Goal: Transaction & Acquisition: Book appointment/travel/reservation

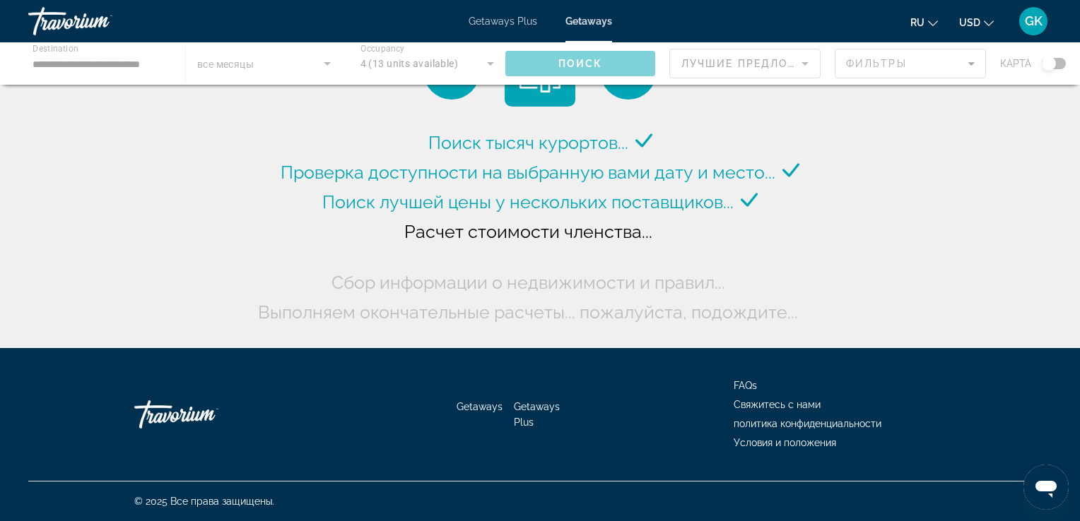
click at [133, 66] on div "Main content" at bounding box center [540, 63] width 1080 height 42
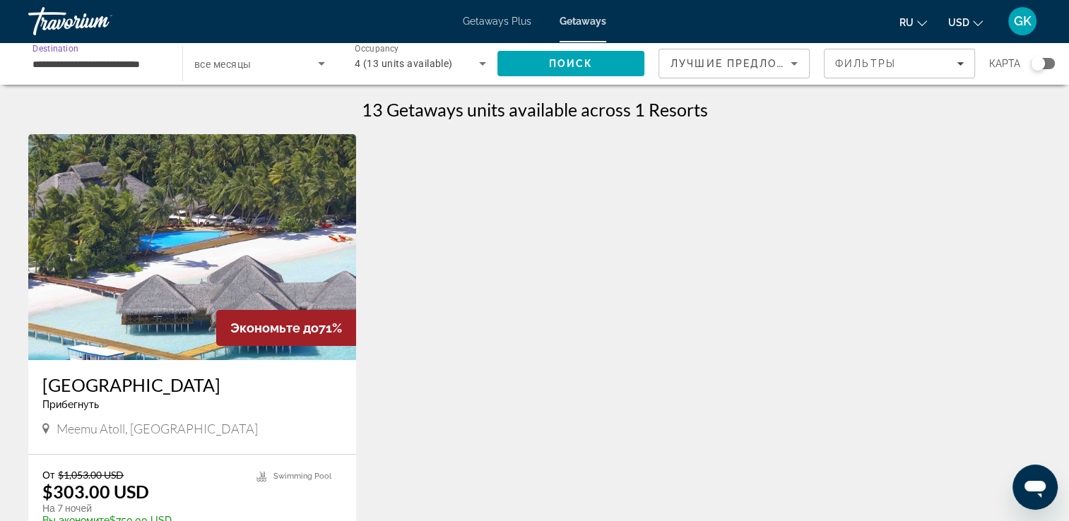
click at [119, 66] on input "**********" at bounding box center [98, 64] width 131 height 17
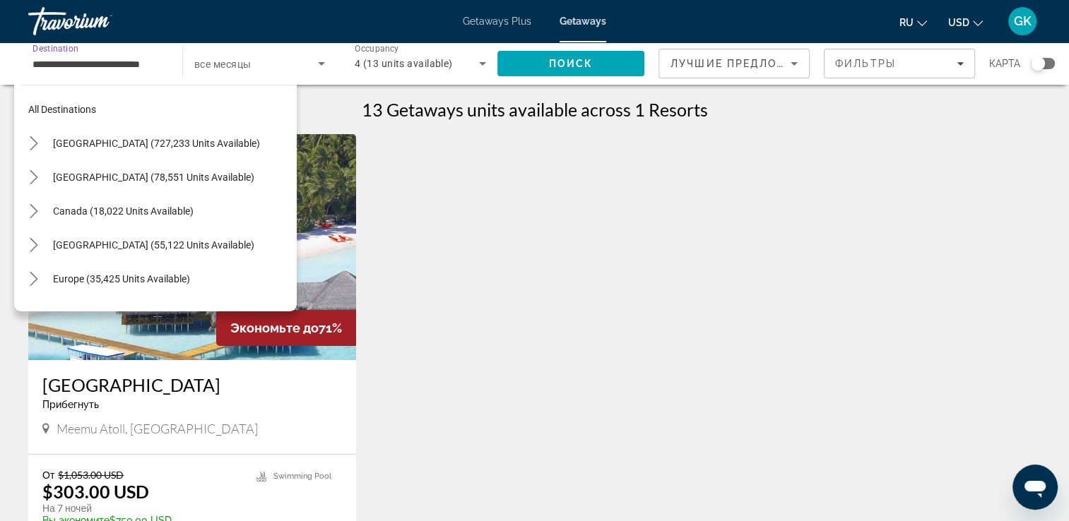
scroll to position [525, 0]
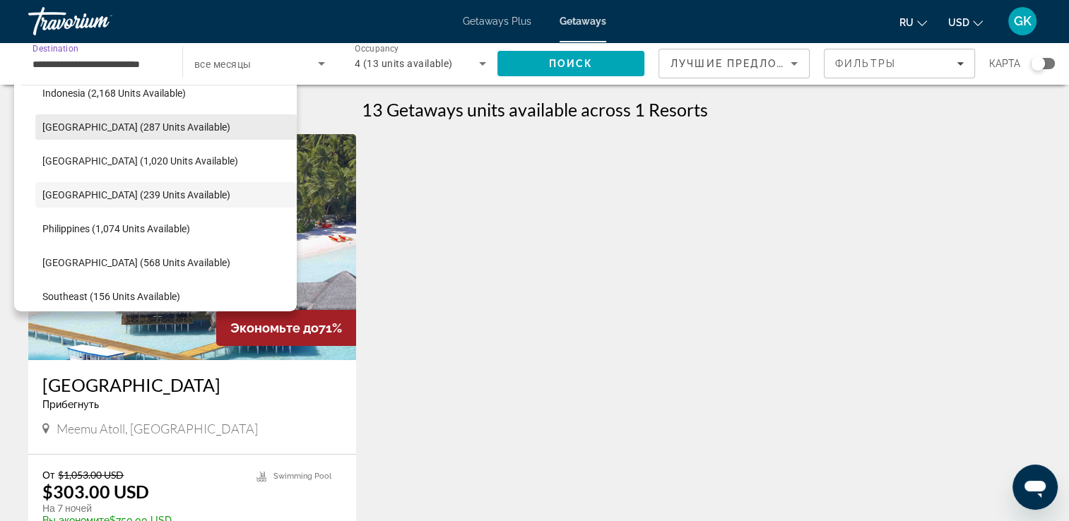
click at [90, 130] on span "[GEOGRAPHIC_DATA] (287 units available)" at bounding box center [136, 127] width 188 height 11
type input "**********"
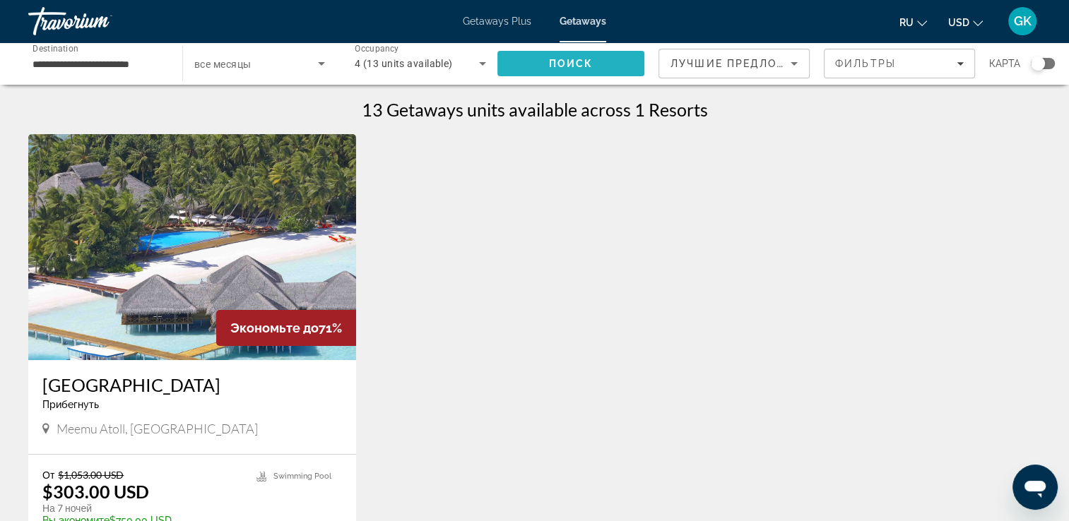
click at [558, 64] on span "Поиск" at bounding box center [571, 63] width 45 height 11
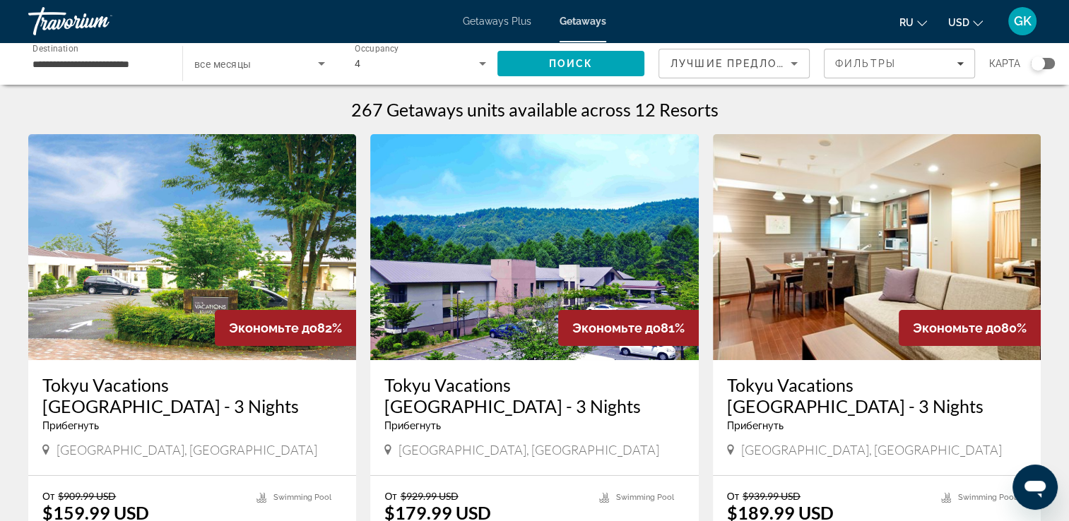
click at [232, 220] on img "Main content" at bounding box center [192, 247] width 328 height 226
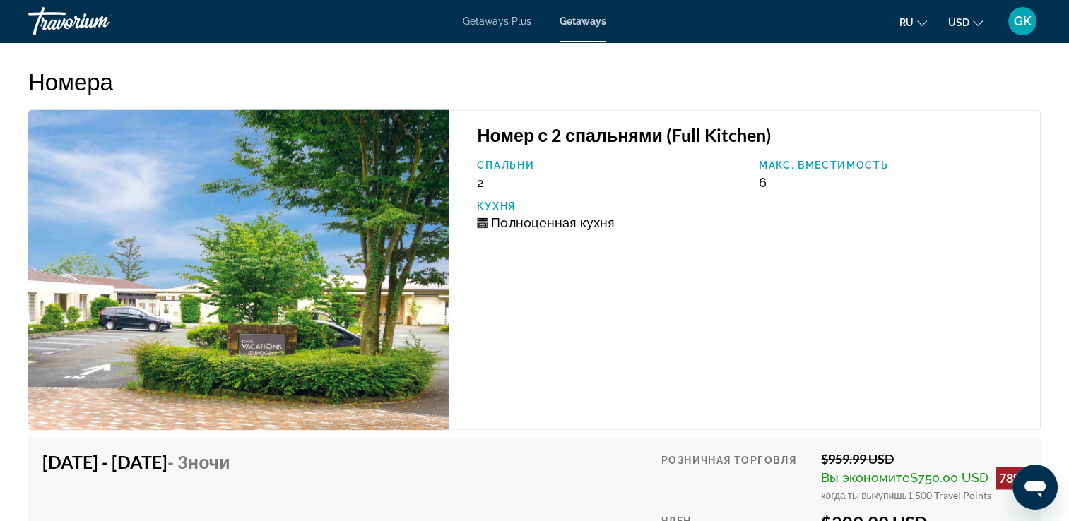
scroll to position [1940, 0]
click at [360, 343] on img "Main content" at bounding box center [238, 270] width 420 height 321
click at [232, 461] on h4 "[DATE] - [DATE] - 3 ночи" at bounding box center [143, 462] width 203 height 21
click at [283, 343] on img "Main content" at bounding box center [238, 270] width 420 height 321
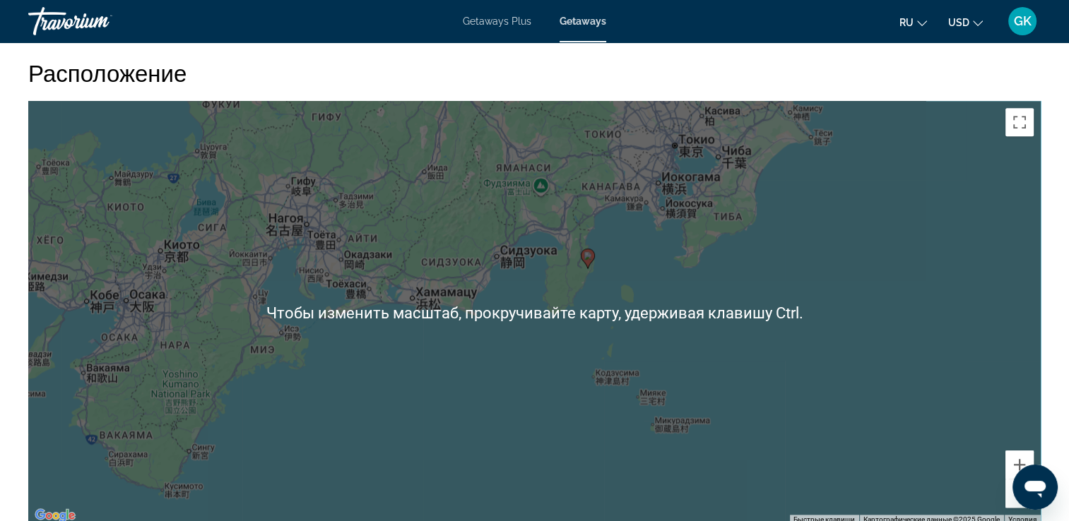
scroll to position [1456, 0]
click at [651, 370] on div "Чтобы активировать перетаскивание с помощью клавиатуры, нажмите Alt + Ввод. Пос…" at bounding box center [534, 312] width 1013 height 424
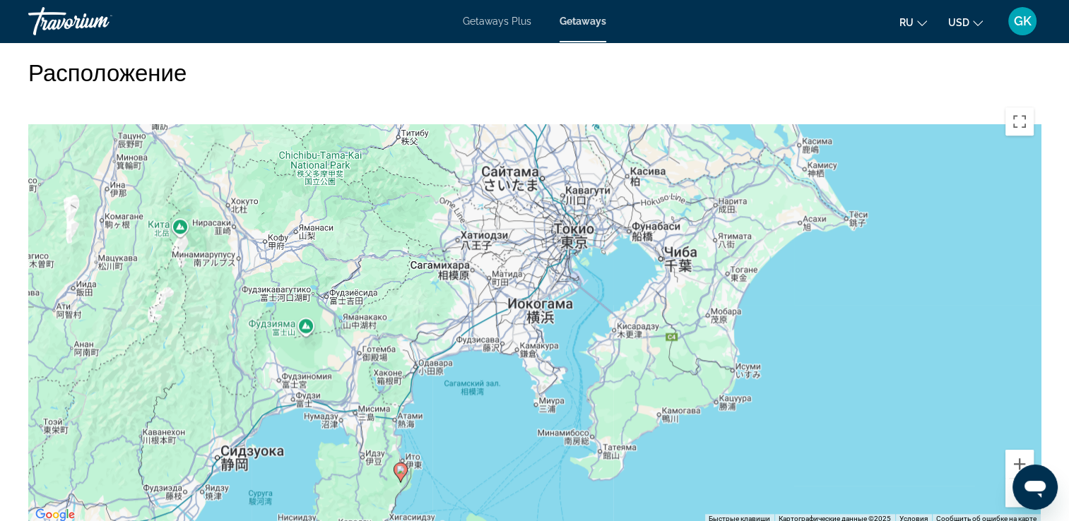
drag, startPoint x: 721, startPoint y: 238, endPoint x: 570, endPoint y: 558, distance: 353.7
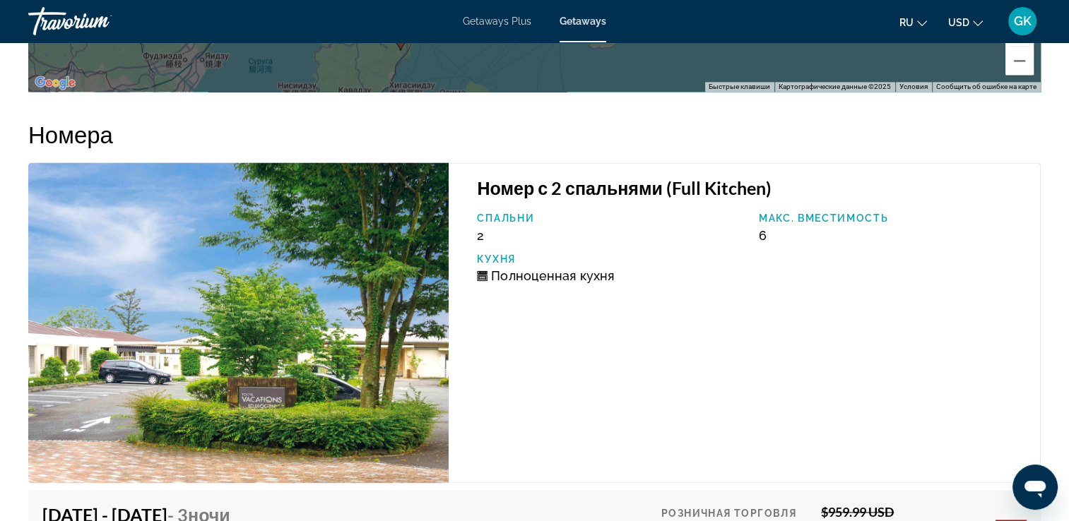
scroll to position [1626, 0]
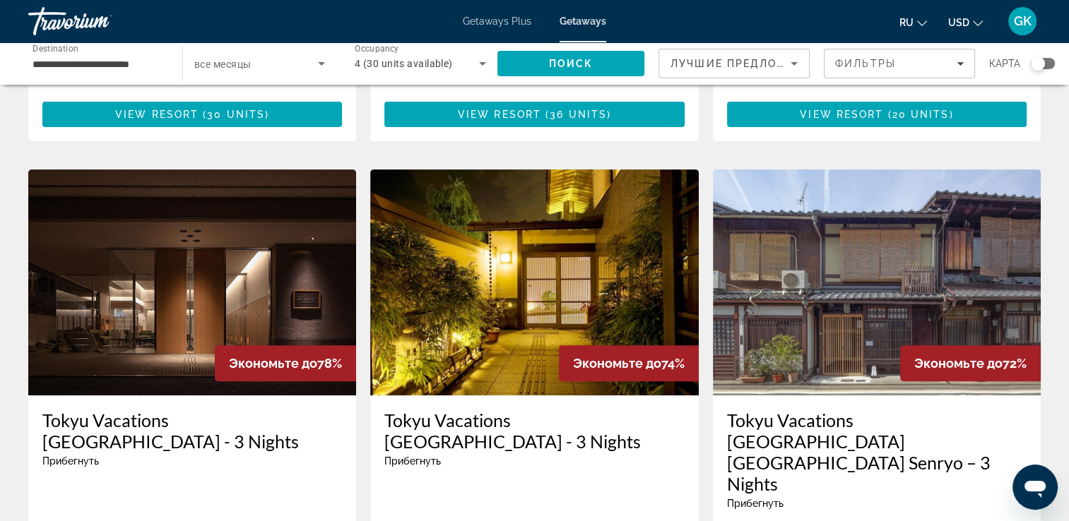
scroll to position [466, 0]
click at [520, 278] on img "Main content" at bounding box center [534, 283] width 328 height 226
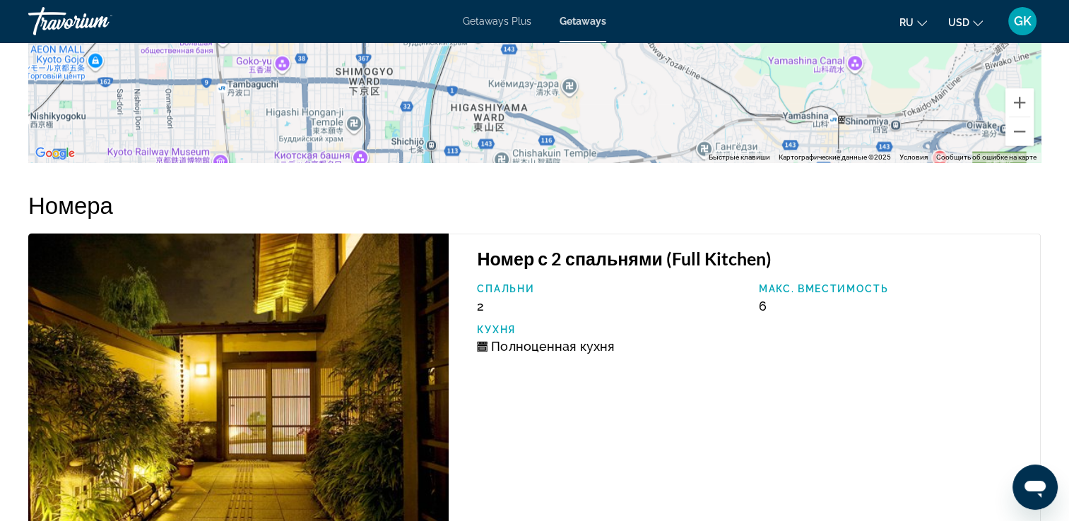
scroll to position [2045, 0]
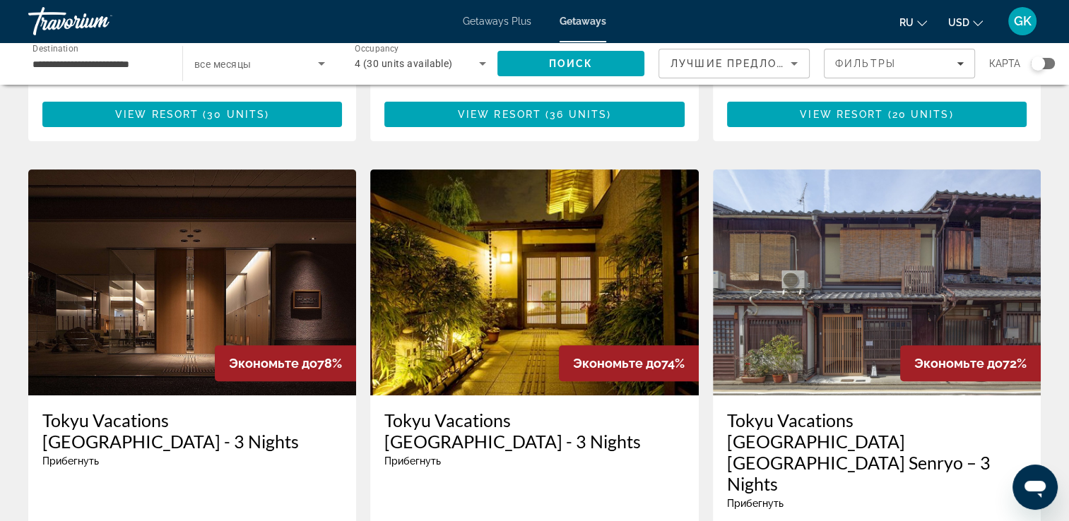
scroll to position [509, 0]
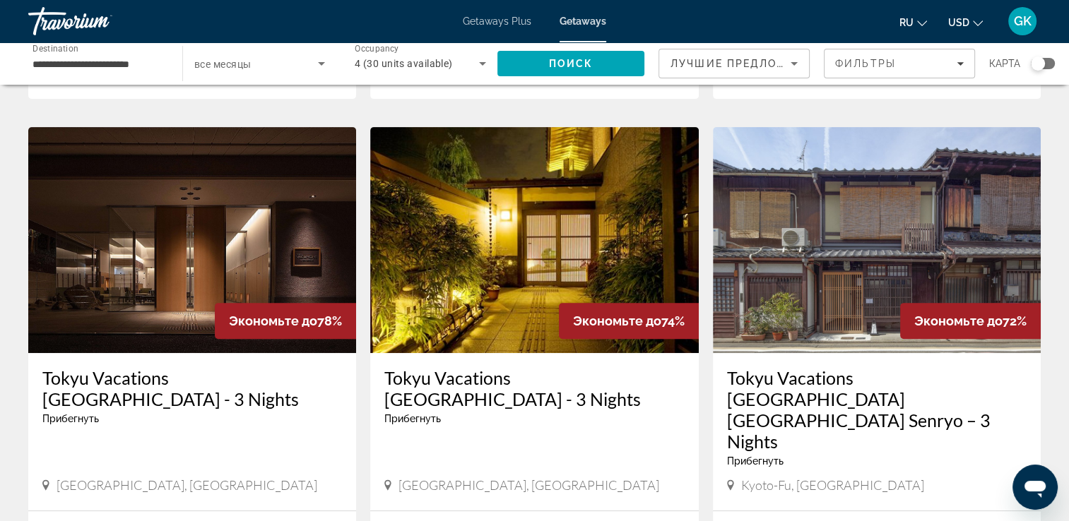
click at [173, 244] on img "Main content" at bounding box center [192, 240] width 328 height 226
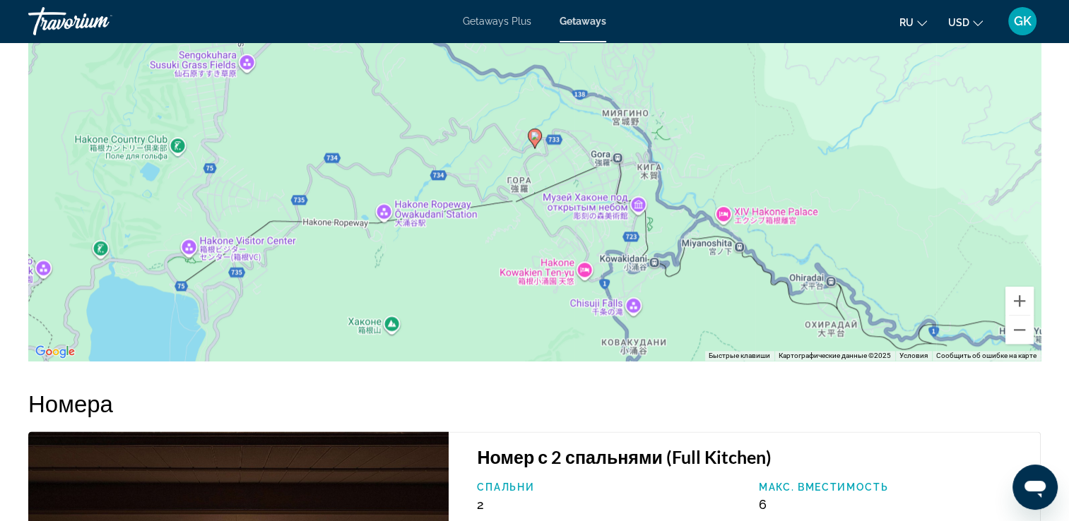
scroll to position [1607, 0]
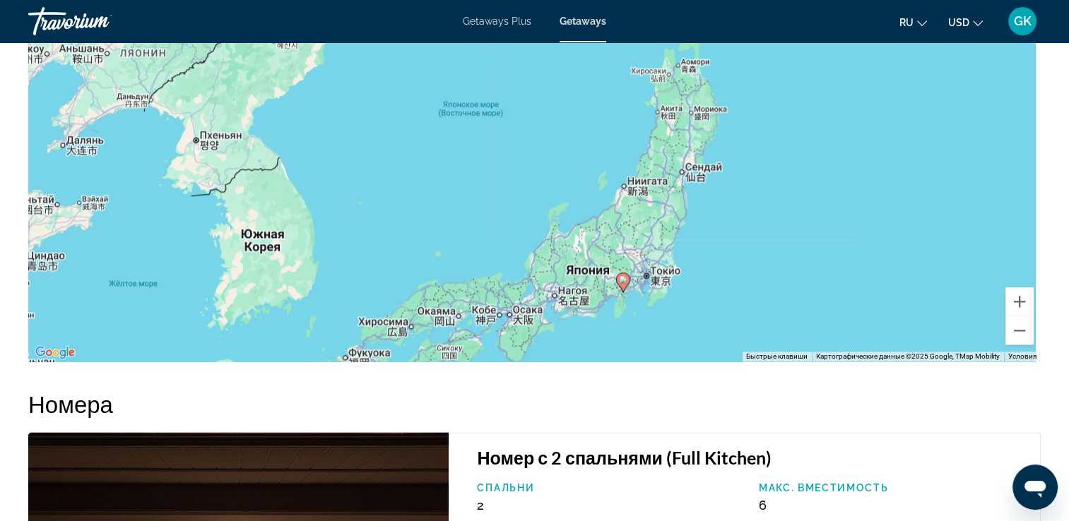
drag, startPoint x: 591, startPoint y: 96, endPoint x: 508, endPoint y: 242, distance: 167.7
click at [508, 242] on div "Чтобы активировать перетаскивание с помощью клавиатуры, нажмите Alt + Ввод. Пос…" at bounding box center [534, 150] width 1013 height 424
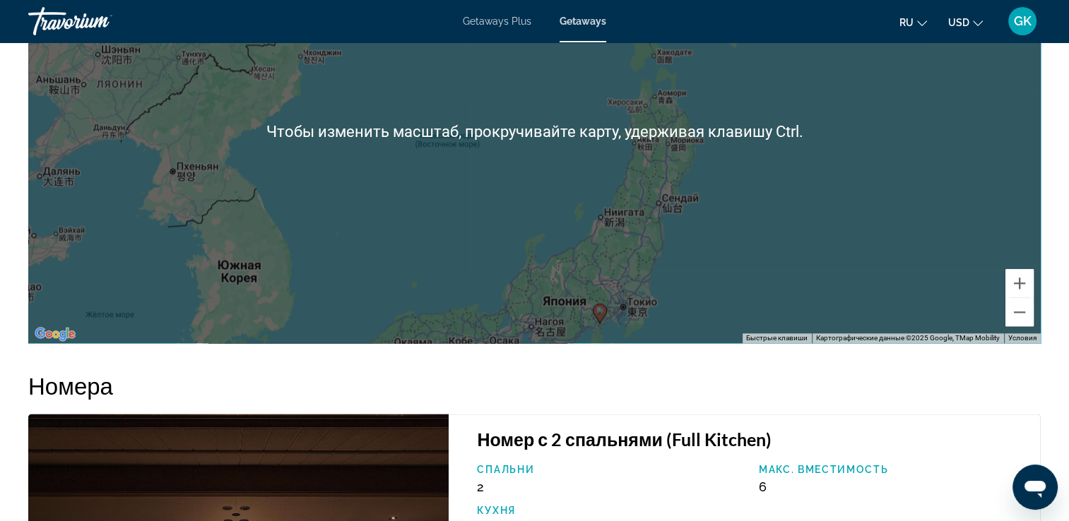
scroll to position [1630, 0]
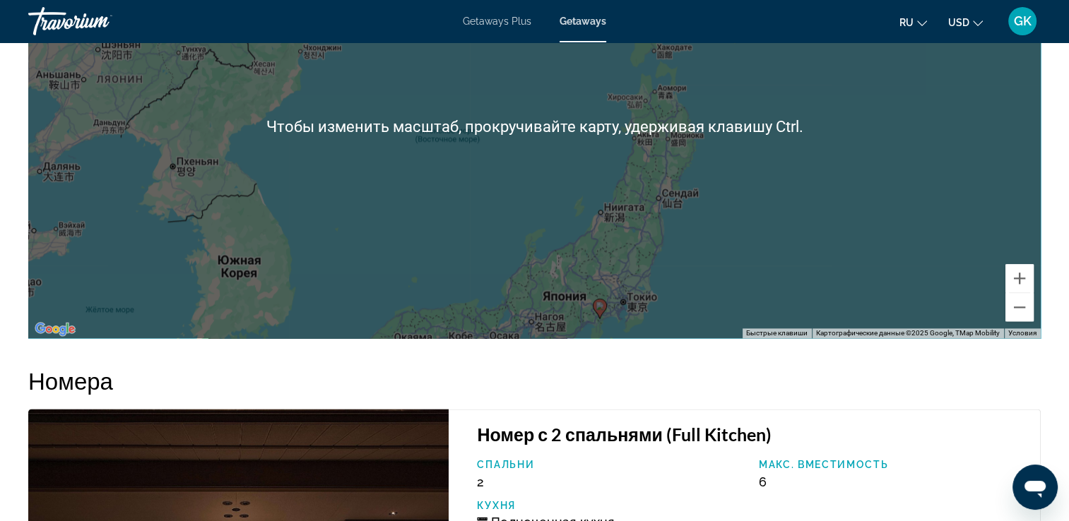
click at [542, 181] on div "Чтобы активировать перетаскивание с помощью клавиатуры, нажмите Alt + Ввод. Пос…" at bounding box center [534, 127] width 1013 height 424
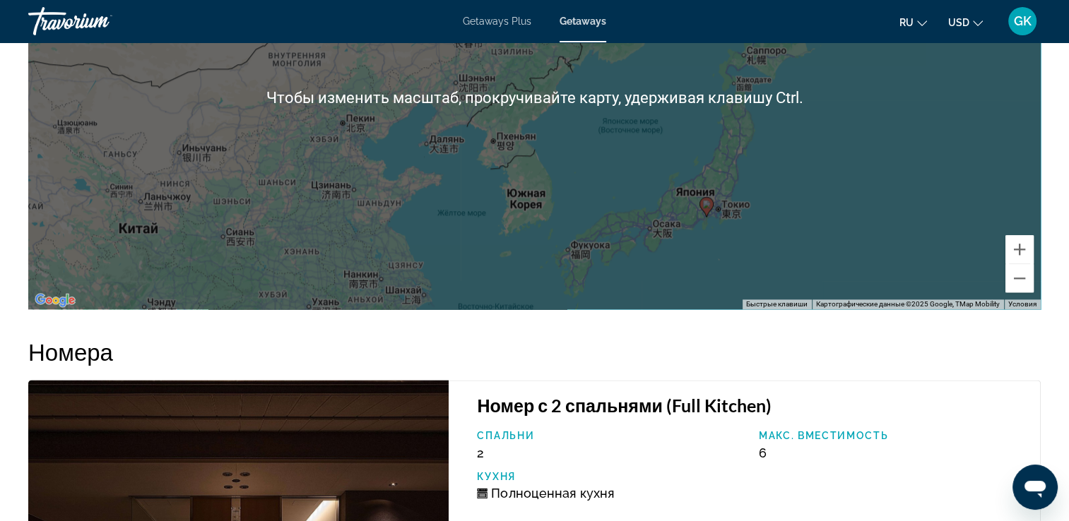
scroll to position [1659, 0]
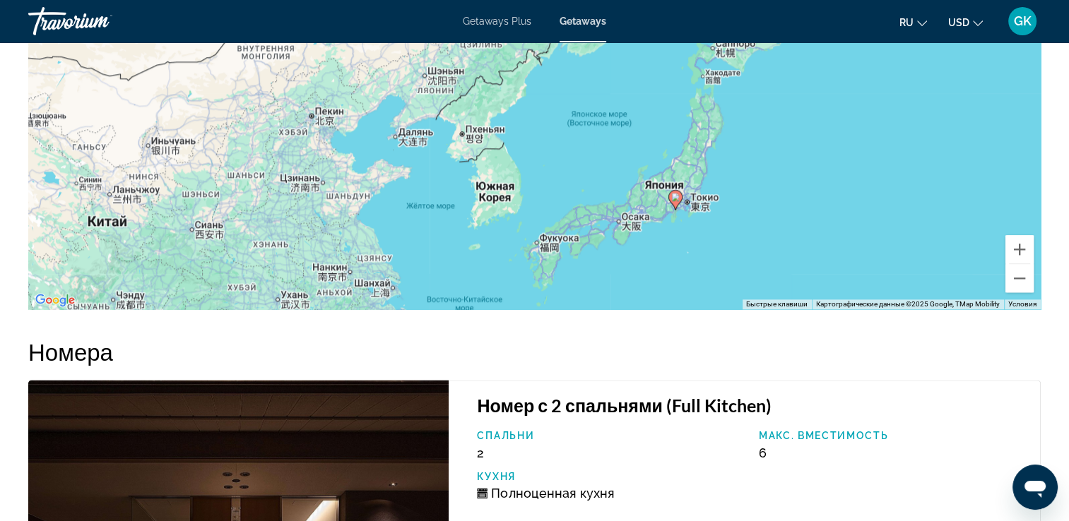
drag, startPoint x: 683, startPoint y: 191, endPoint x: 529, endPoint y: 157, distance: 157.9
click at [529, 157] on div "Чтобы активировать перетаскивание с помощью клавиатуры, нажмите Alt + Ввод. Пос…" at bounding box center [534, 98] width 1013 height 424
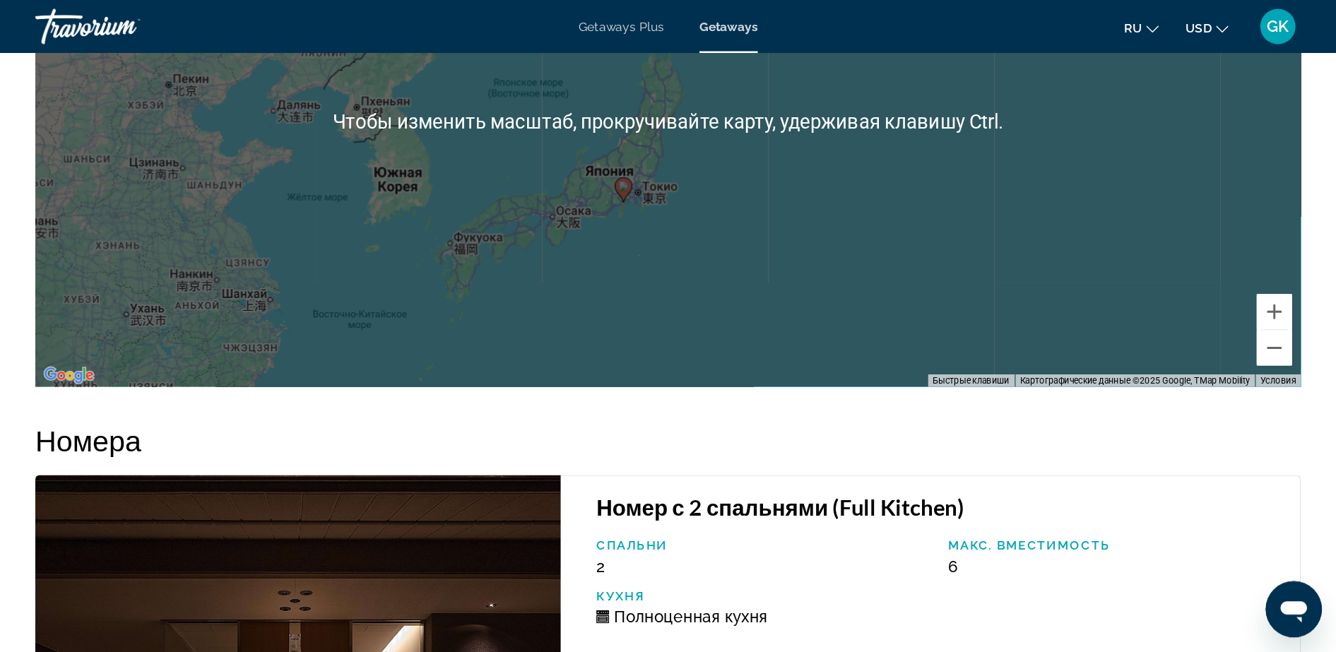
scroll to position [1668, 0]
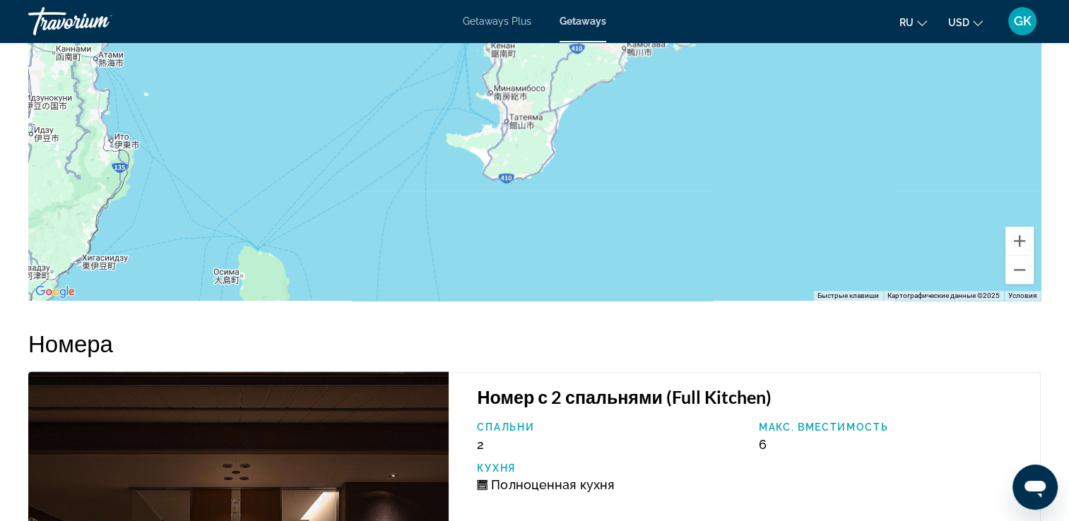
drag, startPoint x: 529, startPoint y: 157, endPoint x: 1082, endPoint y: 112, distance: 554.4
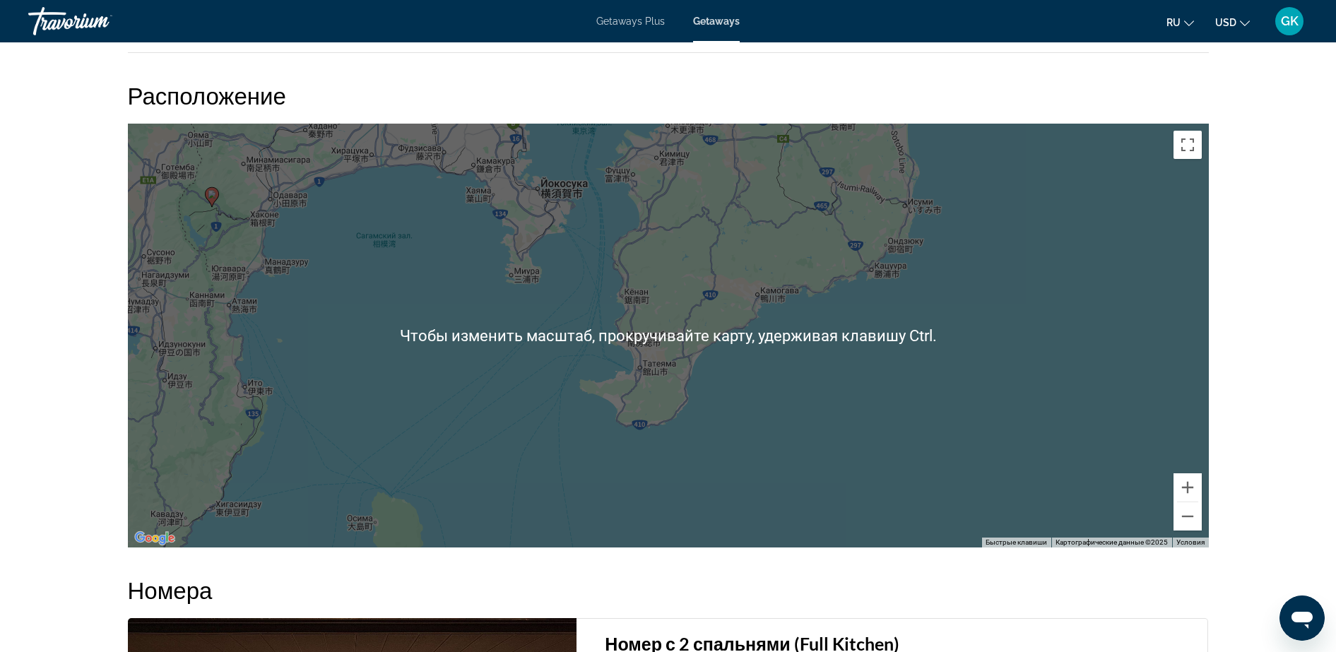
scroll to position [1415, 0]
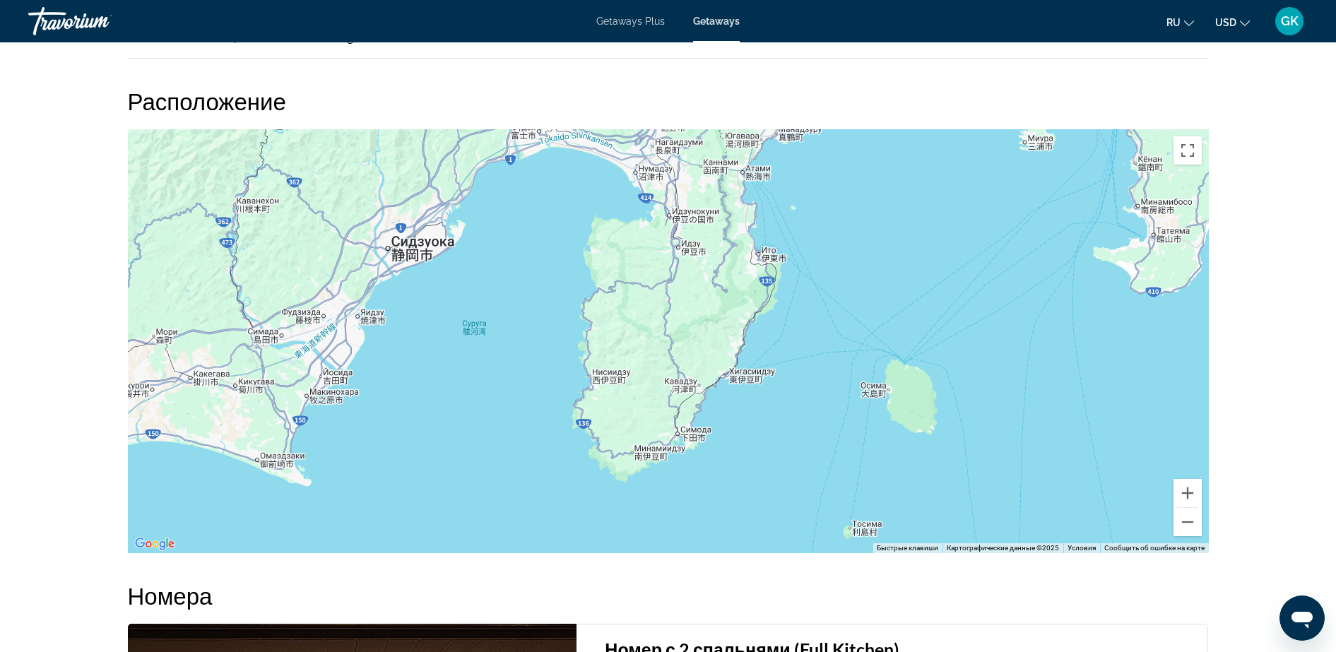
drag, startPoint x: 240, startPoint y: 392, endPoint x: 765, endPoint y: 252, distance: 543.5
click at [765, 252] on div "Чтобы активировать перетаскивание с помощью клавиатуры, нажмите Alt + Ввод. Пос…" at bounding box center [668, 341] width 1081 height 424
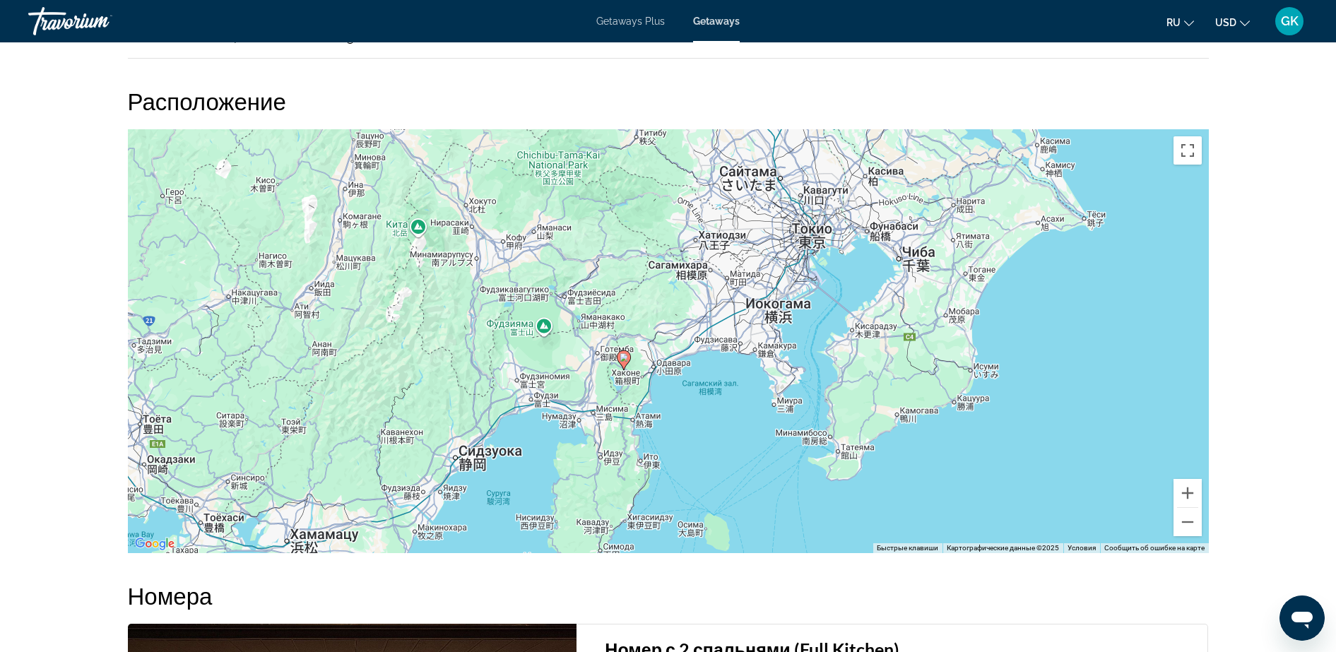
drag, startPoint x: 933, startPoint y: 354, endPoint x: 791, endPoint y: 503, distance: 206.4
click at [791, 503] on div "Чтобы активировать перетаскивание с помощью клавиатуры, нажмите Alt + Ввод. Пос…" at bounding box center [668, 341] width 1081 height 424
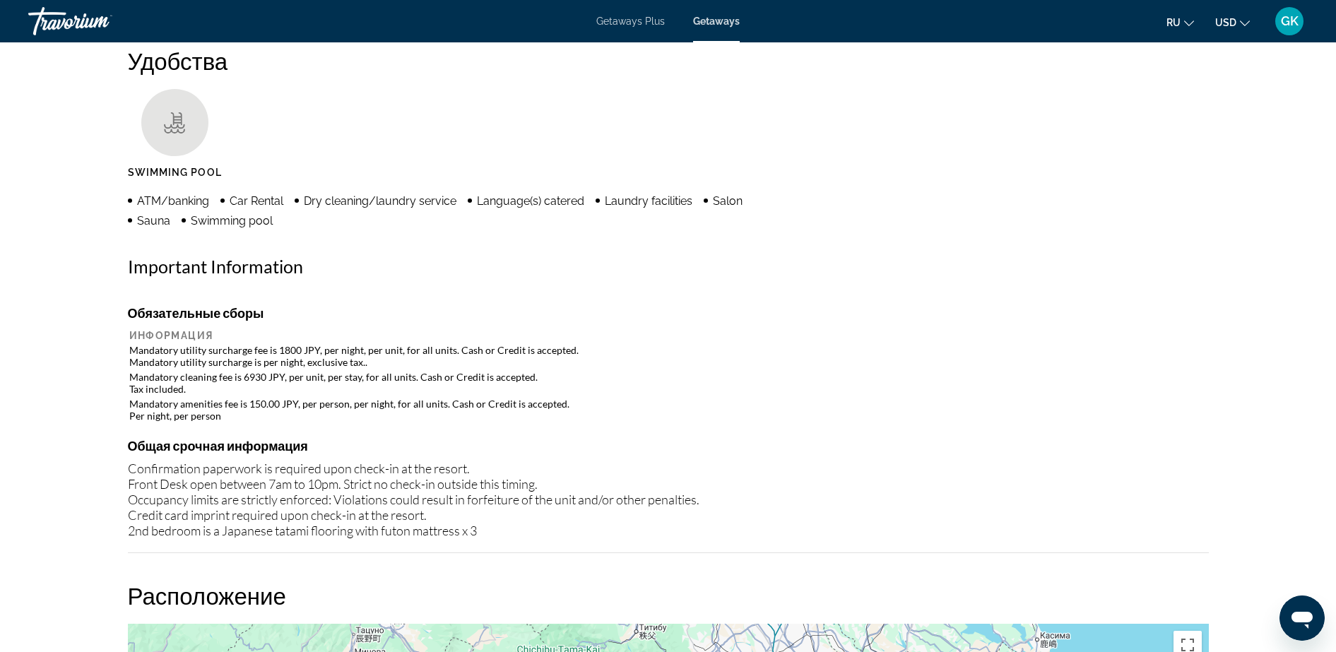
scroll to position [870, 0]
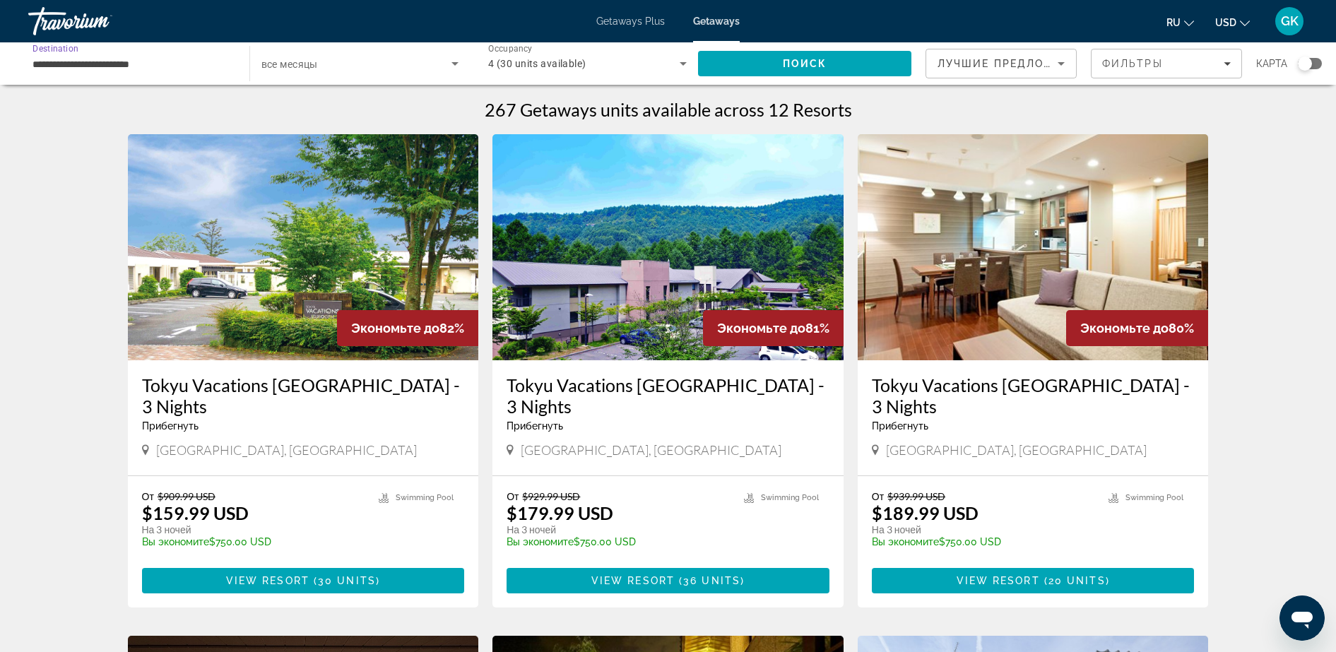
click at [180, 69] on input "**********" at bounding box center [132, 64] width 199 height 17
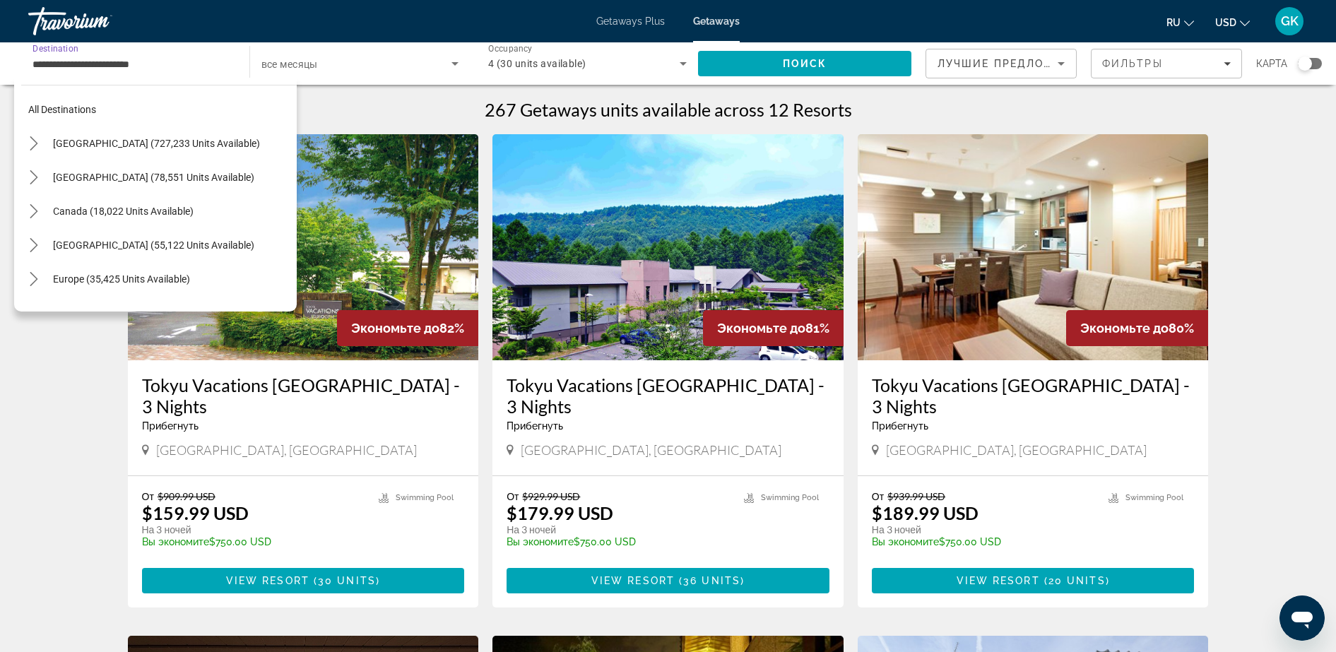
scroll to position [457, 0]
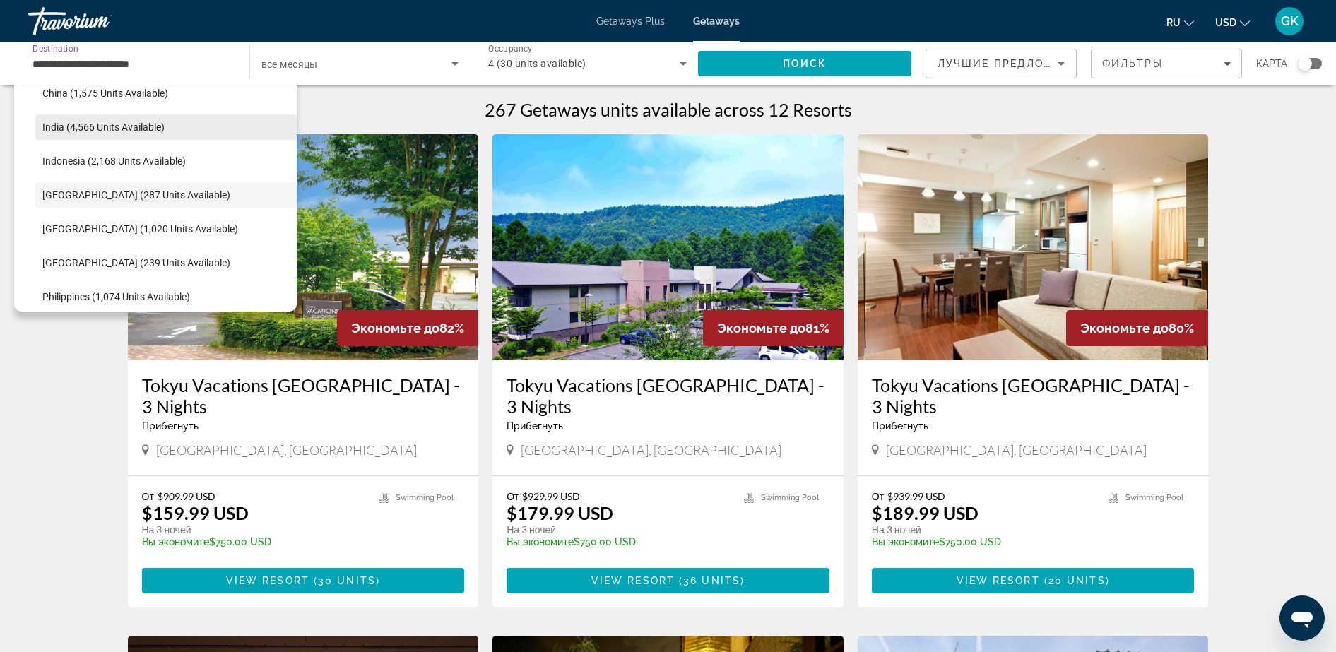
click at [119, 119] on span "Select destination: India (4,566 units available)" at bounding box center [165, 127] width 261 height 34
type input "**********"
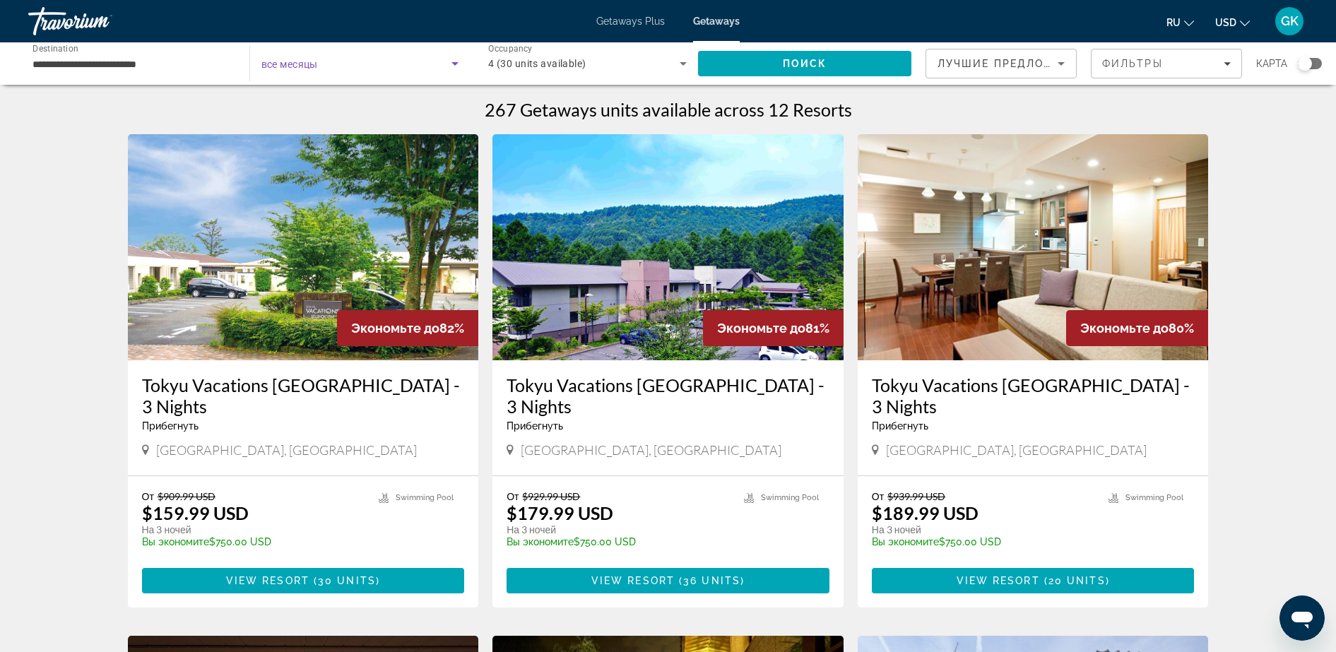
click at [402, 62] on span "Search widget" at bounding box center [356, 63] width 191 height 17
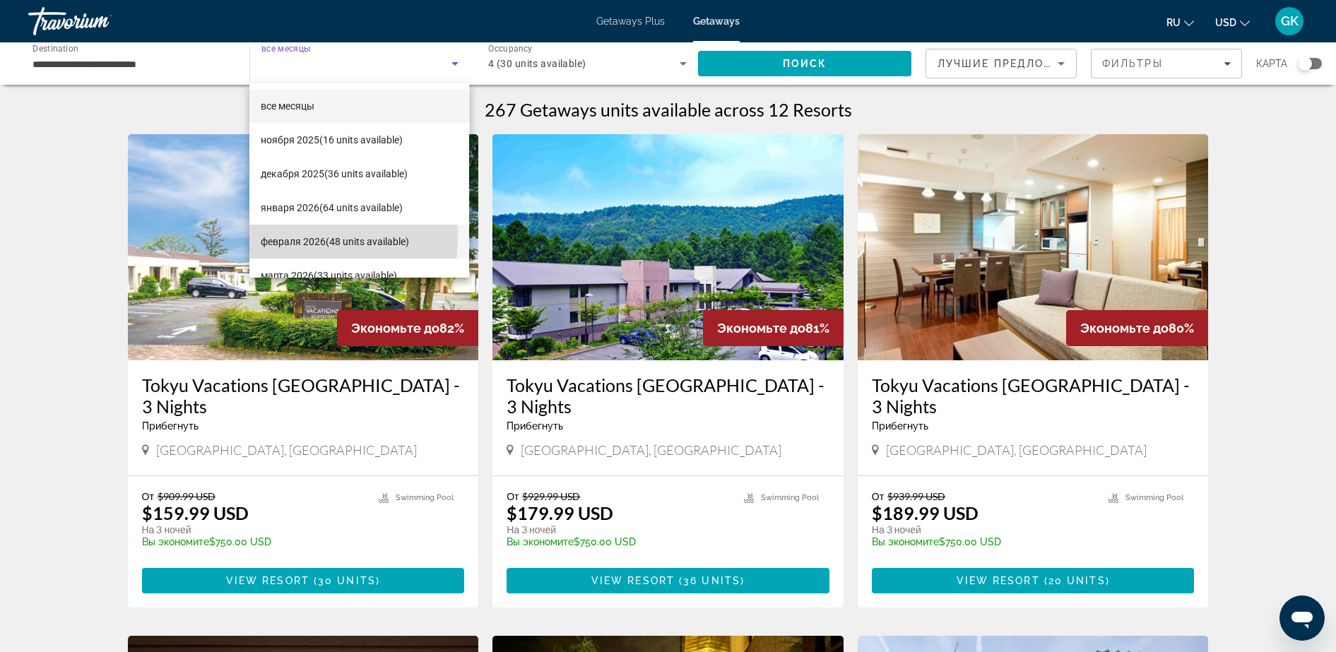
click at [303, 238] on span "февраля 2026 (48 units available)" at bounding box center [335, 241] width 148 height 17
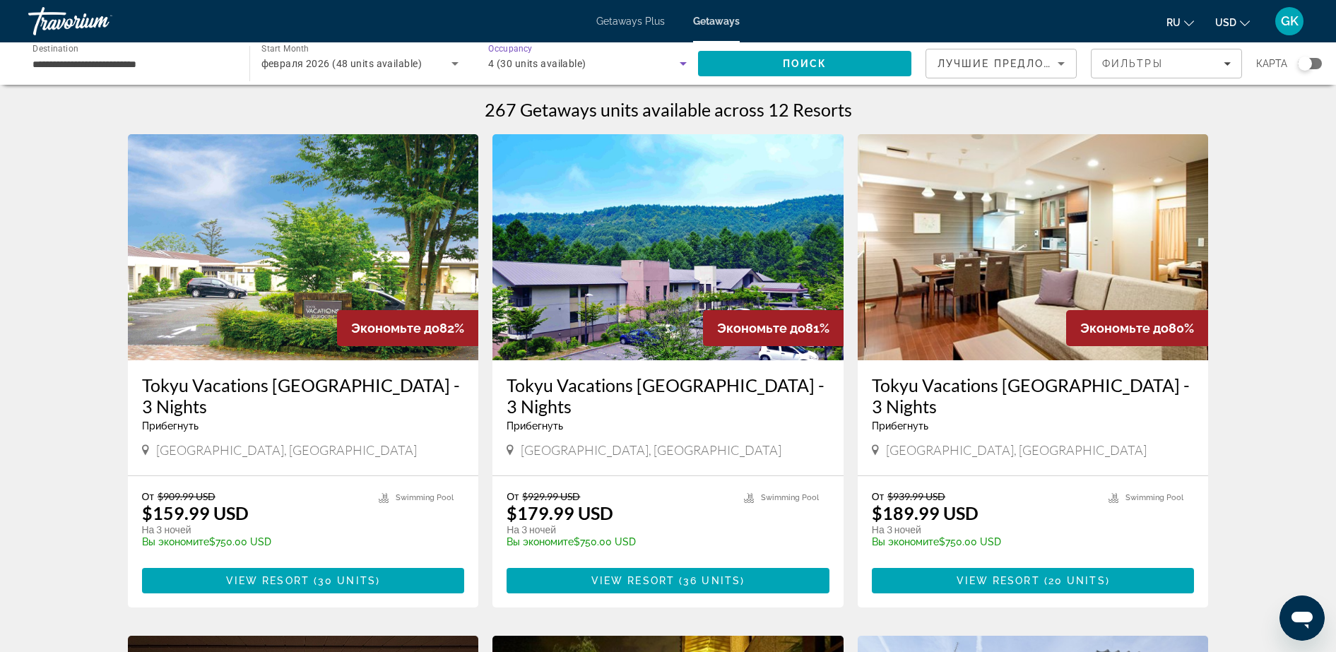
click at [676, 61] on icon "Search widget" at bounding box center [683, 63] width 17 height 17
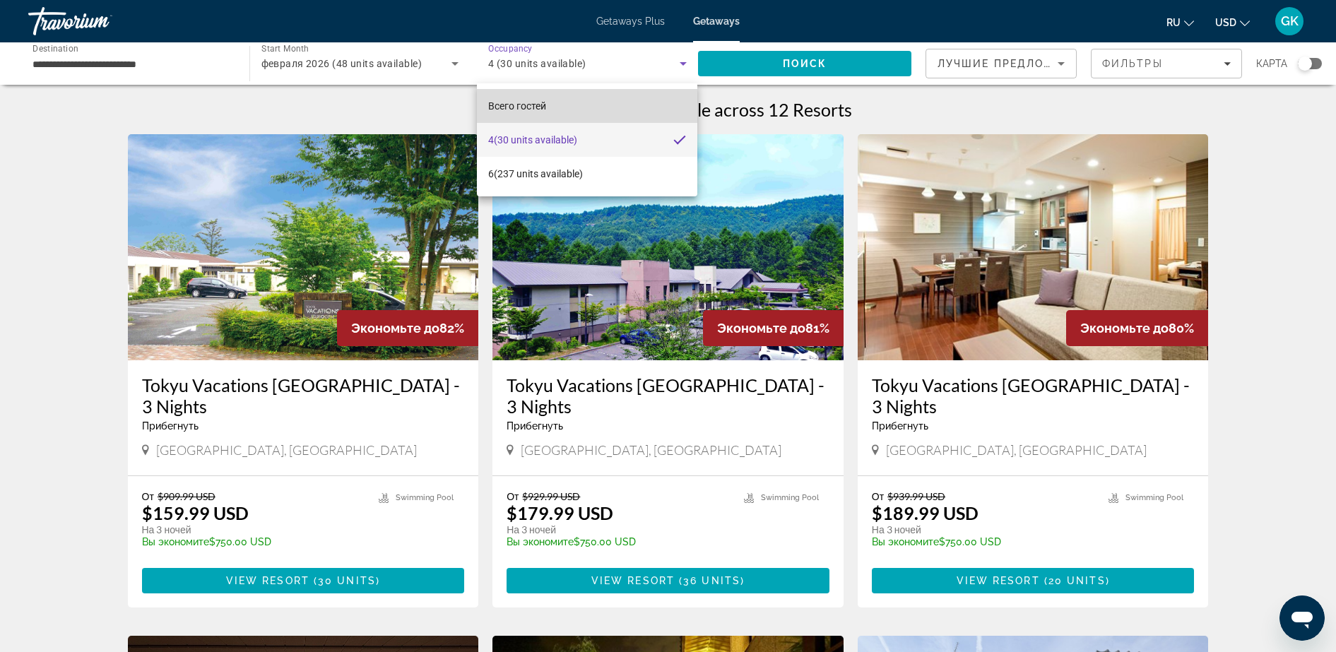
click at [555, 110] on mat-option "Всего гостей" at bounding box center [587, 106] width 220 height 34
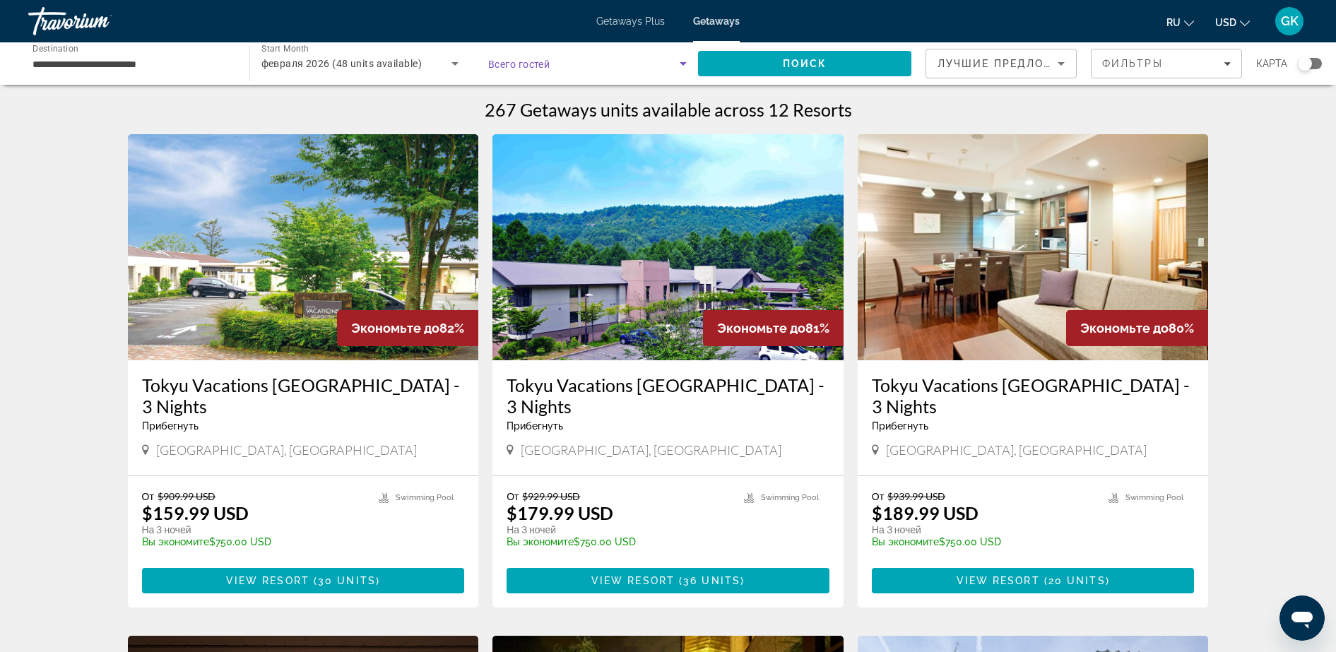
click at [684, 57] on icon "Search widget" at bounding box center [683, 63] width 17 height 17
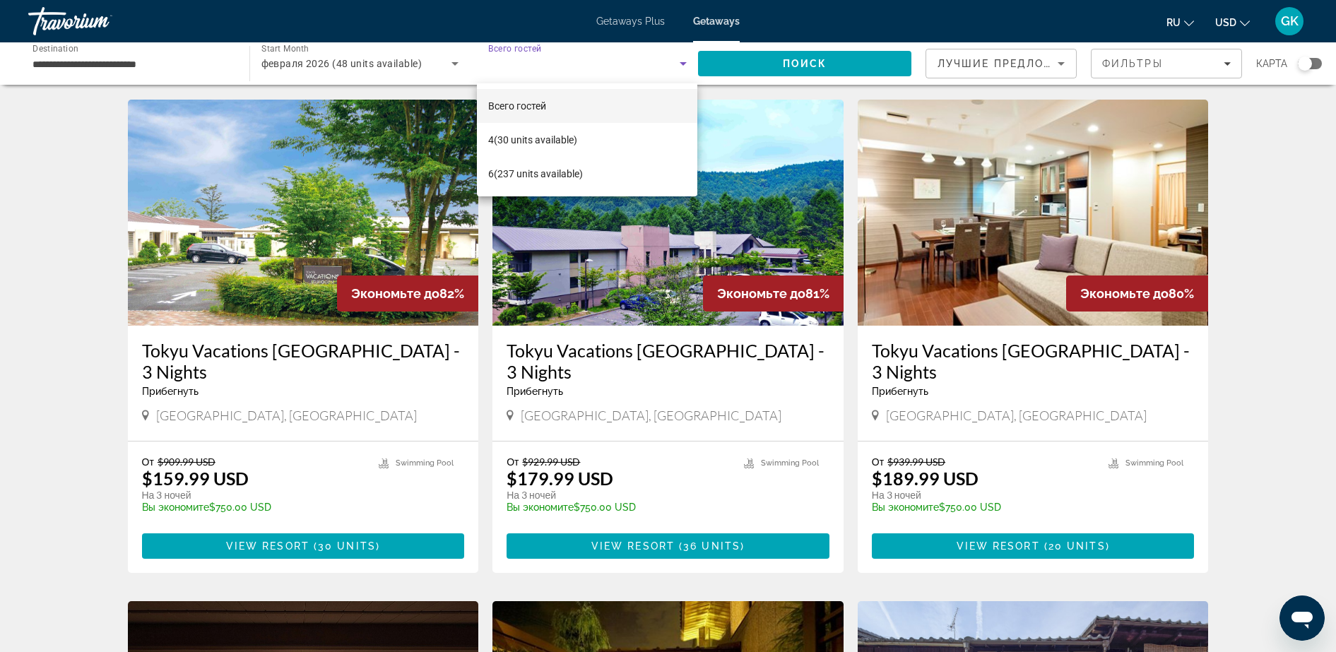
scroll to position [0, 0]
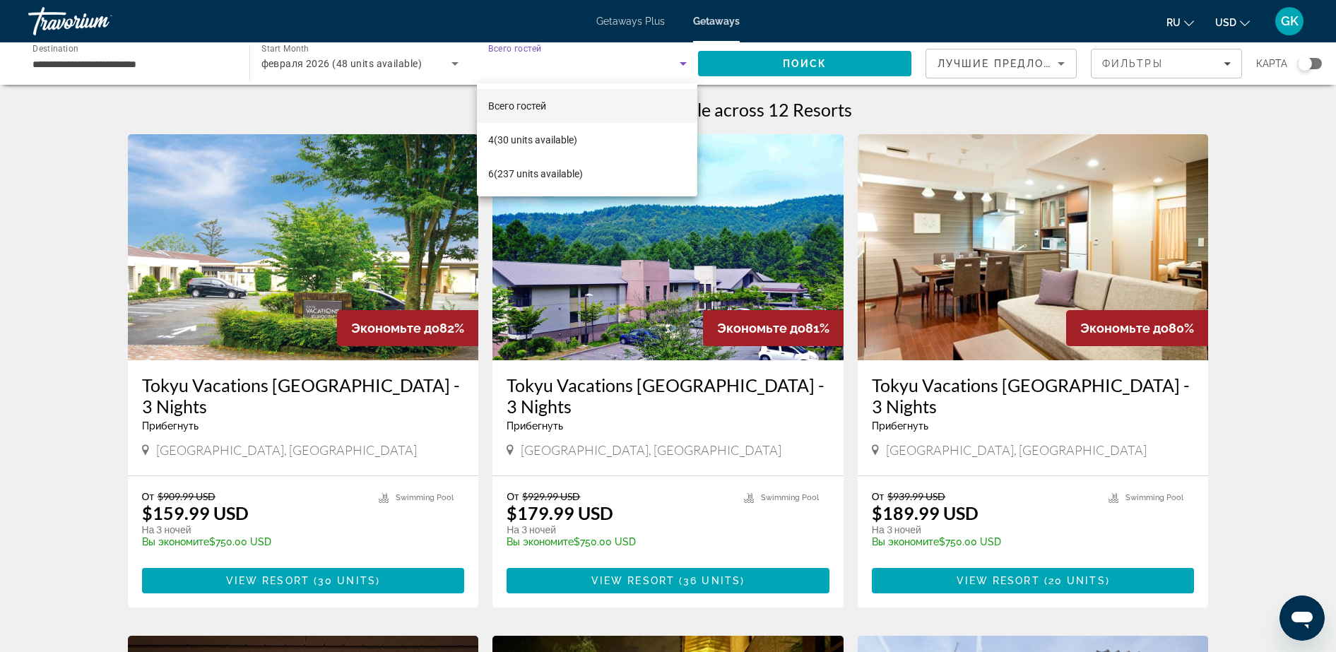
click at [785, 67] on div at bounding box center [668, 326] width 1336 height 652
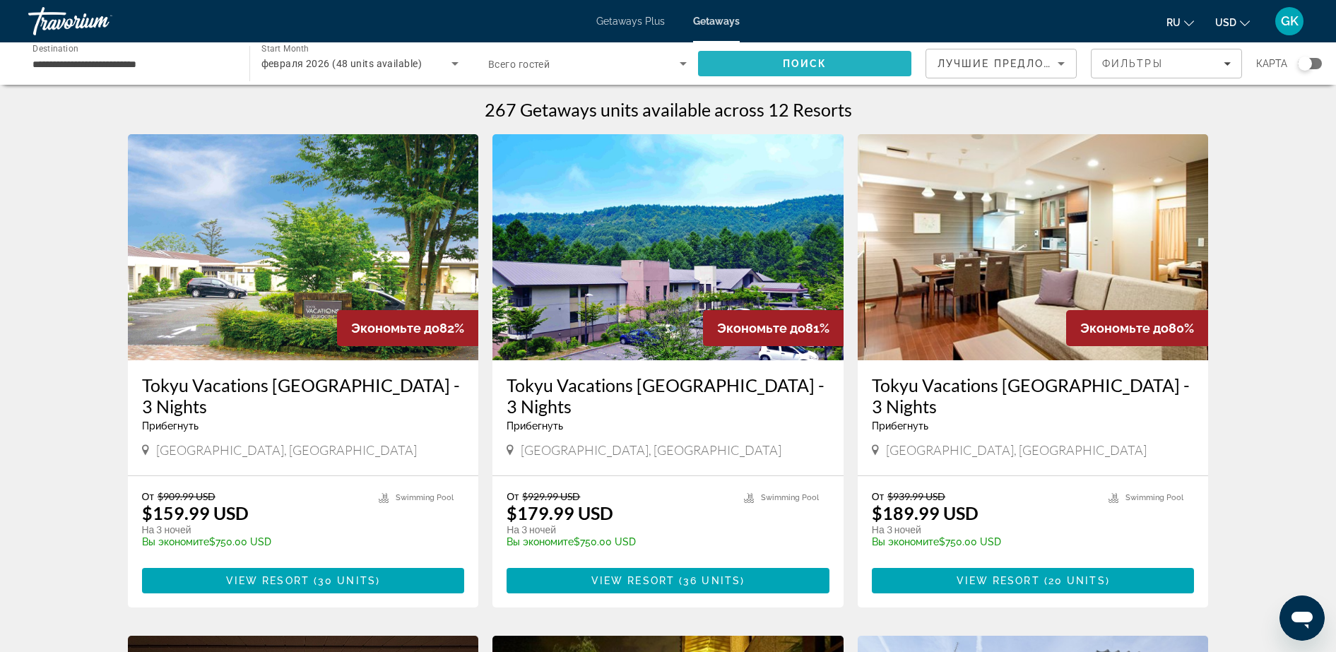
click at [781, 63] on span "Search" at bounding box center [805, 64] width 214 height 34
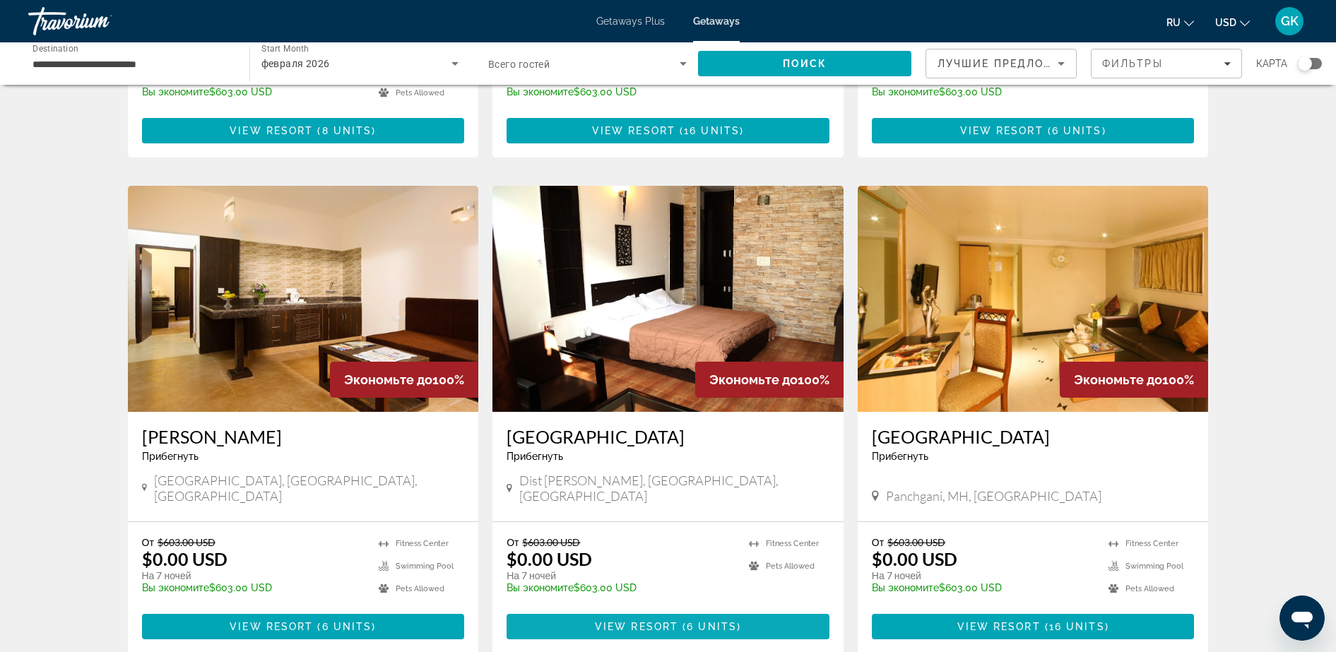
scroll to position [1437, 0]
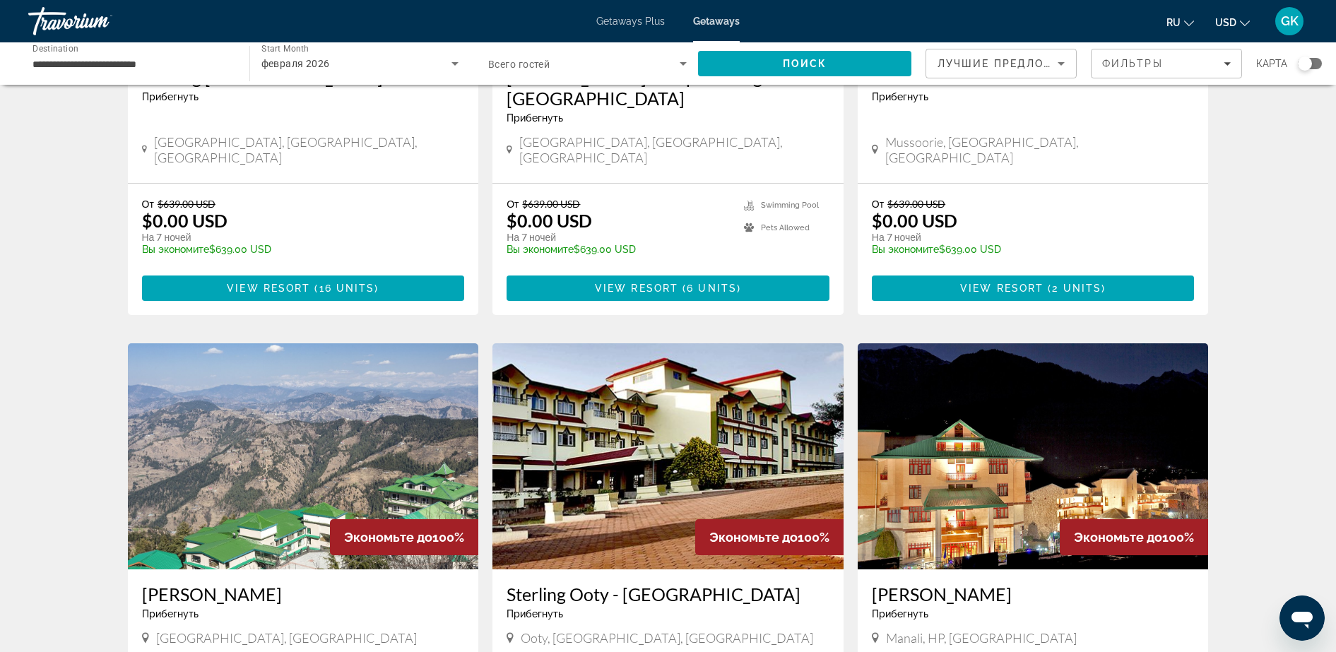
scroll to position [573, 0]
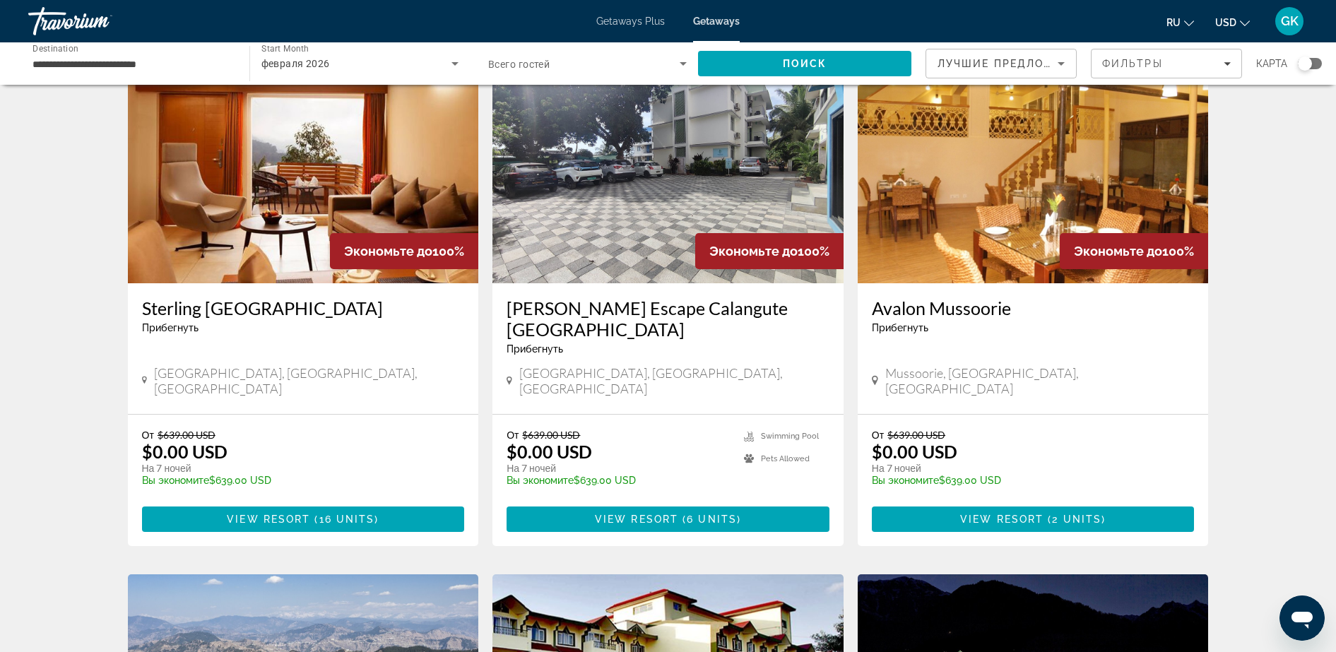
click at [615, 170] on img "Main content" at bounding box center [667, 170] width 351 height 226
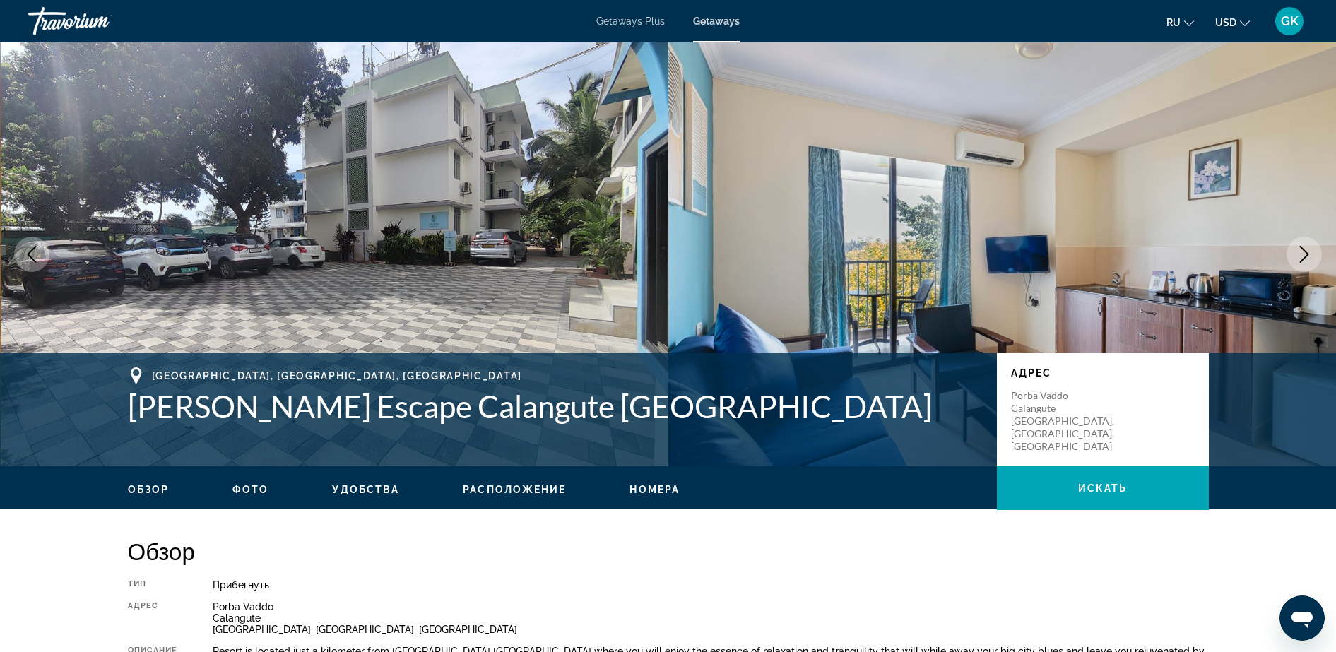
click at [476, 266] on img "Main content" at bounding box center [335, 254] width 668 height 424
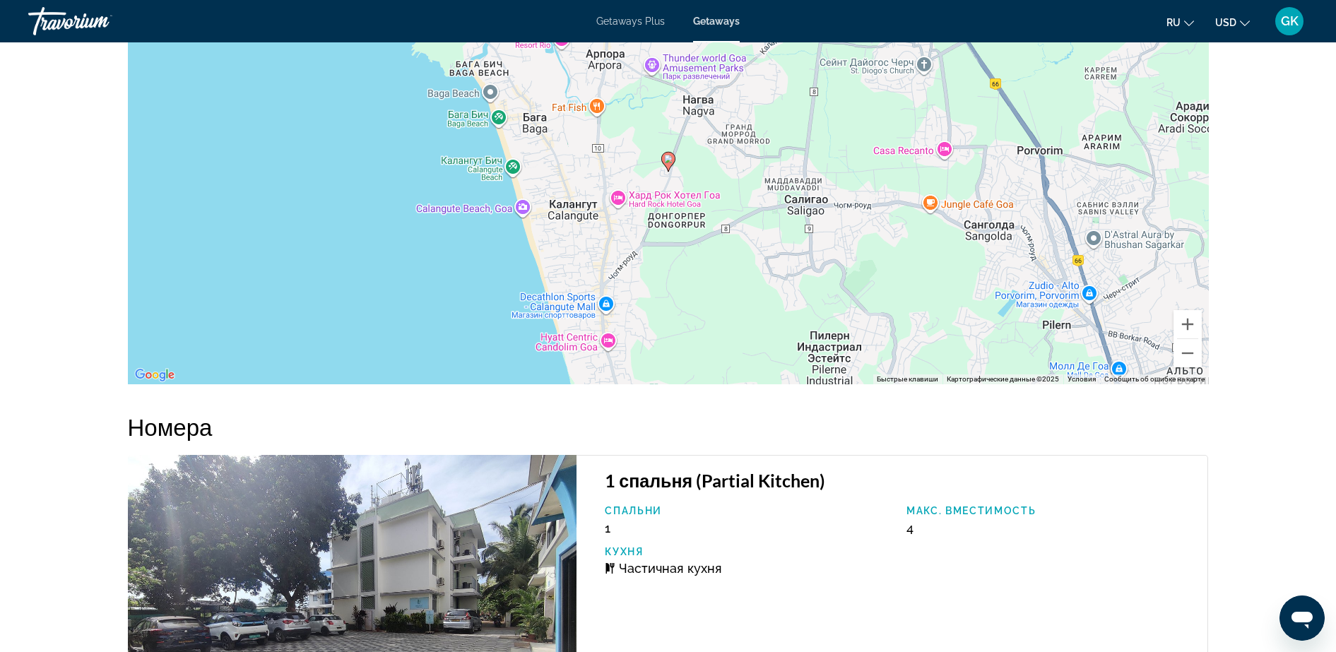
scroll to position [1740, 0]
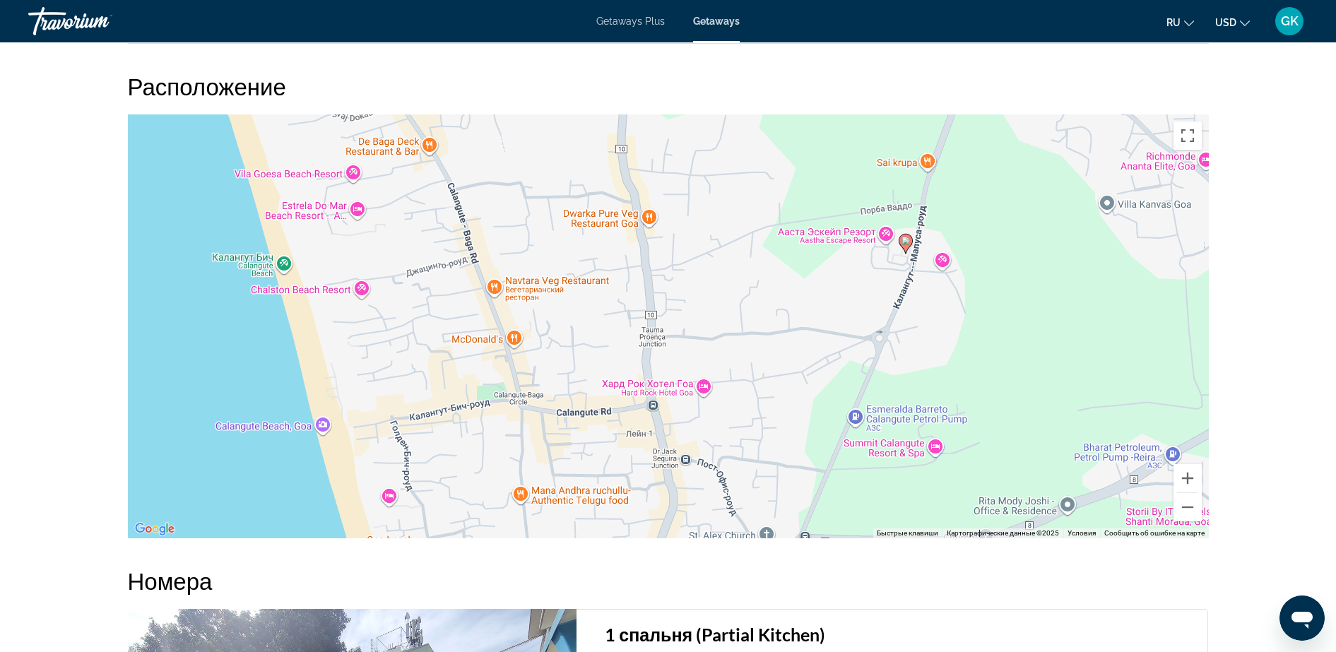
drag, startPoint x: 355, startPoint y: 392, endPoint x: 922, endPoint y: 243, distance: 586.7
click at [922, 243] on div "Чтобы активировать перетаскивание с помощью клавиатуры, нажмите Alt + Ввод. Пос…" at bounding box center [668, 326] width 1081 height 424
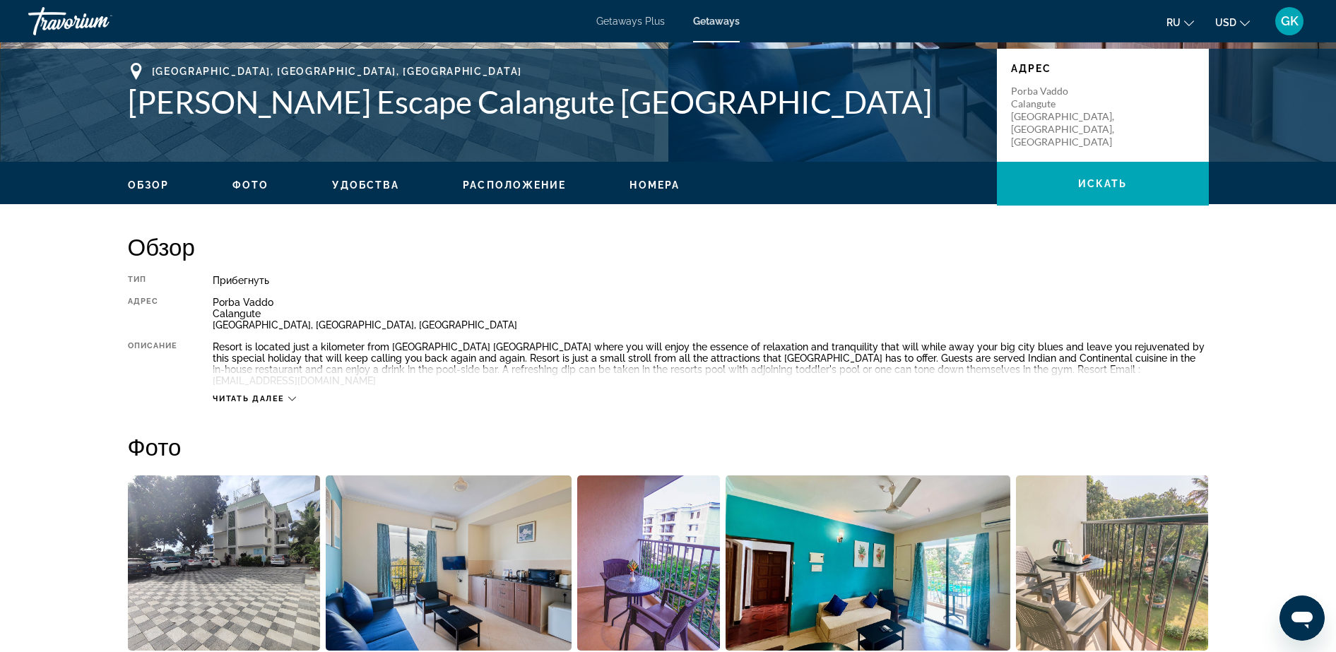
scroll to position [304, 0]
click at [261, 395] on span "Читать далее" at bounding box center [249, 399] width 72 height 9
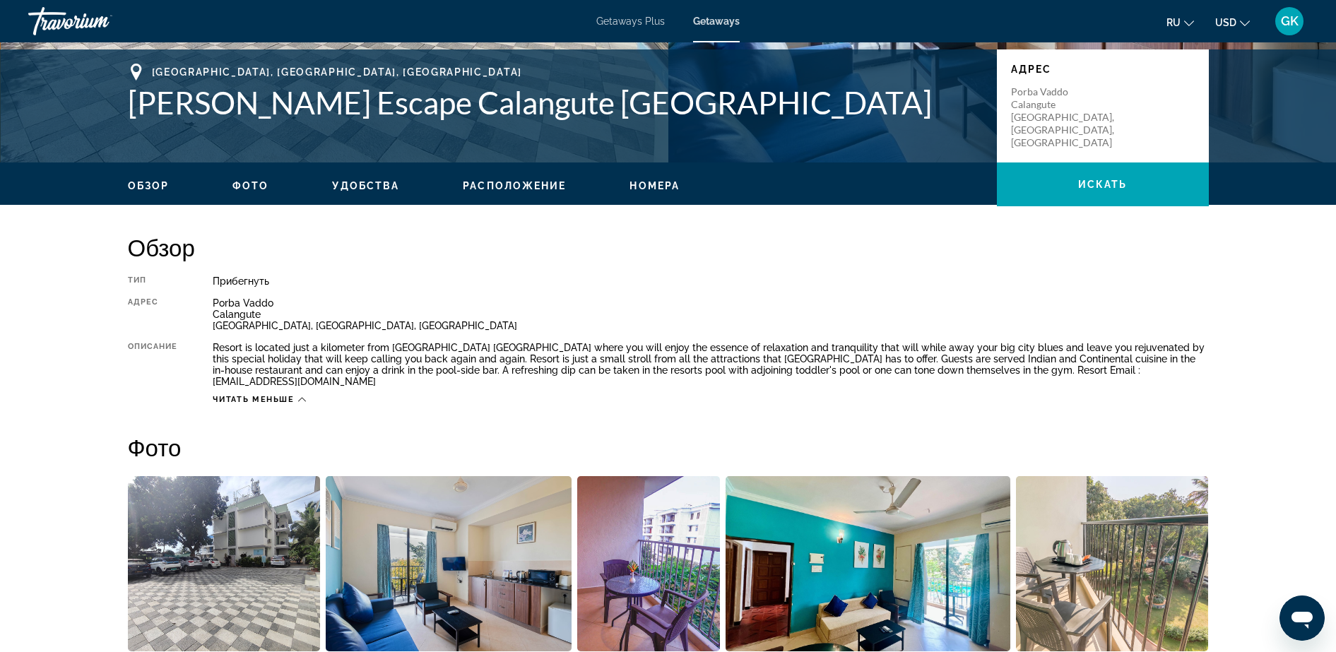
scroll to position [0, 0]
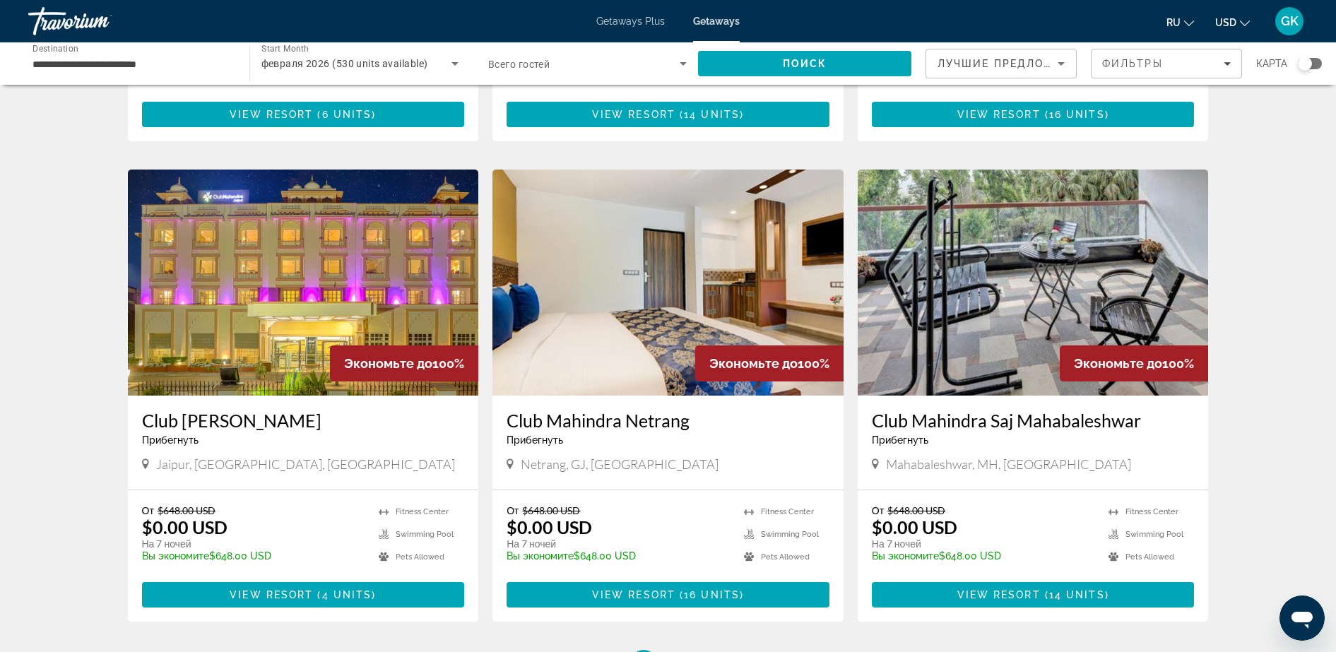
scroll to position [1634, 0]
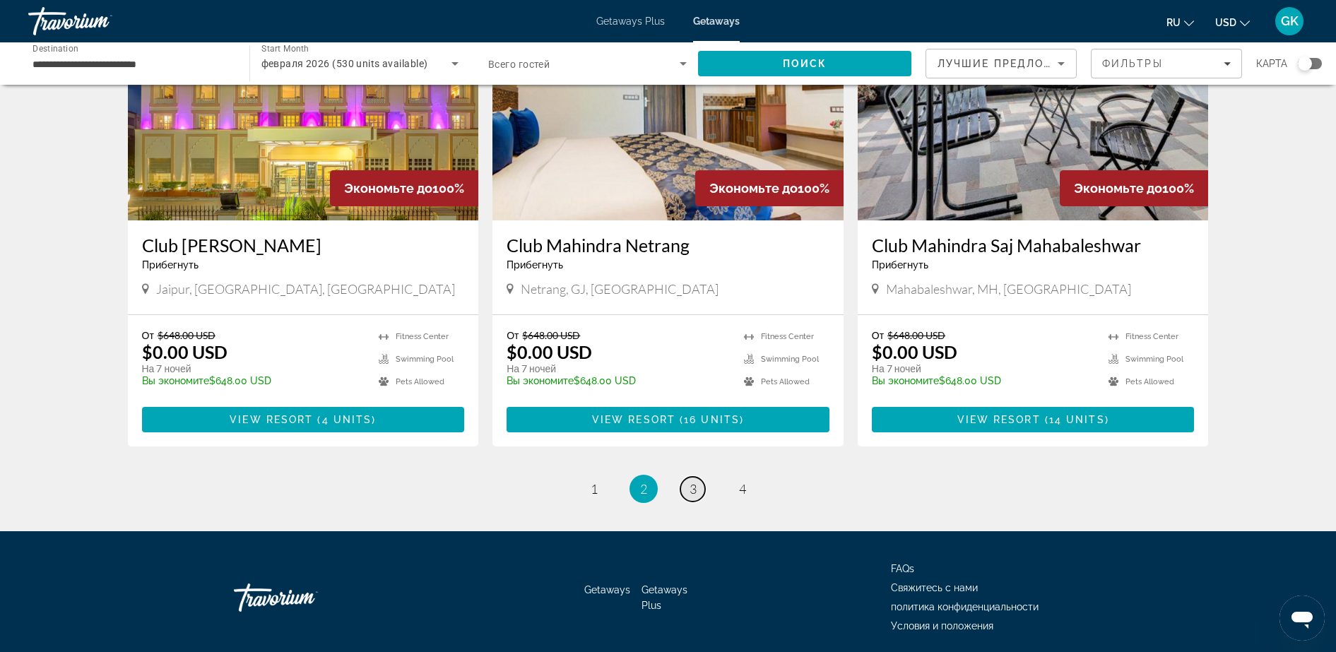
click at [697, 477] on link "page 3" at bounding box center [692, 489] width 25 height 25
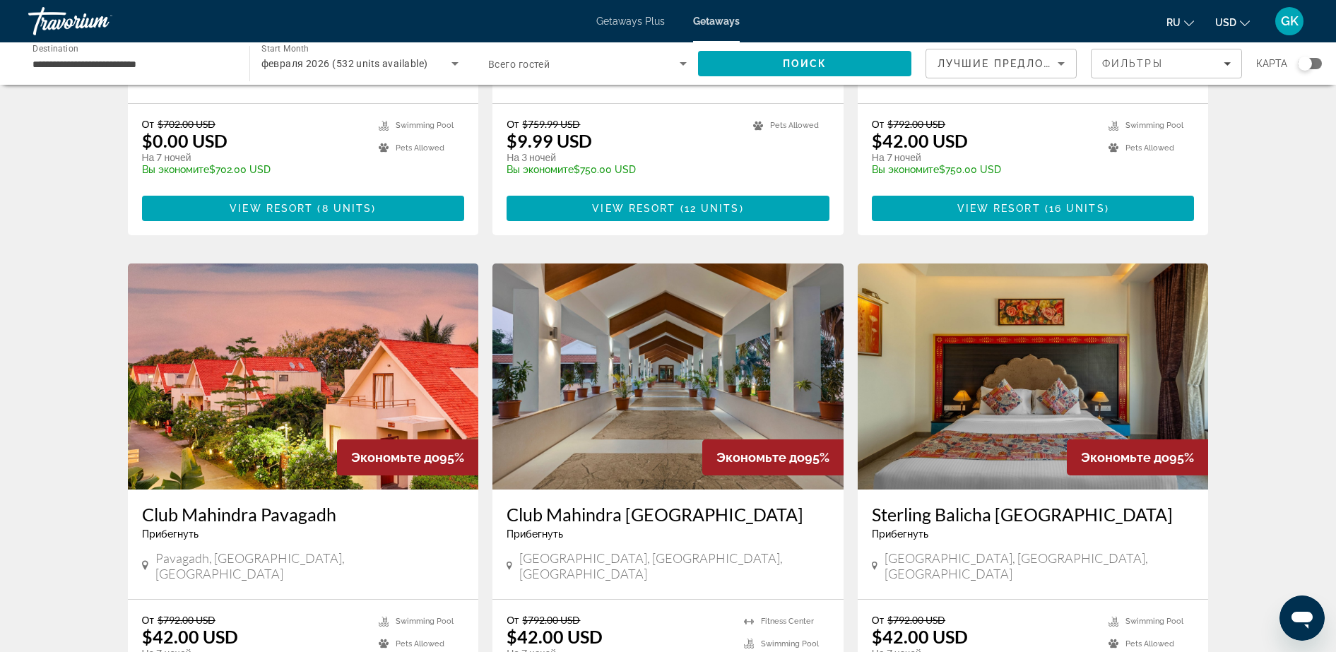
scroll to position [1421, 0]
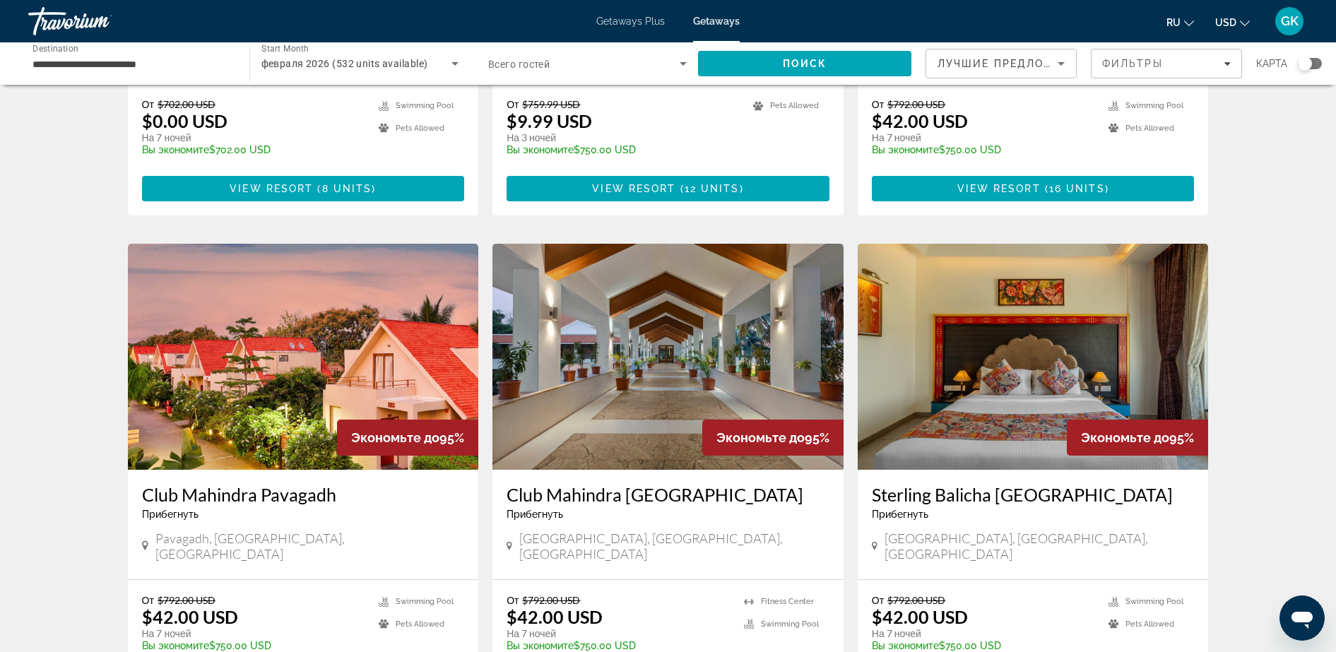
click at [676, 289] on img "Main content" at bounding box center [667, 357] width 351 height 226
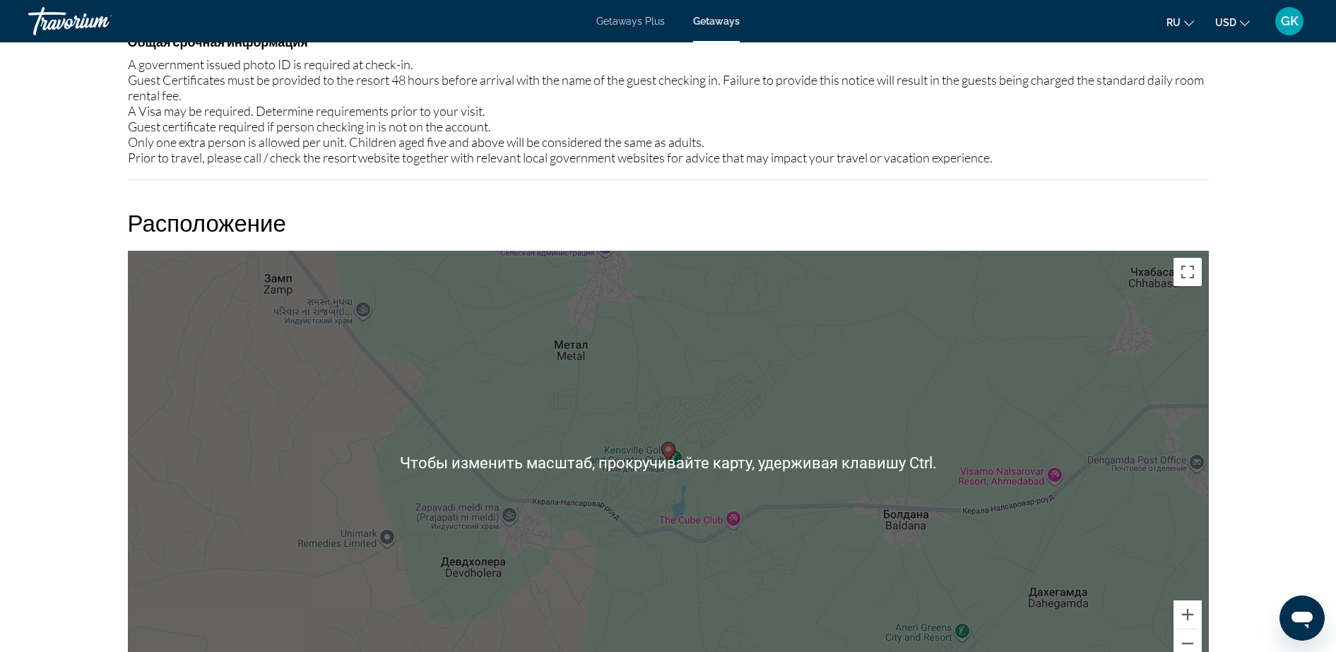
scroll to position [1709, 0]
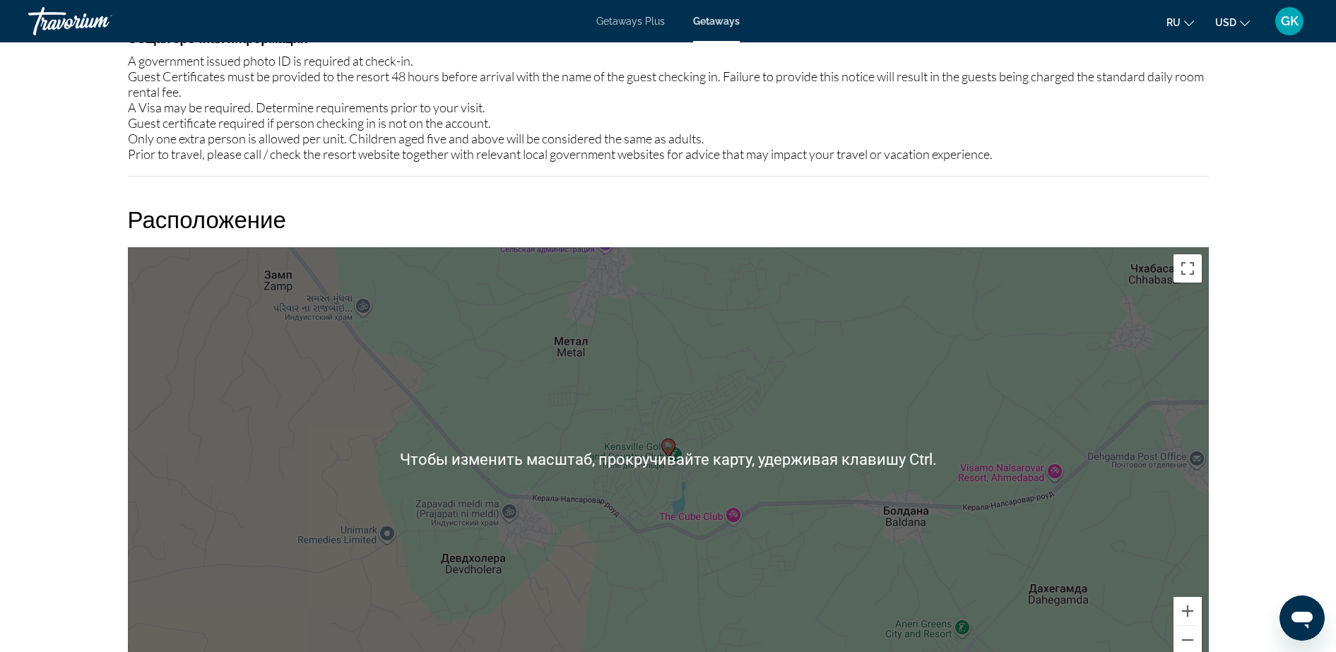
click at [781, 521] on div "Чтобы активировать перетаскивание с помощью клавиатуры, нажмите Alt + Ввод. Пос…" at bounding box center [668, 459] width 1081 height 424
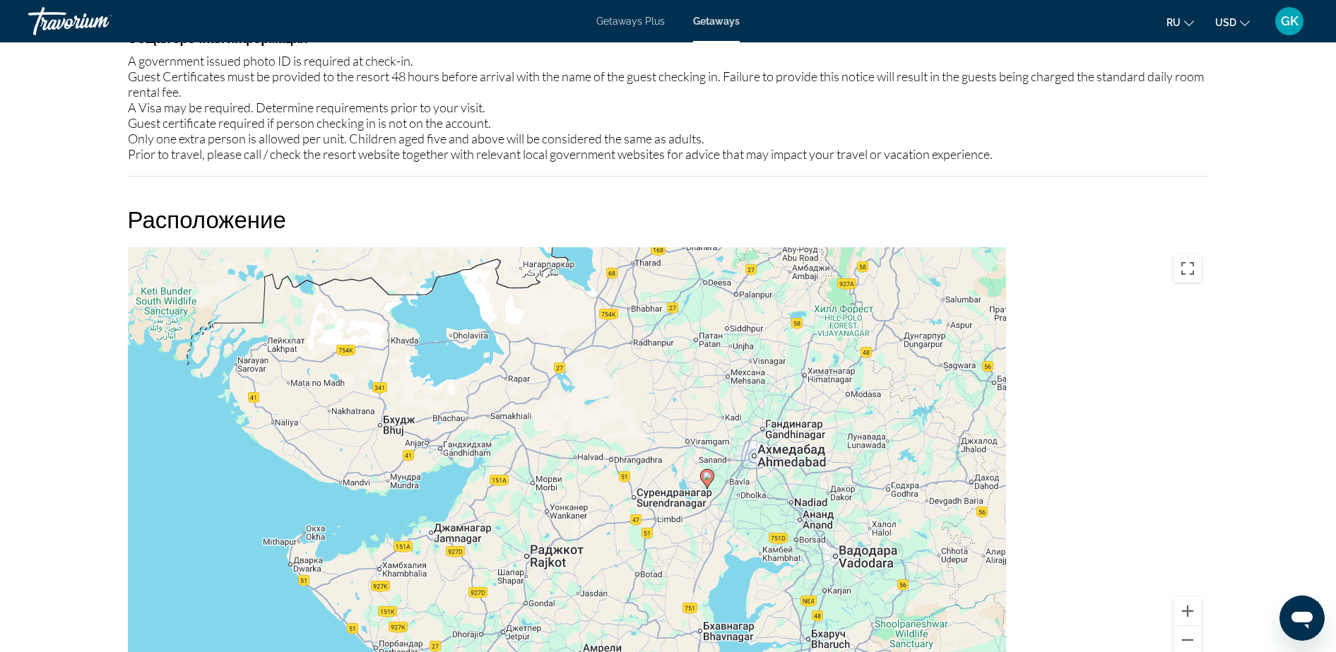
drag, startPoint x: 908, startPoint y: 443, endPoint x: 626, endPoint y: 245, distance: 344.4
click at [626, 245] on div "Расположение ← Переместить влево → Переместить вправо ↑ Переместить вверх ↓ Пер…" at bounding box center [668, 438] width 1081 height 466
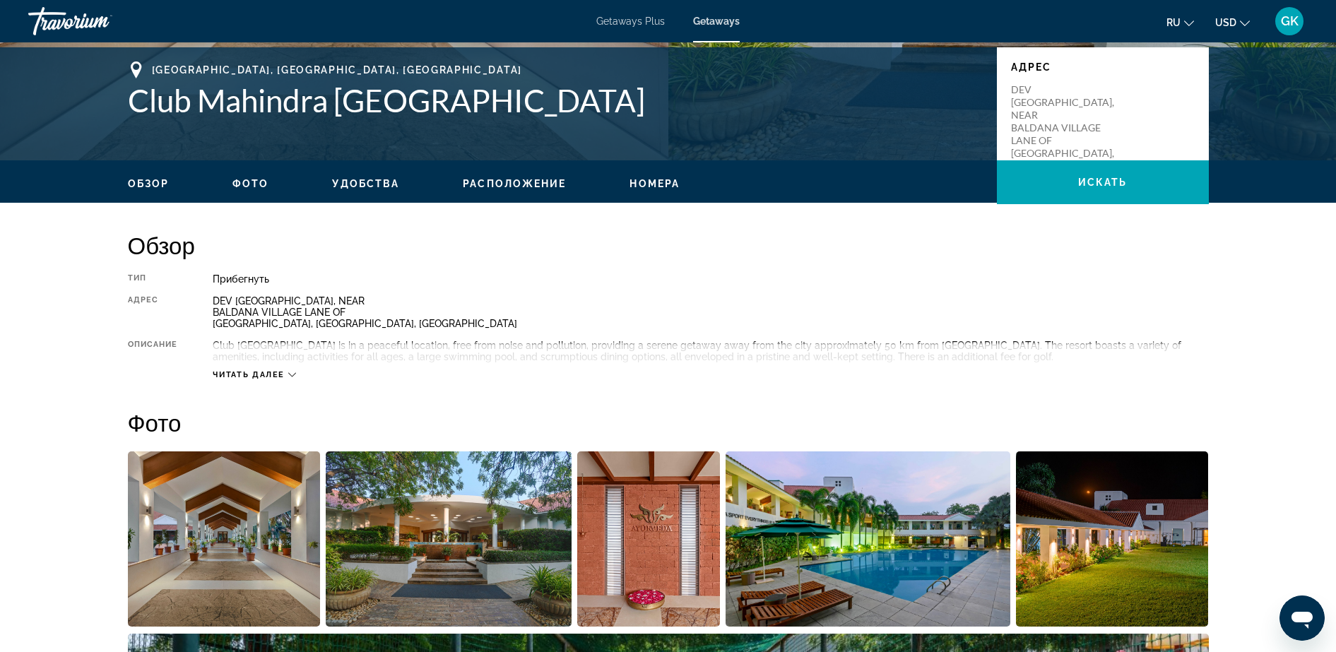
scroll to position [0, 0]
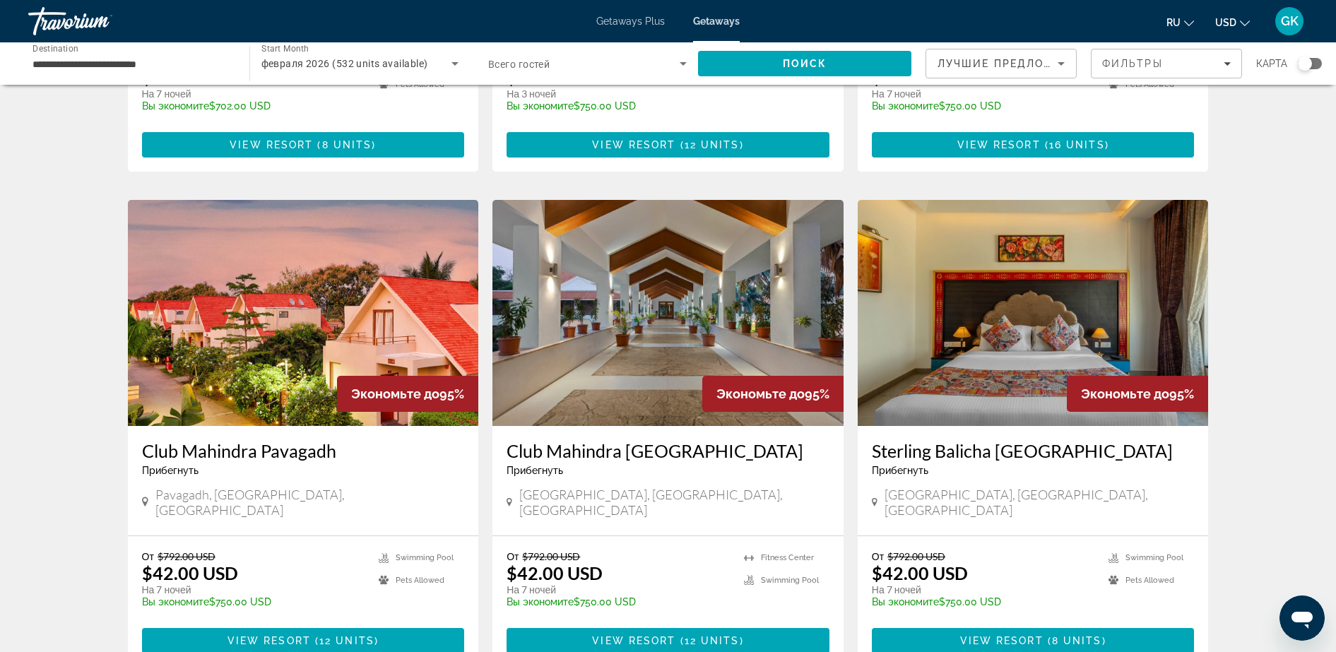
scroll to position [1656, 0]
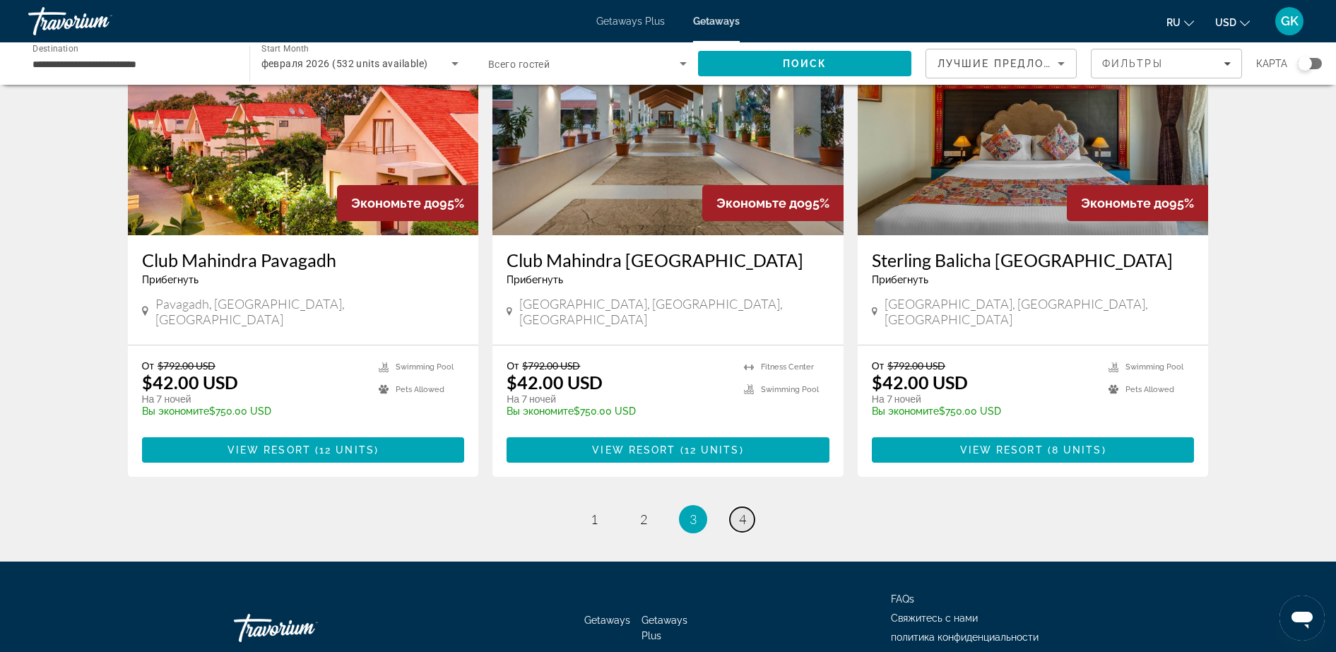
click at [744, 512] on span "4" at bounding box center [742, 520] width 7 height 16
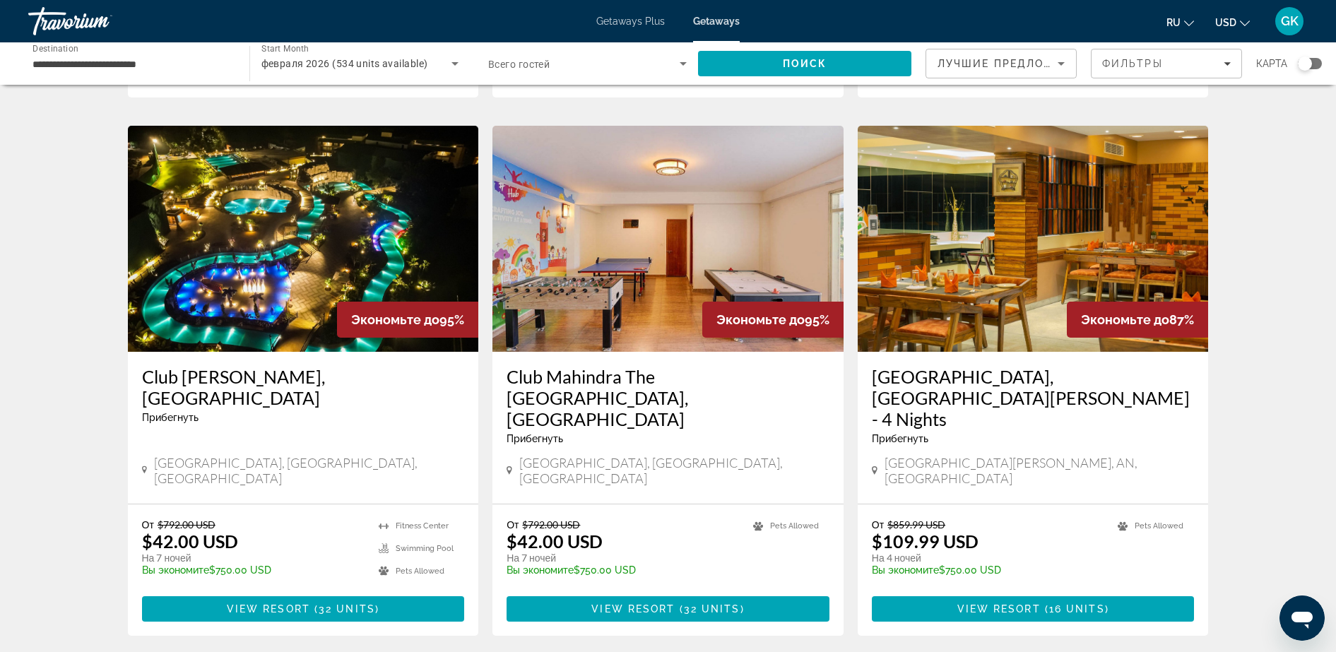
scroll to position [521, 0]
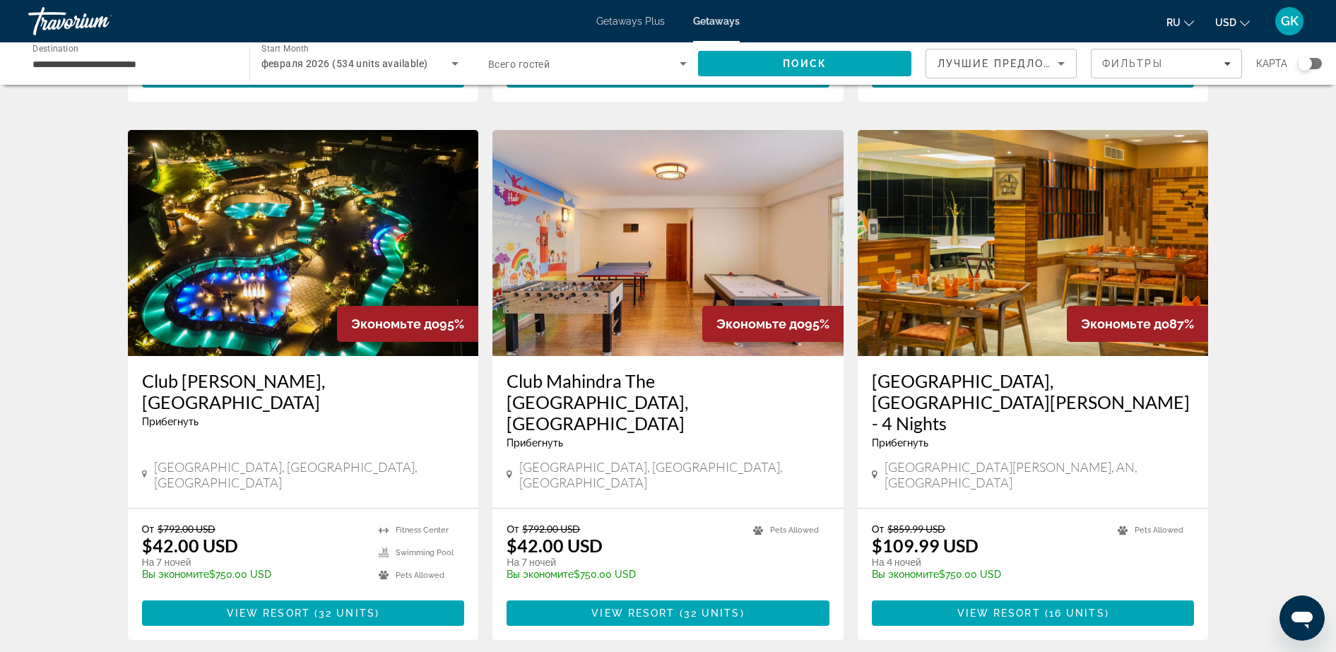
click at [303, 247] on img "Main content" at bounding box center [303, 243] width 351 height 226
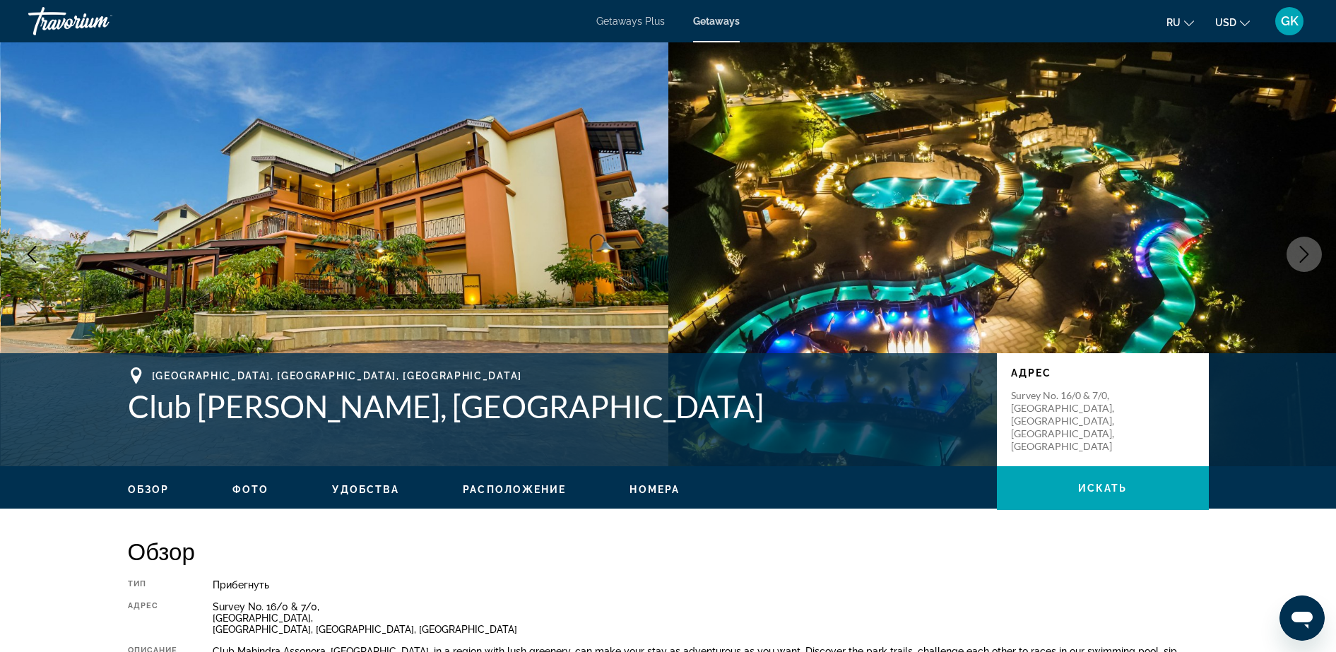
click at [1068, 269] on button "Next image" at bounding box center [1304, 254] width 35 height 35
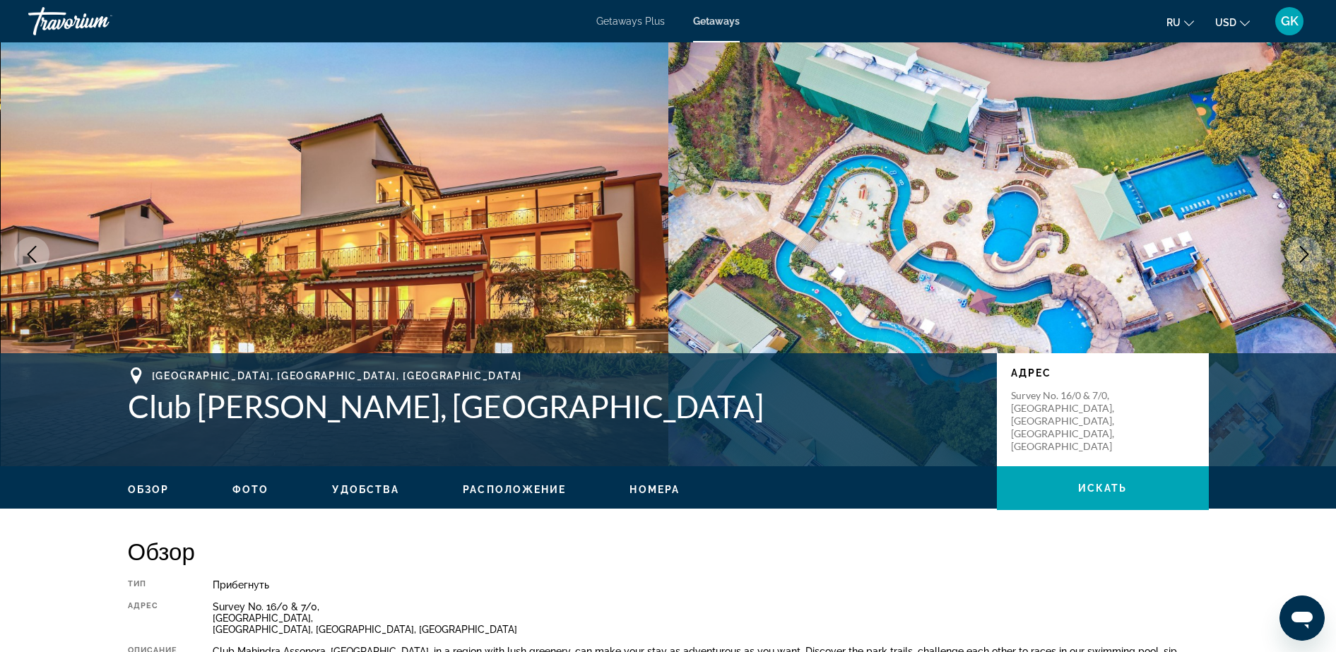
click at [1068, 261] on icon "Next image" at bounding box center [1304, 254] width 17 height 17
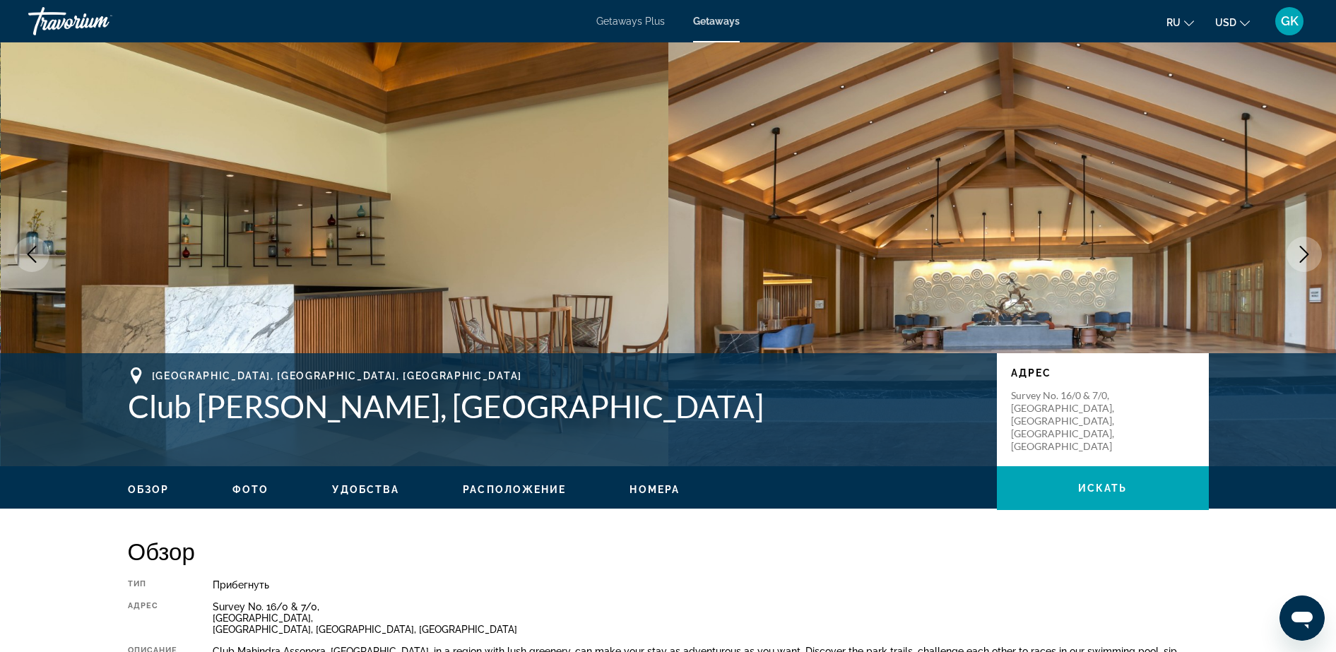
click at [1068, 261] on icon "Next image" at bounding box center [1304, 254] width 17 height 17
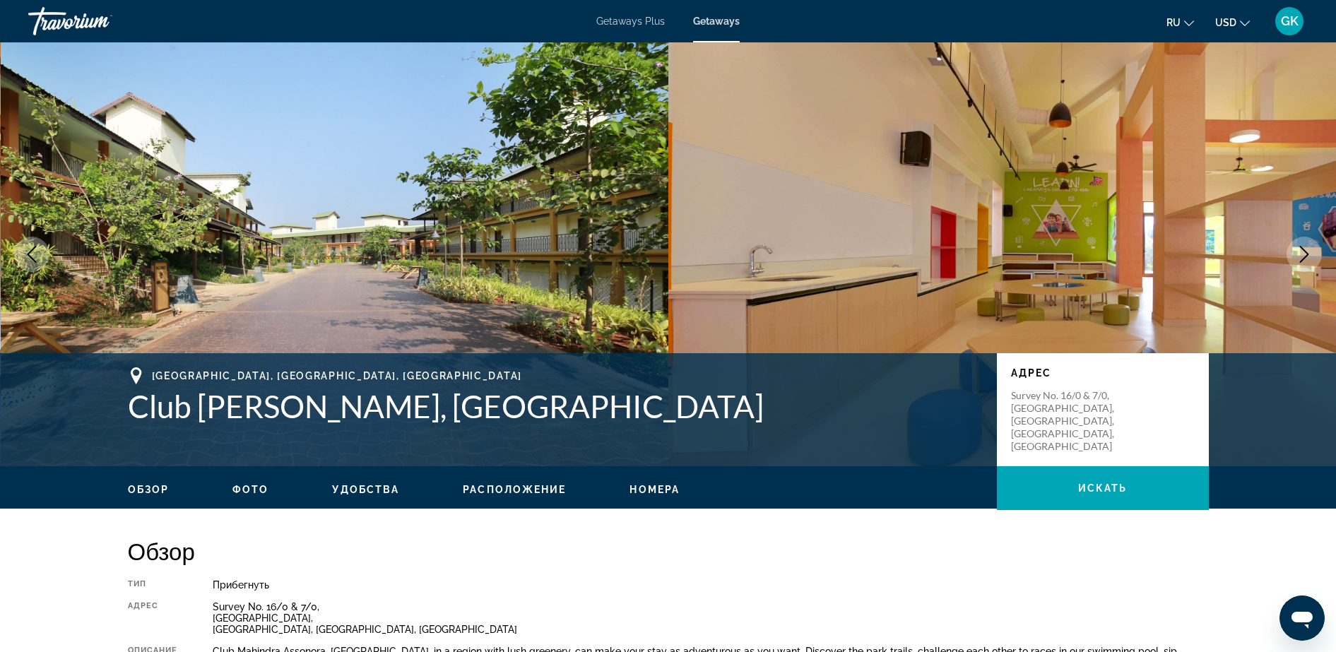
click at [1068, 261] on icon "Next image" at bounding box center [1304, 254] width 17 height 17
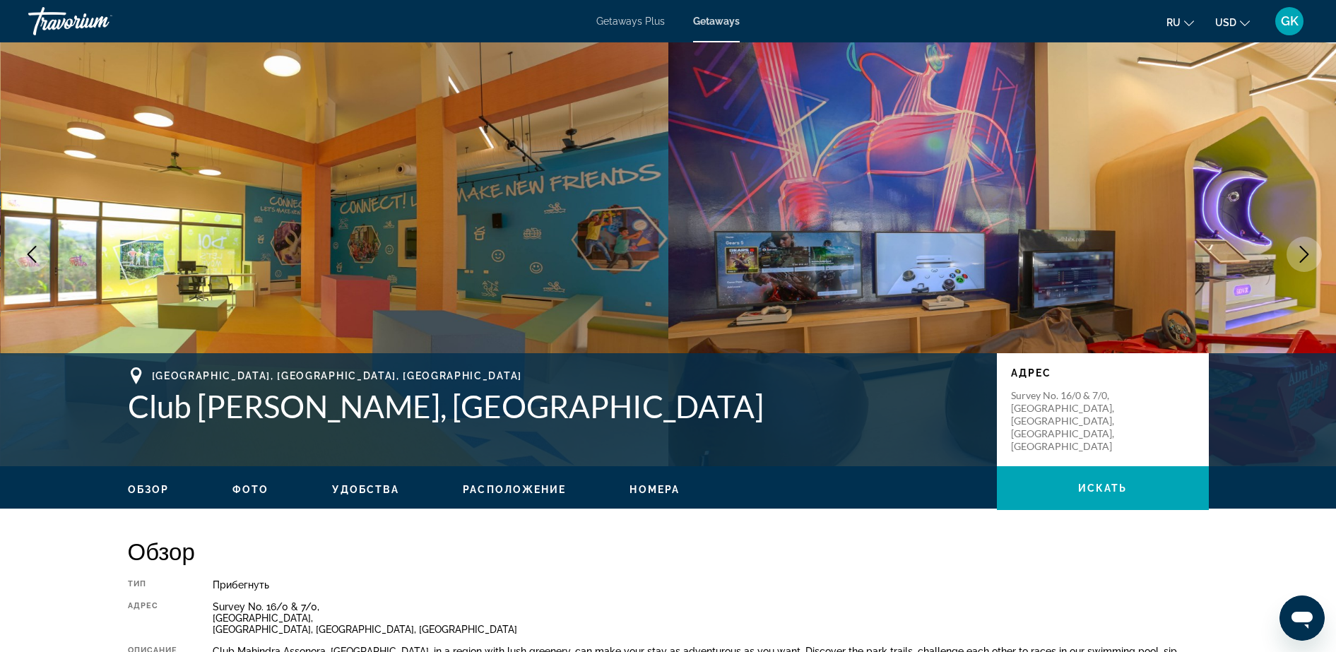
click at [1068, 261] on icon "Next image" at bounding box center [1304, 254] width 17 height 17
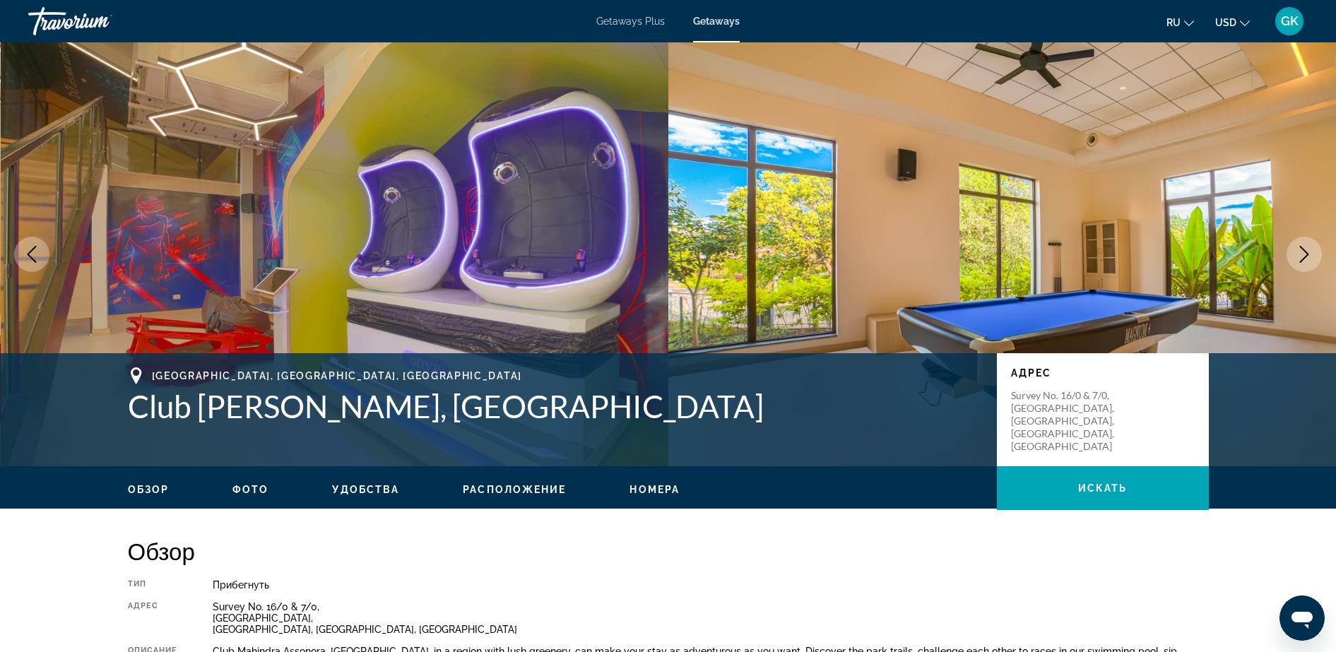
click at [1068, 250] on button "Next image" at bounding box center [1304, 254] width 35 height 35
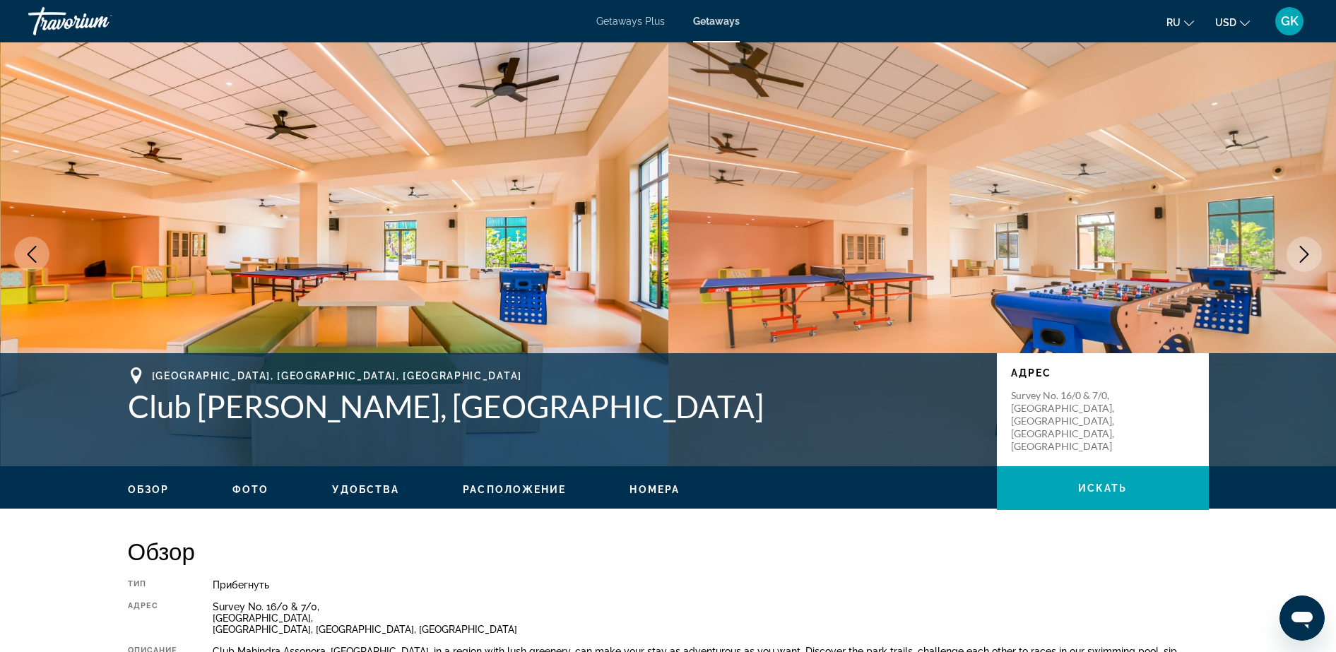
click at [1068, 250] on button "Next image" at bounding box center [1304, 254] width 35 height 35
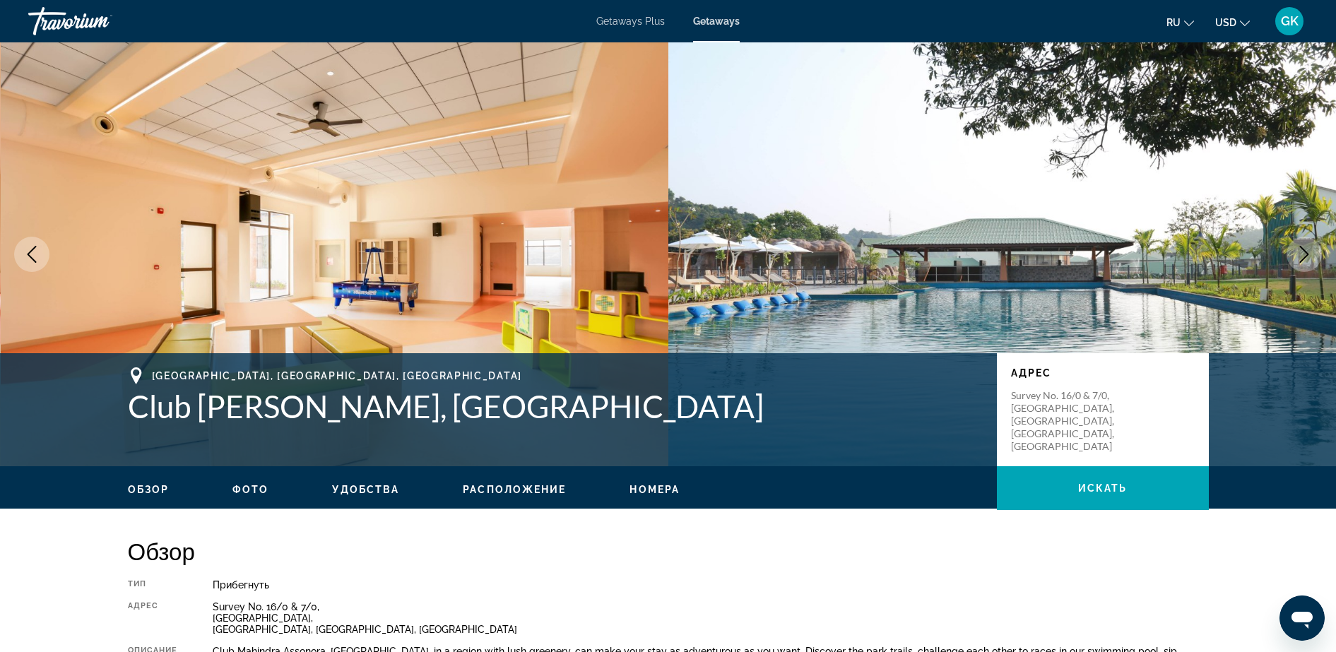
click at [1068, 250] on button "Next image" at bounding box center [1304, 254] width 35 height 35
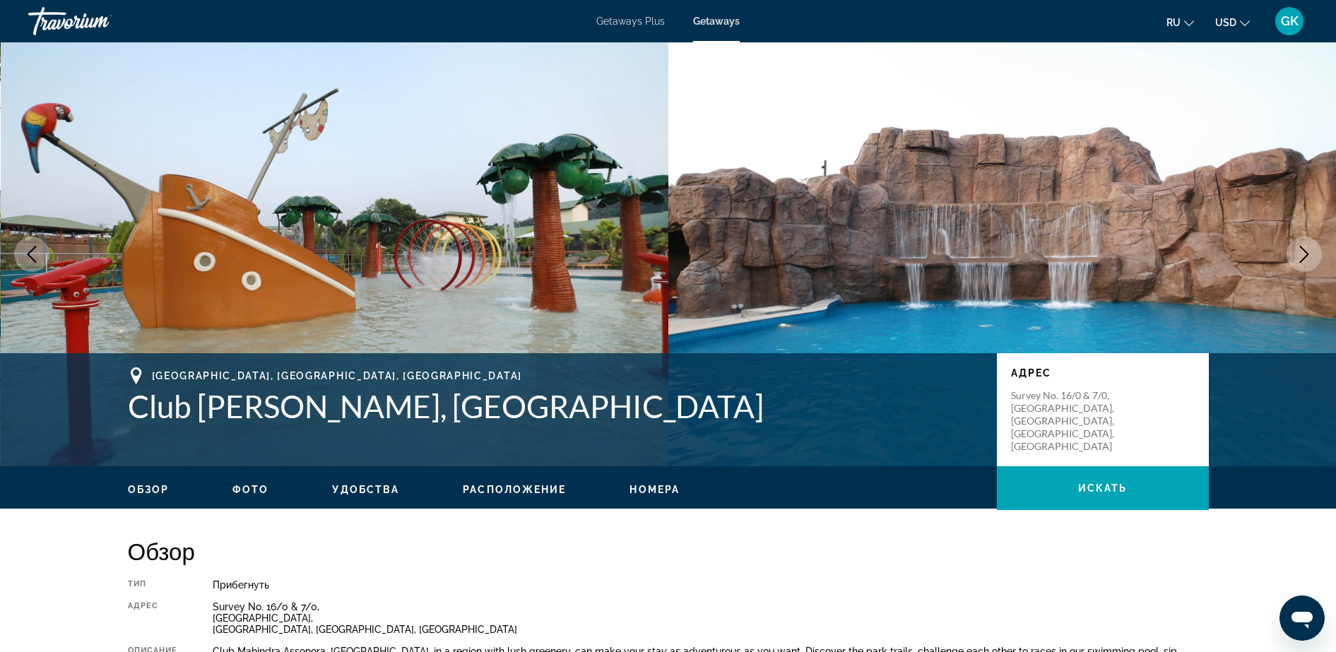
click at [1068, 250] on button "Next image" at bounding box center [1304, 254] width 35 height 35
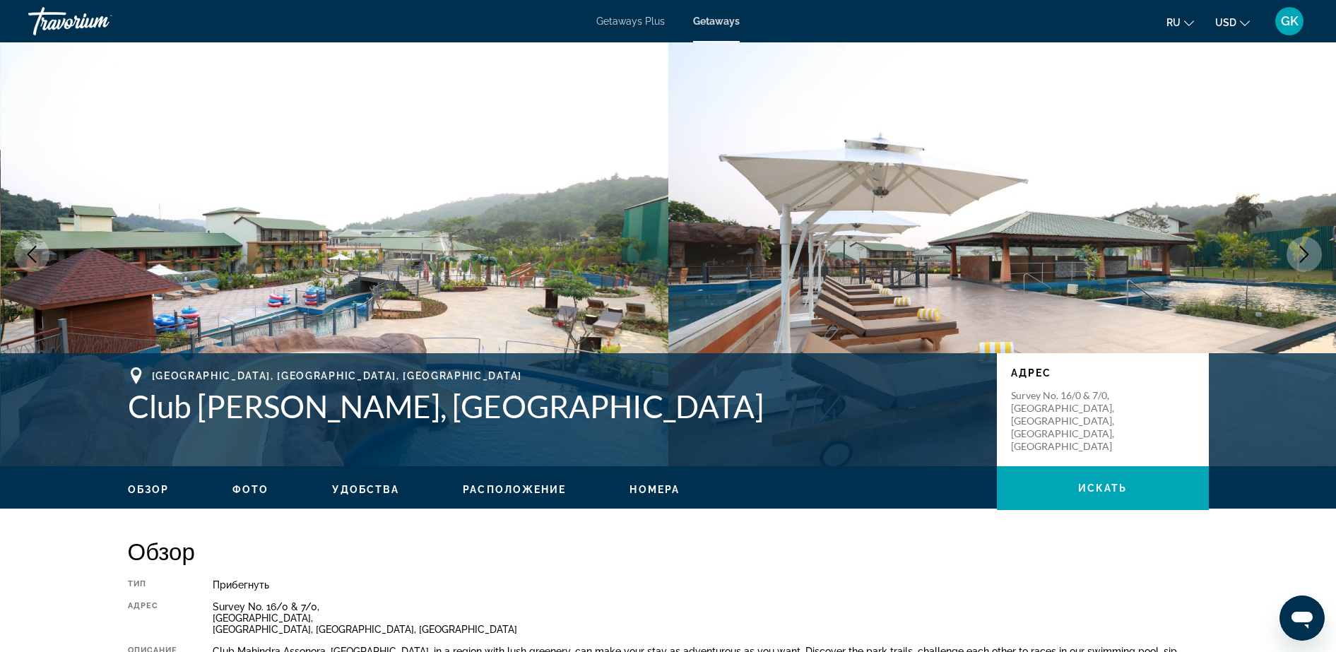
click at [1068, 250] on button "Next image" at bounding box center [1304, 254] width 35 height 35
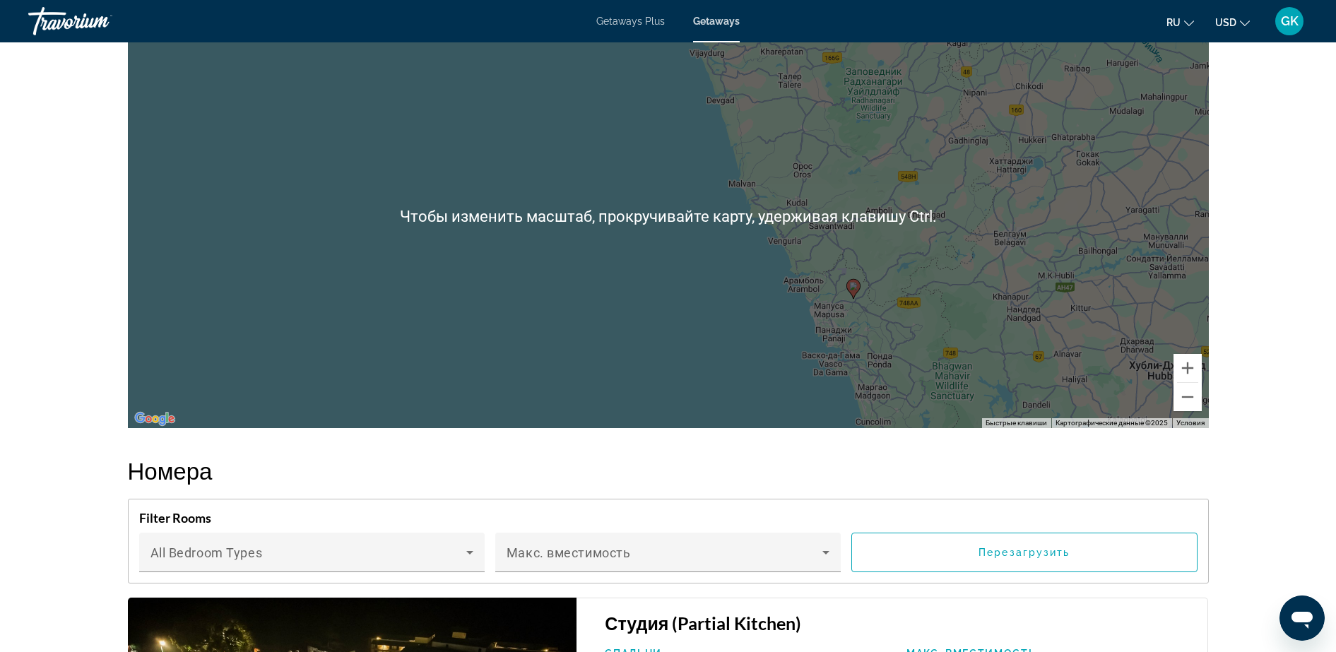
scroll to position [2133, 0]
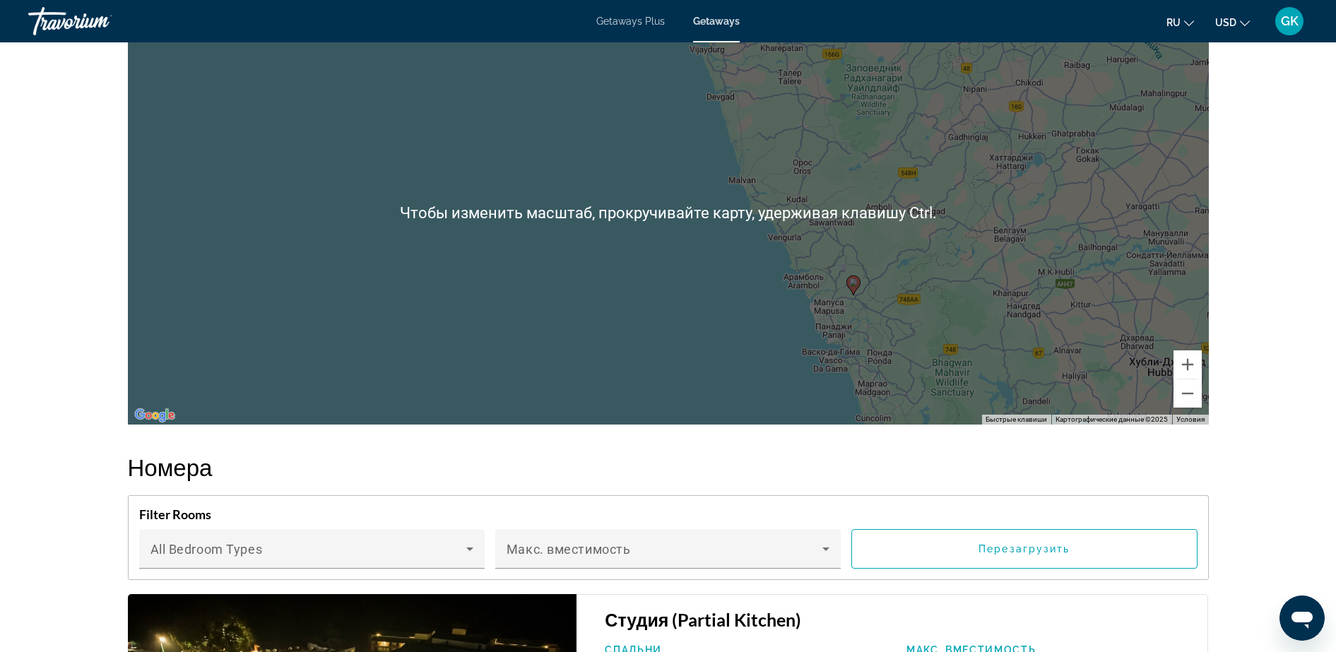
click at [868, 318] on div "Чтобы активировать перетаскивание с помощью клавиатуры, нажмите Alt + Ввод. Пос…" at bounding box center [668, 213] width 1081 height 424
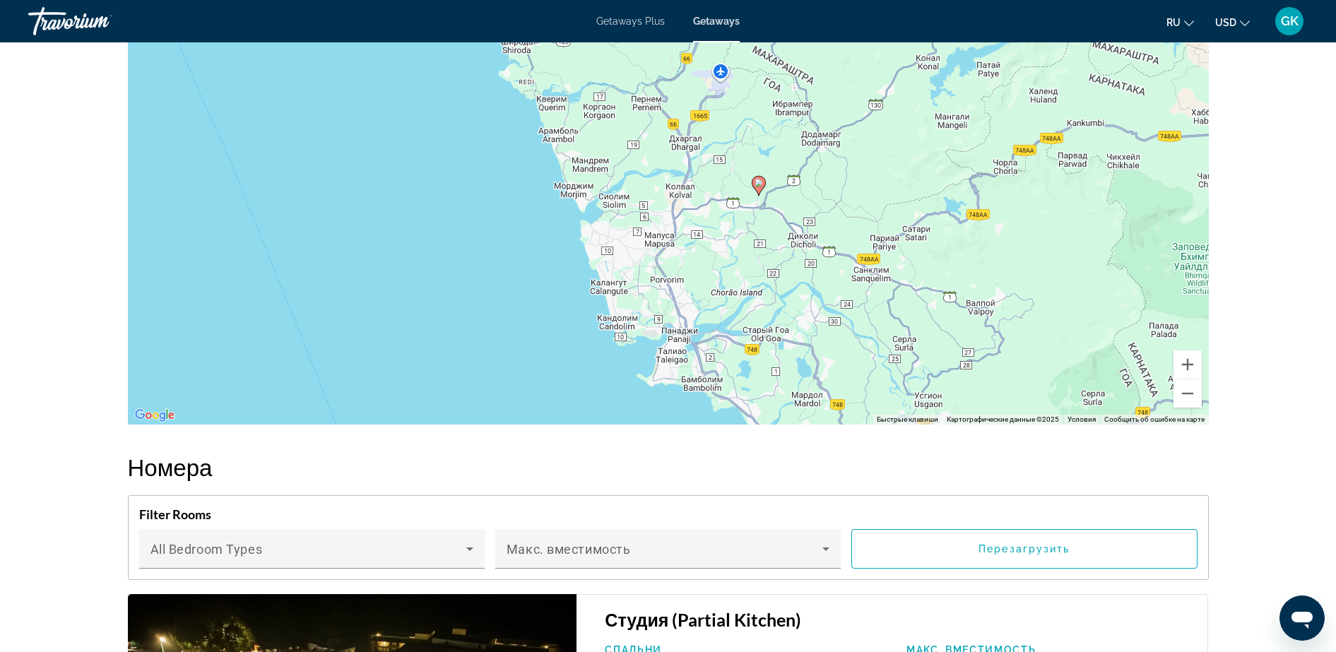
drag, startPoint x: 866, startPoint y: 256, endPoint x: 811, endPoint y: 160, distance: 110.8
click at [811, 160] on div "Чтобы активировать перетаскивание с помощью клавиатуры, нажмите Alt + Ввод. Пос…" at bounding box center [668, 213] width 1081 height 424
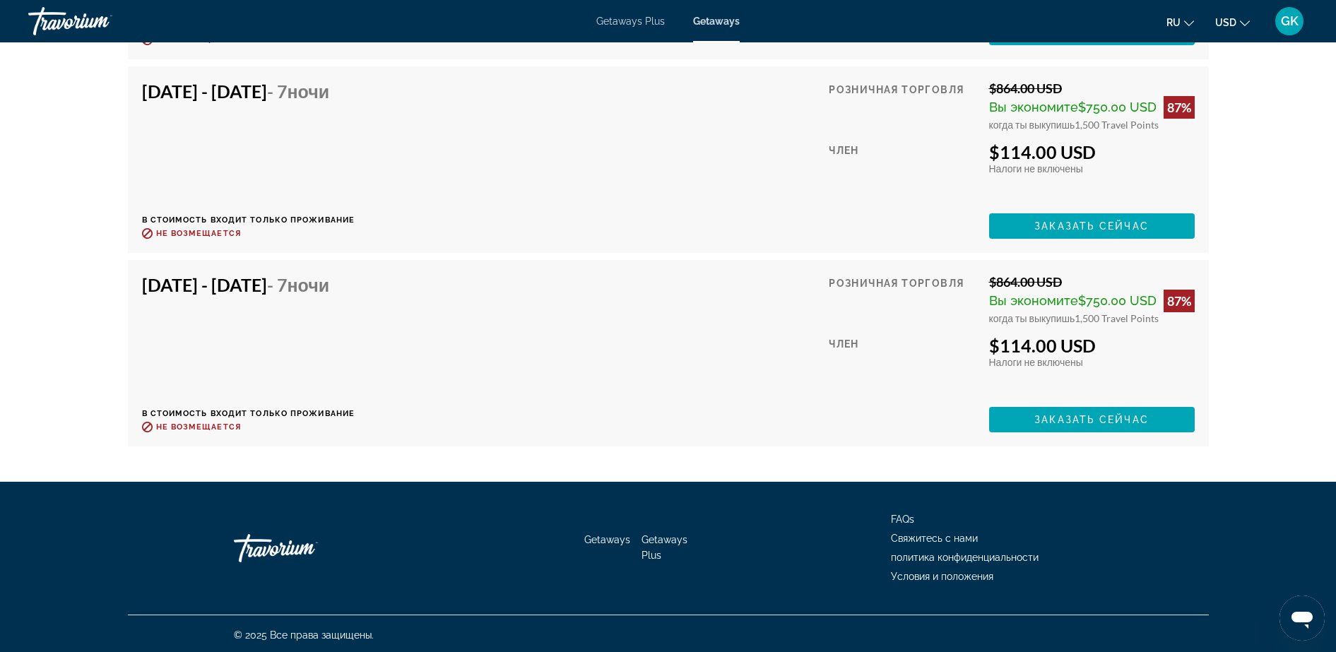
scroll to position [4552, 0]
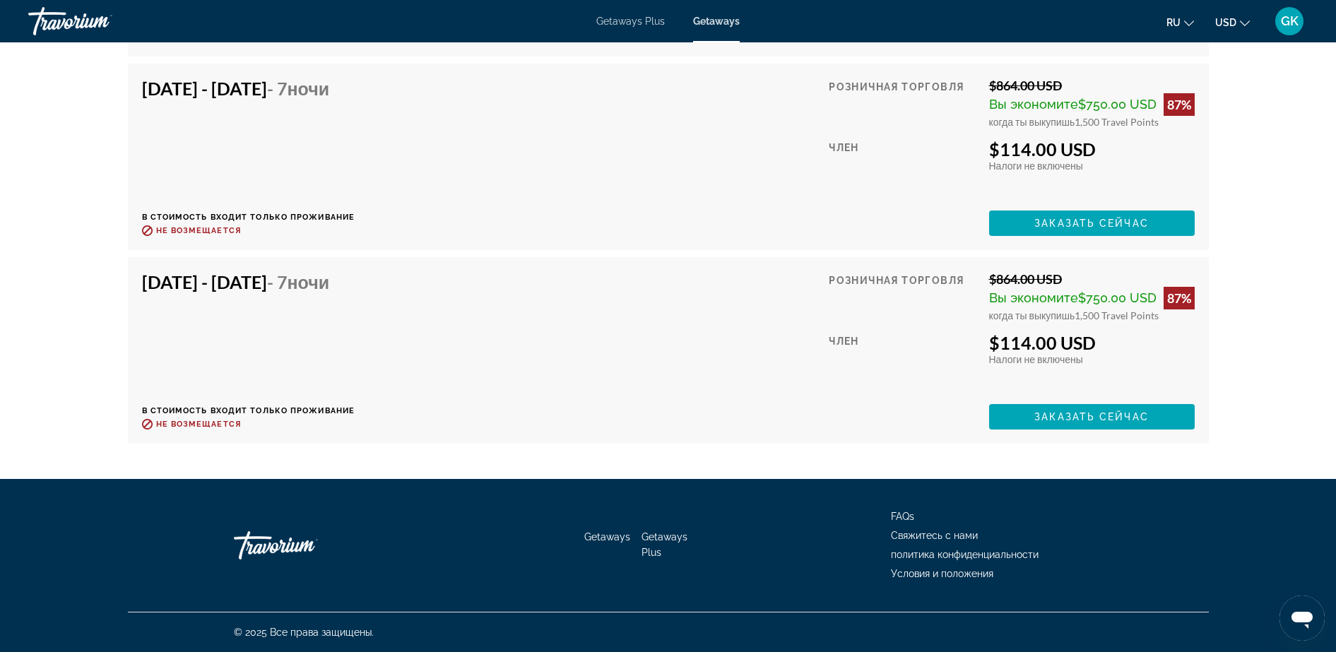
click at [277, 281] on h4 "[DATE] - [DATE] - 7 ночи" at bounding box center [243, 281] width 203 height 21
click at [249, 285] on h4 "[DATE] - [DATE] - 7 ночи" at bounding box center [243, 281] width 203 height 21
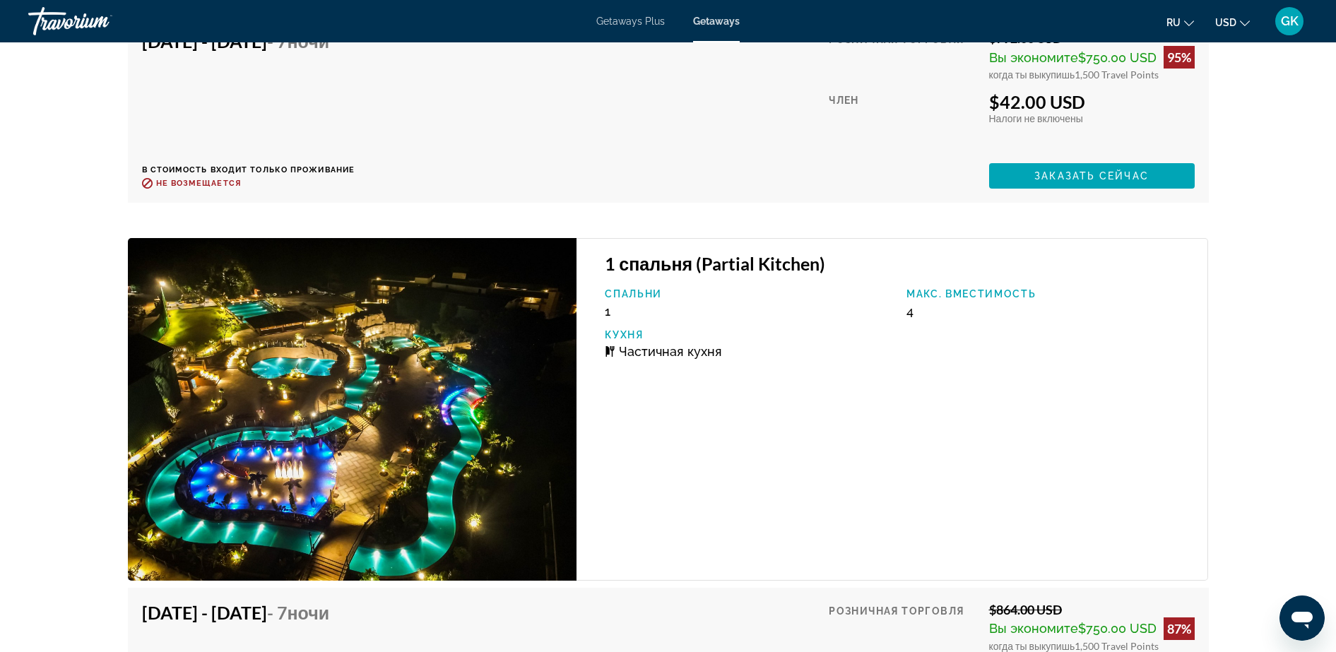
scroll to position [3531, 0]
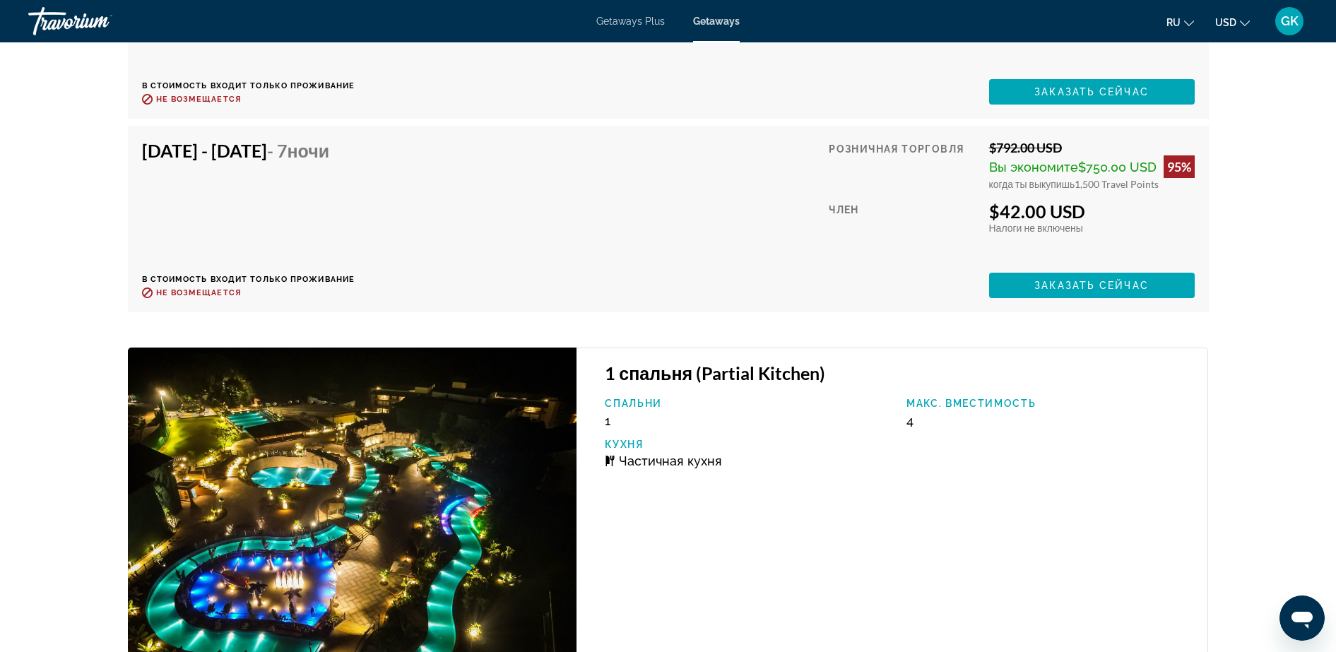
click at [270, 420] on img "Main content" at bounding box center [352, 519] width 449 height 342
click at [630, 382] on h3 "1 спальня (Partial Kitchen)" at bounding box center [899, 372] width 589 height 21
click at [430, 464] on img "Main content" at bounding box center [352, 519] width 449 height 342
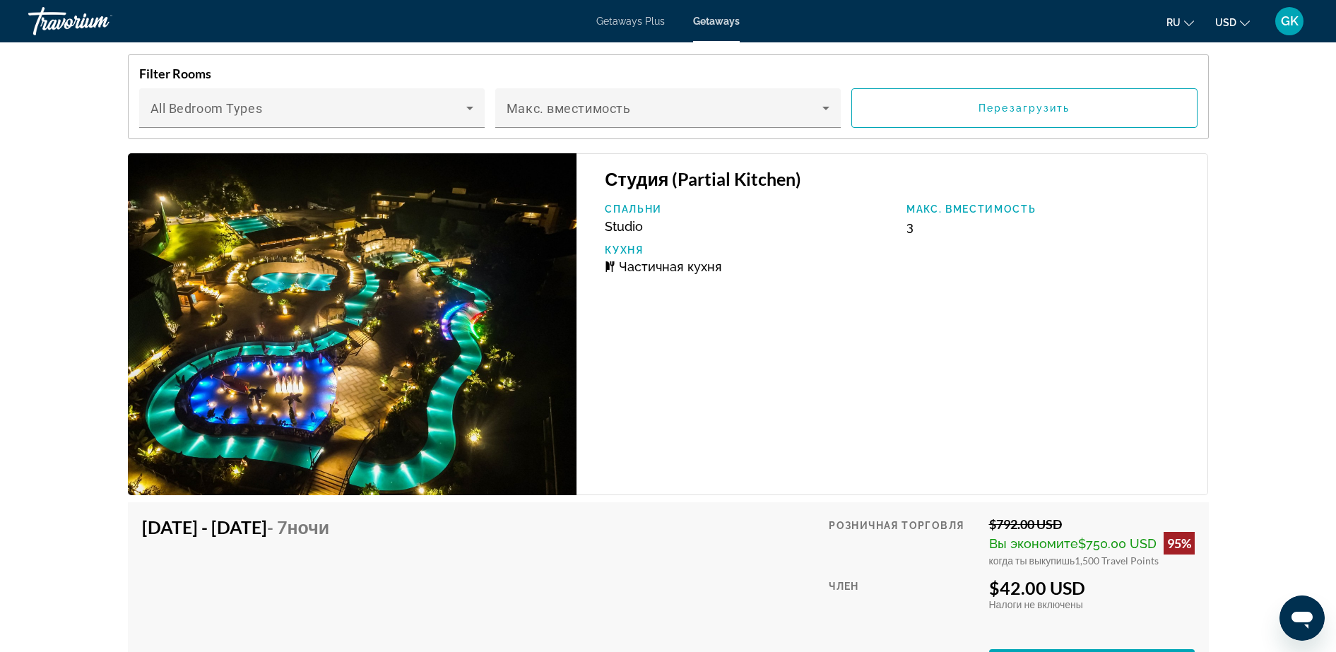
scroll to position [2568, 0]
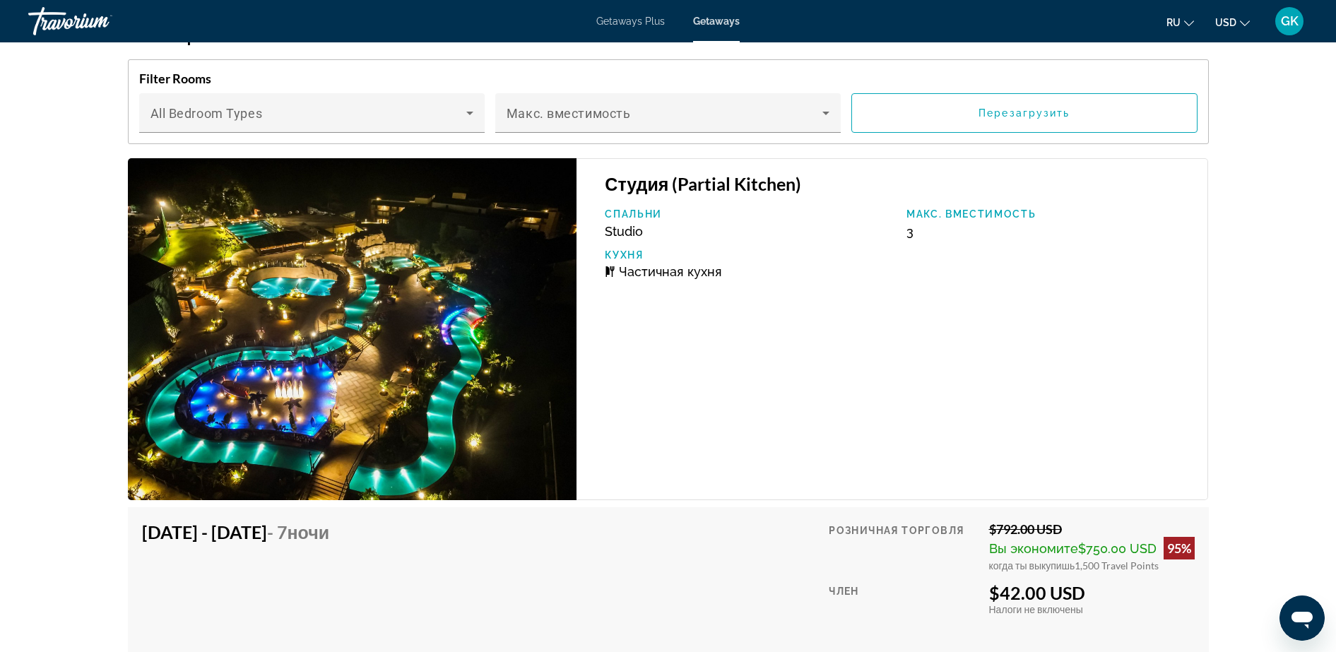
click at [446, 378] on img "Main content" at bounding box center [352, 329] width 449 height 342
click at [279, 521] on h4 "[DATE] - [DATE] - 7 ночи" at bounding box center [243, 531] width 203 height 21
click at [633, 188] on h3 "Студия (Partial Kitchen)" at bounding box center [899, 183] width 589 height 21
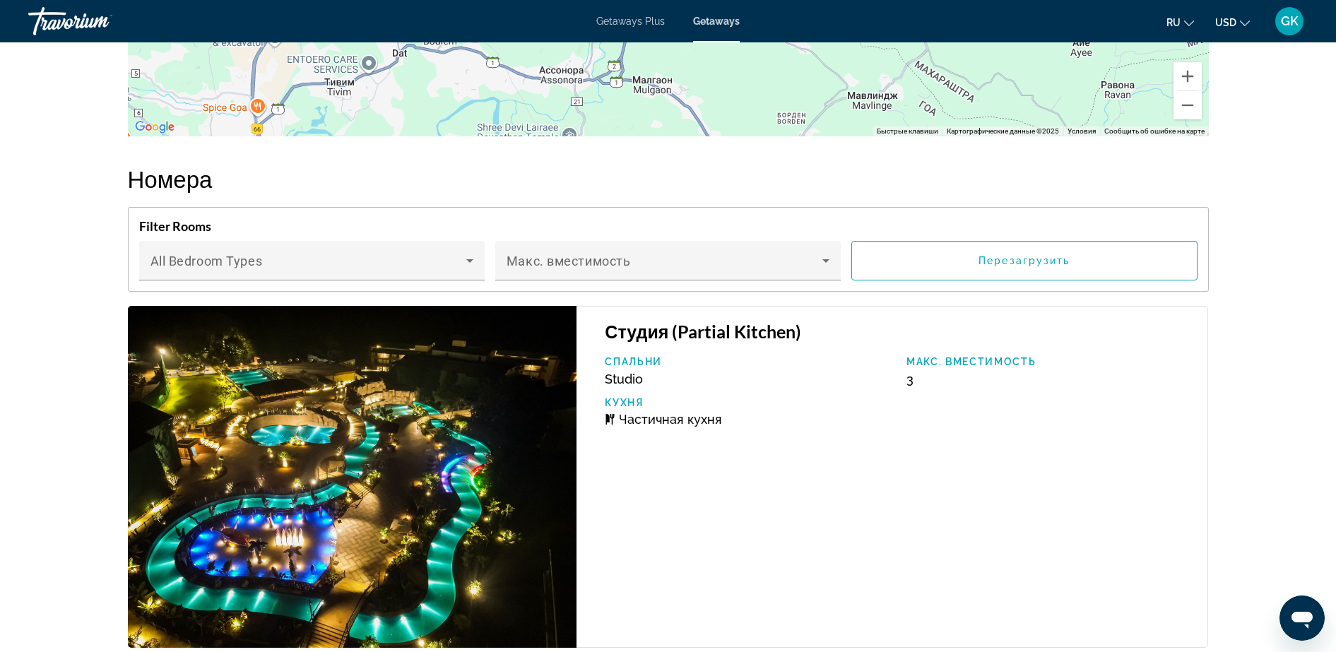
scroll to position [2467, 0]
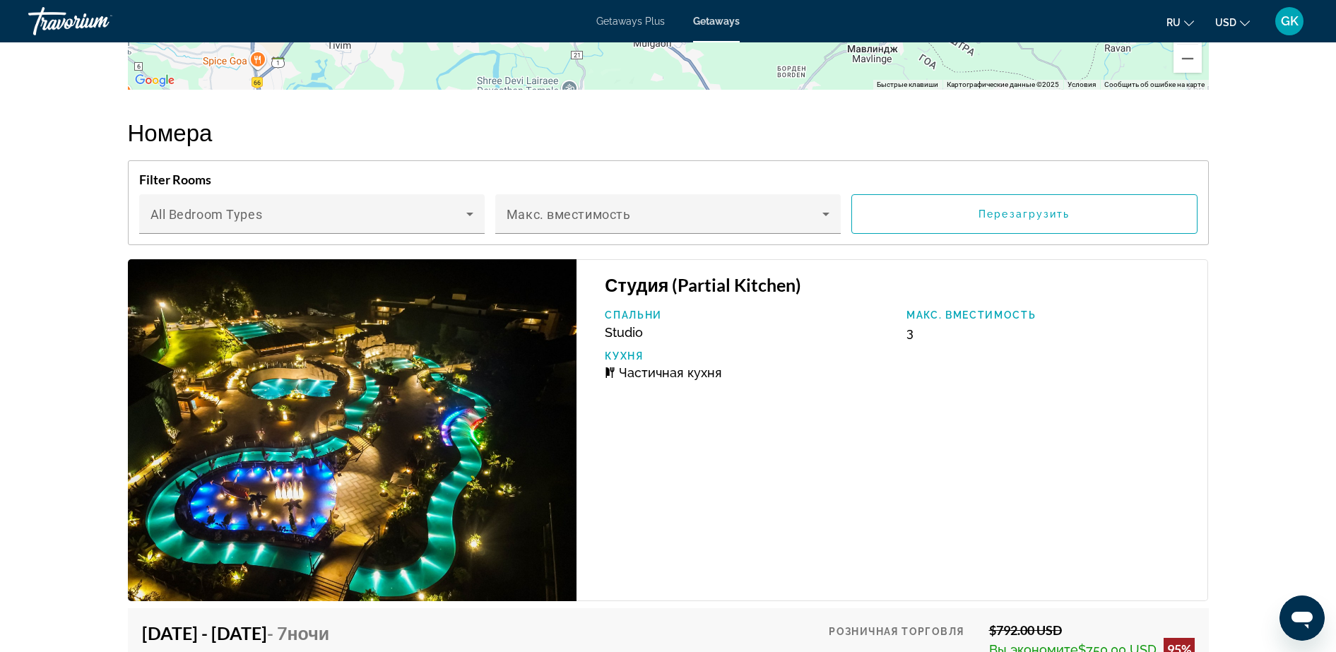
click at [700, 287] on h3 "Студия (Partial Kitchen)" at bounding box center [899, 284] width 589 height 21
click at [551, 384] on img "Main content" at bounding box center [352, 430] width 449 height 342
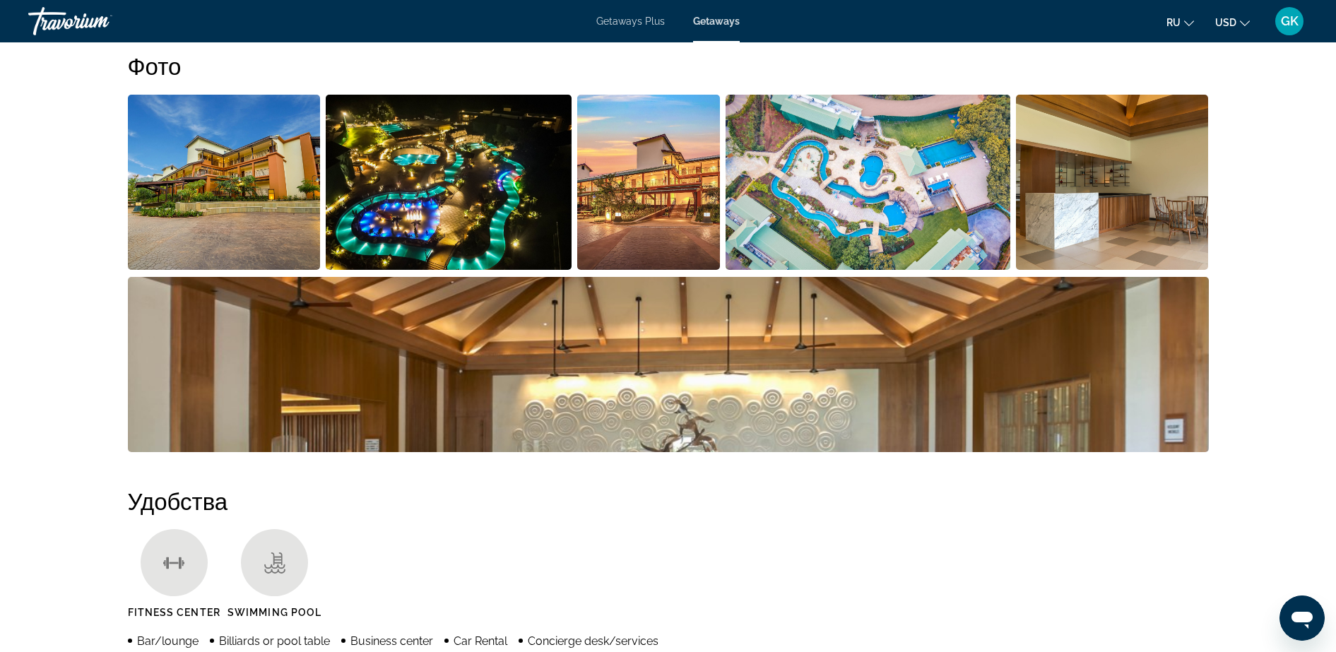
scroll to position [683, 0]
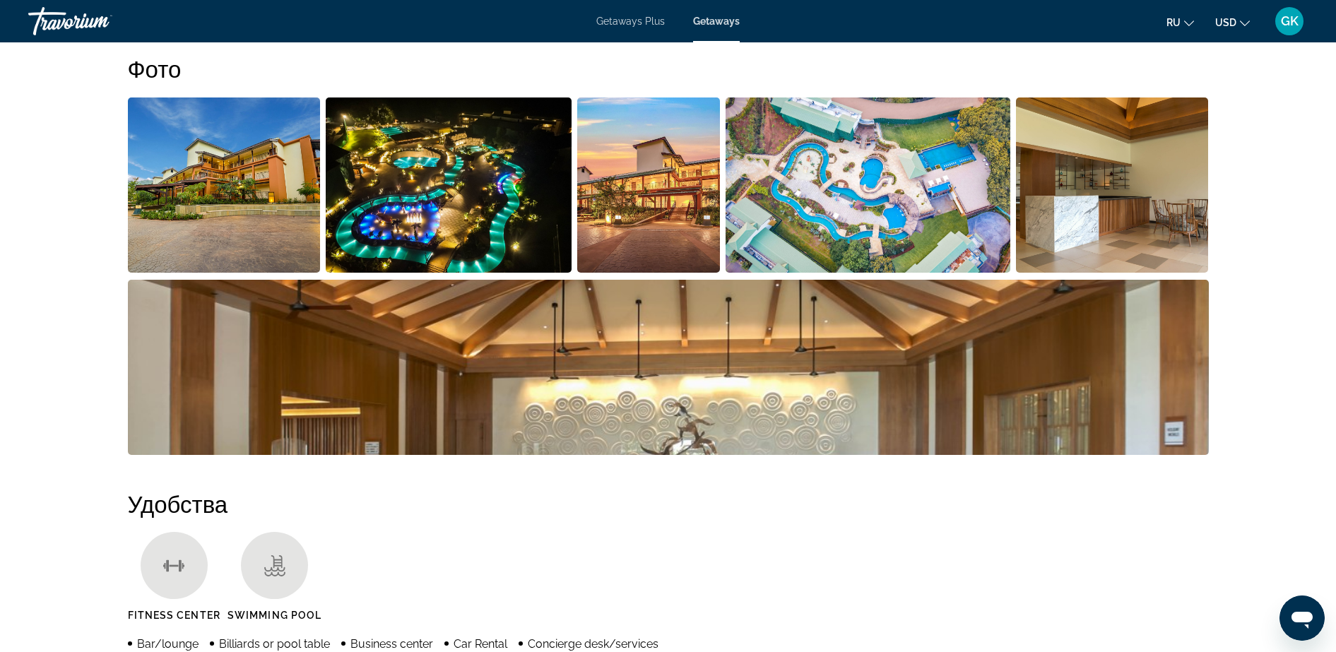
click at [301, 177] on img "Open full-screen image slider" at bounding box center [224, 185] width 193 height 175
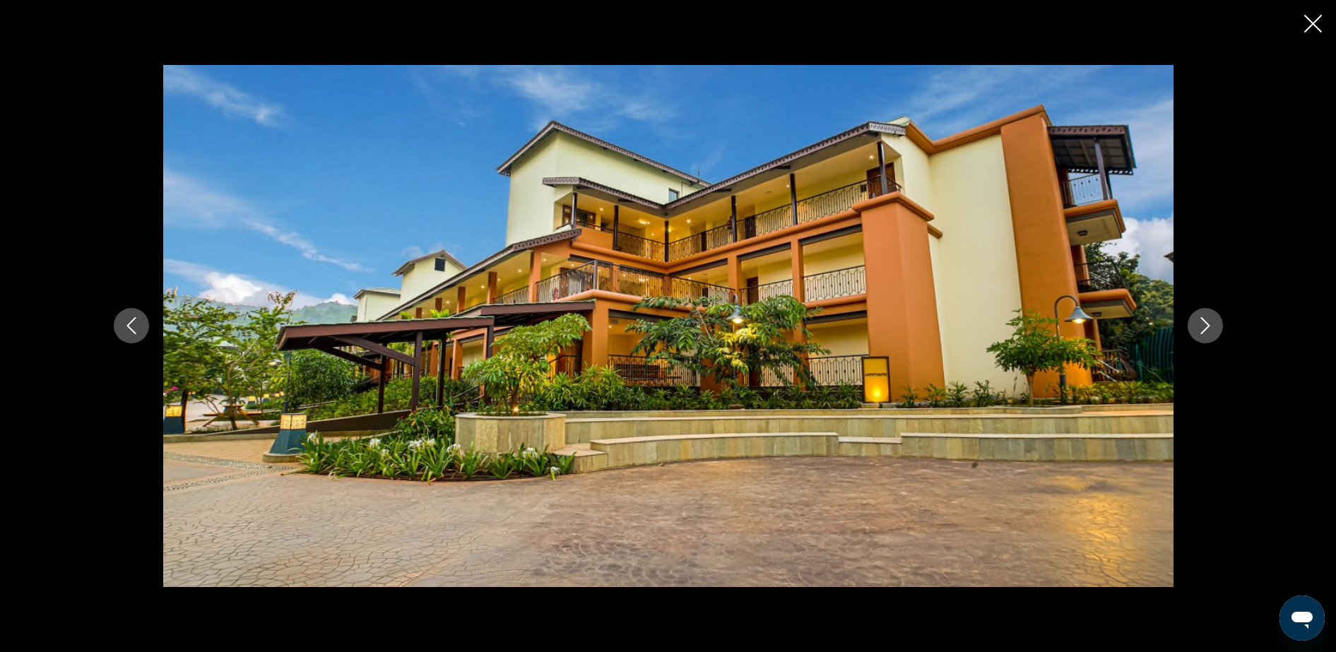
click at [1068, 323] on icon "Next image" at bounding box center [1205, 325] width 17 height 17
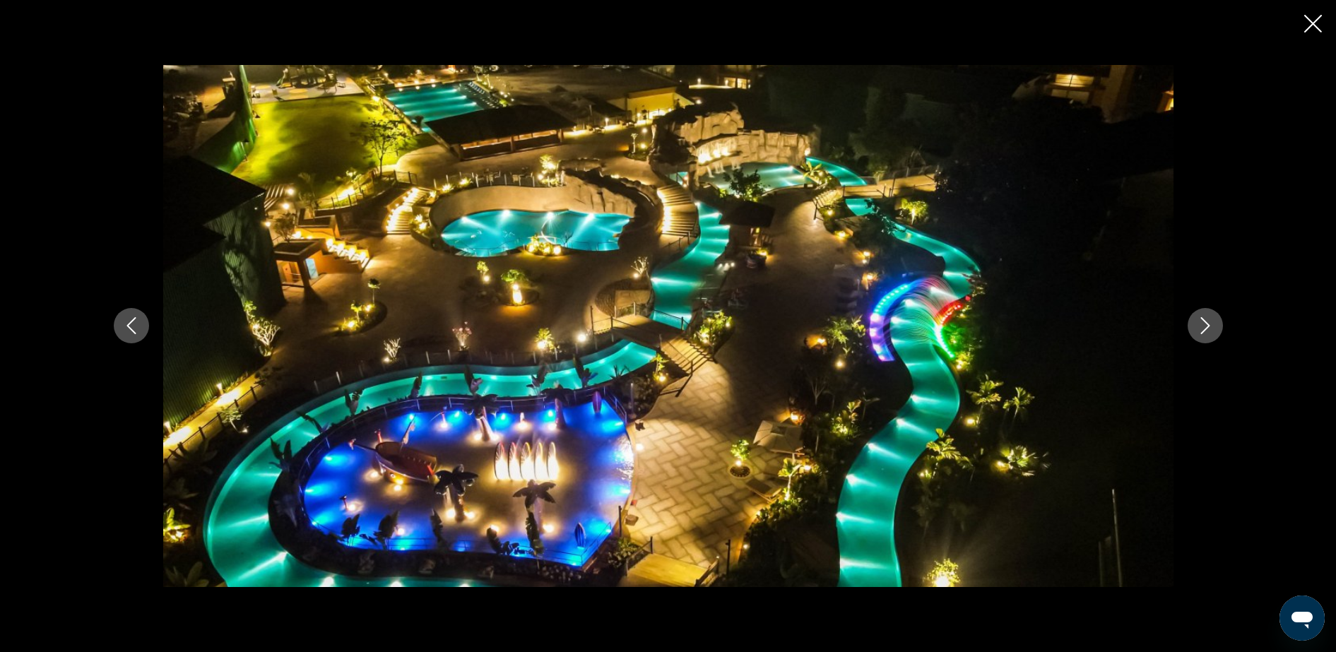
click at [1068, 323] on icon "Next image" at bounding box center [1205, 325] width 17 height 17
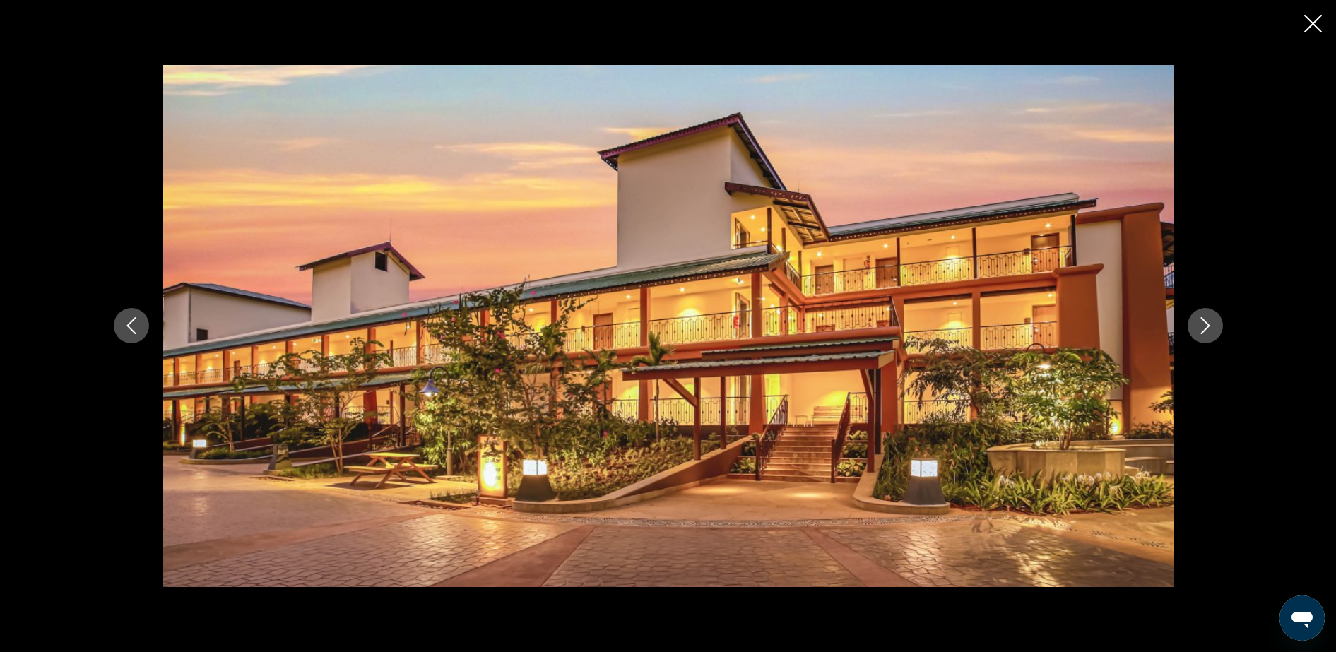
click at [1068, 323] on icon "Next image" at bounding box center [1205, 325] width 17 height 17
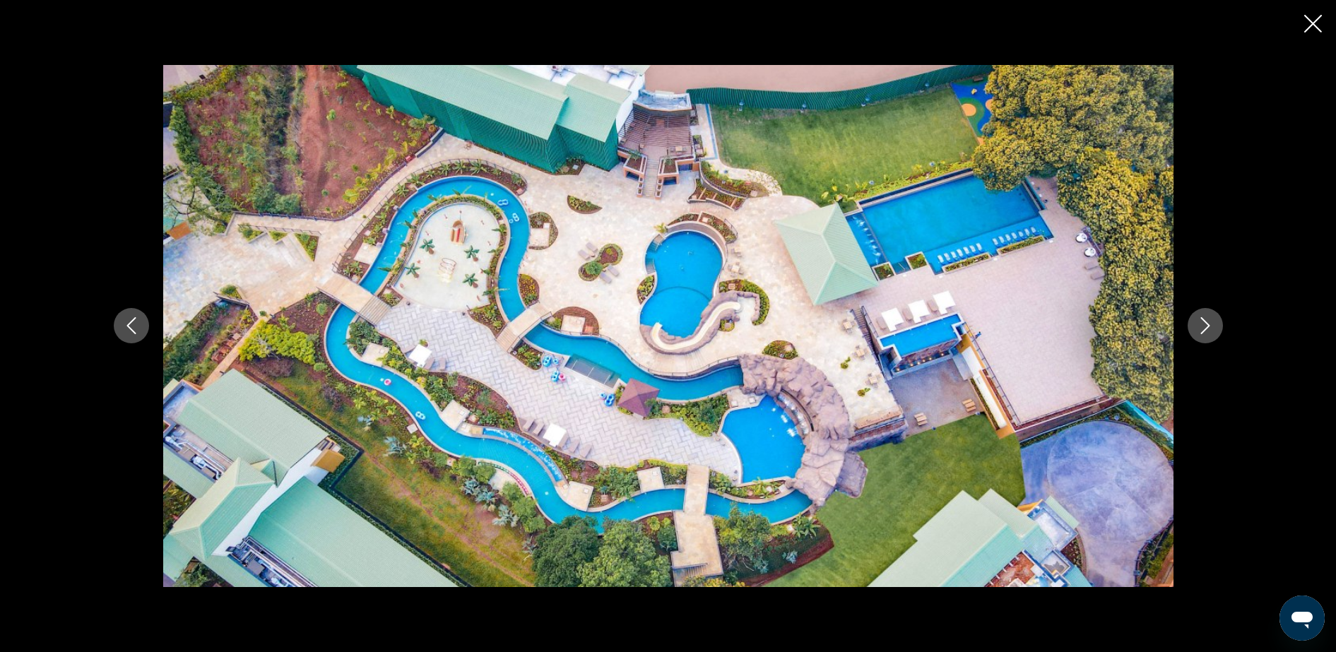
click at [1068, 323] on icon "Next image" at bounding box center [1205, 325] width 17 height 17
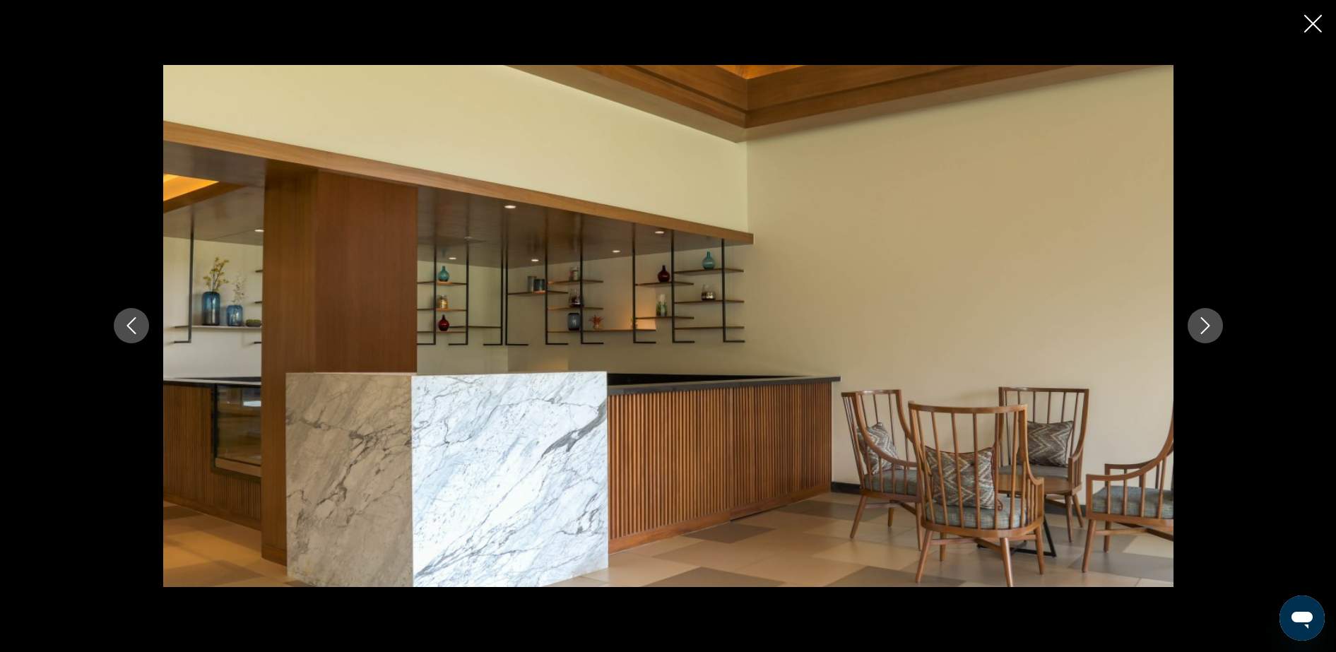
click at [1068, 323] on icon "Next image" at bounding box center [1205, 325] width 17 height 17
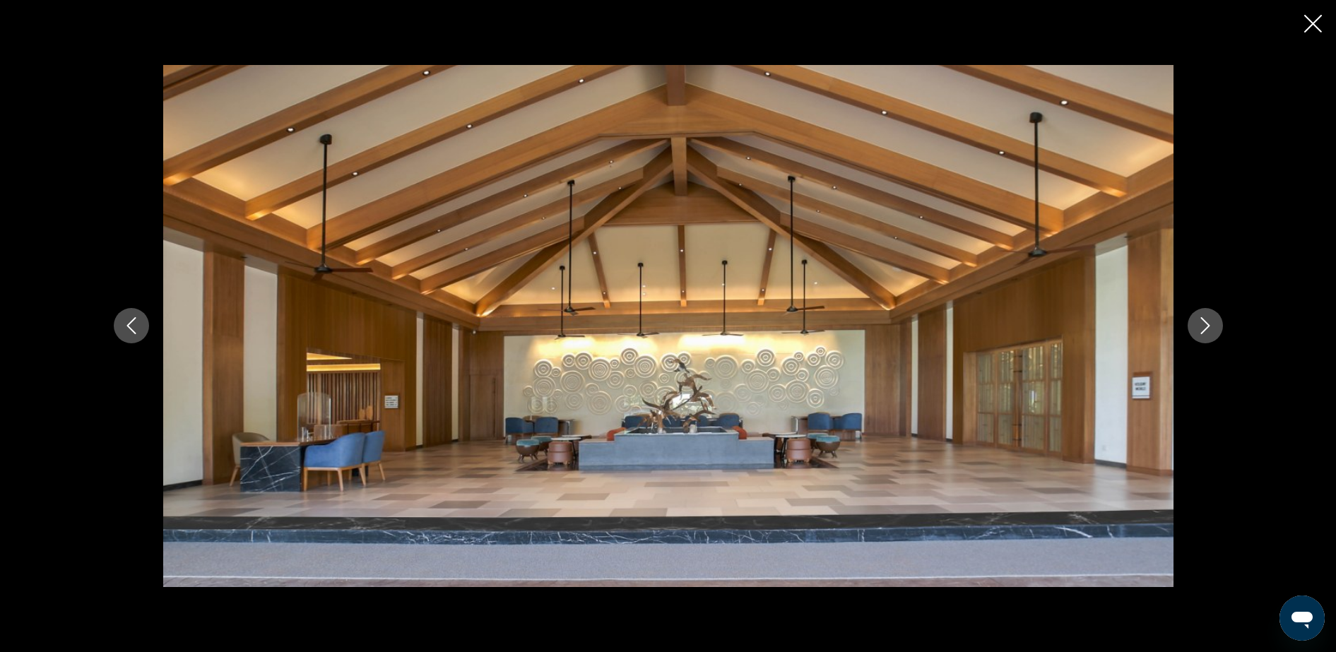
click at [1068, 323] on icon "Next image" at bounding box center [1205, 325] width 17 height 17
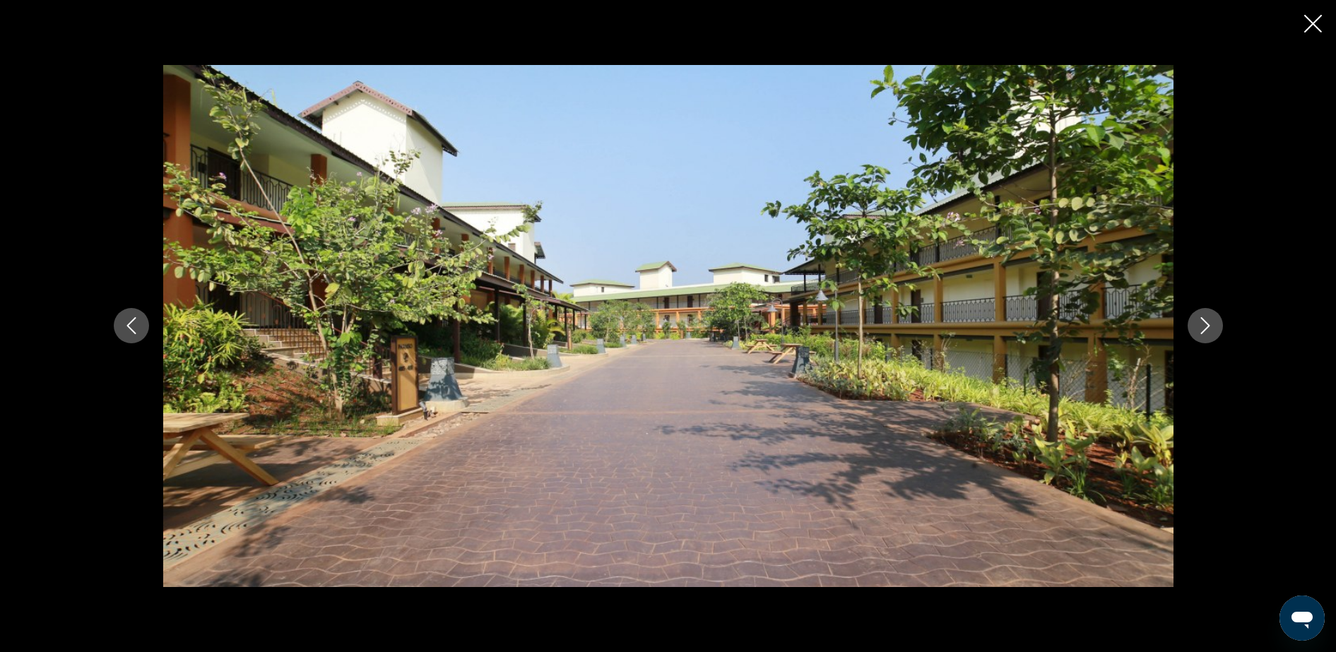
click at [1068, 323] on icon "Next image" at bounding box center [1205, 325] width 17 height 17
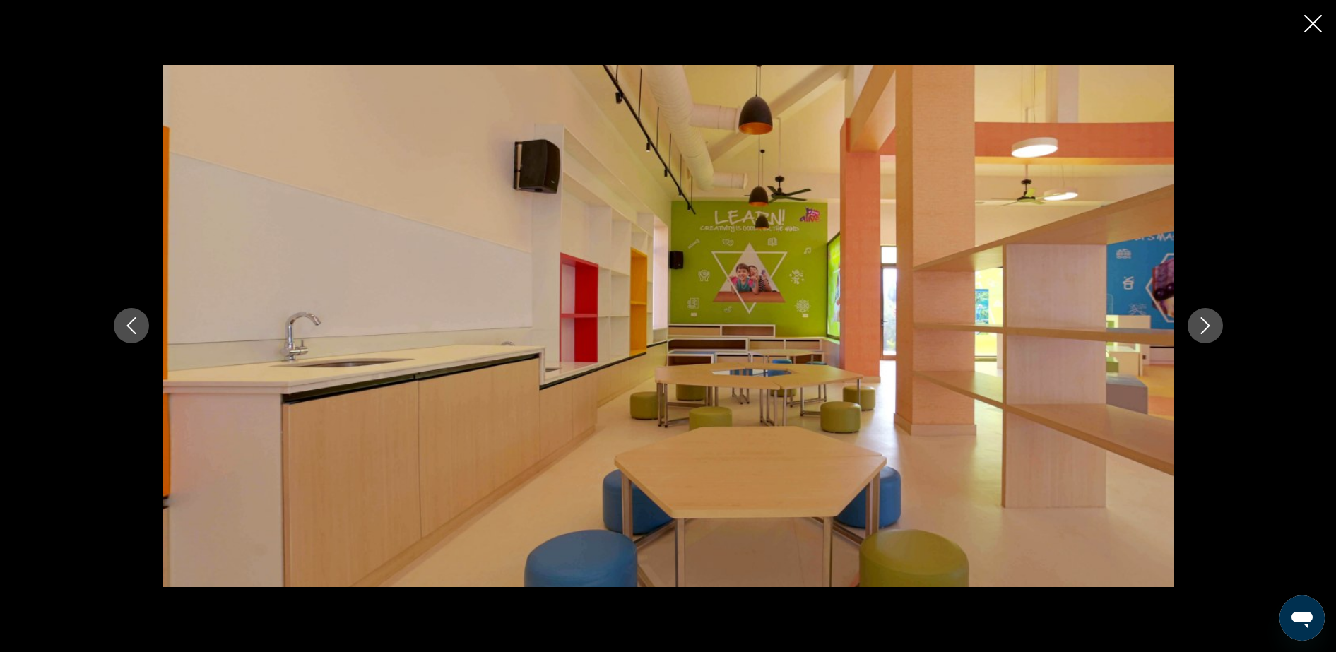
click at [1068, 323] on icon "Next image" at bounding box center [1205, 325] width 17 height 17
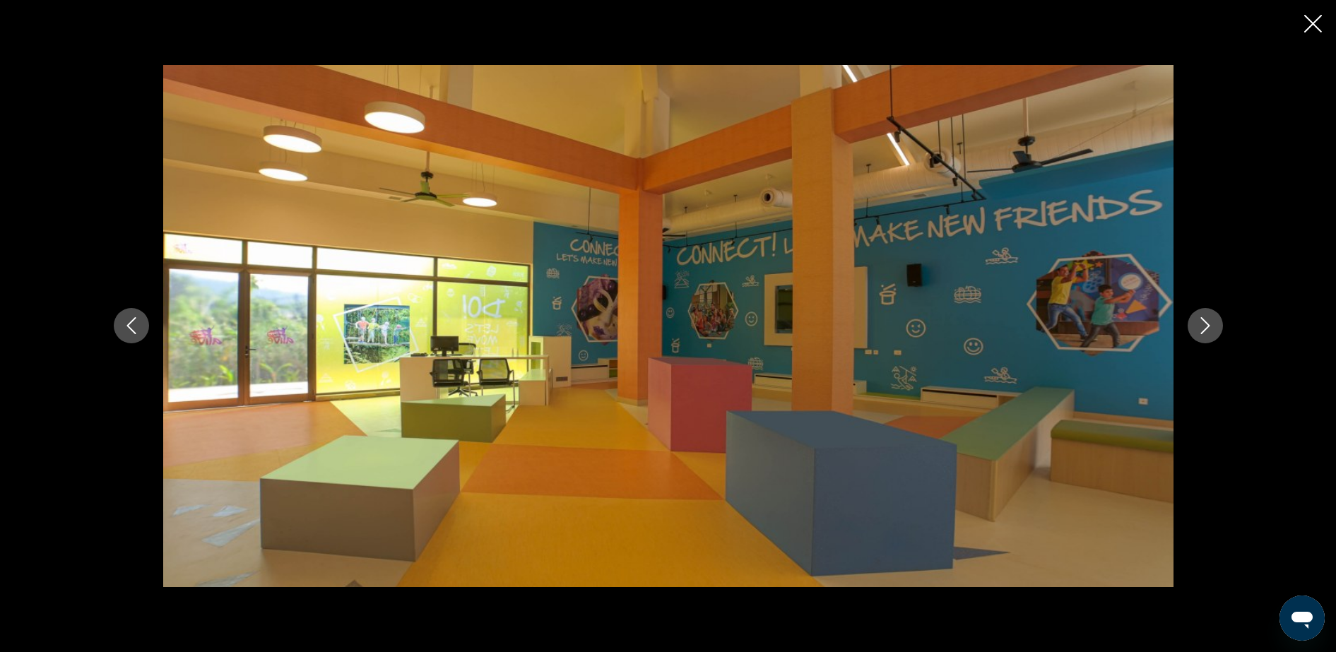
click at [1068, 323] on icon "Next image" at bounding box center [1205, 325] width 17 height 17
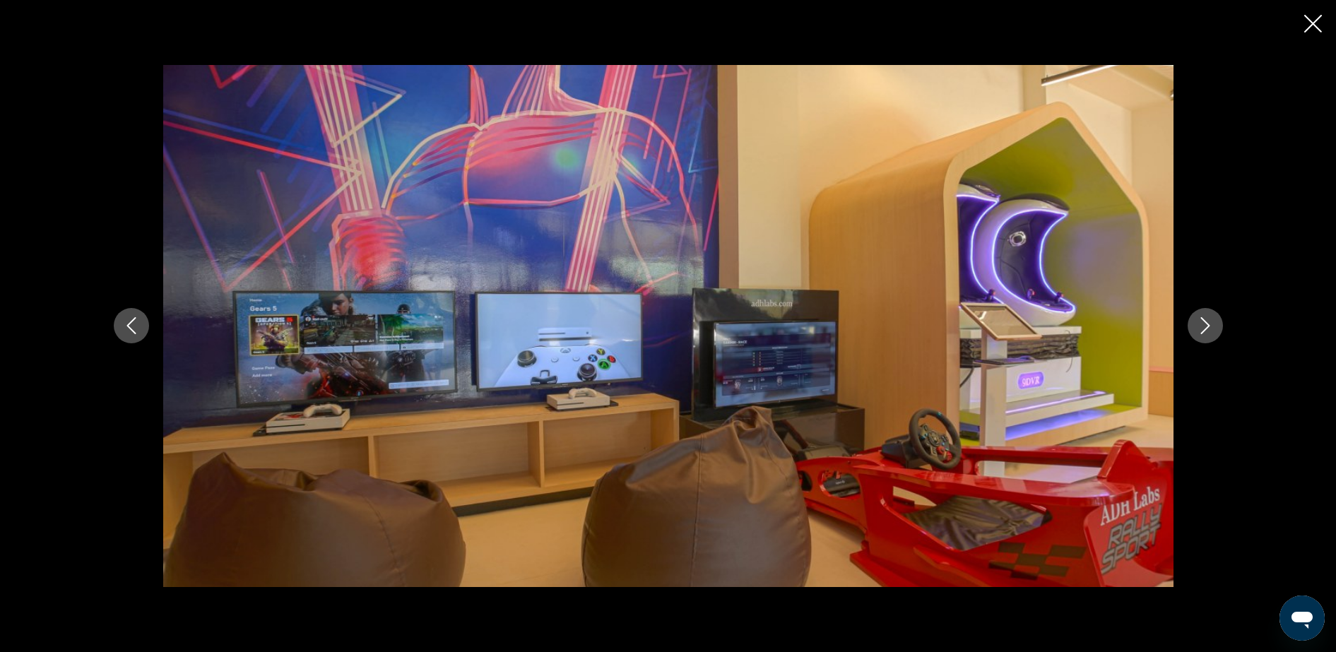
click at [1068, 323] on icon "Next image" at bounding box center [1205, 325] width 17 height 17
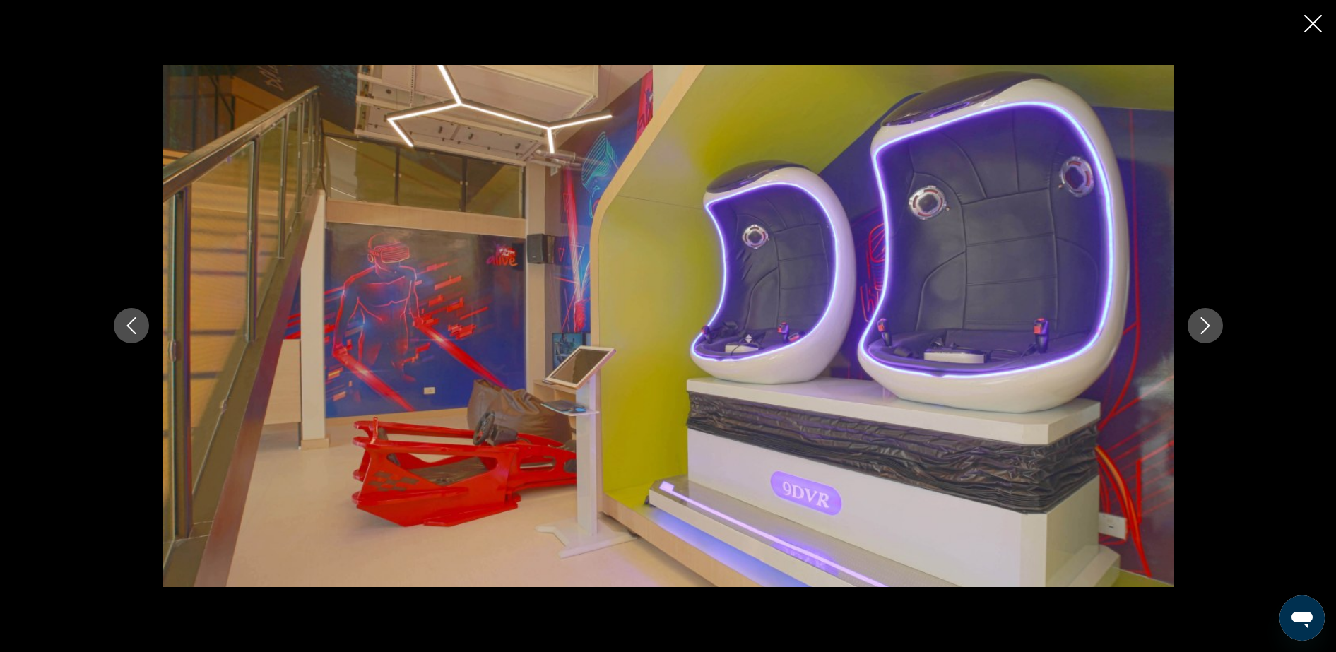
click at [1068, 323] on icon "Next image" at bounding box center [1205, 325] width 17 height 17
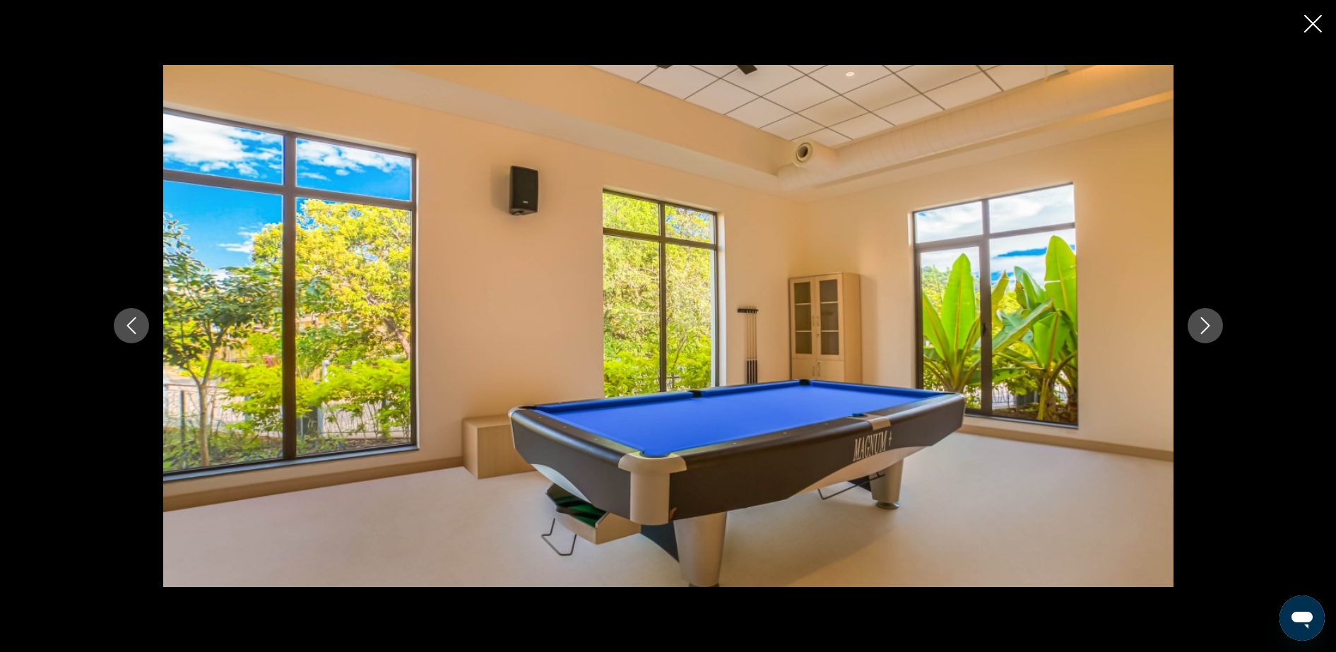
click at [1068, 323] on icon "Next image" at bounding box center [1205, 325] width 17 height 17
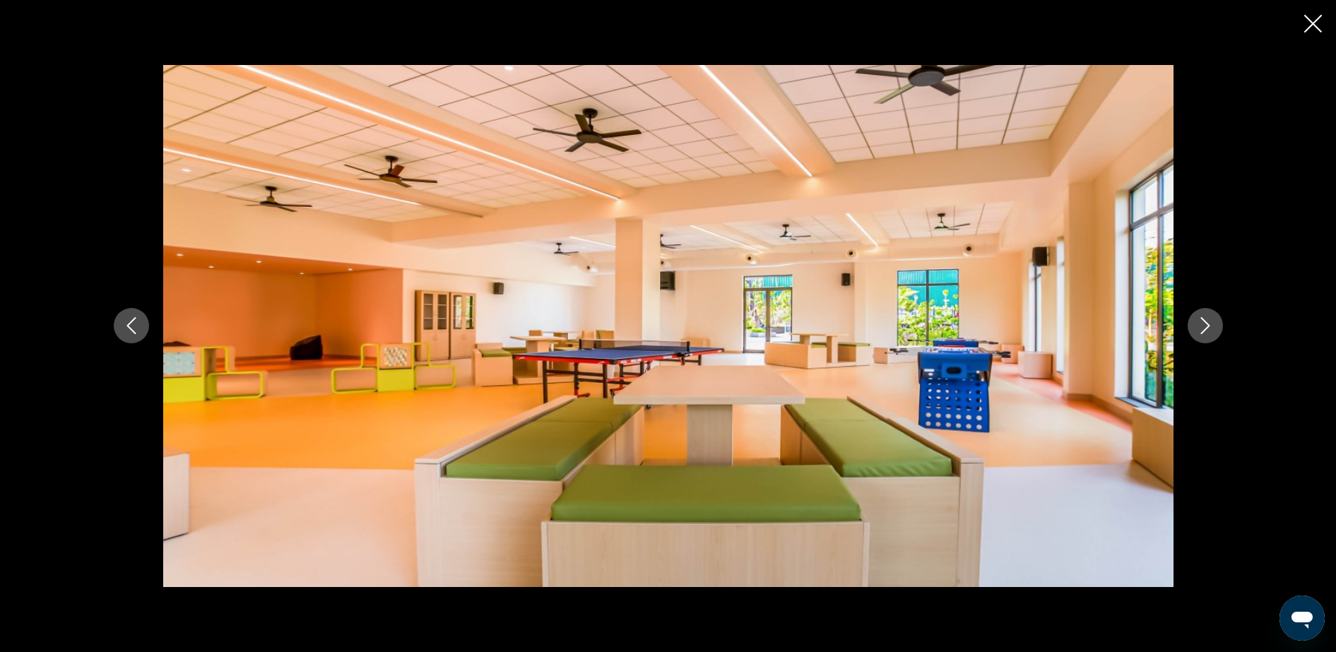
click at [1068, 323] on icon "Next image" at bounding box center [1205, 325] width 17 height 17
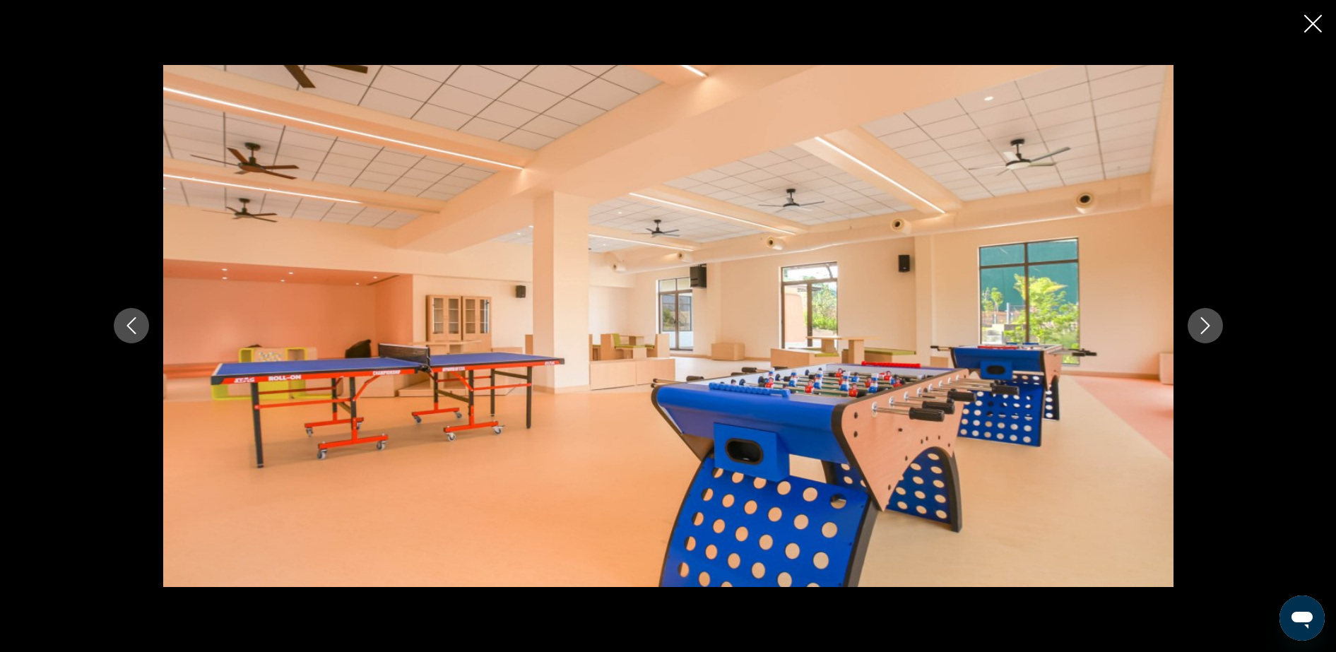
click at [1068, 323] on icon "Next image" at bounding box center [1205, 325] width 17 height 17
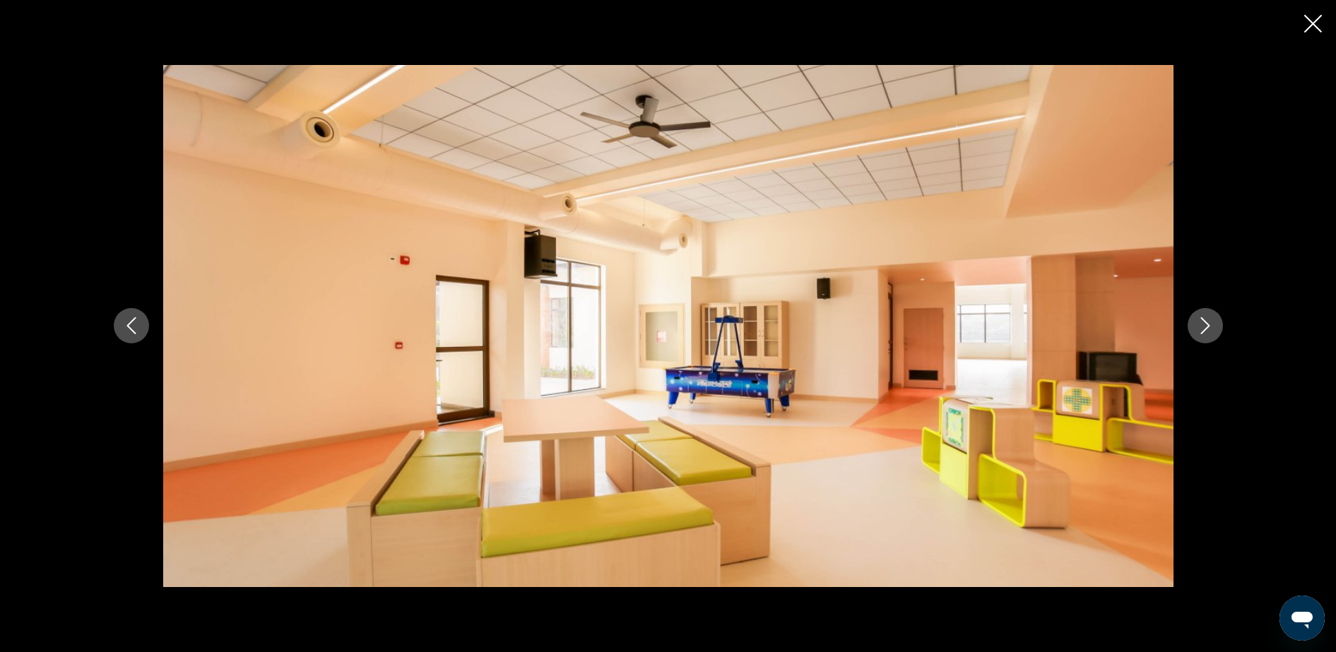
click at [1068, 323] on icon "Next image" at bounding box center [1205, 325] width 17 height 17
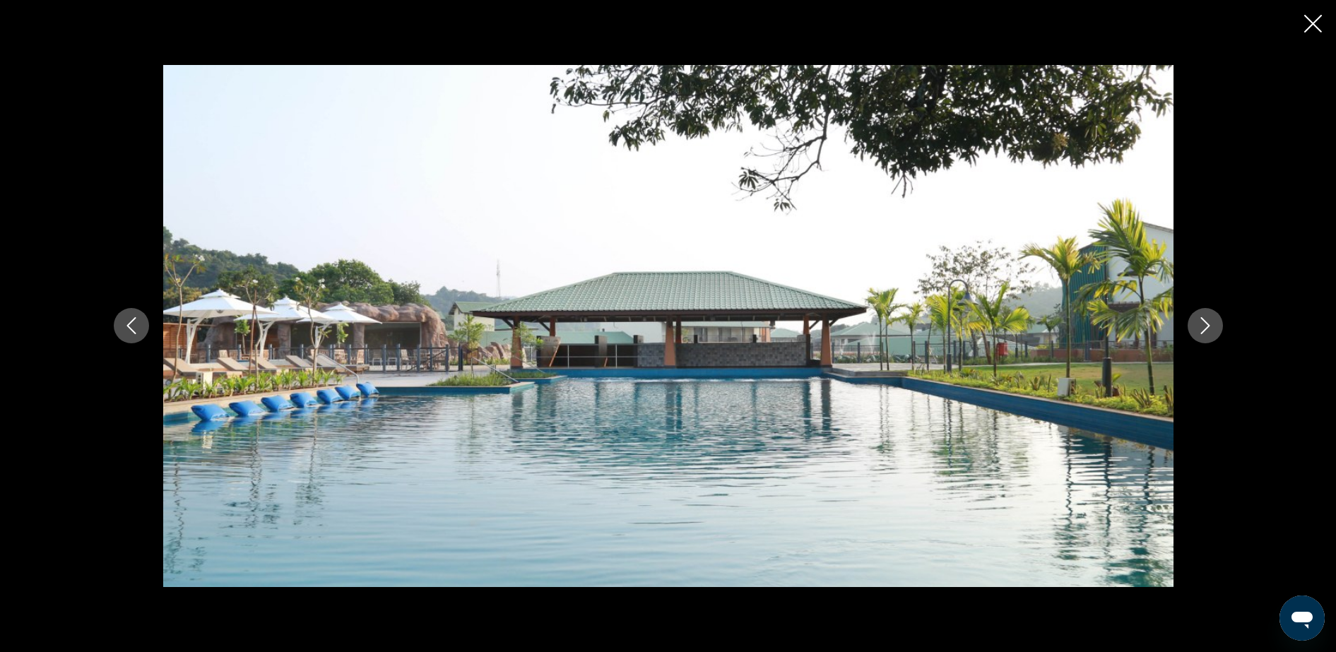
click at [1068, 323] on icon "Next image" at bounding box center [1205, 325] width 17 height 17
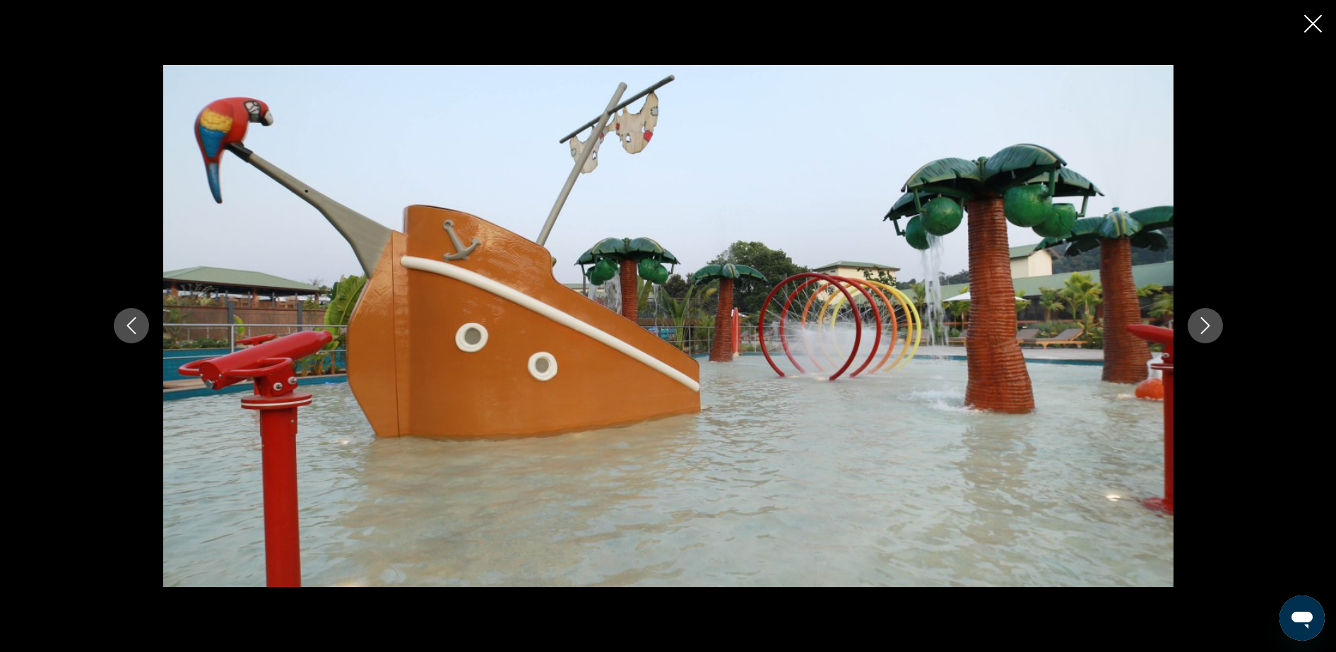
click at [1068, 323] on icon "Next image" at bounding box center [1205, 325] width 17 height 17
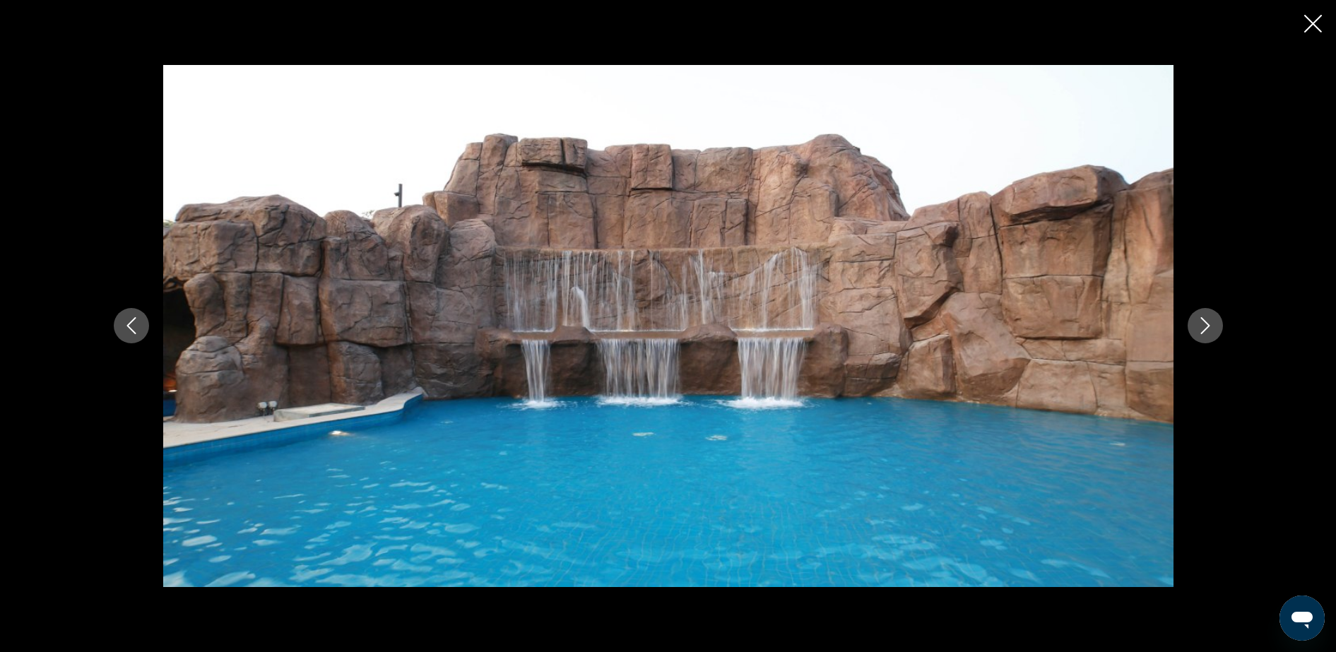
click at [1068, 323] on icon "Next image" at bounding box center [1205, 325] width 17 height 17
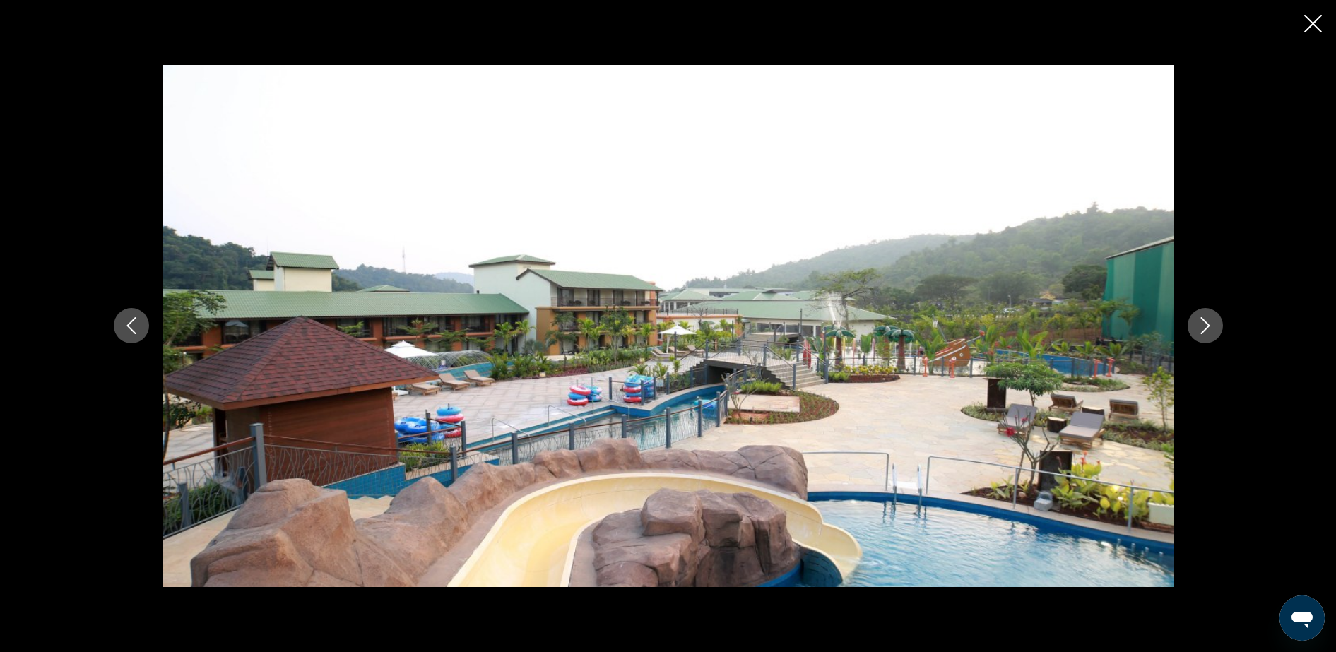
click at [126, 329] on icon "Previous image" at bounding box center [131, 325] width 17 height 17
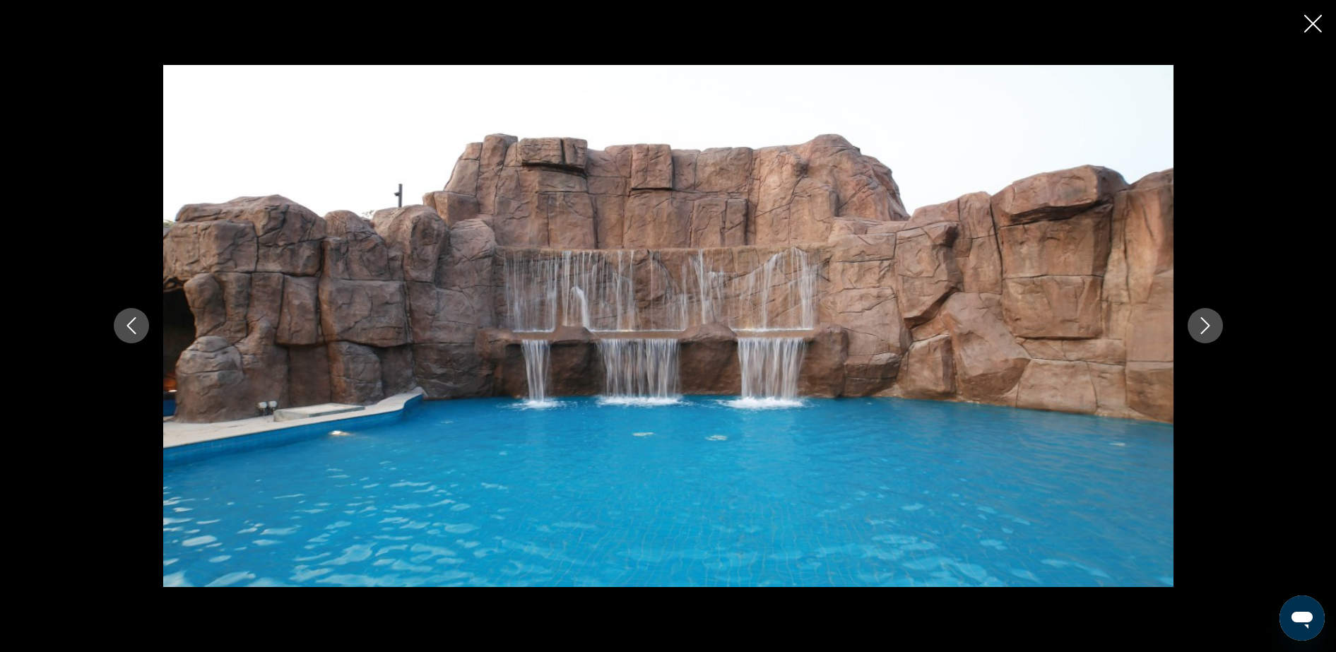
click at [1068, 324] on icon "Next image" at bounding box center [1205, 325] width 17 height 17
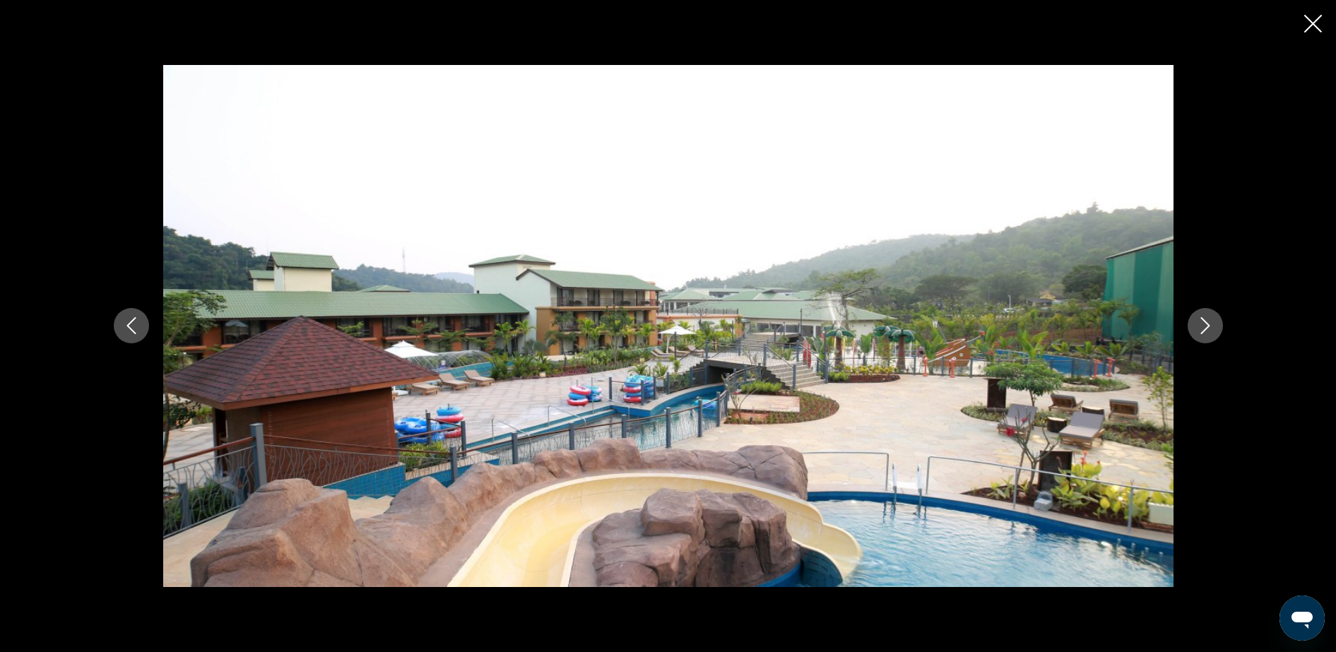
click at [1068, 326] on icon "Next image" at bounding box center [1205, 325] width 17 height 17
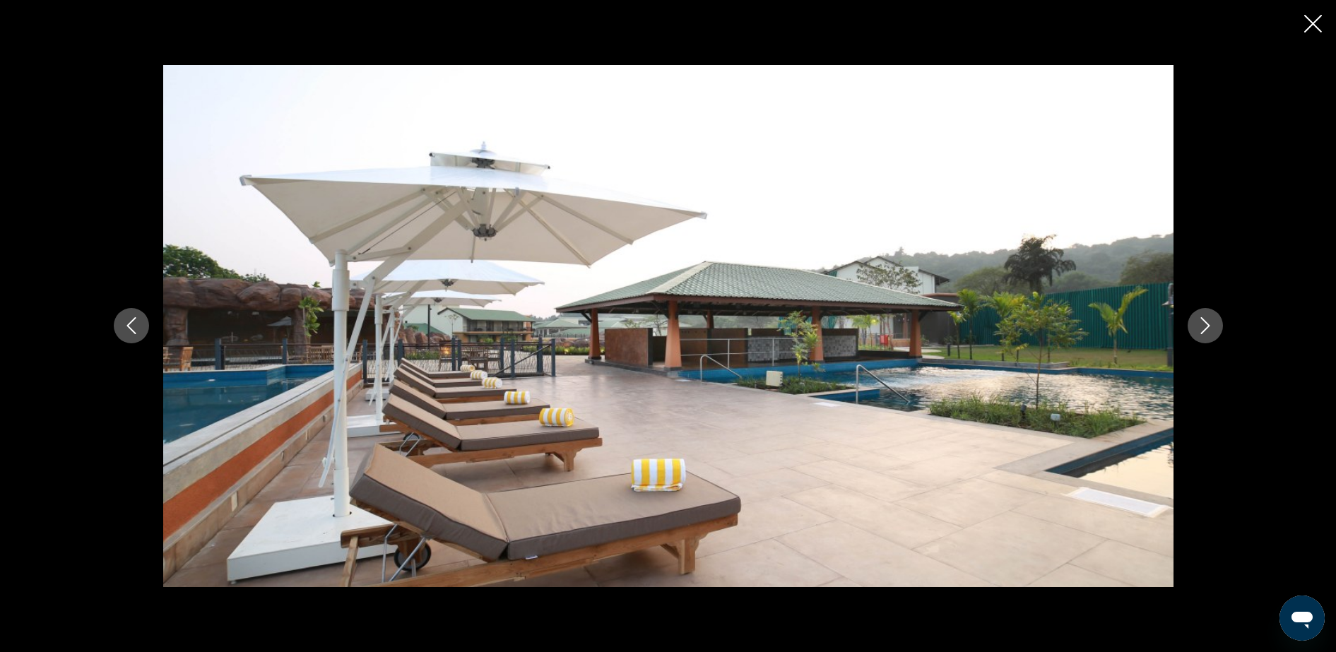
click at [1068, 328] on icon "Next image" at bounding box center [1205, 325] width 17 height 17
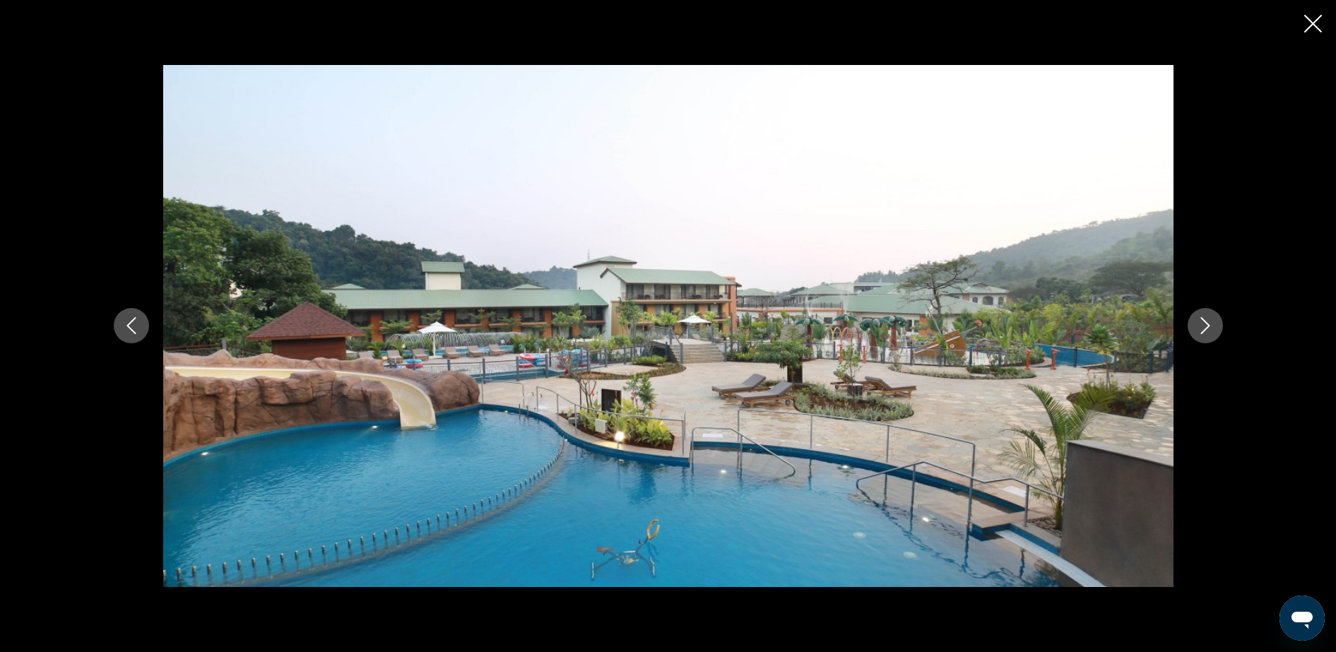
click at [1068, 328] on icon "Next image" at bounding box center [1205, 325] width 17 height 17
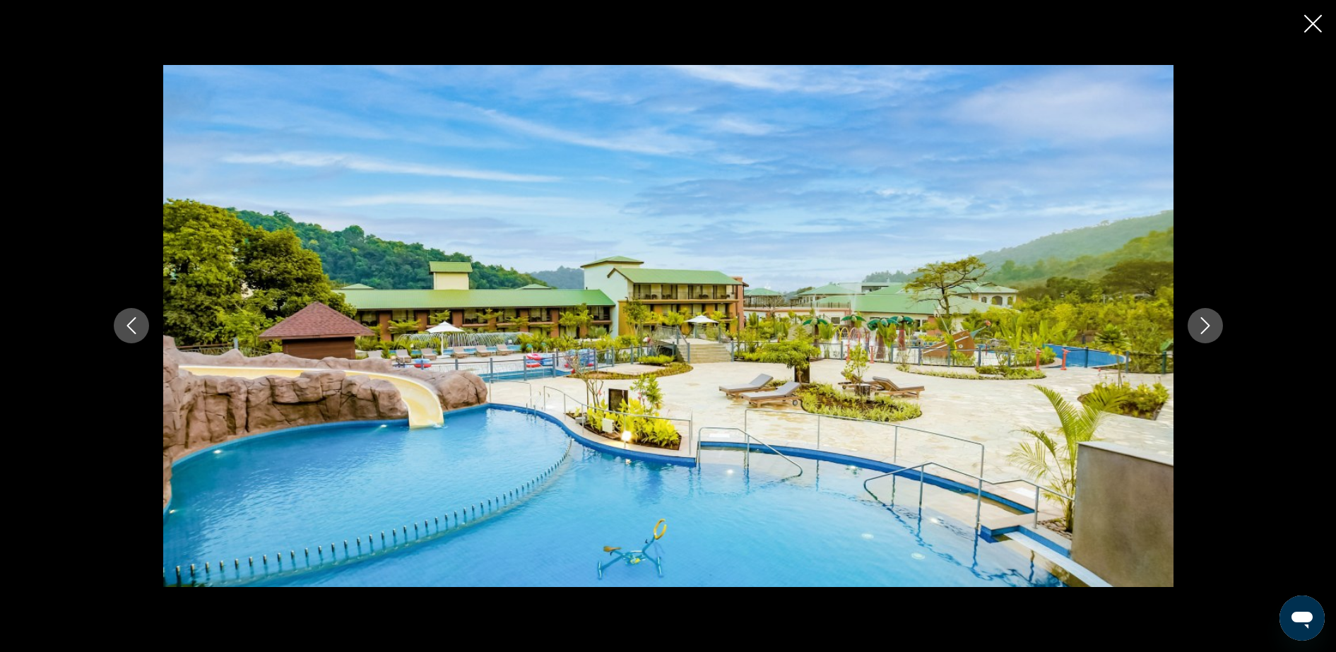
click at [1068, 331] on icon "Next image" at bounding box center [1205, 325] width 17 height 17
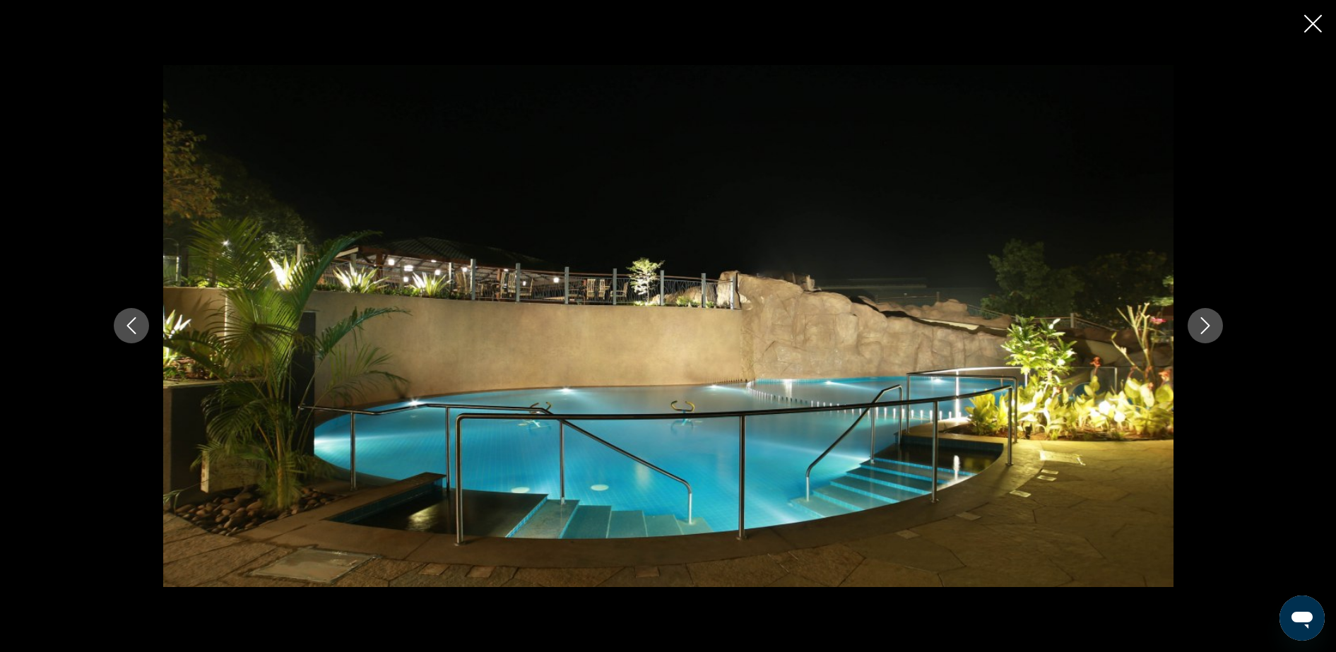
click at [1068, 334] on icon "Next image" at bounding box center [1205, 325] width 17 height 17
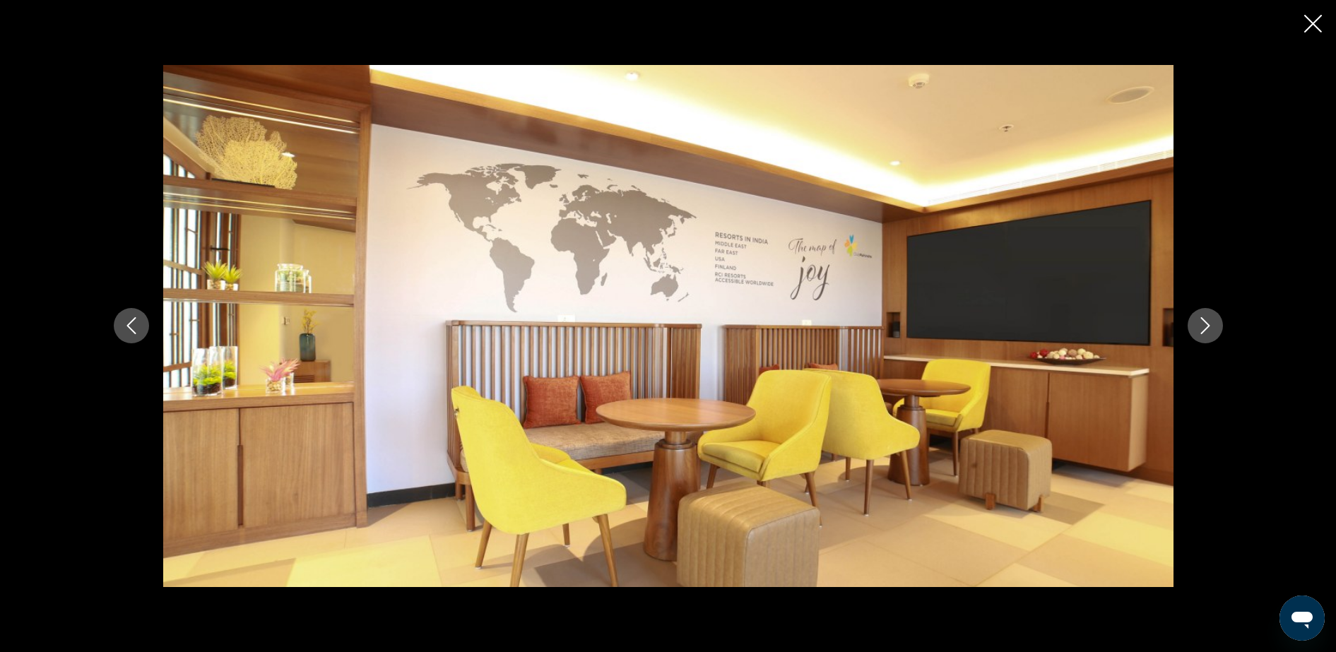
click at [116, 334] on button "Previous image" at bounding box center [131, 325] width 35 height 35
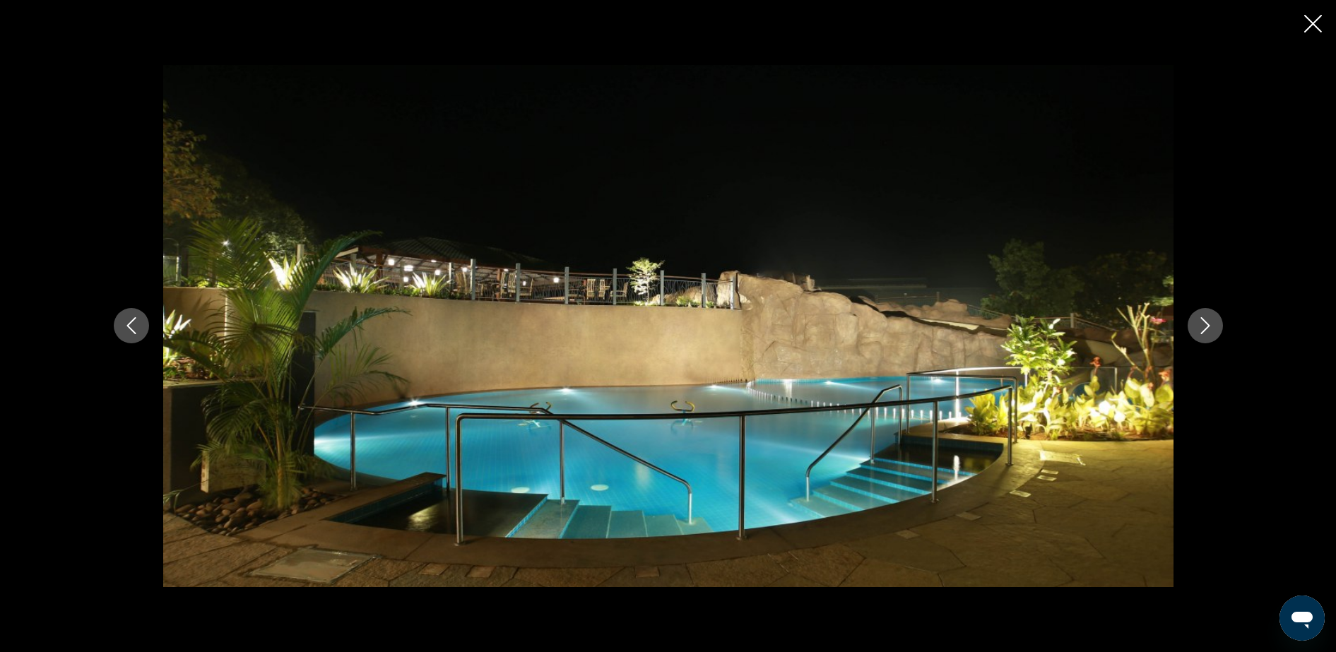
click at [1068, 326] on button "Next image" at bounding box center [1205, 325] width 35 height 35
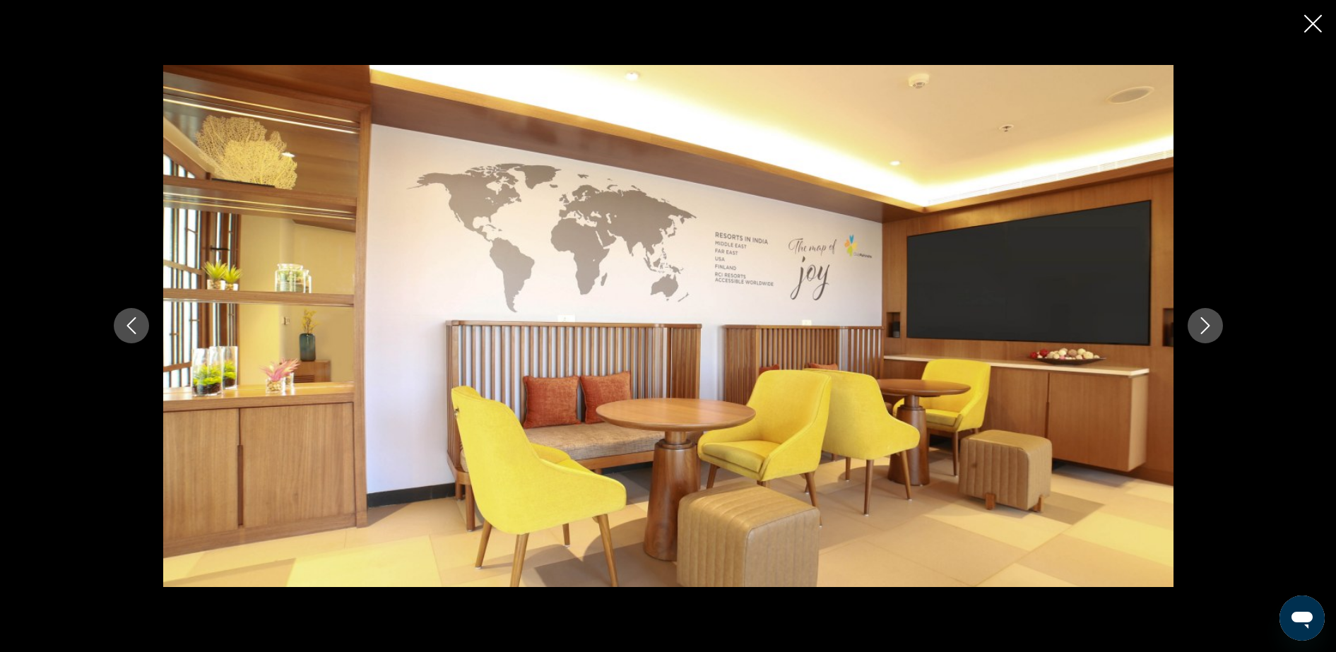
click at [1068, 326] on button "Next image" at bounding box center [1205, 325] width 35 height 35
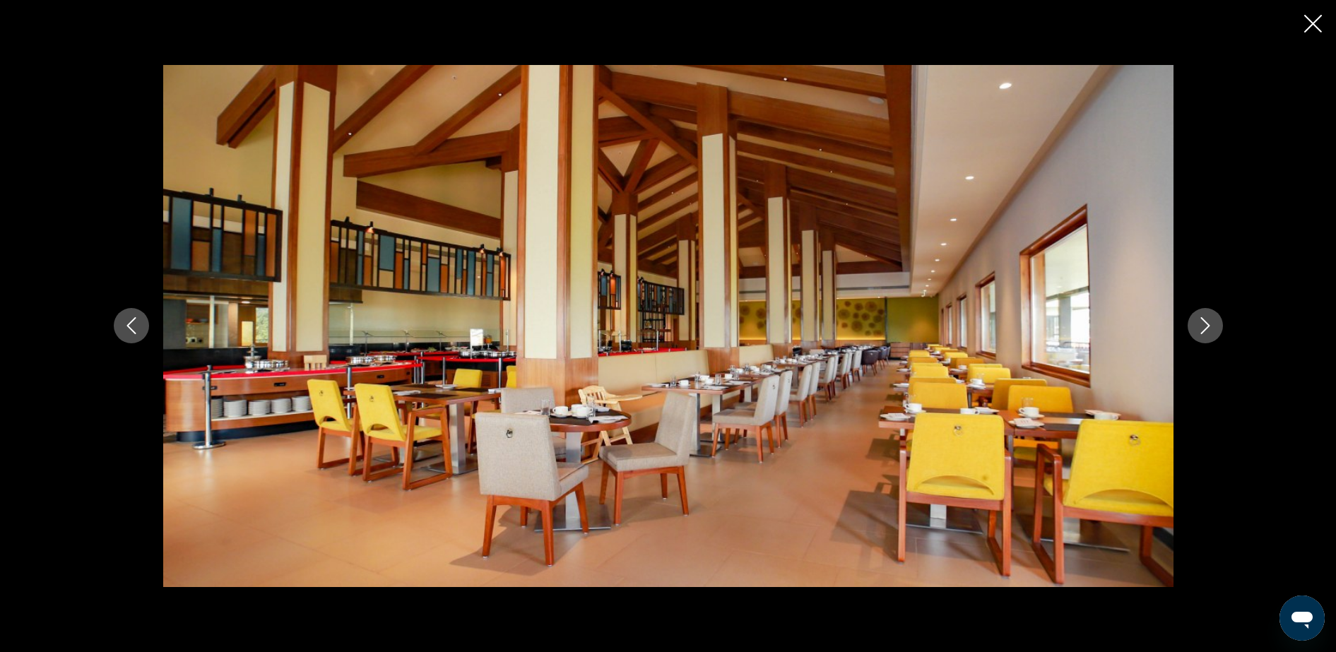
click at [1068, 326] on button "Next image" at bounding box center [1205, 325] width 35 height 35
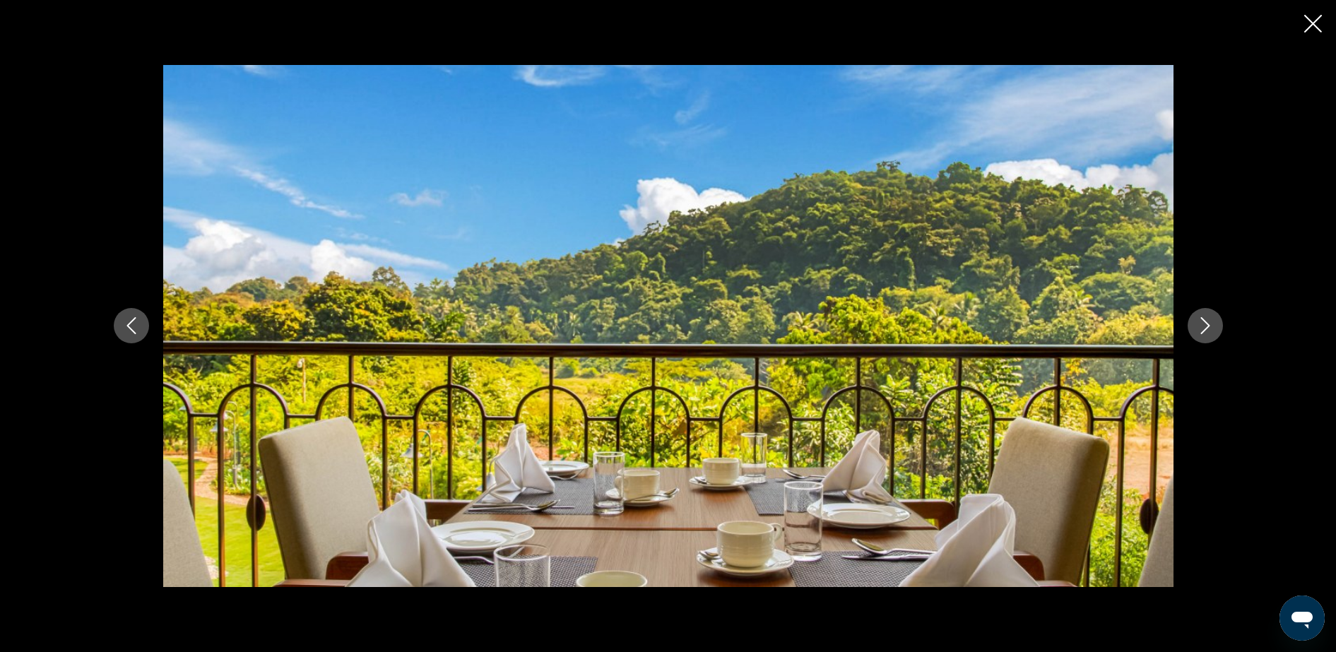
click at [1068, 326] on button "Next image" at bounding box center [1205, 325] width 35 height 35
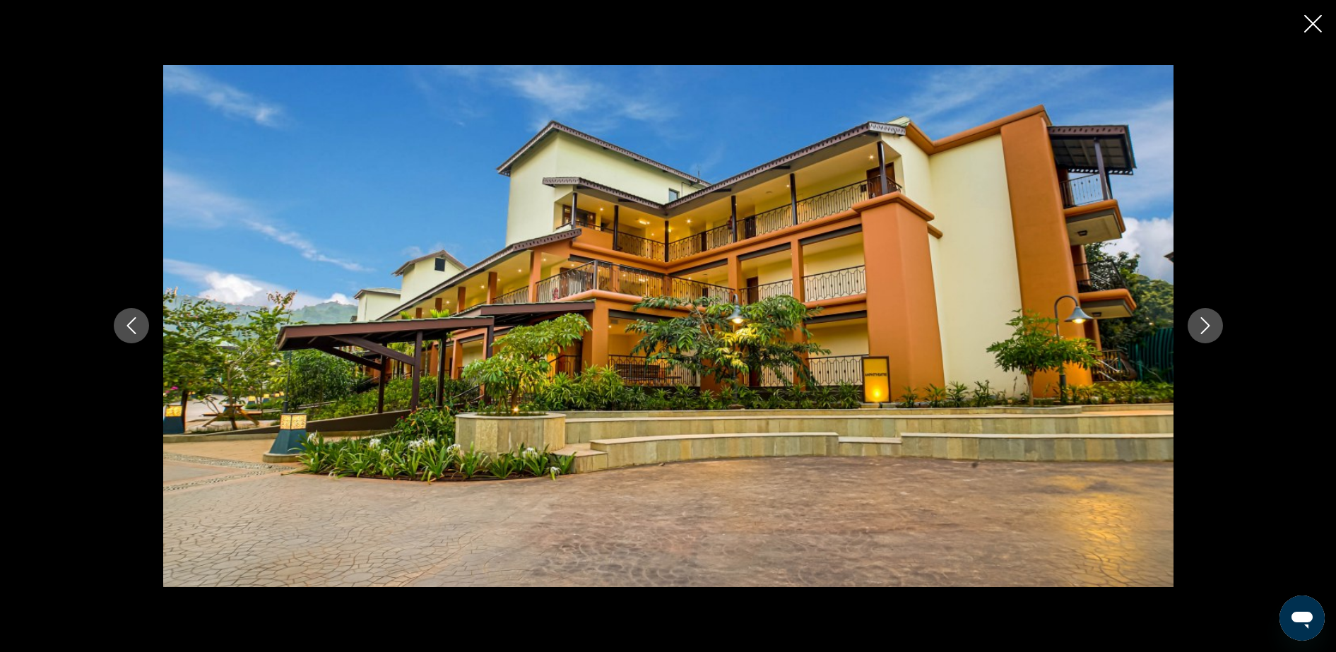
click at [1068, 326] on button "Next image" at bounding box center [1205, 325] width 35 height 35
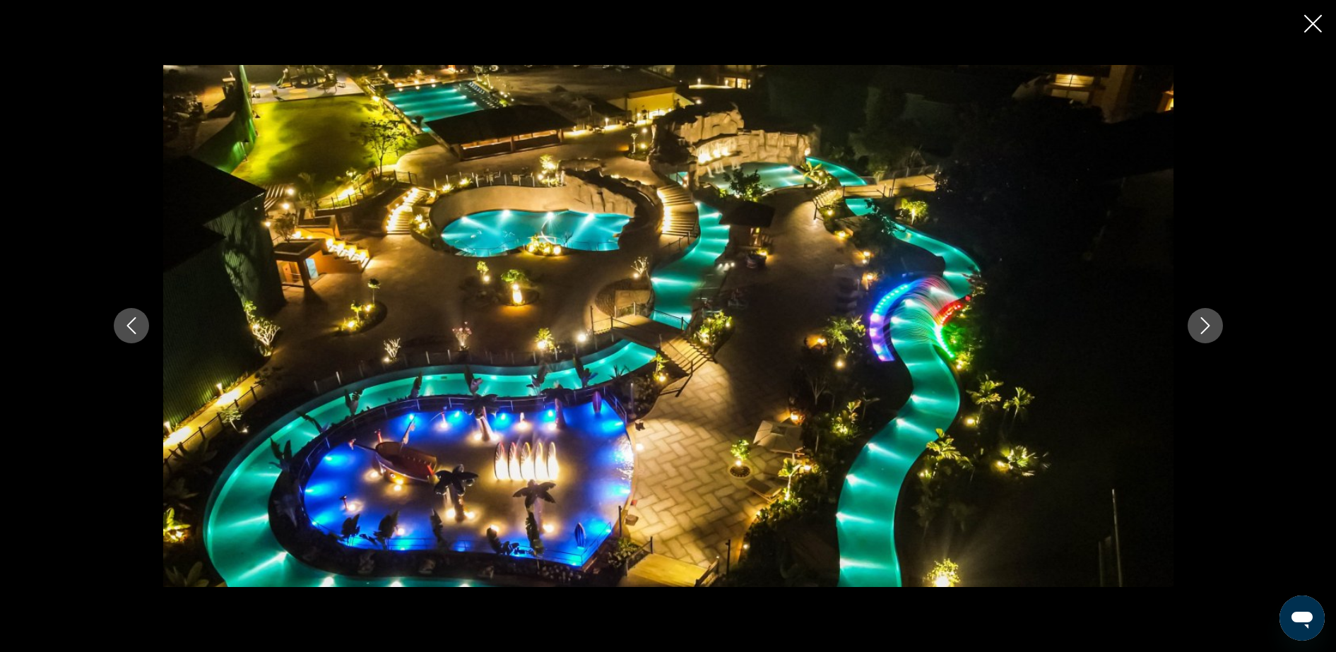
click at [1068, 326] on button "Next image" at bounding box center [1205, 325] width 35 height 35
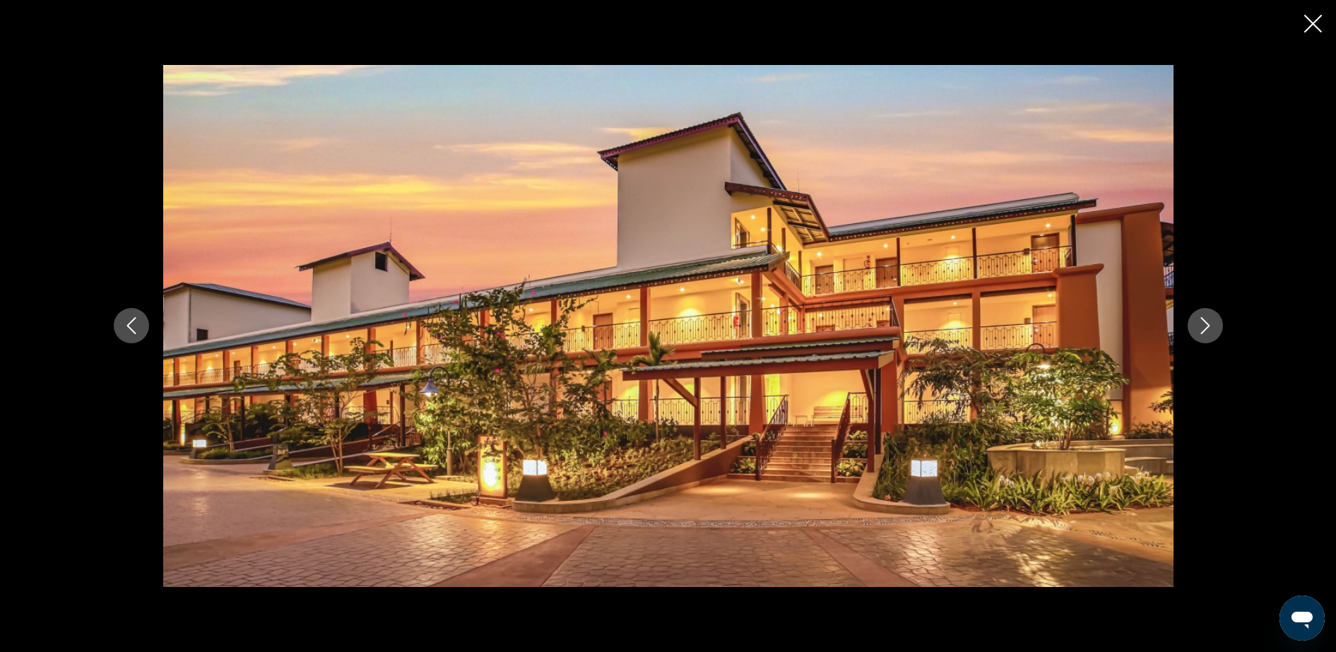
click at [1068, 331] on icon "Next image" at bounding box center [1205, 325] width 17 height 17
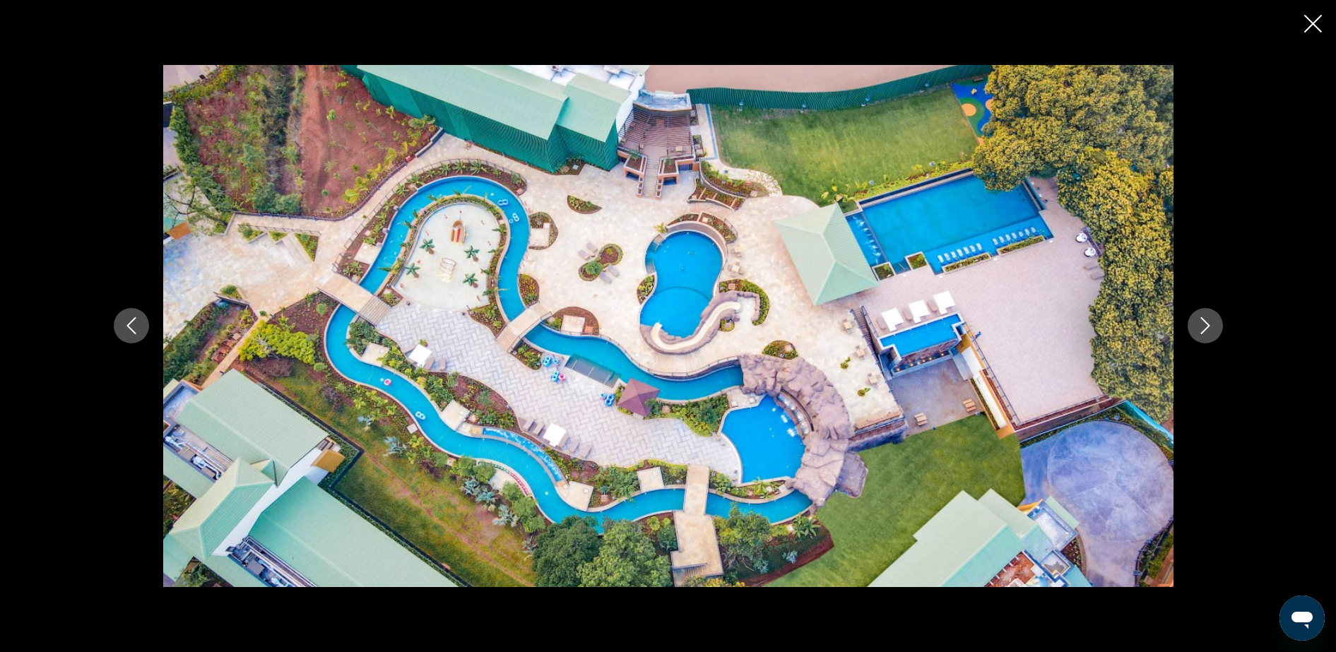
click at [1068, 333] on icon "Next image" at bounding box center [1205, 325] width 17 height 17
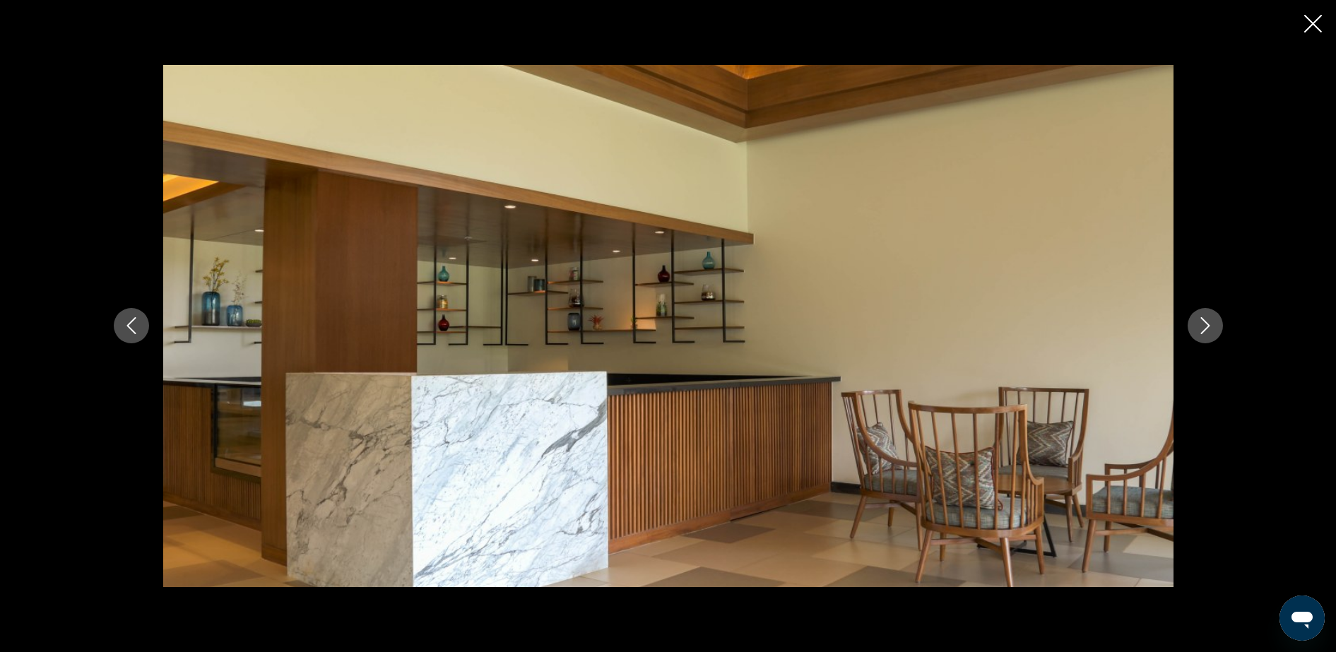
click at [1068, 334] on icon "Next image" at bounding box center [1205, 325] width 17 height 17
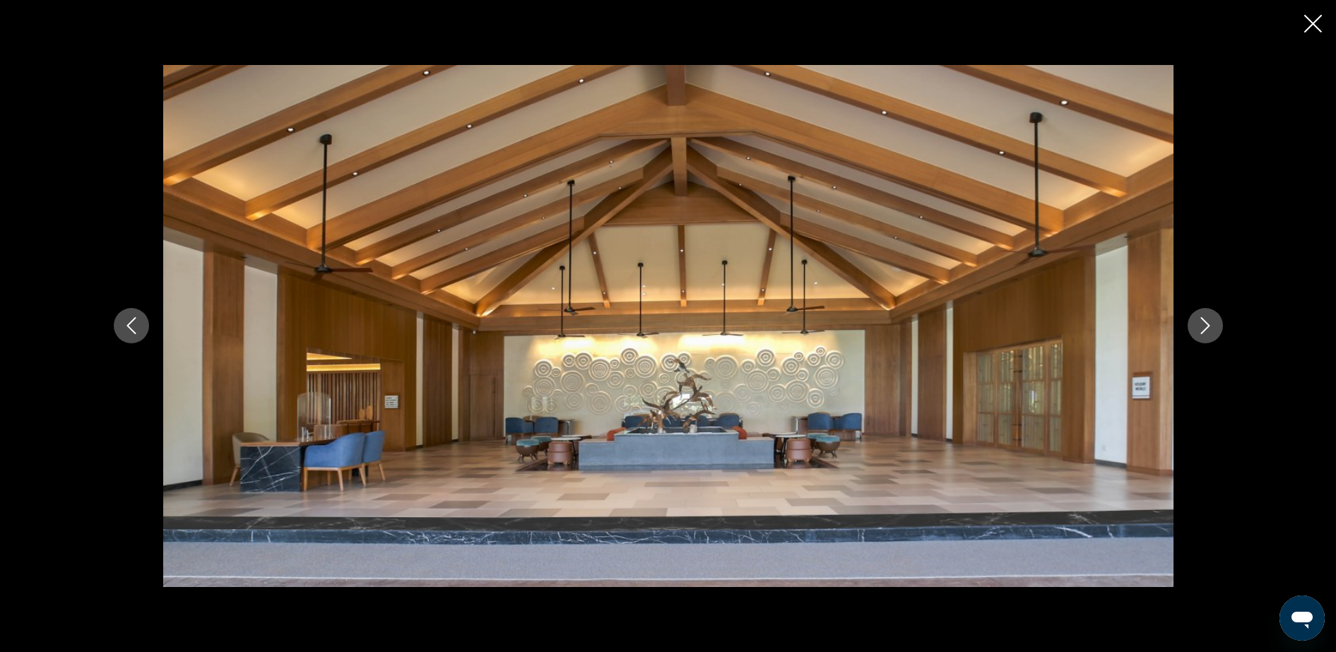
click at [1068, 334] on button "Next image" at bounding box center [1205, 325] width 35 height 35
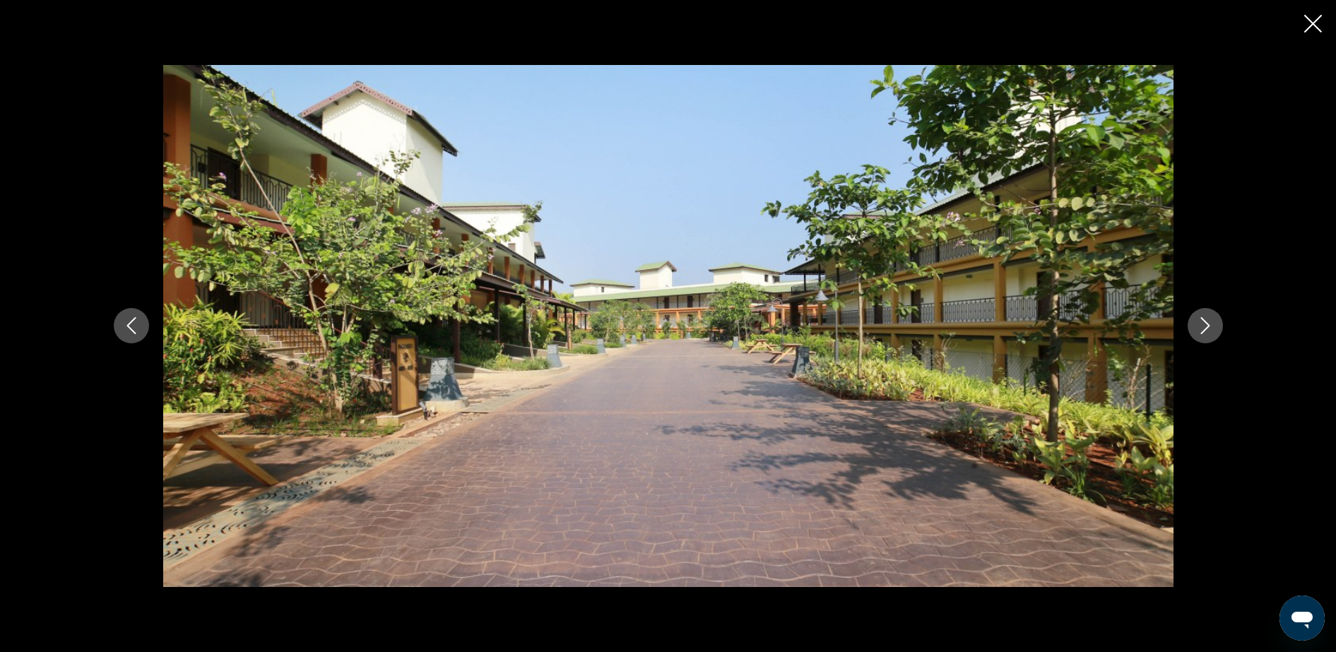
click at [1068, 334] on button "Next image" at bounding box center [1205, 325] width 35 height 35
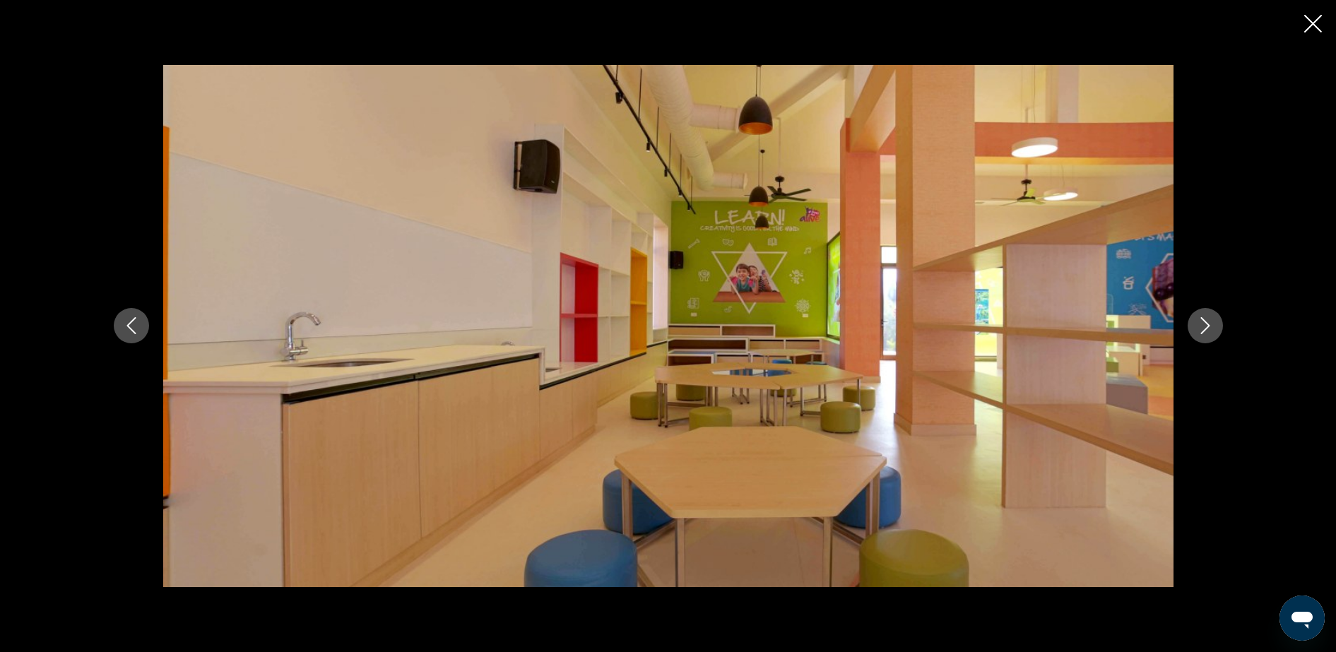
click at [1068, 335] on button "Next image" at bounding box center [1205, 325] width 35 height 35
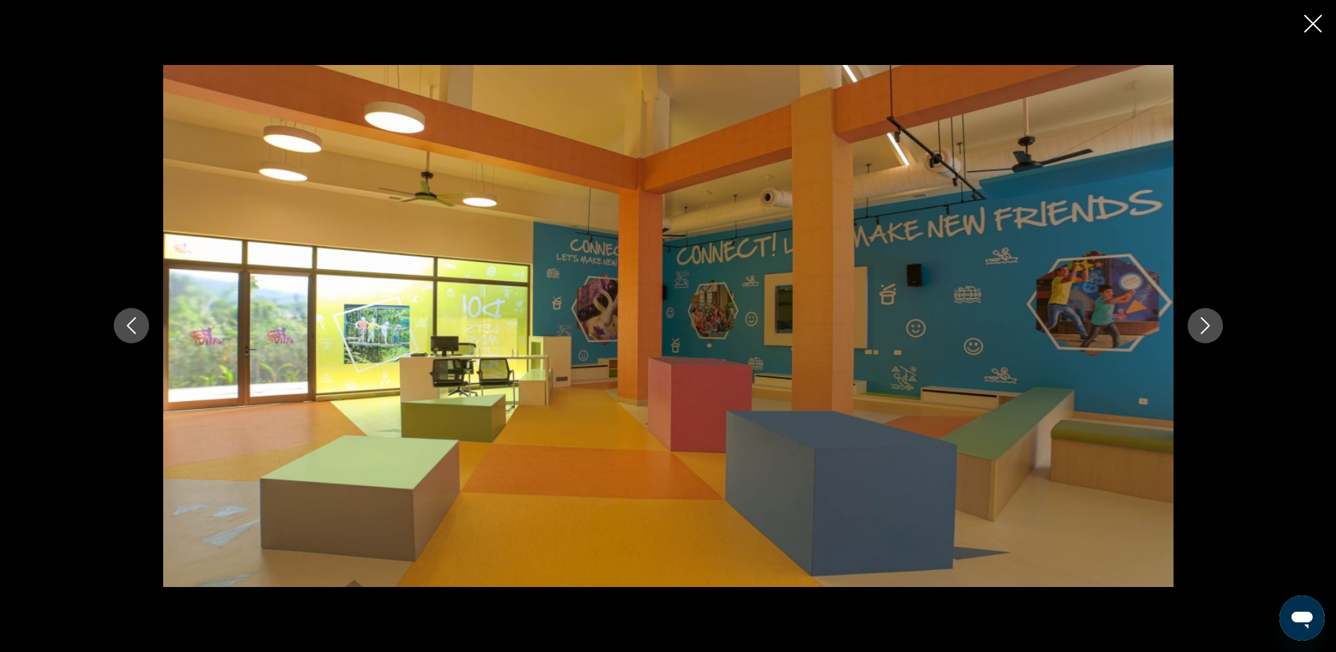
click at [1068, 33] on button "Close slideshow" at bounding box center [1313, 25] width 18 height 22
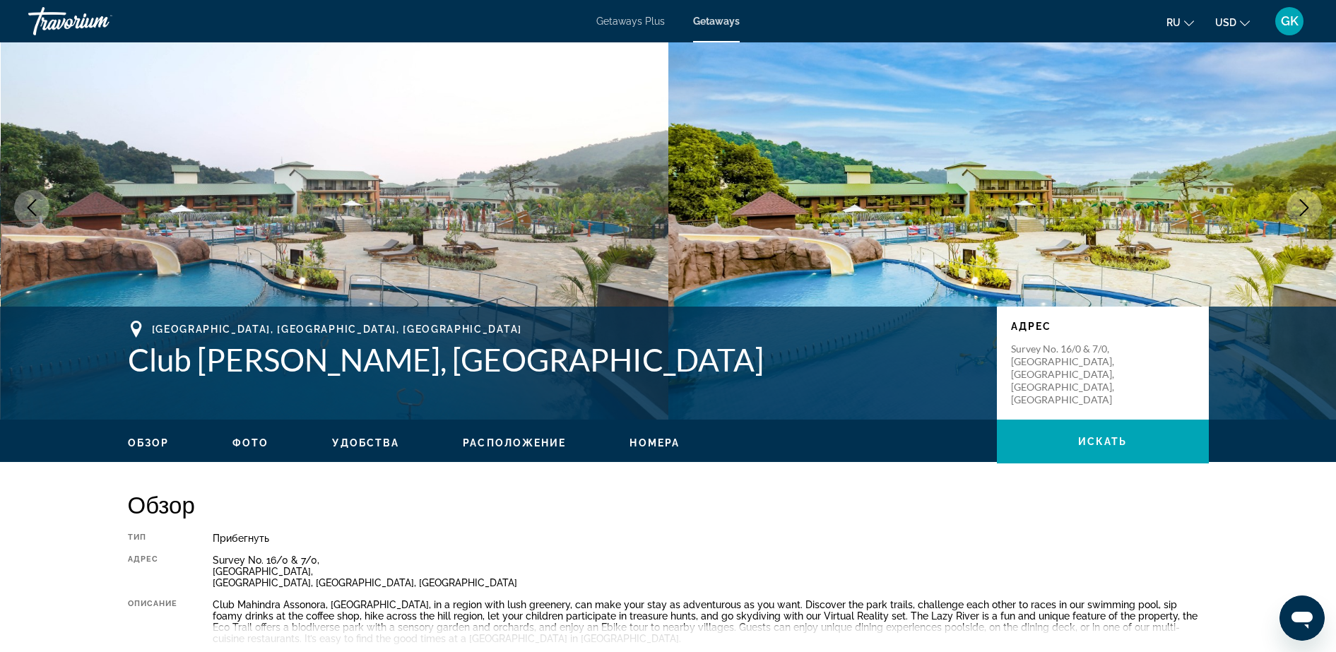
scroll to position [0, 0]
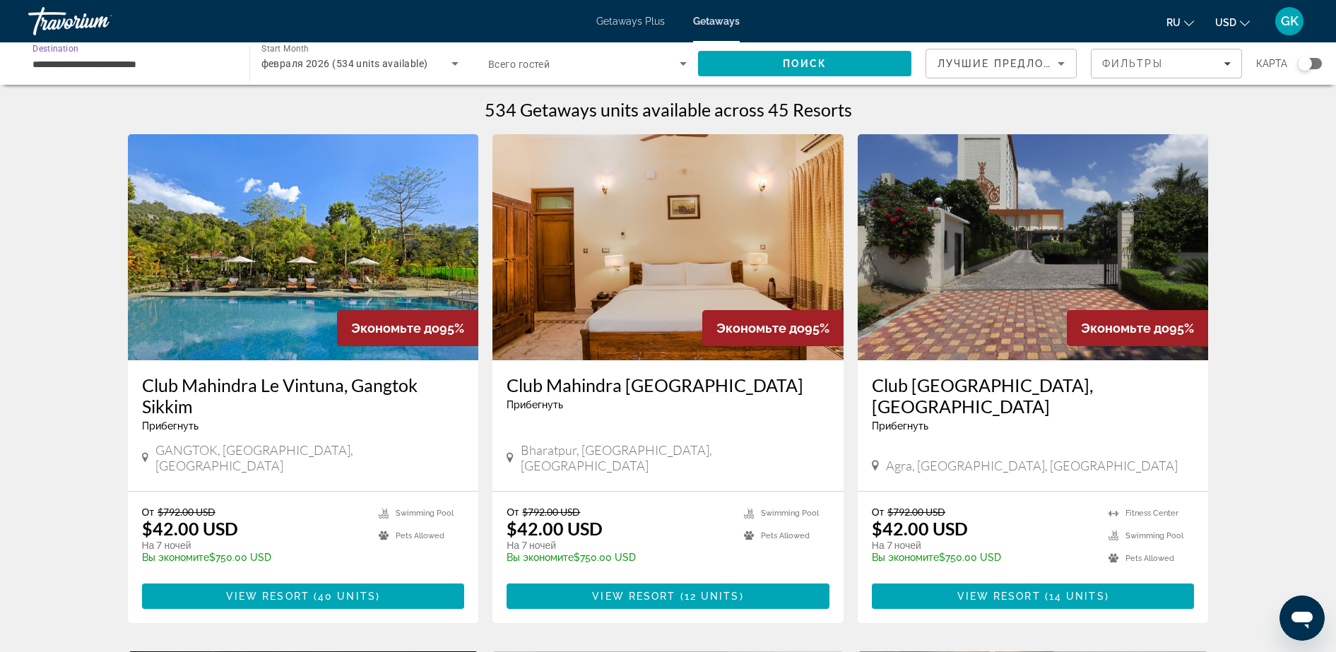
click at [185, 64] on input "**********" at bounding box center [132, 64] width 199 height 17
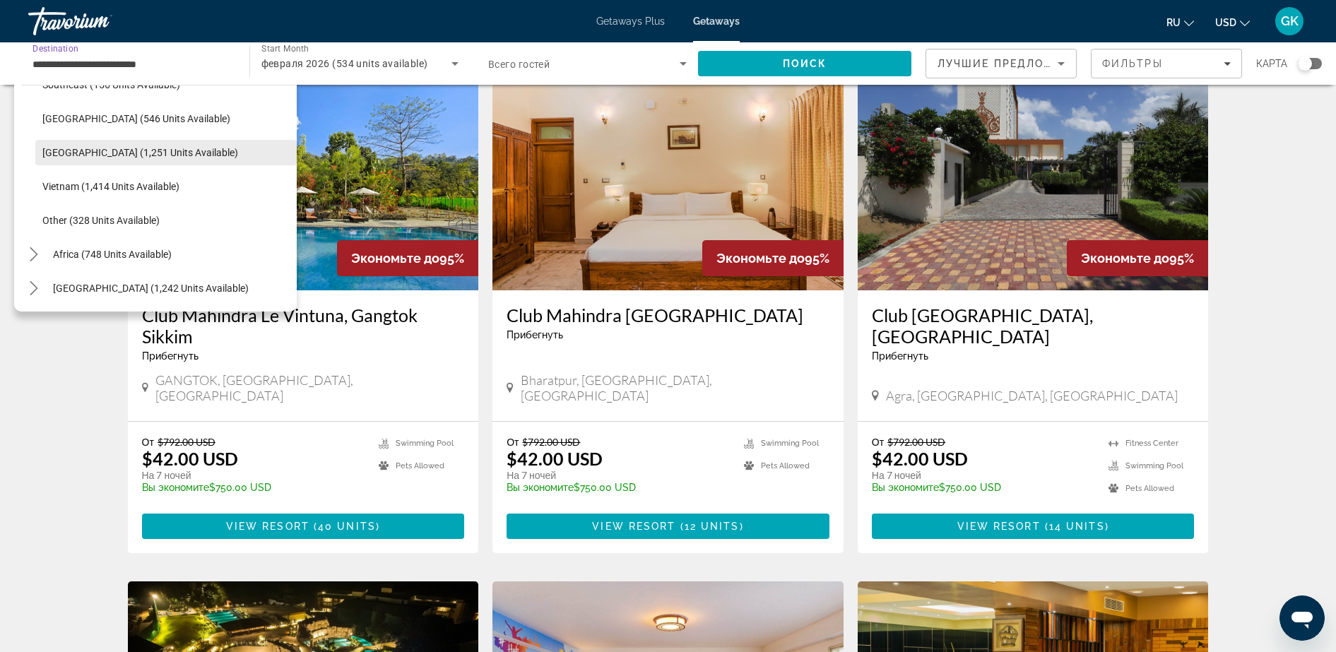
scroll to position [632, 0]
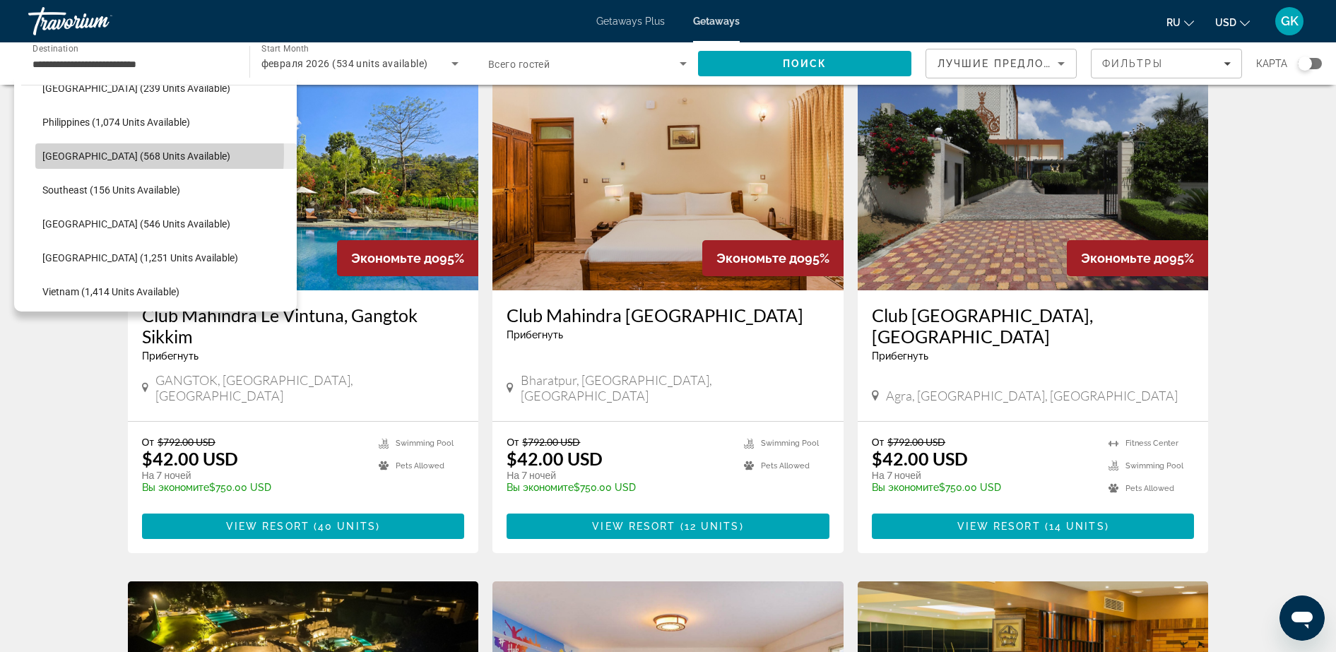
click at [69, 153] on span "[GEOGRAPHIC_DATA] (568 units available)" at bounding box center [136, 156] width 188 height 11
type input "**********"
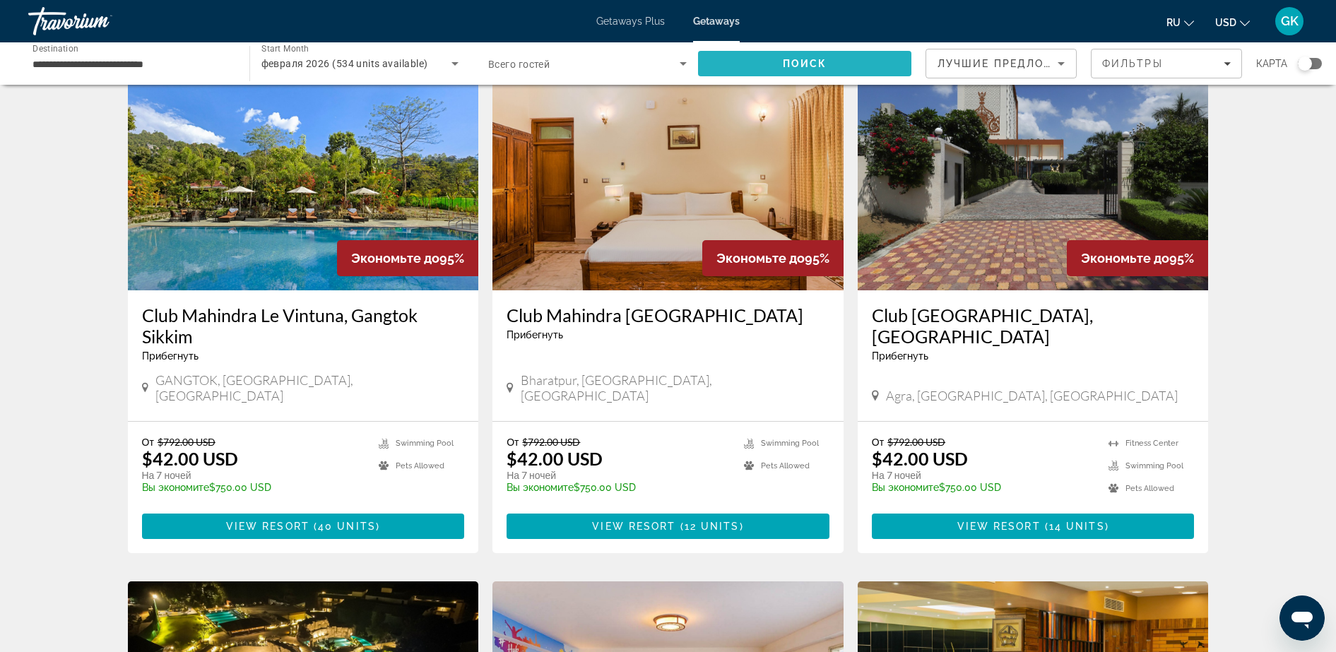
click at [801, 61] on span "Поиск" at bounding box center [805, 63] width 45 height 11
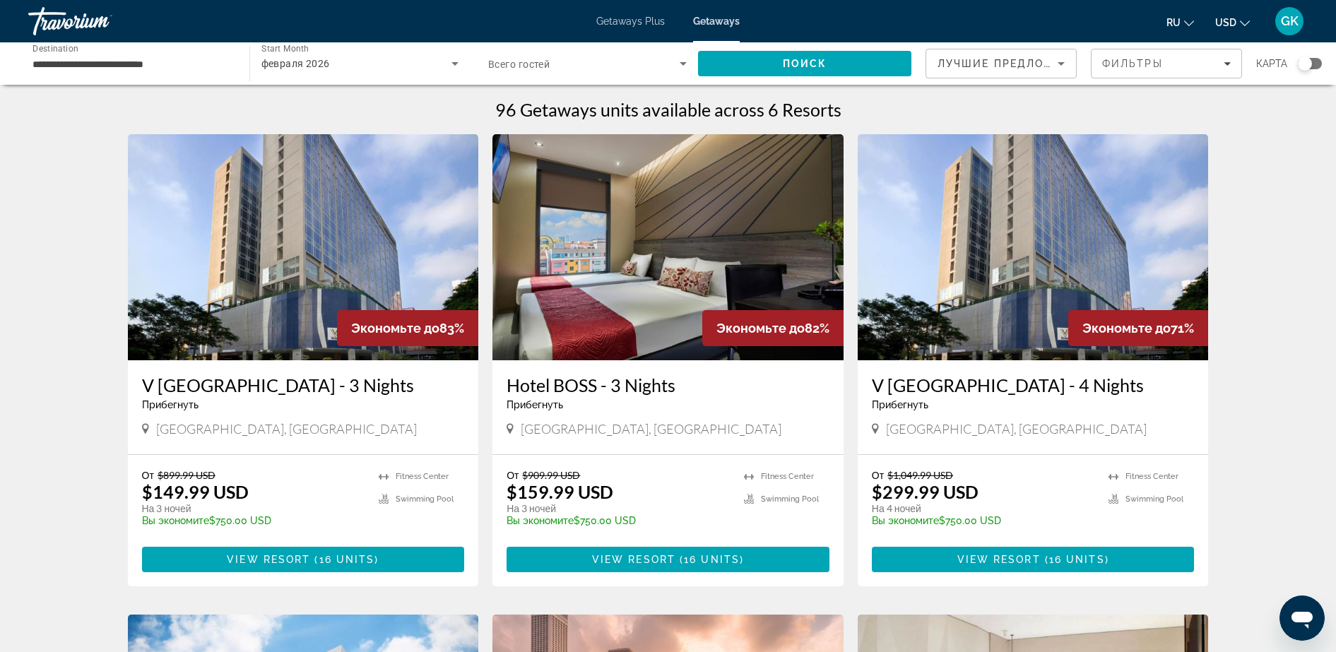
click at [356, 285] on img "Main content" at bounding box center [303, 247] width 351 height 226
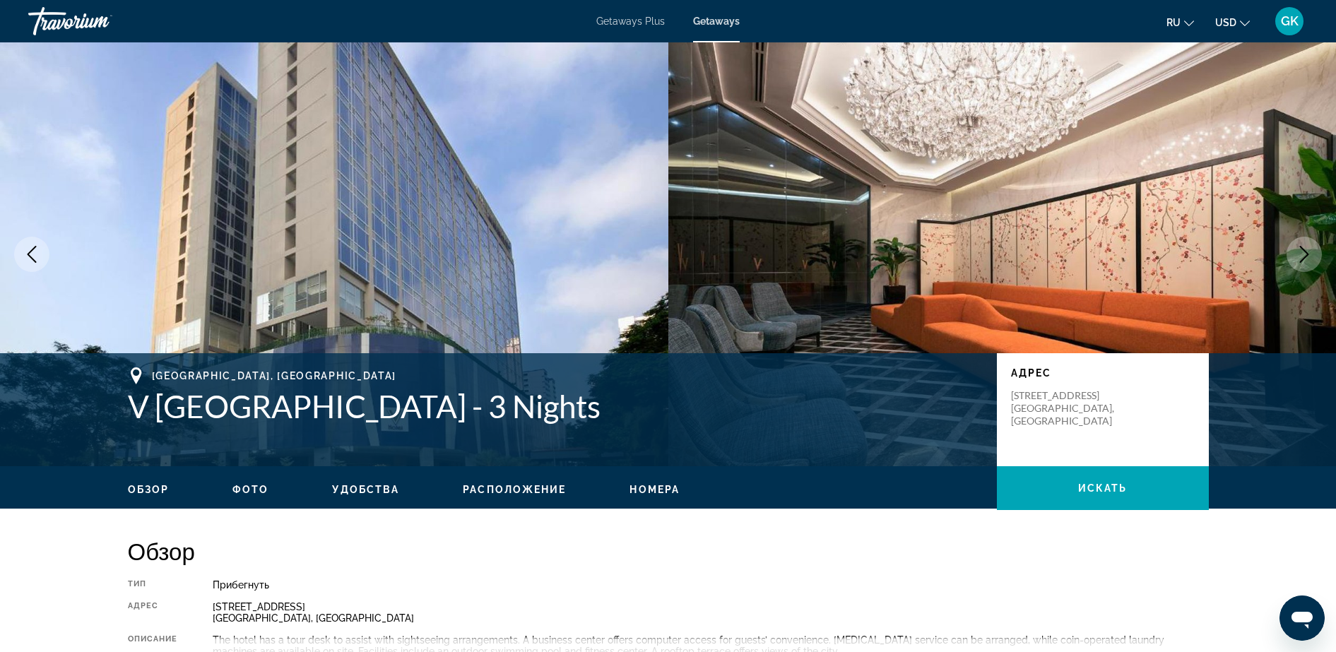
click at [590, 184] on img "Main content" at bounding box center [334, 254] width 668 height 424
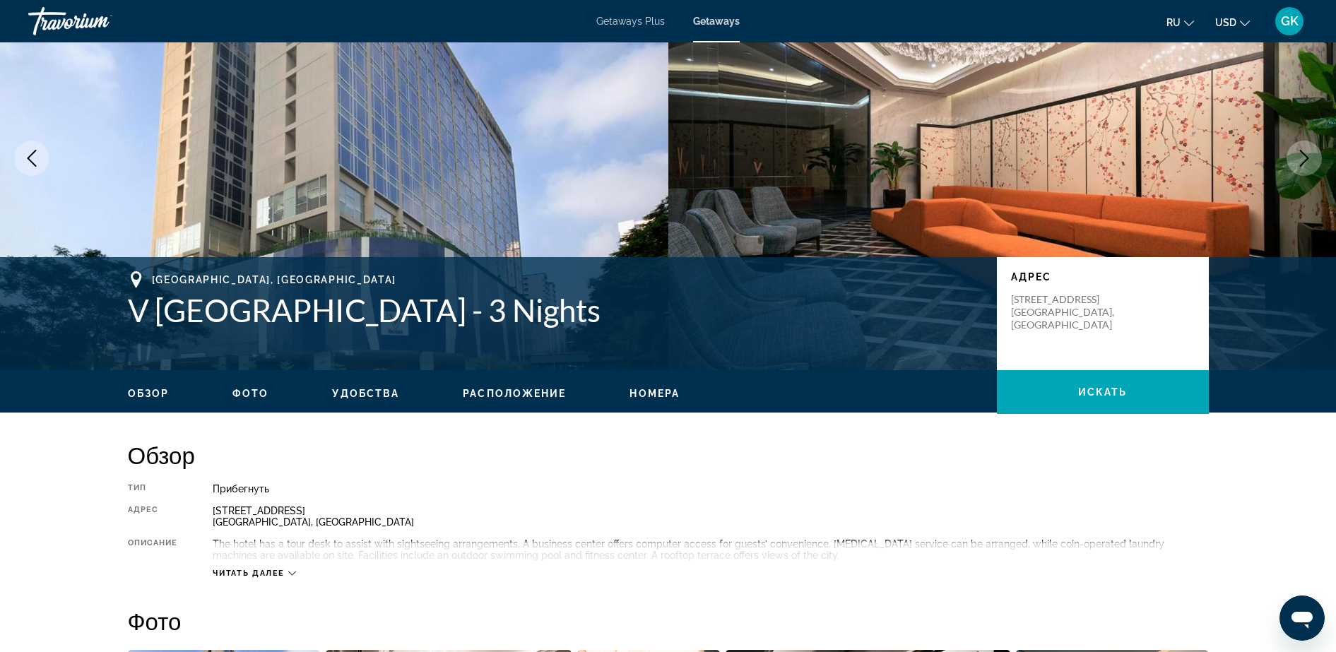
scroll to position [3, 0]
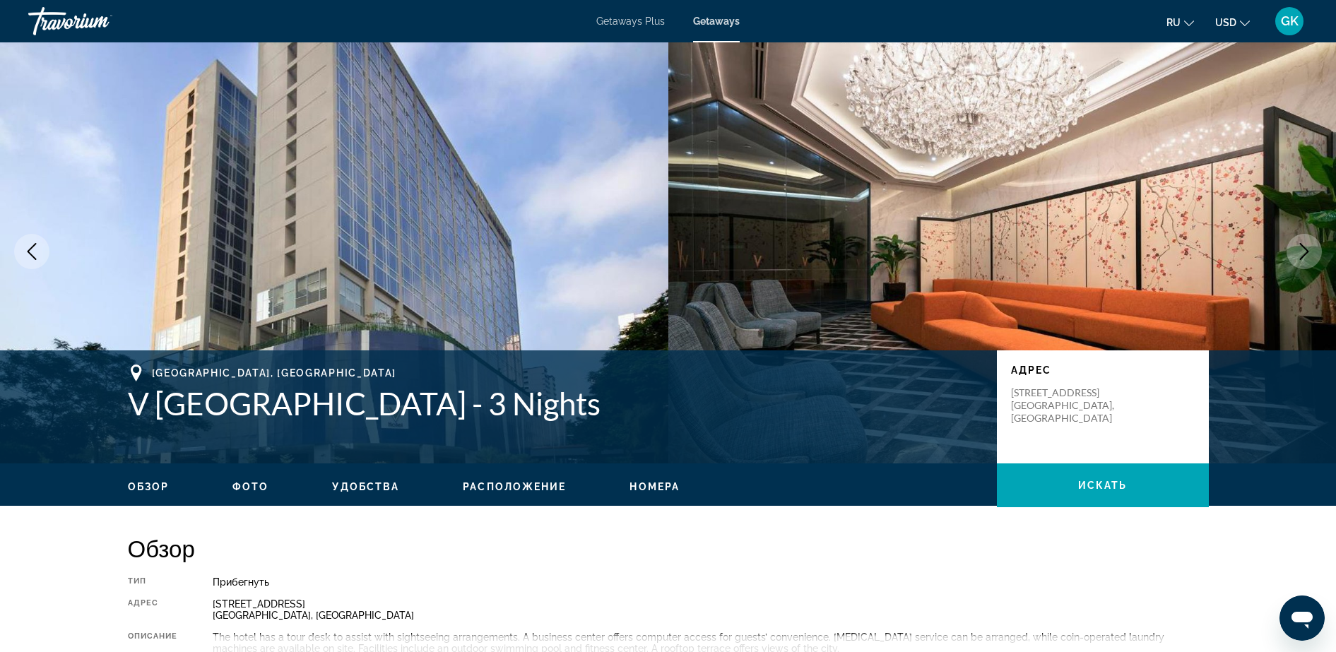
click at [507, 244] on img "Main content" at bounding box center [334, 252] width 668 height 424
click at [1068, 249] on icon "Next image" at bounding box center [1304, 251] width 9 height 17
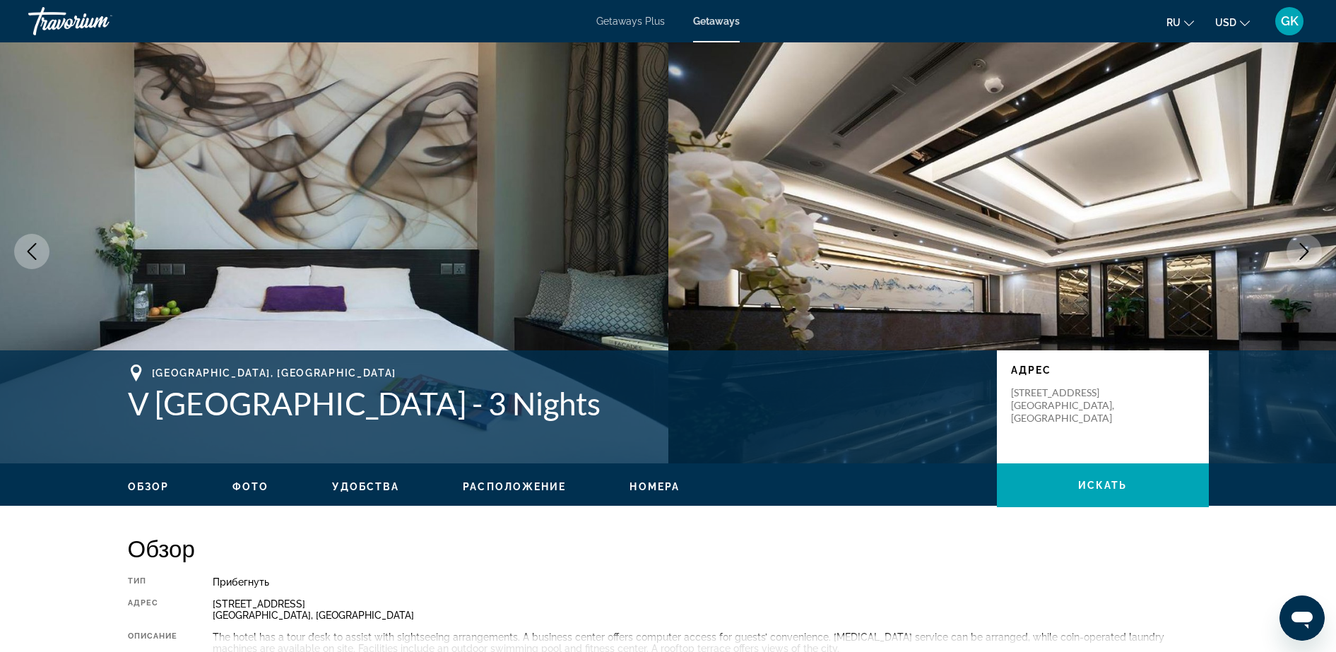
click at [1068, 249] on icon "Next image" at bounding box center [1304, 251] width 9 height 17
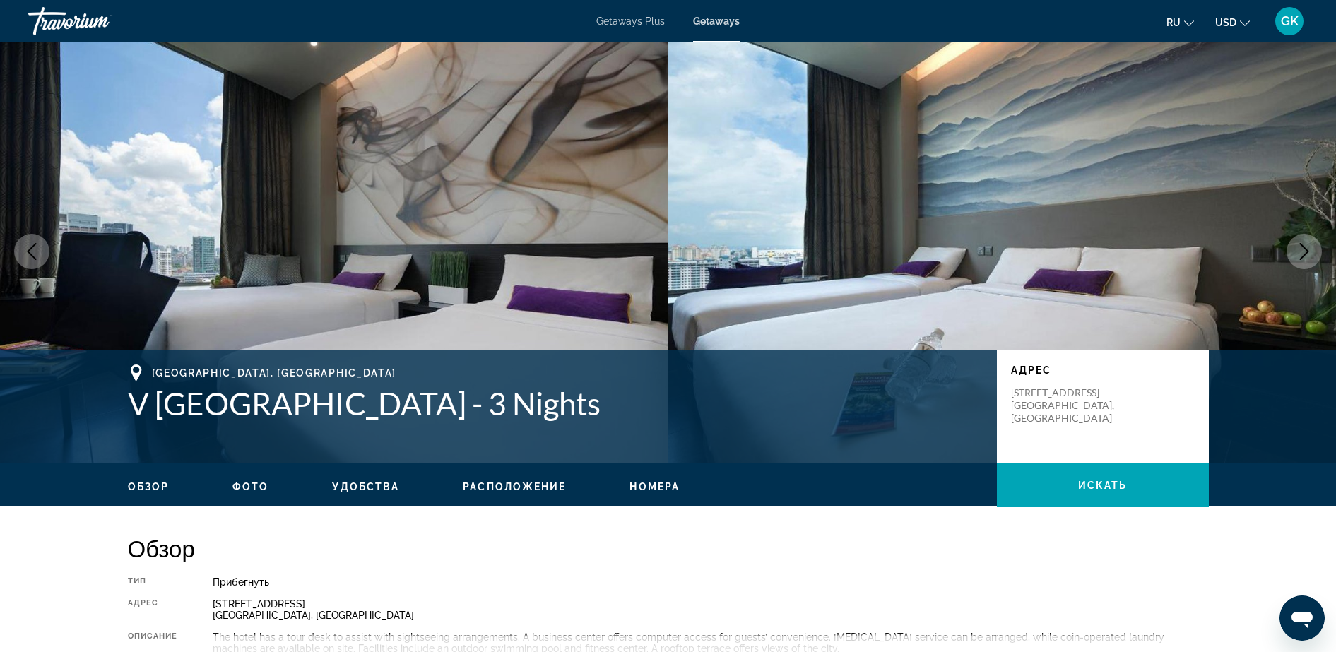
click at [1068, 249] on icon "Next image" at bounding box center [1304, 251] width 9 height 17
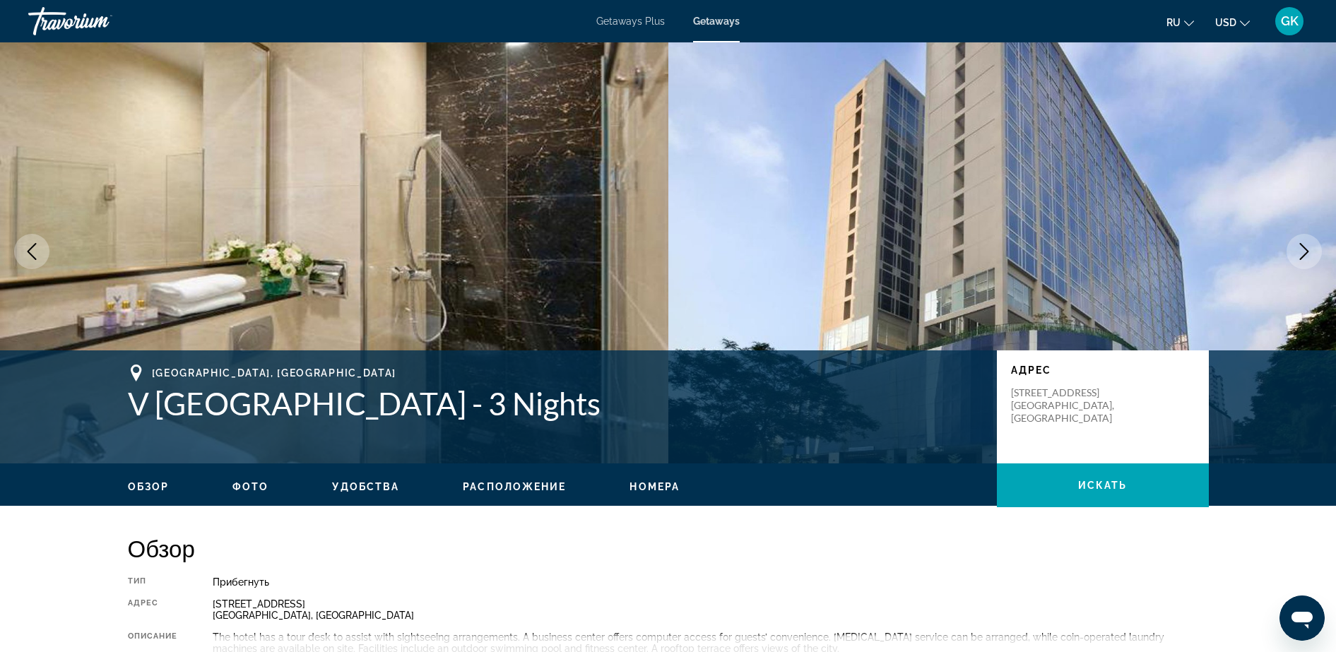
click at [1068, 249] on icon "Next image" at bounding box center [1304, 251] width 9 height 17
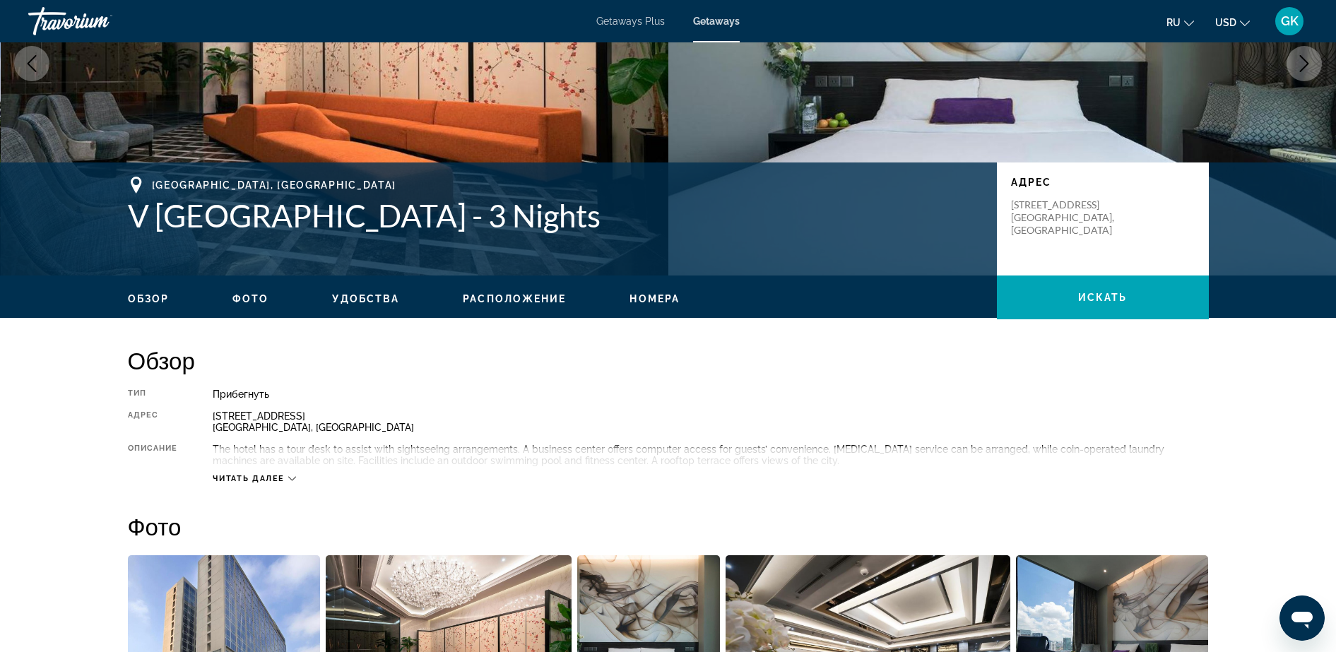
scroll to position [0, 0]
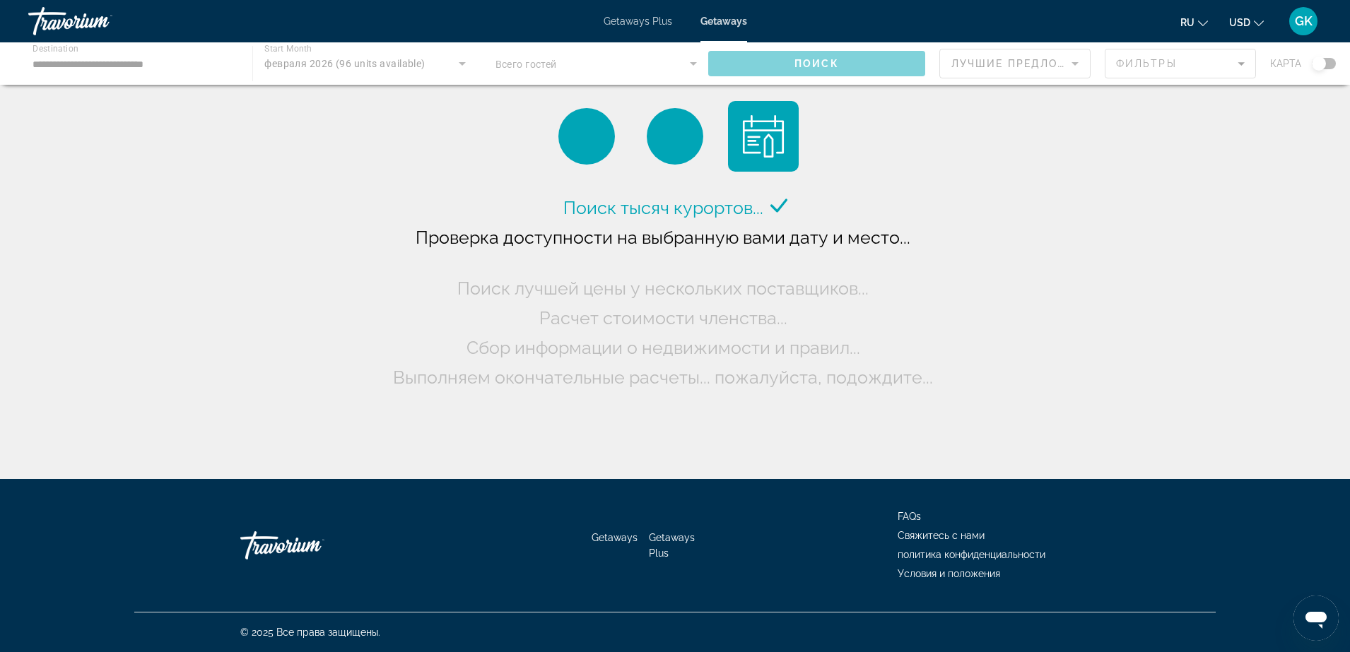
click at [169, 58] on div "Main content" at bounding box center [675, 63] width 1350 height 42
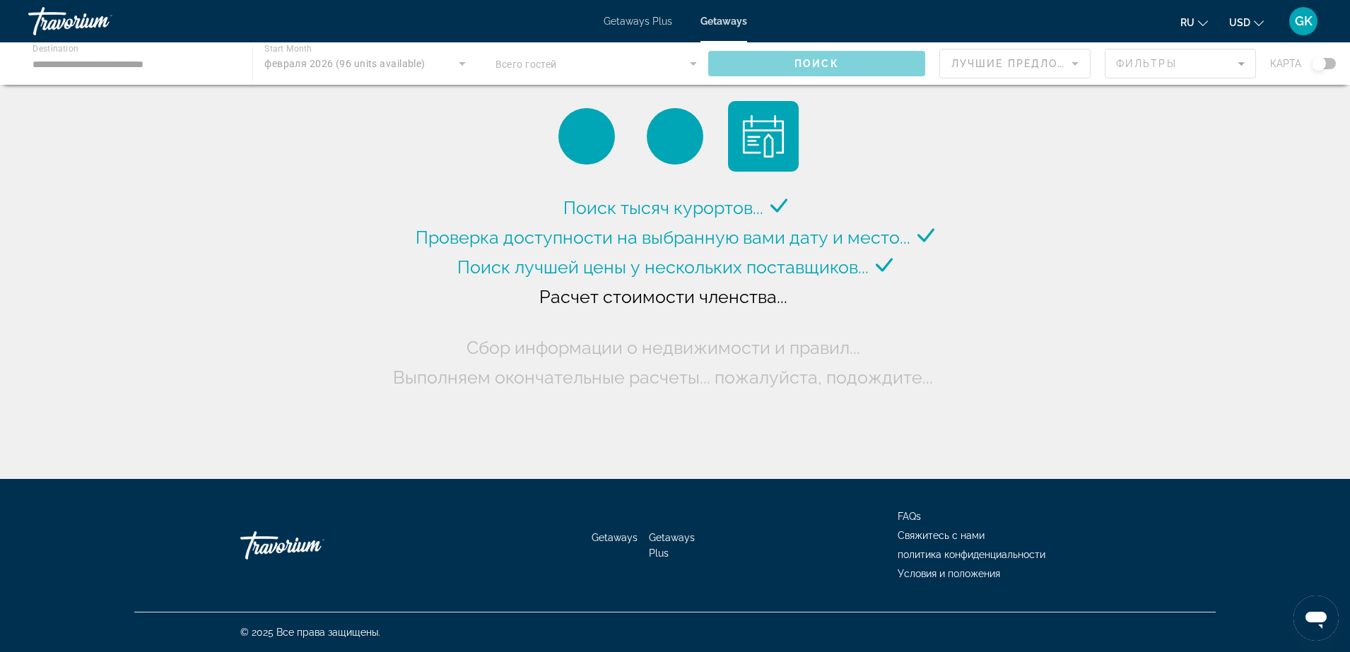
click at [187, 66] on div "Main content" at bounding box center [675, 63] width 1350 height 42
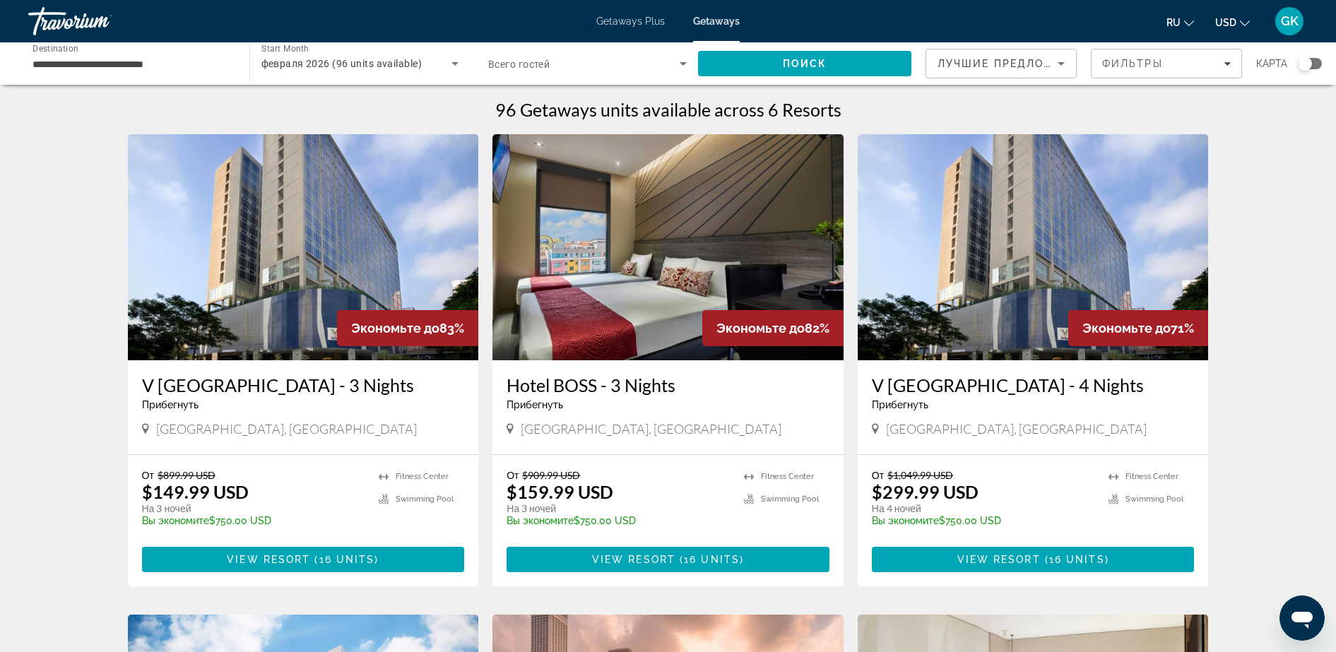
click at [135, 59] on input "**********" at bounding box center [132, 64] width 199 height 17
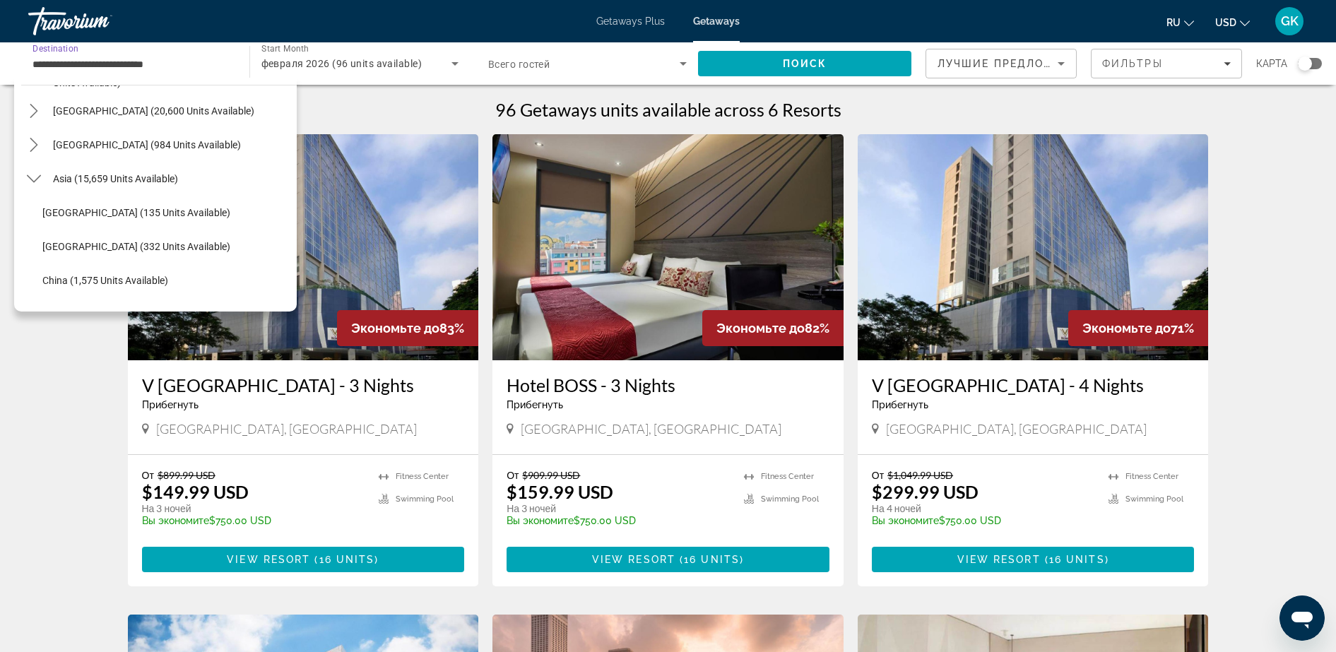
scroll to position [269, 0]
click at [35, 177] on icon "Toggle Asia (15,659 units available) submenu" at bounding box center [34, 180] width 14 height 14
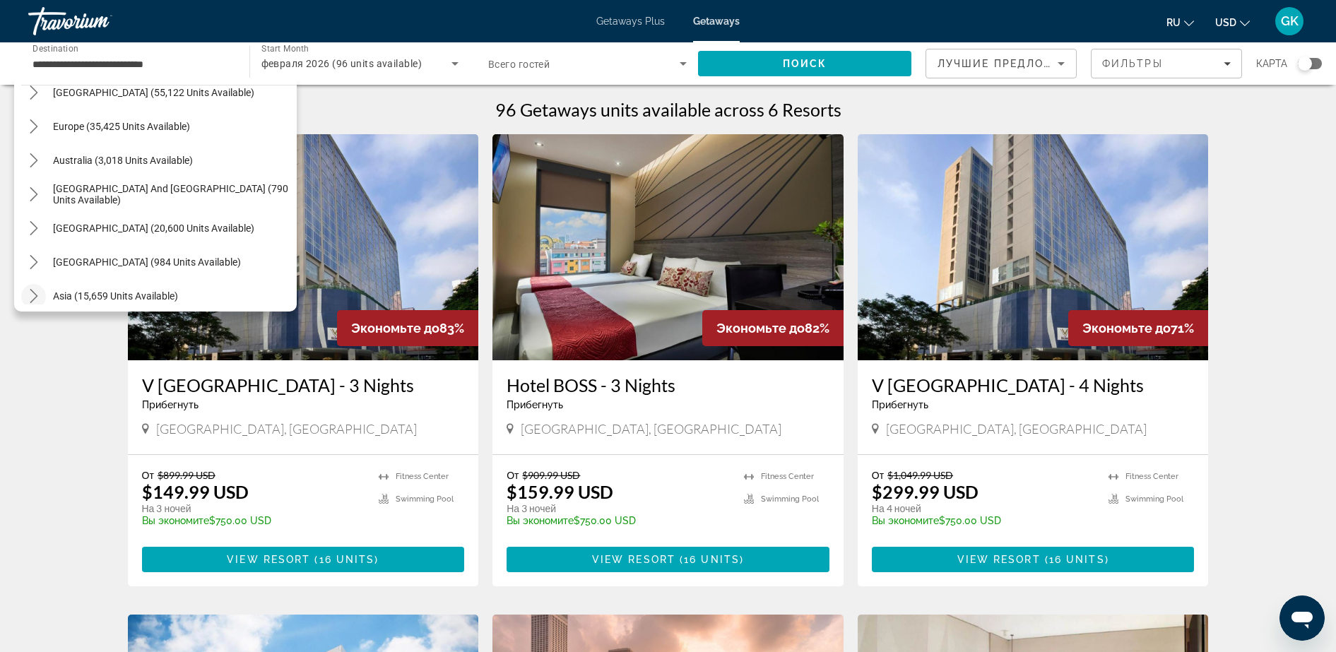
scroll to position [68, 0]
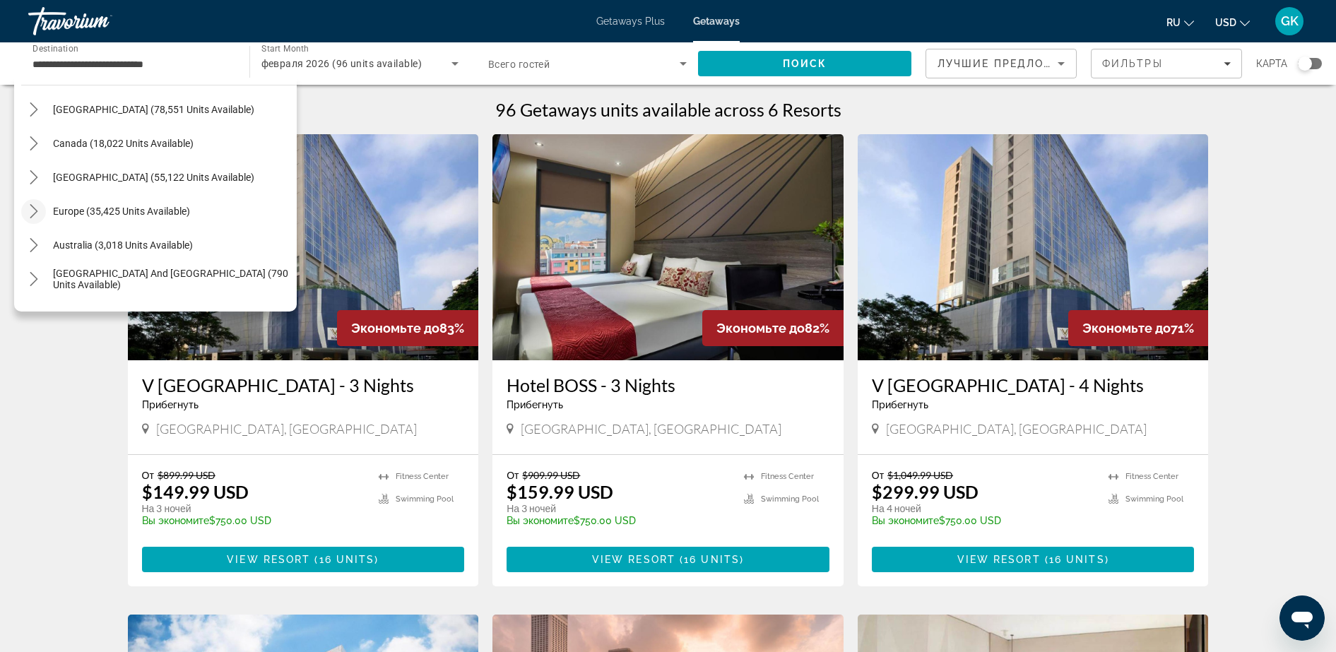
click at [34, 218] on icon "Toggle Europe (35,425 units available) submenu" at bounding box center [34, 211] width 14 height 14
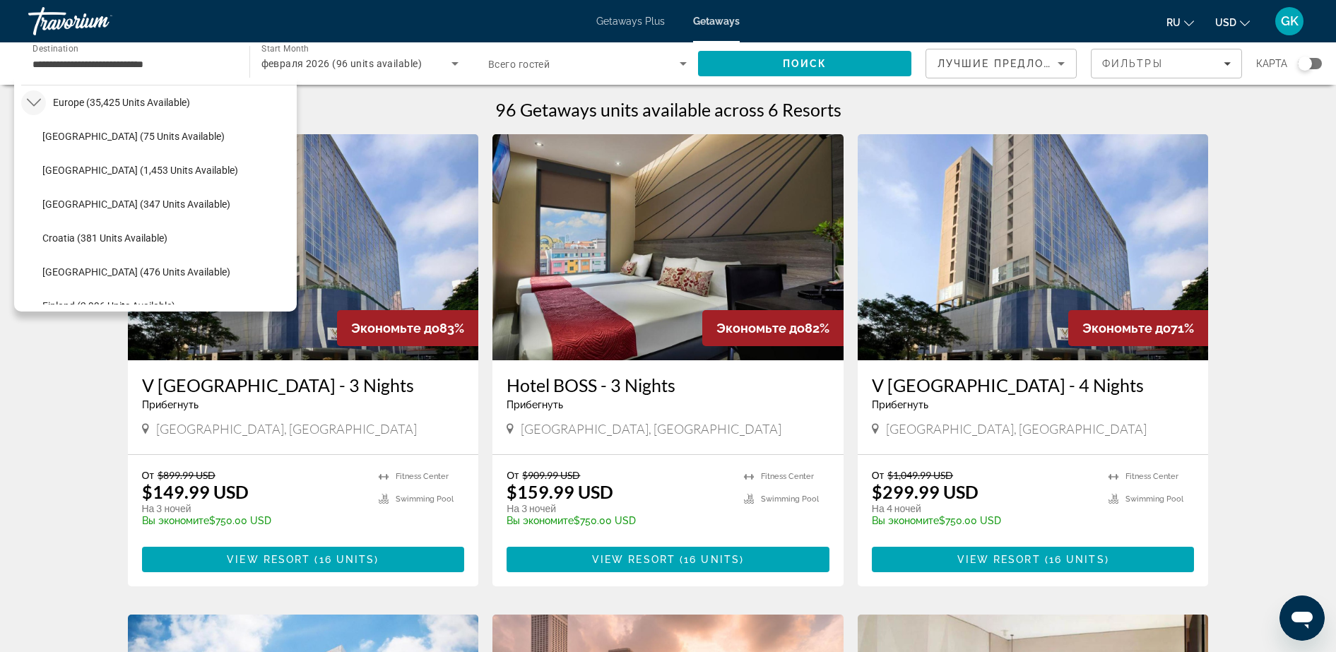
click at [34, 218] on ul "[GEOGRAPHIC_DATA] (75 units available) [GEOGRAPHIC_DATA] (1,453 units available…" at bounding box center [159, 526] width 276 height 814
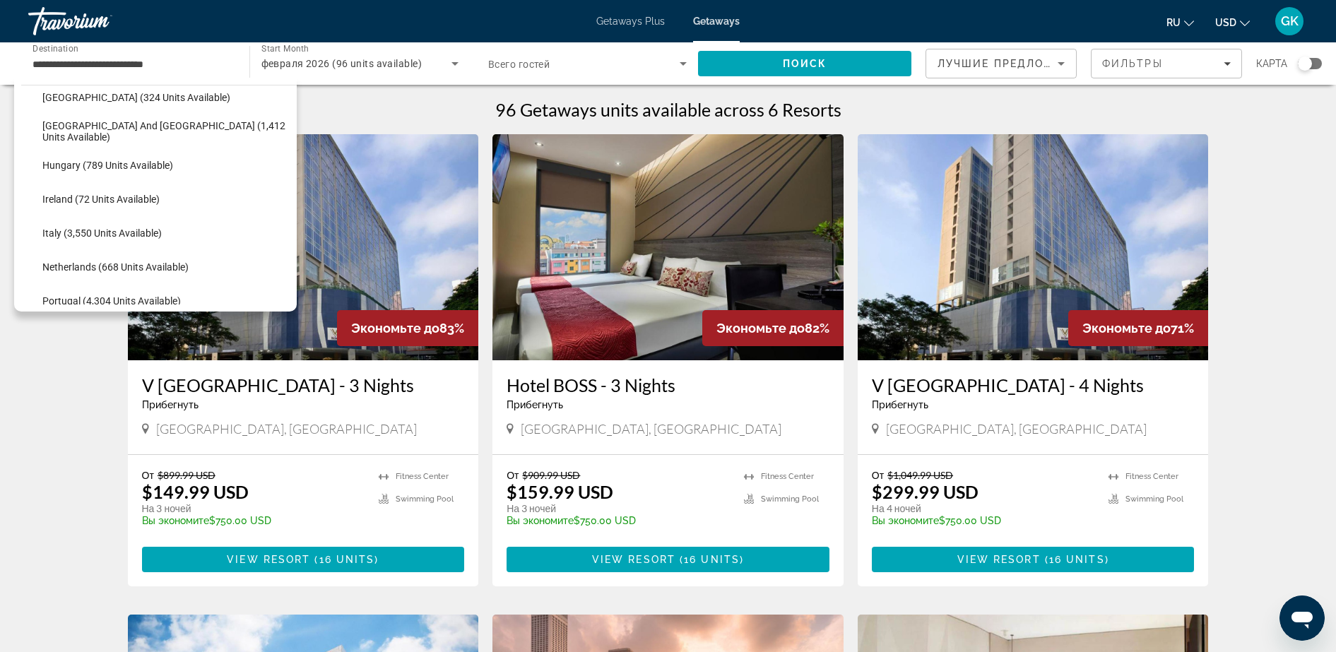
scroll to position [454, 0]
click at [85, 230] on span "Italy (3,550 units available)" at bounding box center [101, 232] width 119 height 11
type input "**********"
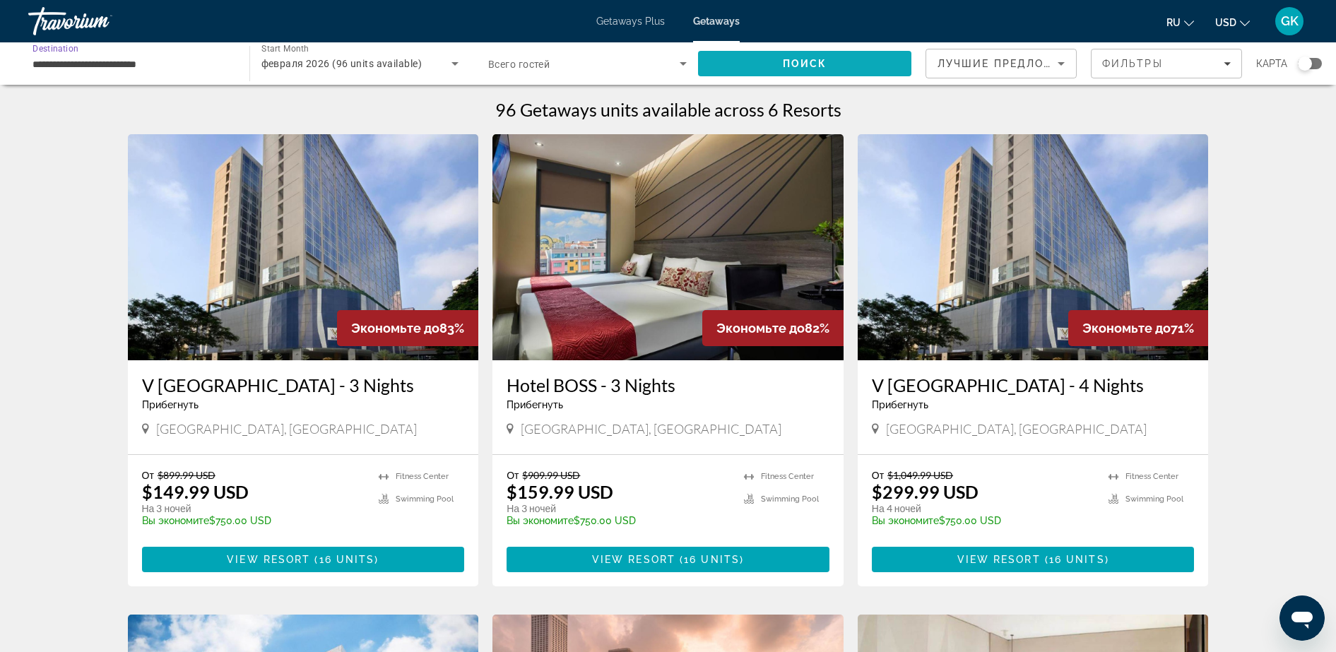
click at [777, 52] on span "Search" at bounding box center [805, 64] width 214 height 34
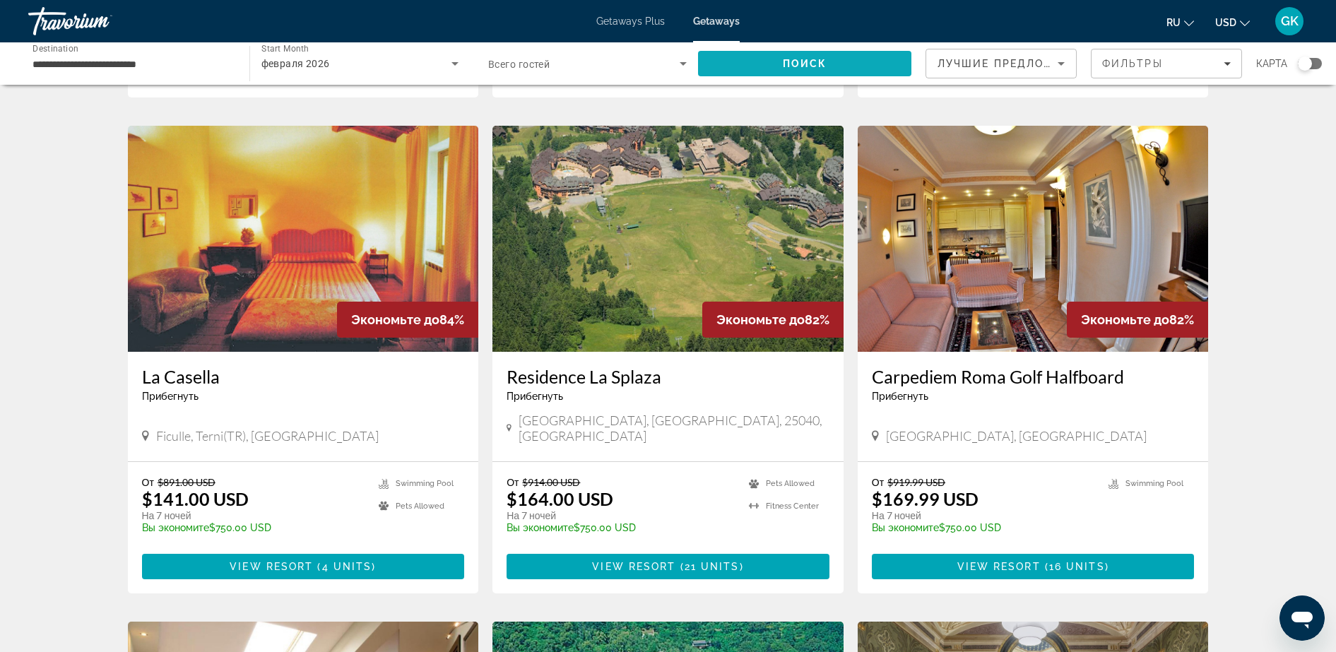
scroll to position [584, 0]
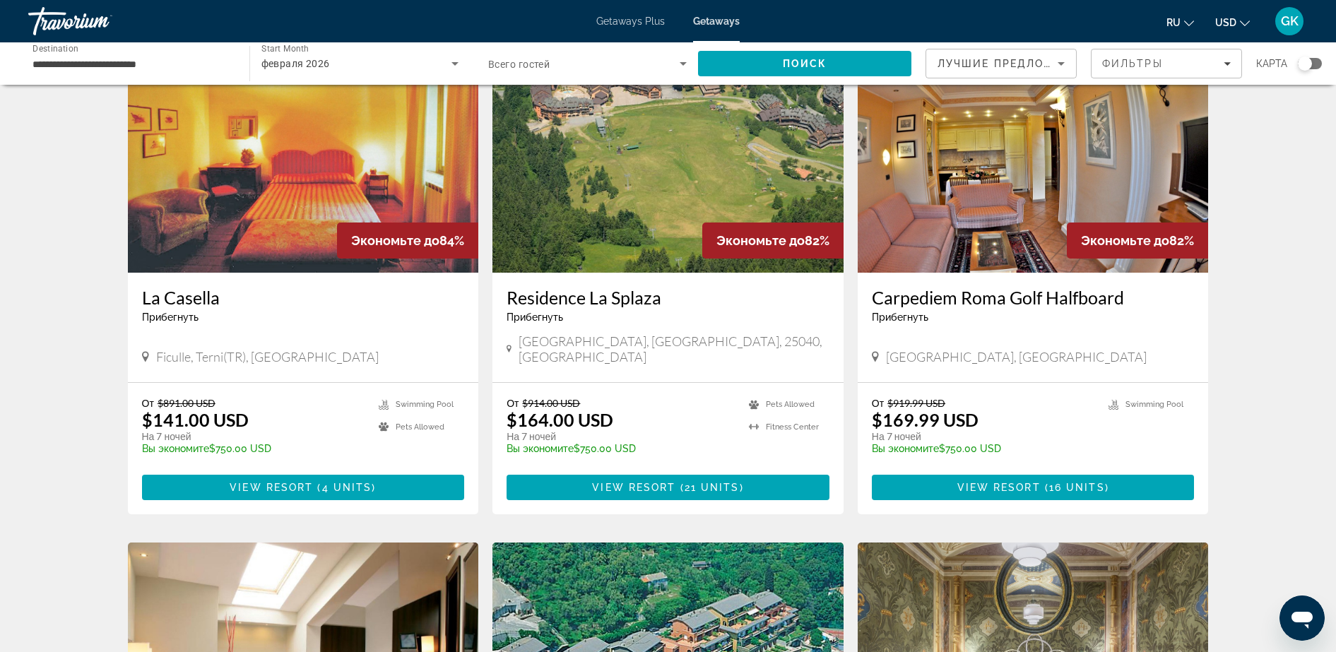
click at [1049, 163] on img "Main content" at bounding box center [1033, 160] width 351 height 226
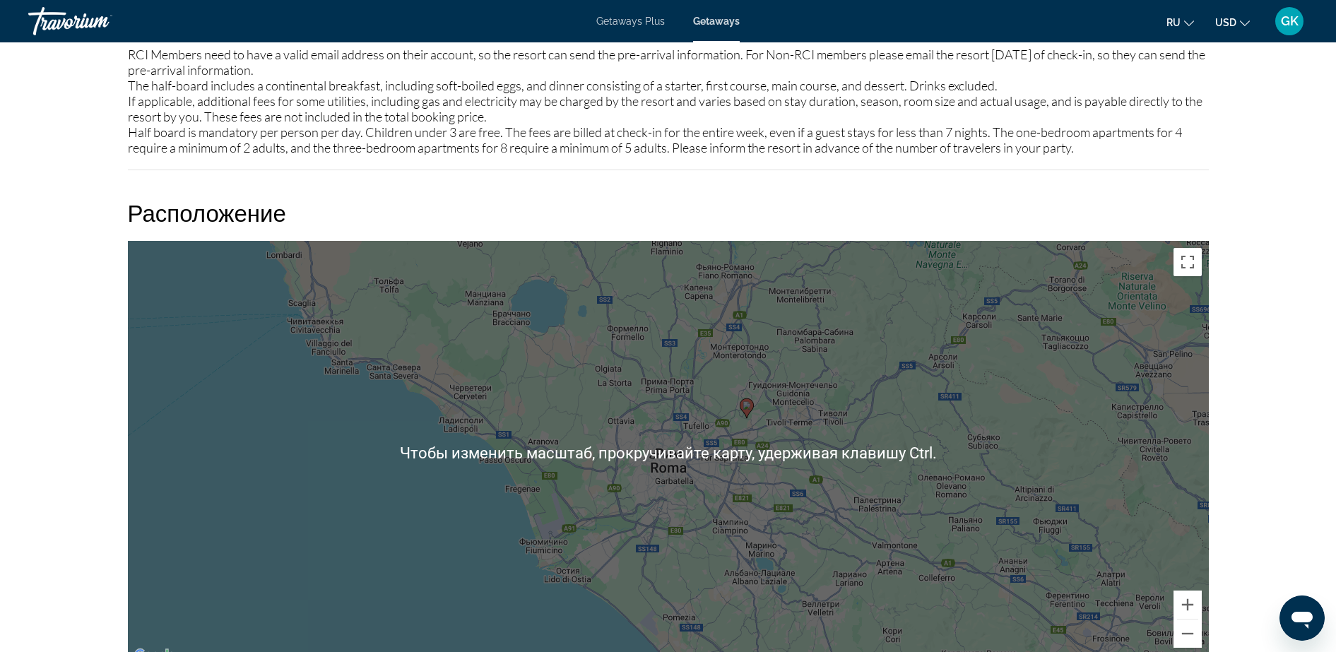
scroll to position [1757, 0]
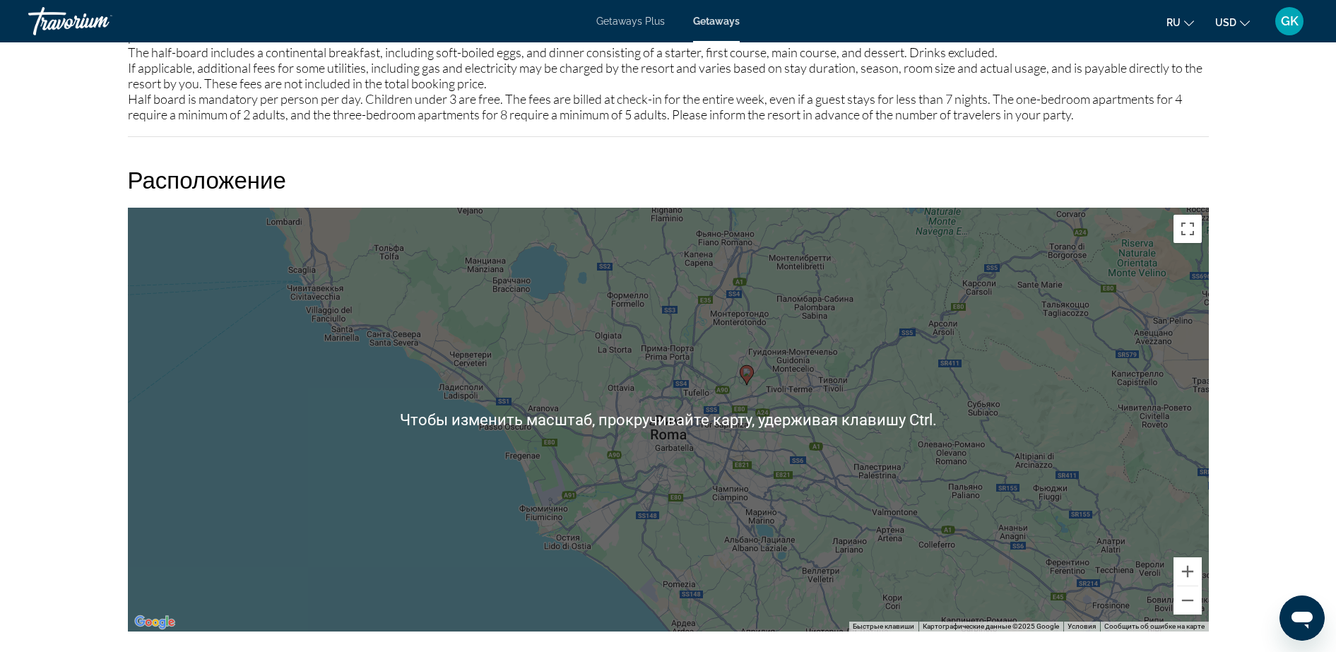
click at [777, 384] on div "Чтобы активировать перетаскивание с помощью клавиатуры, нажмите Alt + Ввод. Пос…" at bounding box center [668, 420] width 1081 height 424
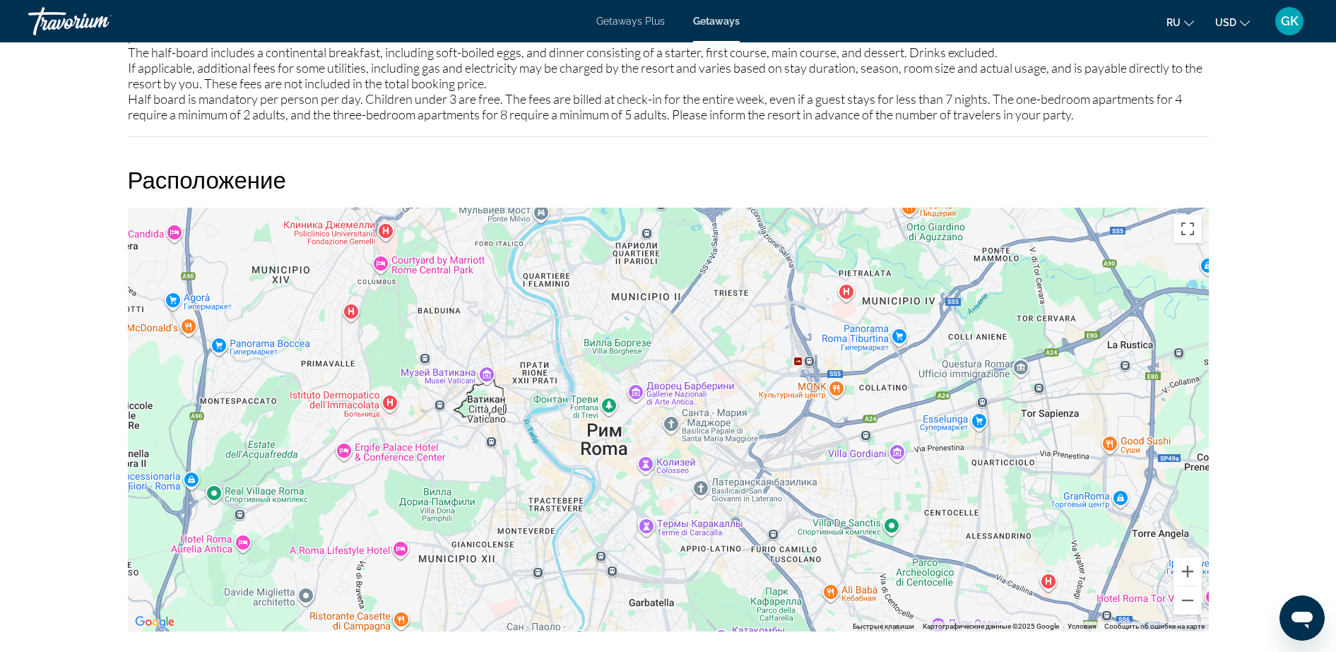
drag, startPoint x: 497, startPoint y: 404, endPoint x: 1198, endPoint y: 101, distance: 763.0
click at [1068, 101] on div "Обзор Тип Прибегнуть Все включено Нет «все включено» Адрес [STREET_ADDRESS][PER…" at bounding box center [668, 317] width 1095 height 3074
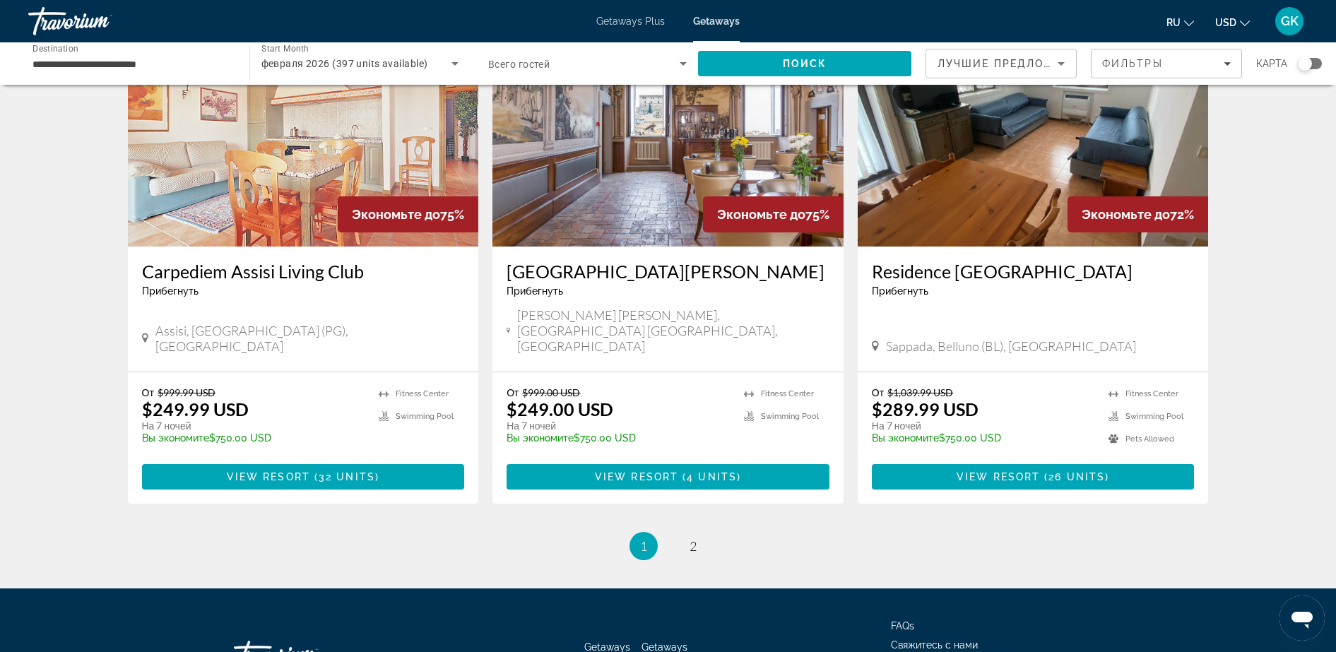
scroll to position [1617, 0]
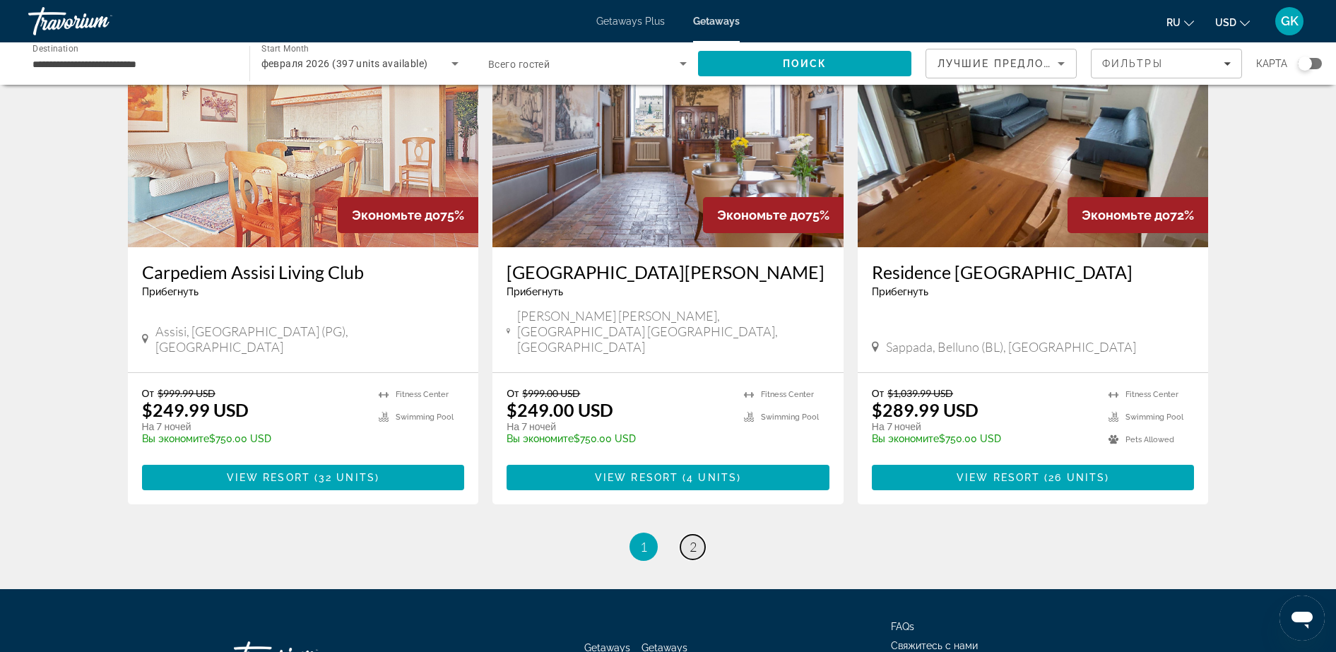
click at [692, 521] on span "2" at bounding box center [693, 547] width 7 height 16
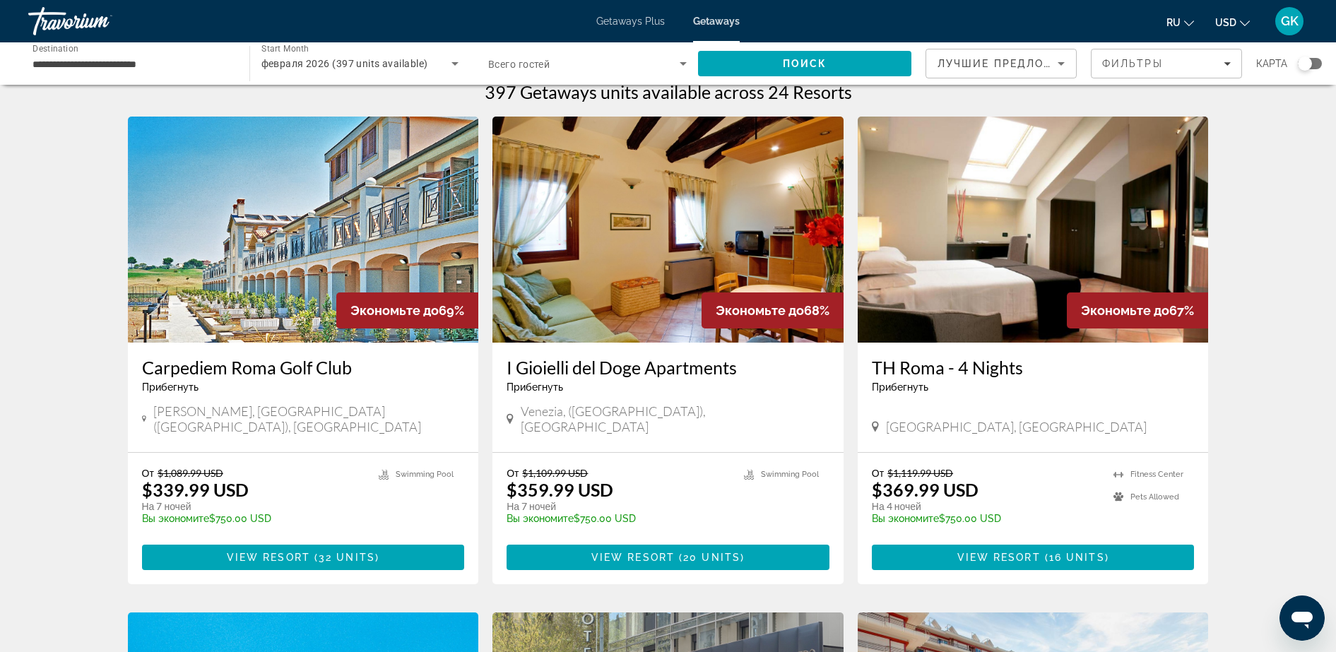
scroll to position [16, 0]
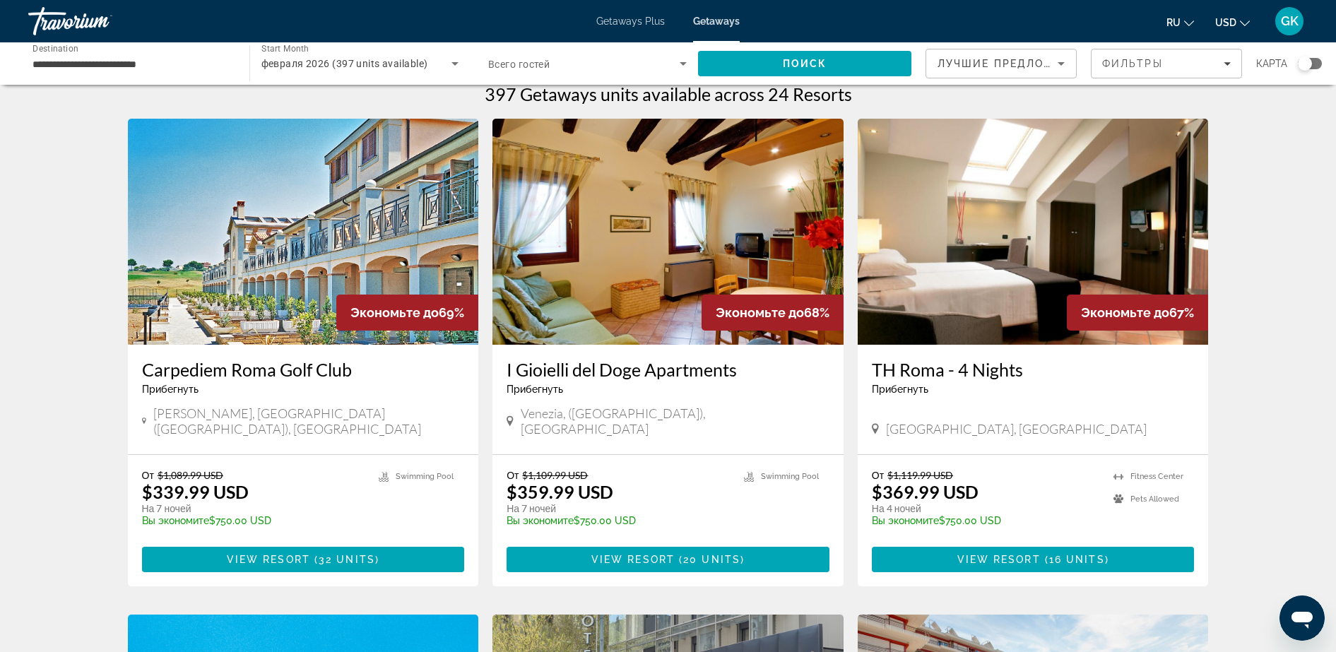
click at [702, 271] on img "Main content" at bounding box center [667, 232] width 351 height 226
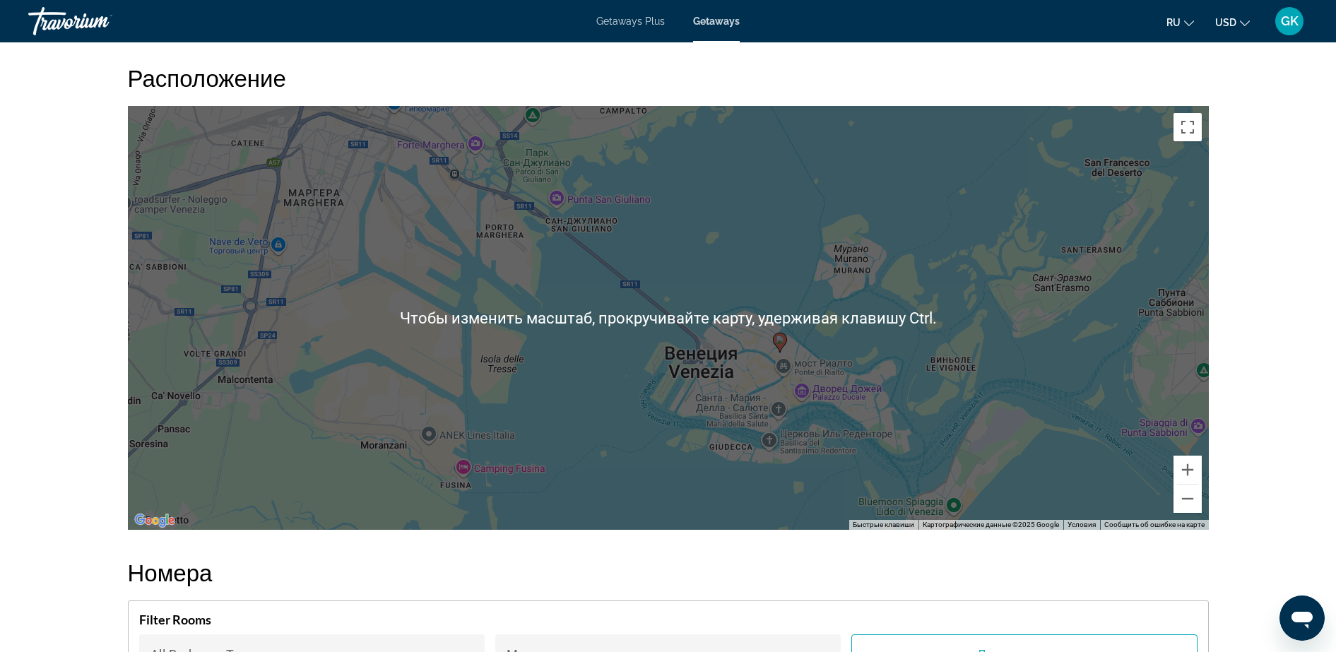
scroll to position [1752, 0]
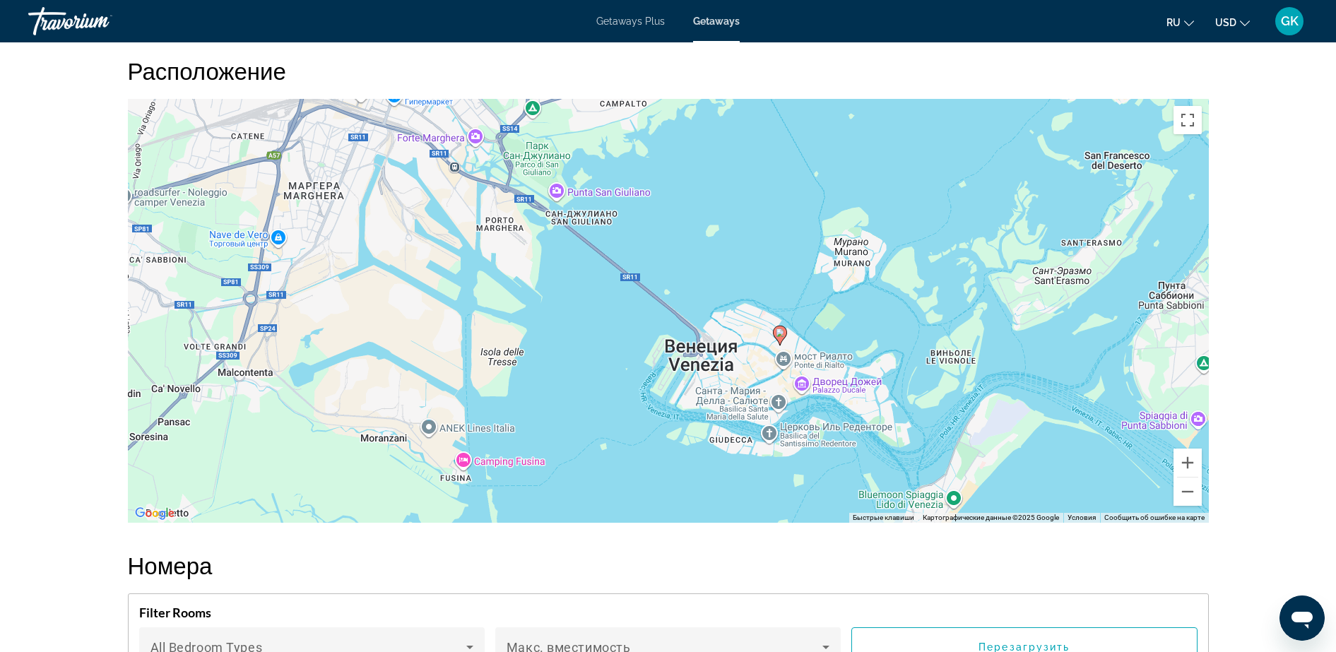
click at [830, 211] on div "Чтобы активировать перетаскивание с помощью клавиатуры, нажмите Alt + Ввод. Пос…" at bounding box center [668, 311] width 1081 height 424
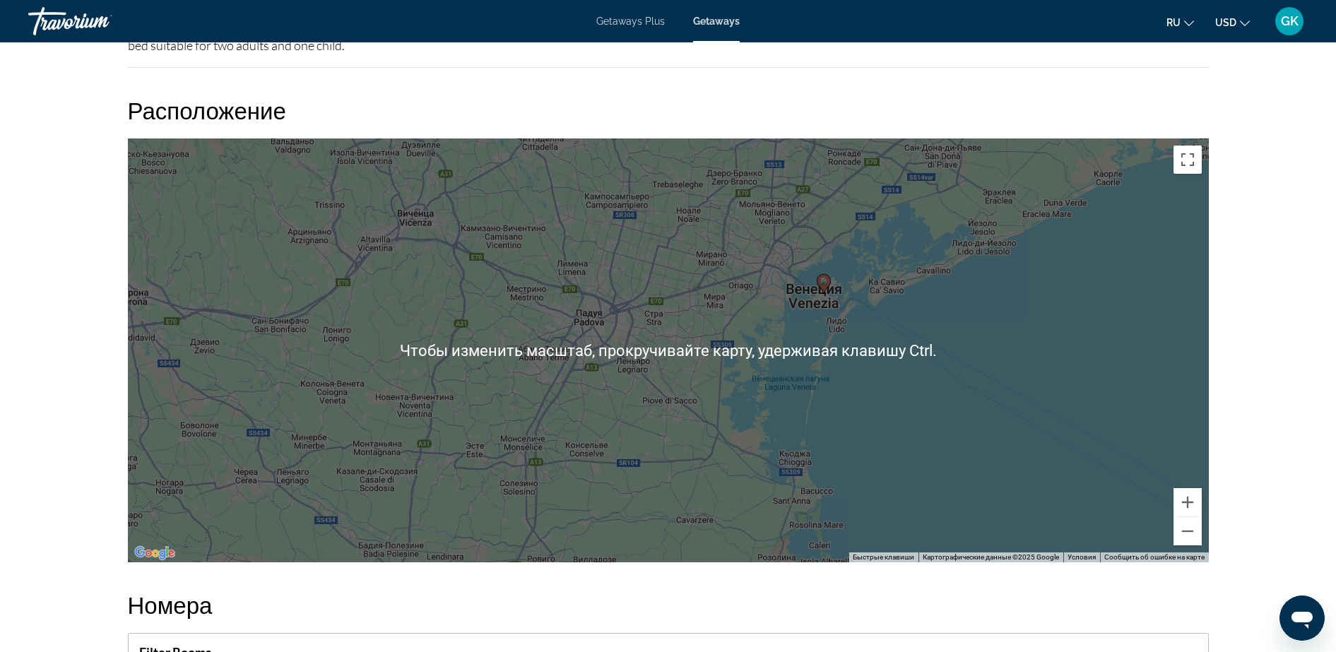
scroll to position [1706, 0]
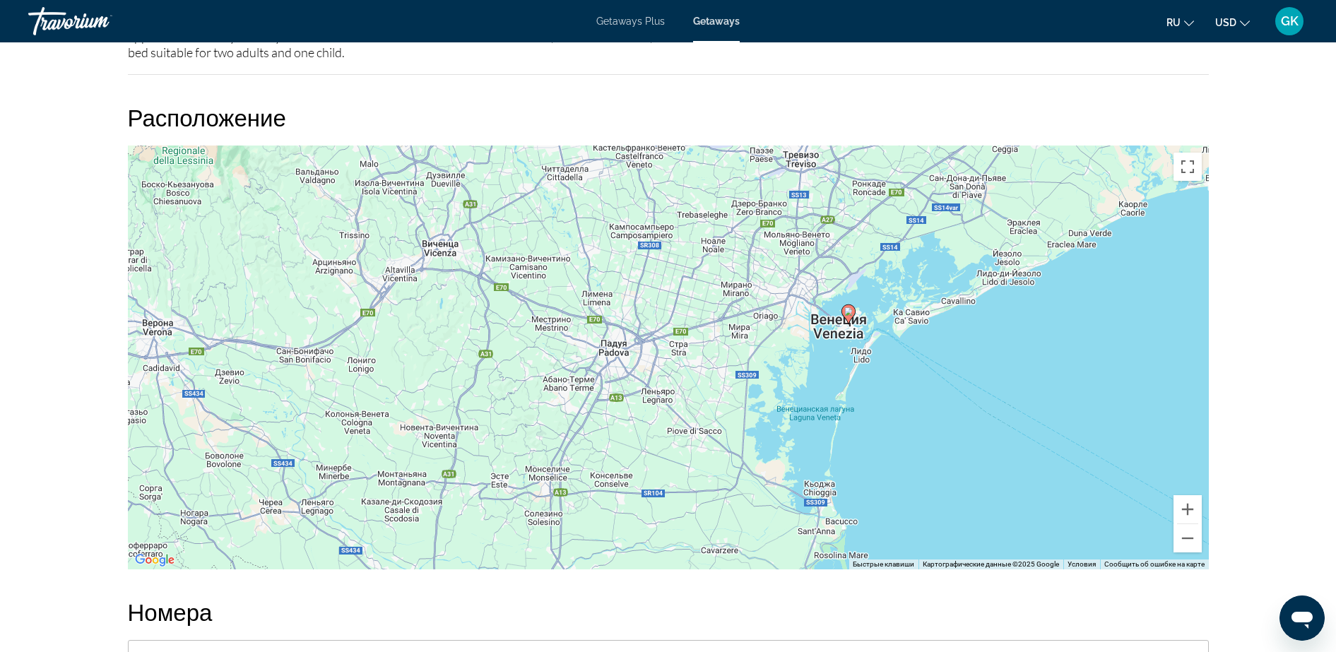
drag, startPoint x: 801, startPoint y: 223, endPoint x: 826, endPoint y: 248, distance: 35.0
click at [826, 248] on div "Чтобы активировать перетаскивание с помощью клавиатуры, нажмите Alt + Ввод. Пос…" at bounding box center [668, 358] width 1081 height 424
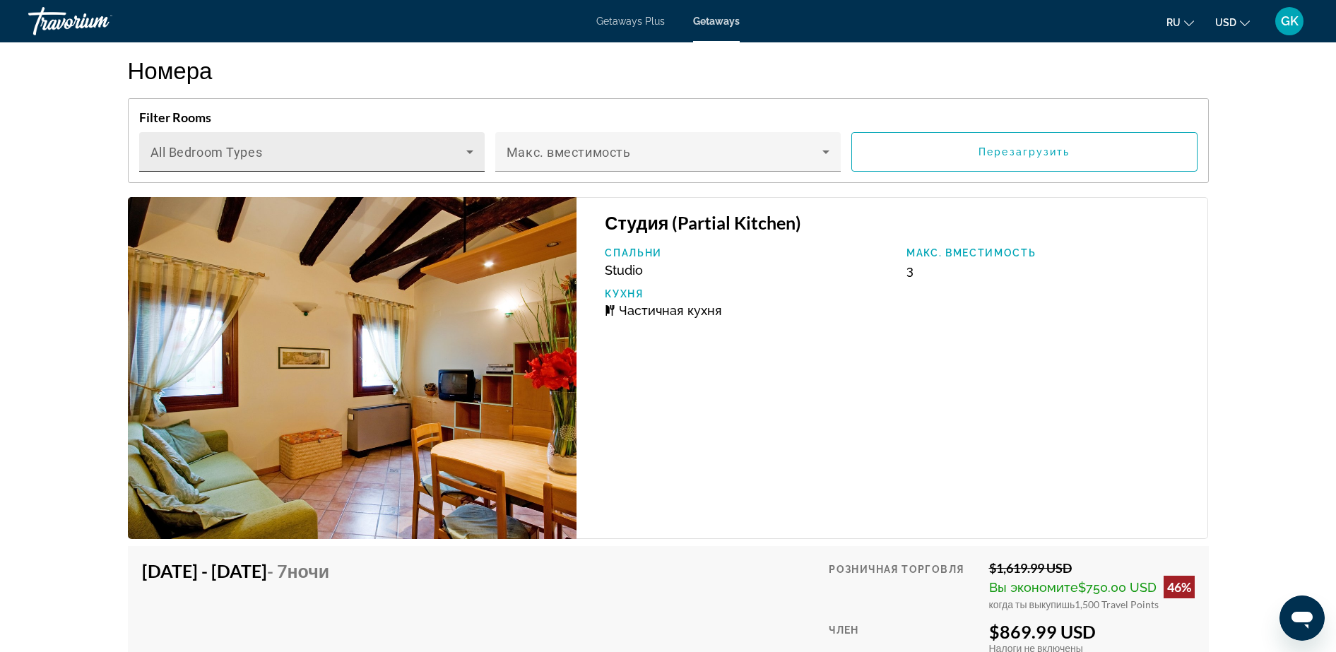
scroll to position [2250, 0]
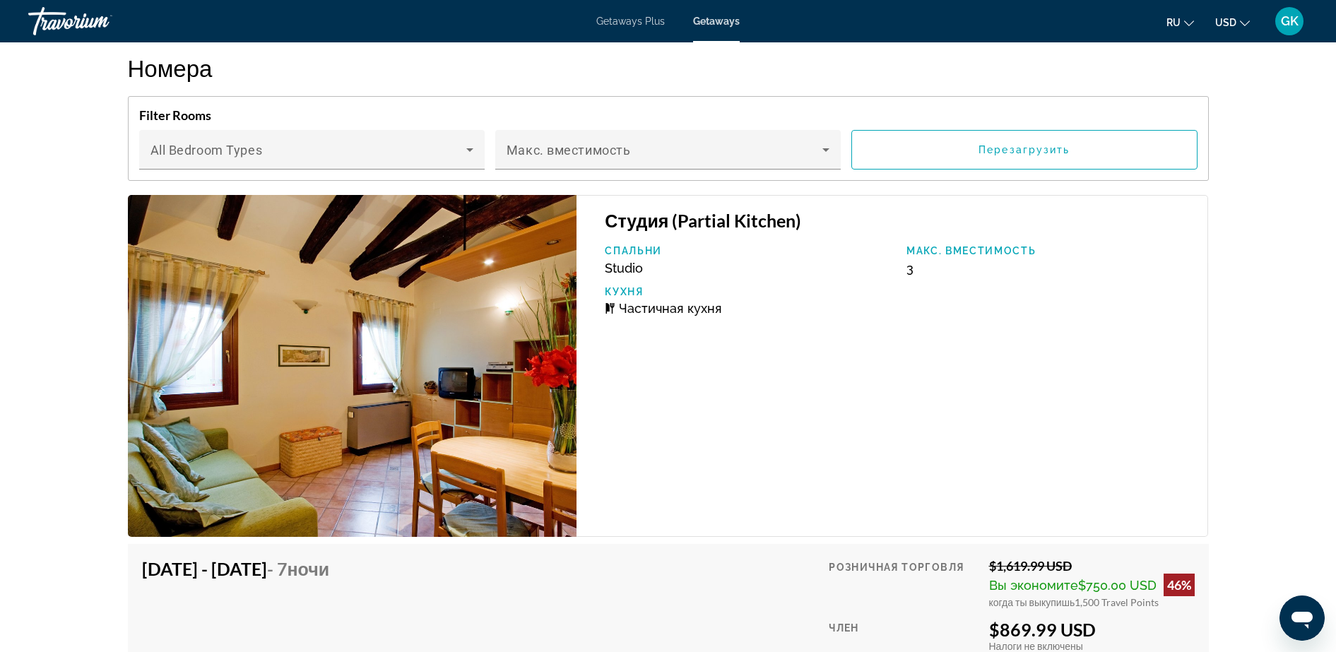
click at [343, 470] on img "Main content" at bounding box center [352, 366] width 449 height 342
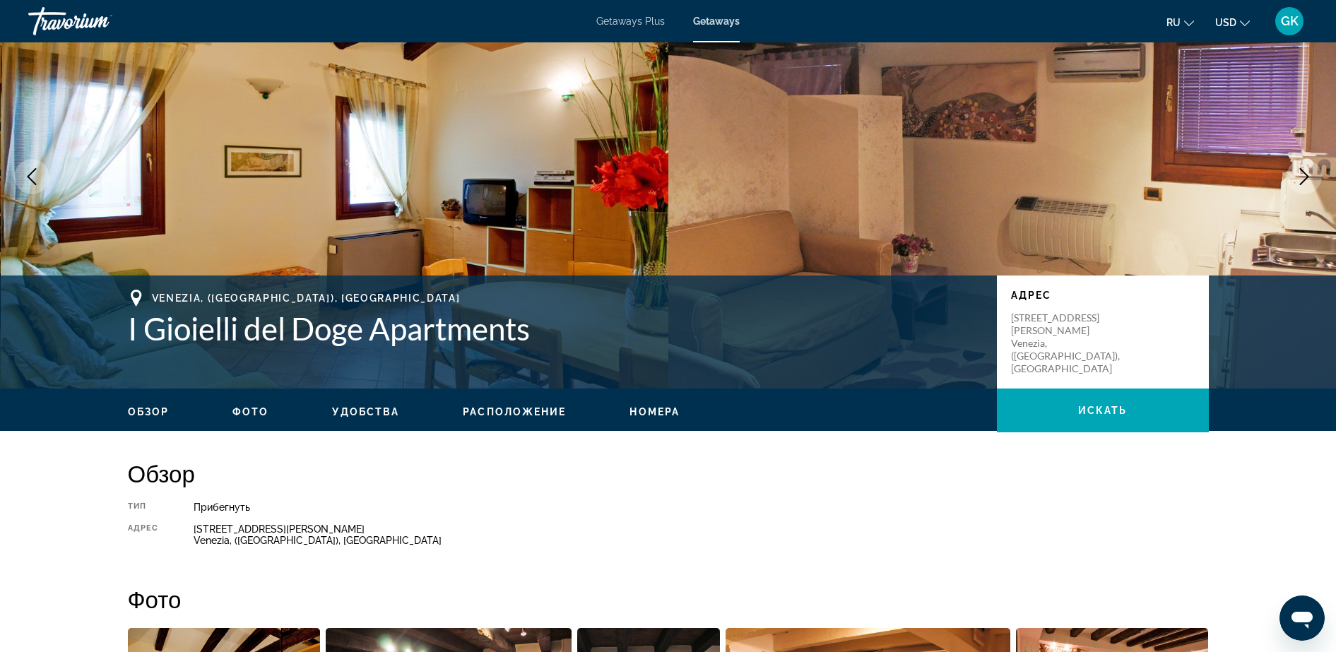
scroll to position [0, 0]
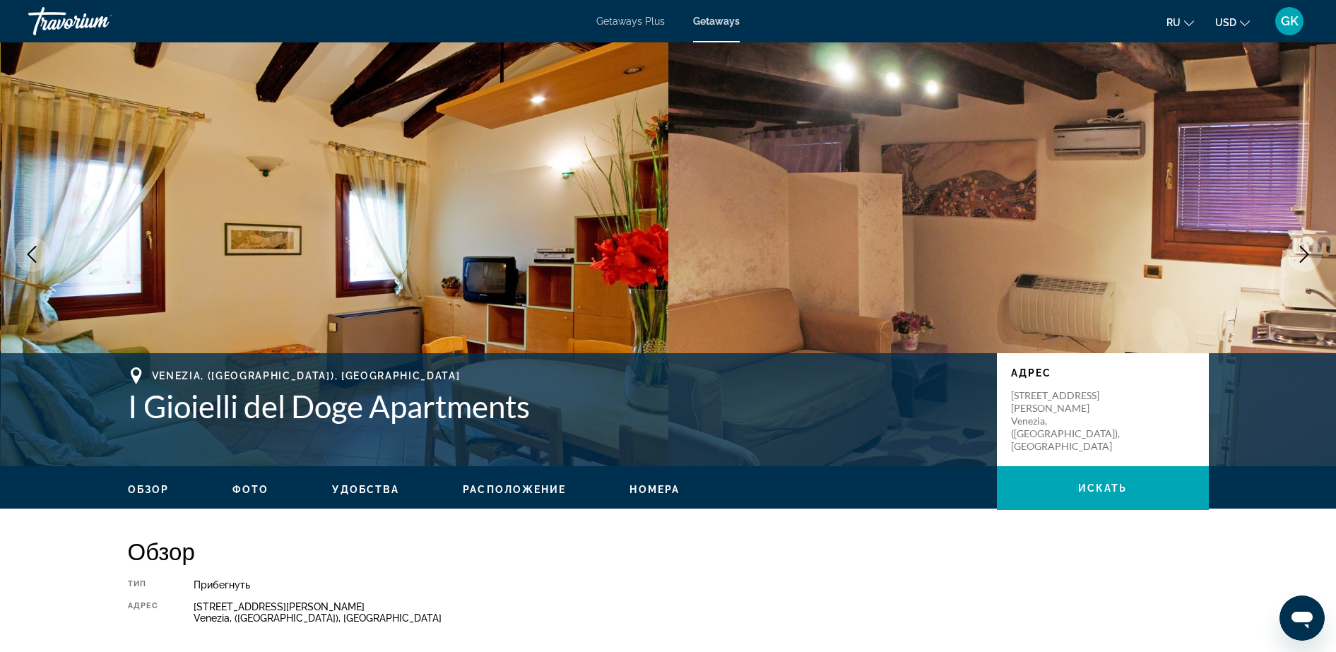
click at [442, 234] on img "Main content" at bounding box center [335, 254] width 668 height 424
click at [1068, 244] on button "Next image" at bounding box center [1304, 254] width 35 height 35
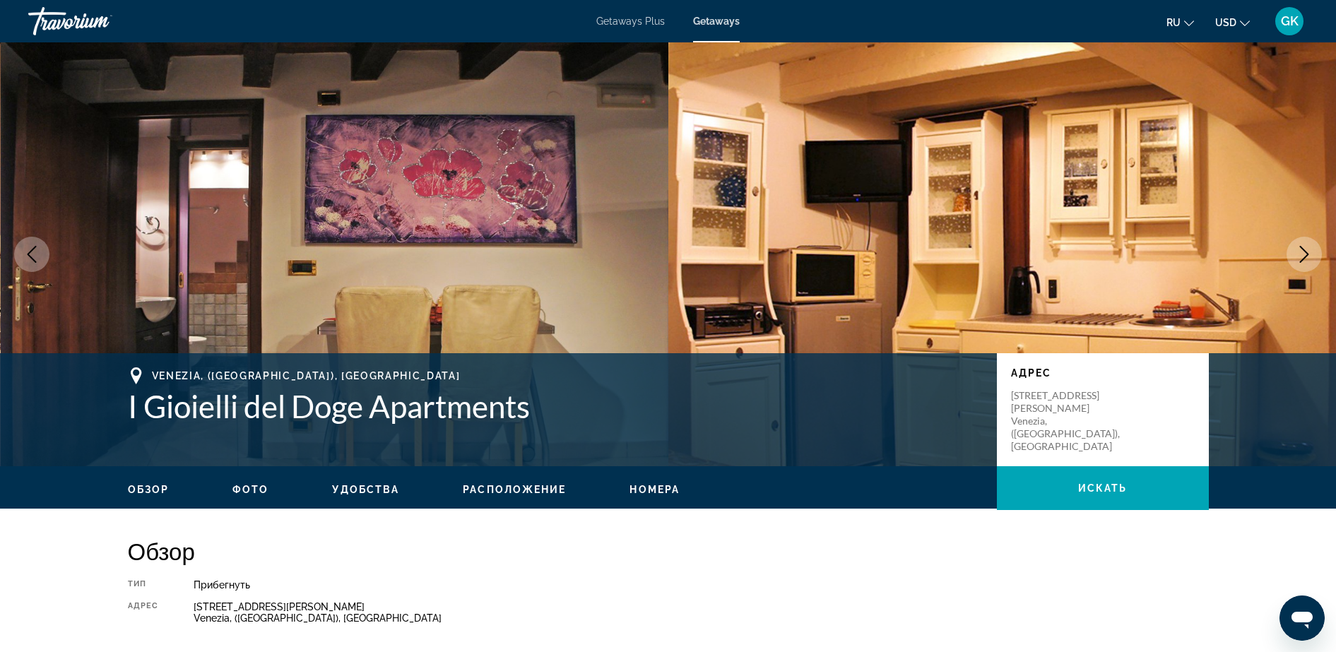
click at [1068, 244] on button "Next image" at bounding box center [1304, 254] width 35 height 35
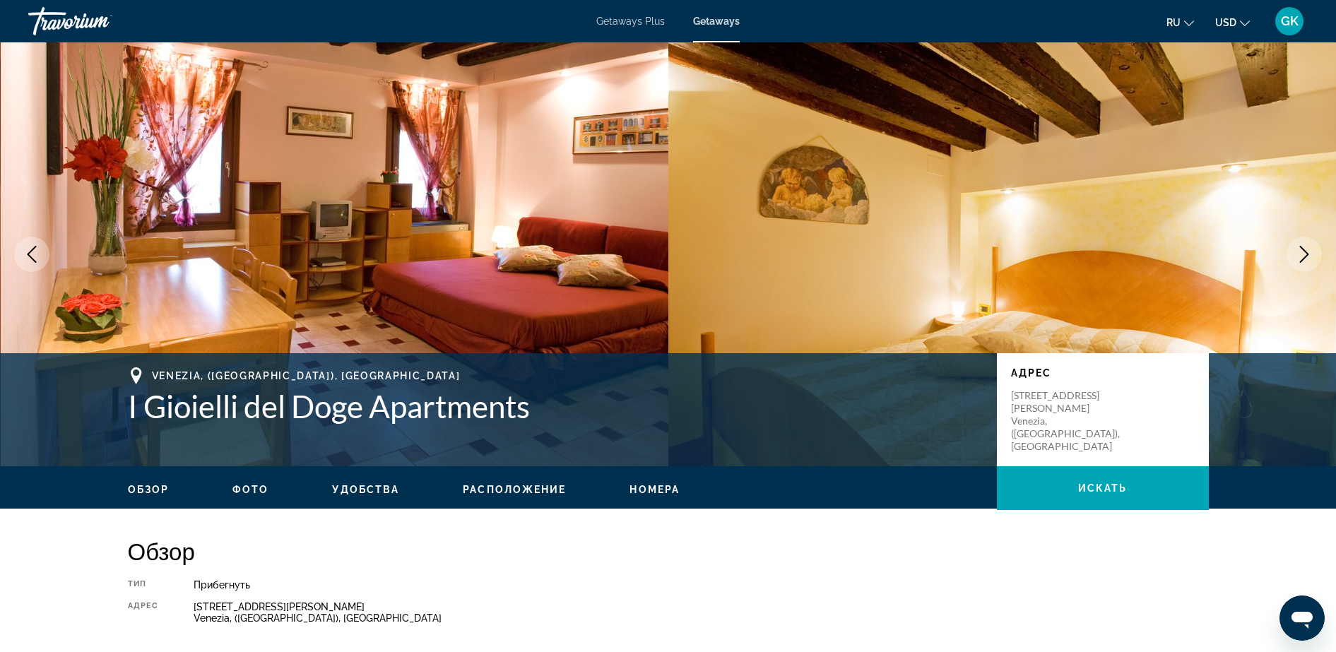
click at [1068, 244] on button "Next image" at bounding box center [1304, 254] width 35 height 35
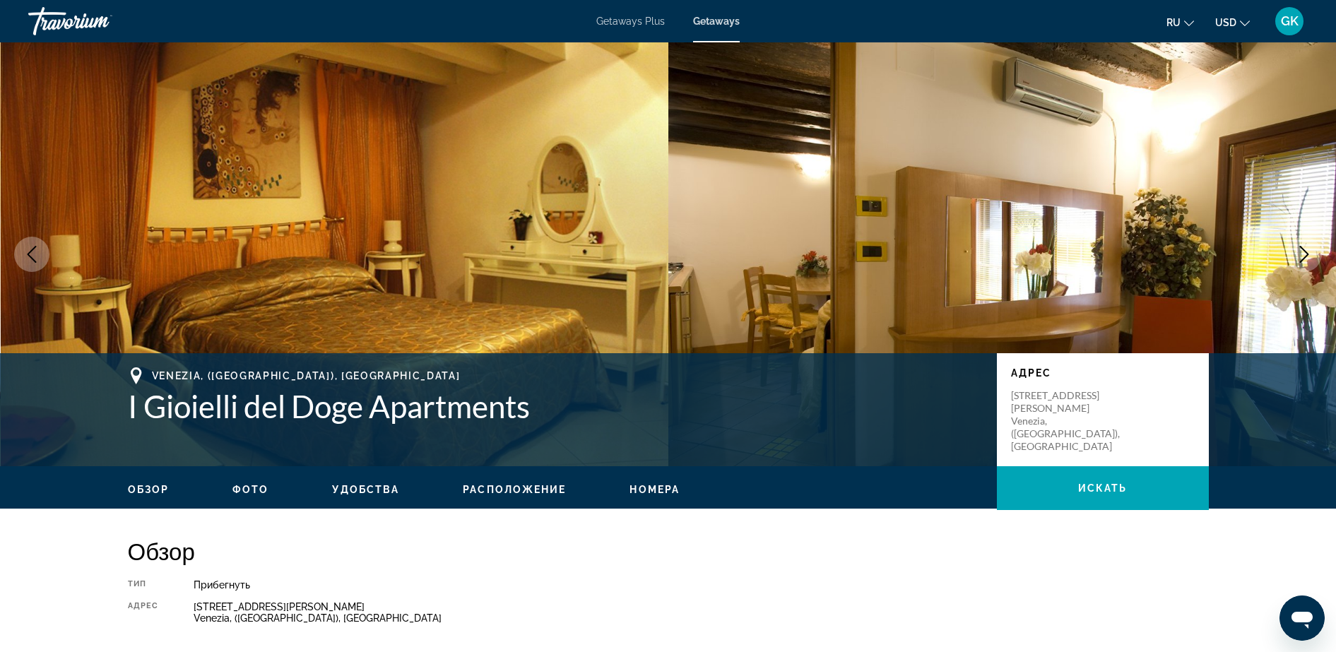
click at [1068, 244] on button "Next image" at bounding box center [1304, 254] width 35 height 35
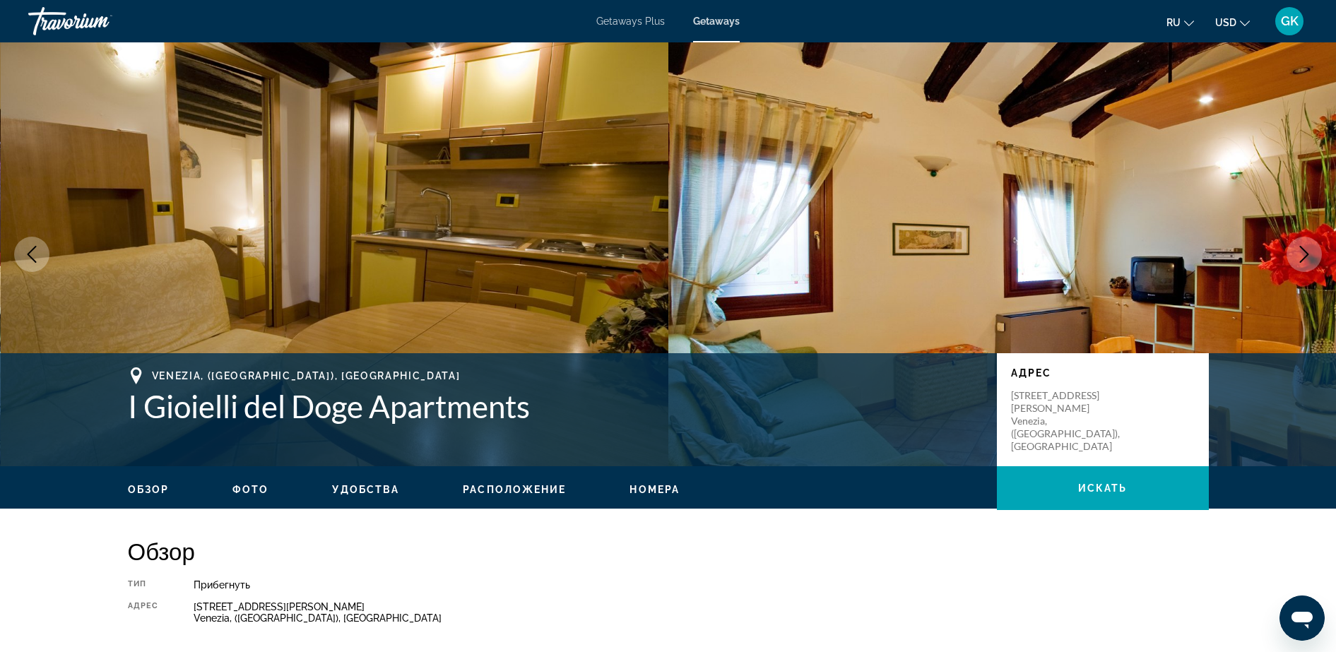
click at [1068, 244] on button "Next image" at bounding box center [1304, 254] width 35 height 35
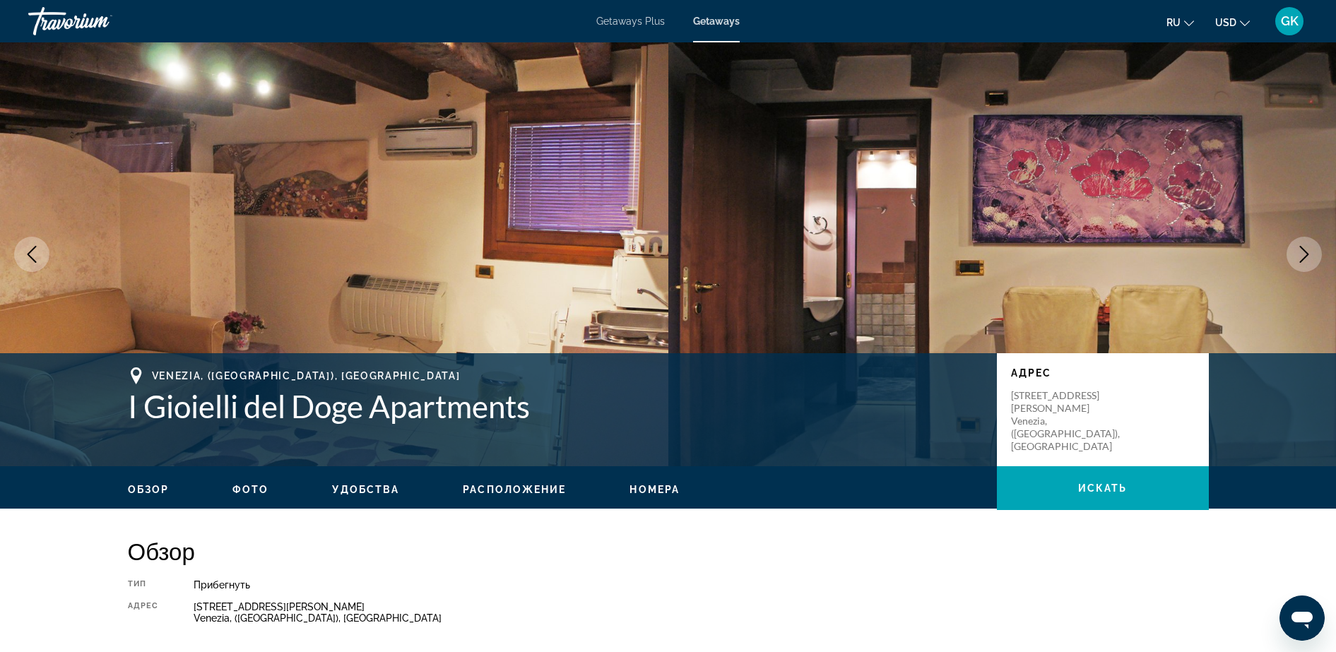
click at [1068, 244] on button "Next image" at bounding box center [1304, 254] width 35 height 35
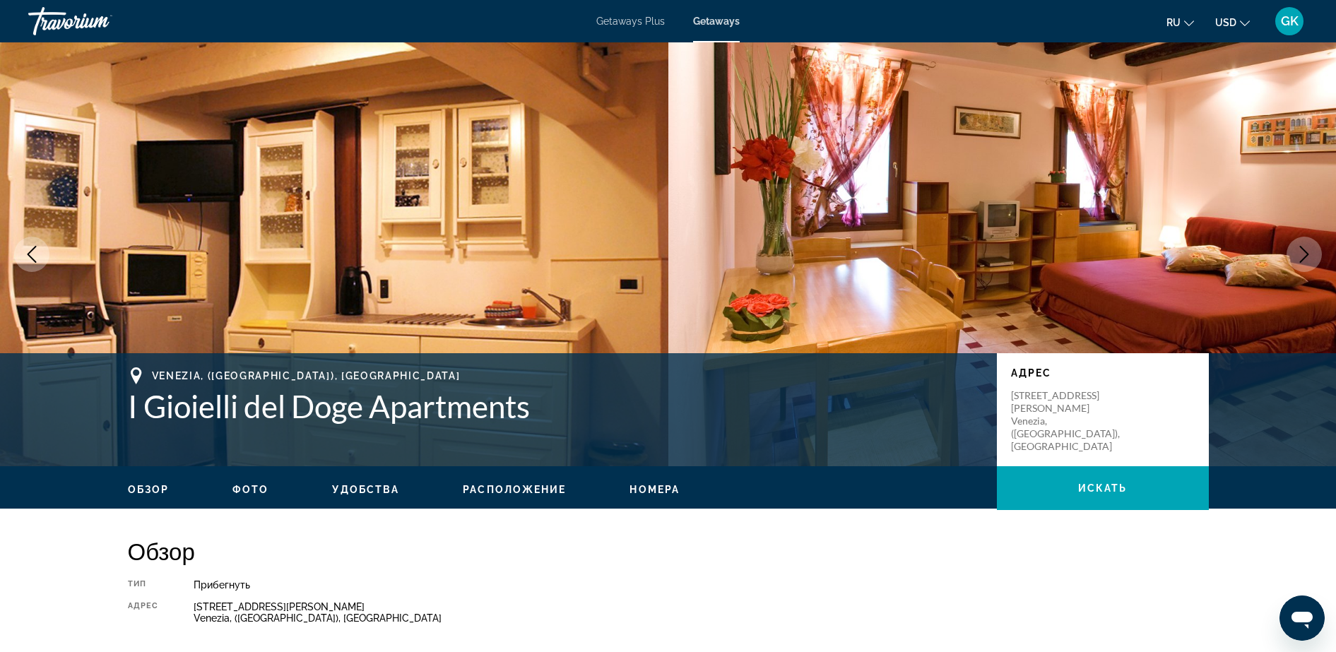
click at [1068, 244] on button "Next image" at bounding box center [1304, 254] width 35 height 35
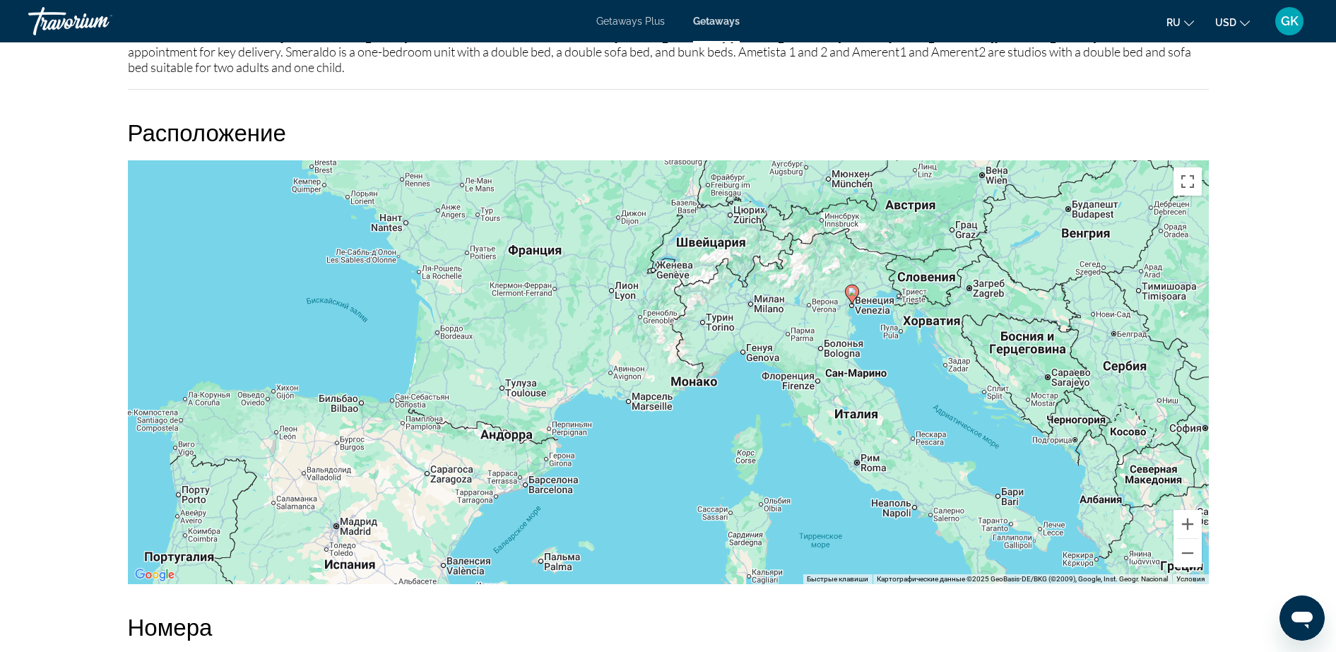
scroll to position [1690, 0]
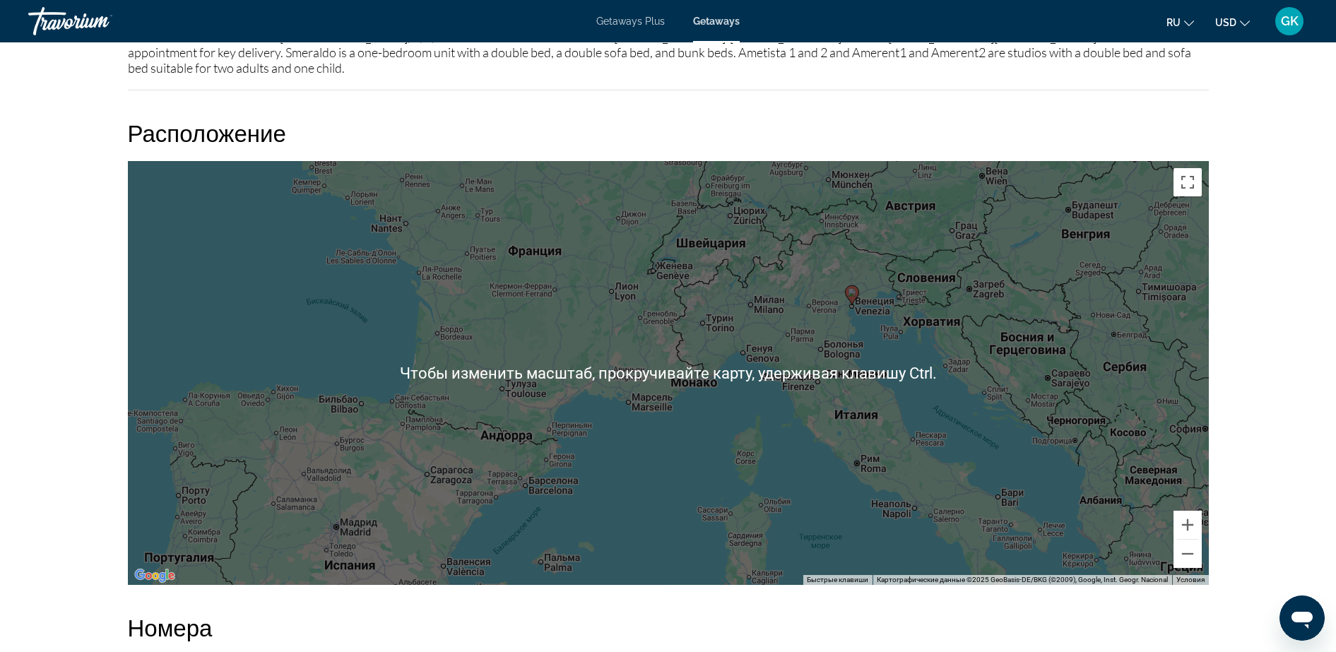
click at [997, 256] on div "Чтобы активировать перетаскивание с помощью клавиатуры, нажмите Alt + Ввод. Пос…" at bounding box center [668, 373] width 1081 height 424
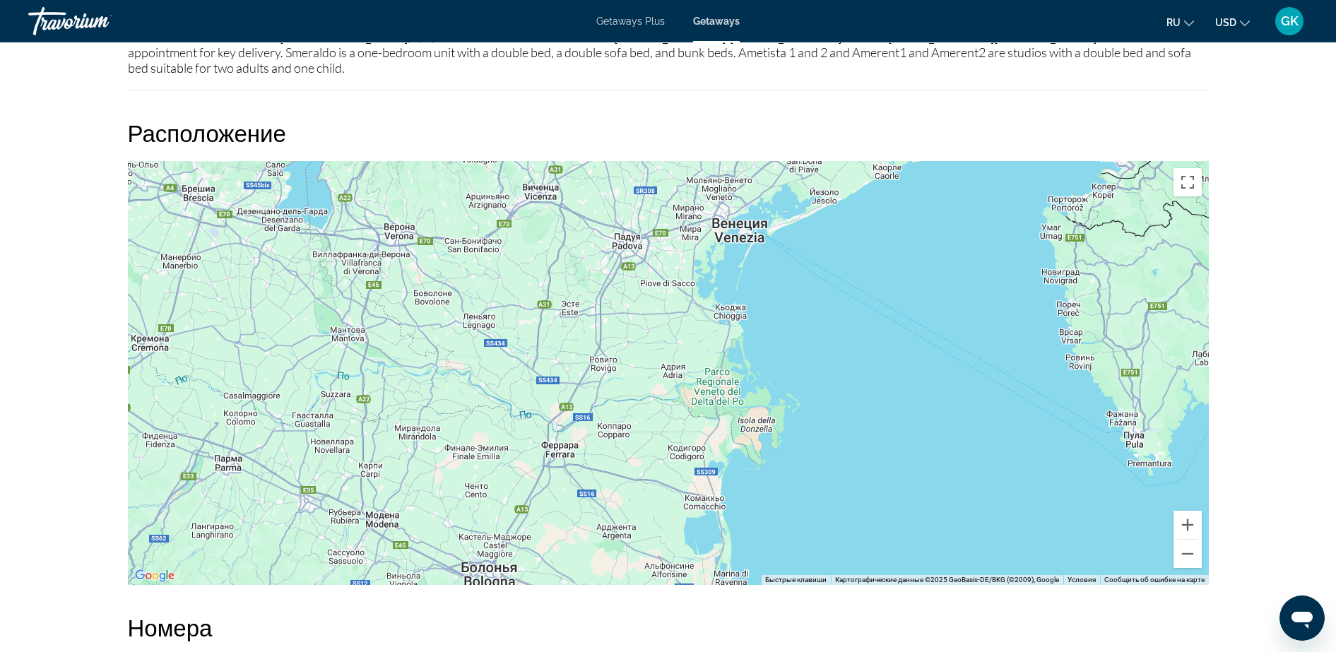
drag, startPoint x: 437, startPoint y: 280, endPoint x: 1348, endPoint y: 72, distance: 934.2
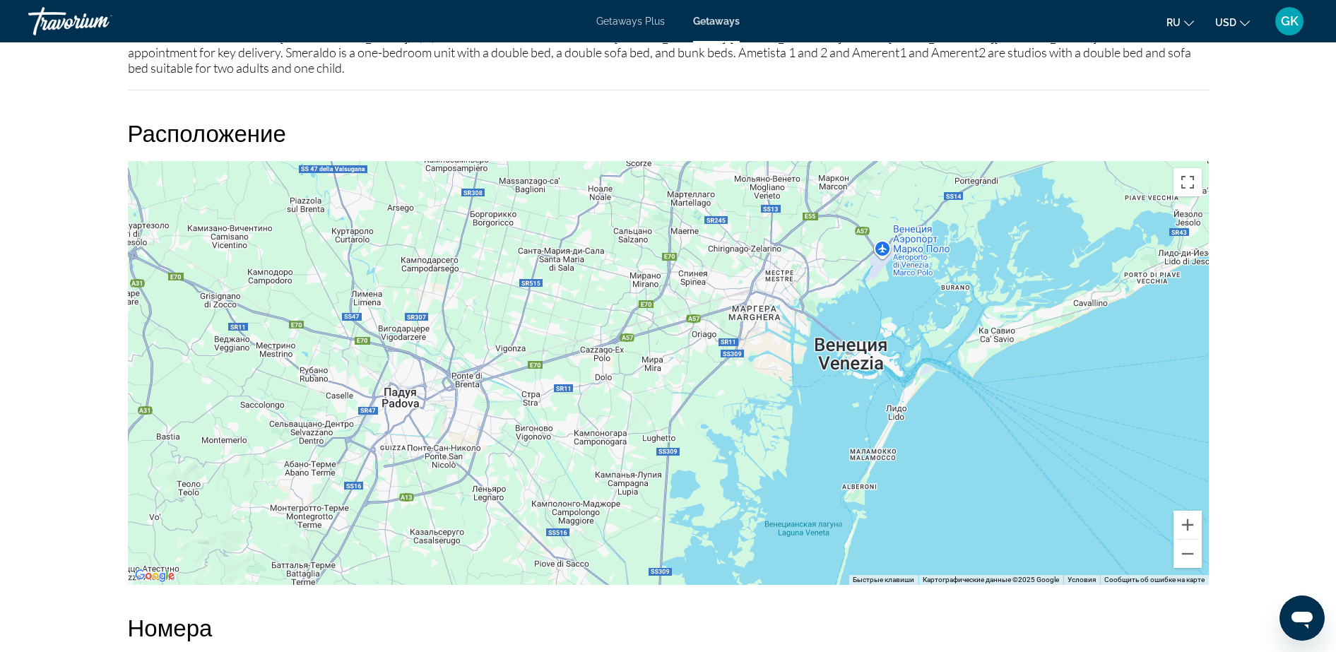
drag, startPoint x: 341, startPoint y: 292, endPoint x: 795, endPoint y: 639, distance: 571.1
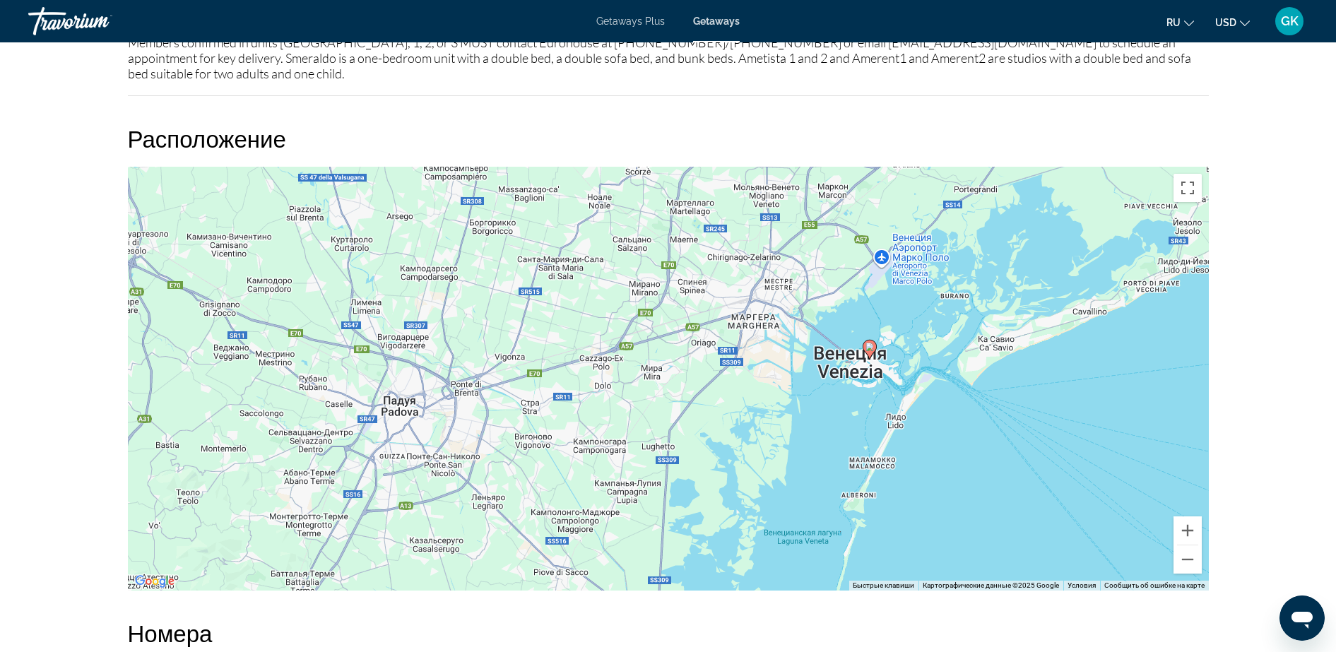
scroll to position [1684, 0]
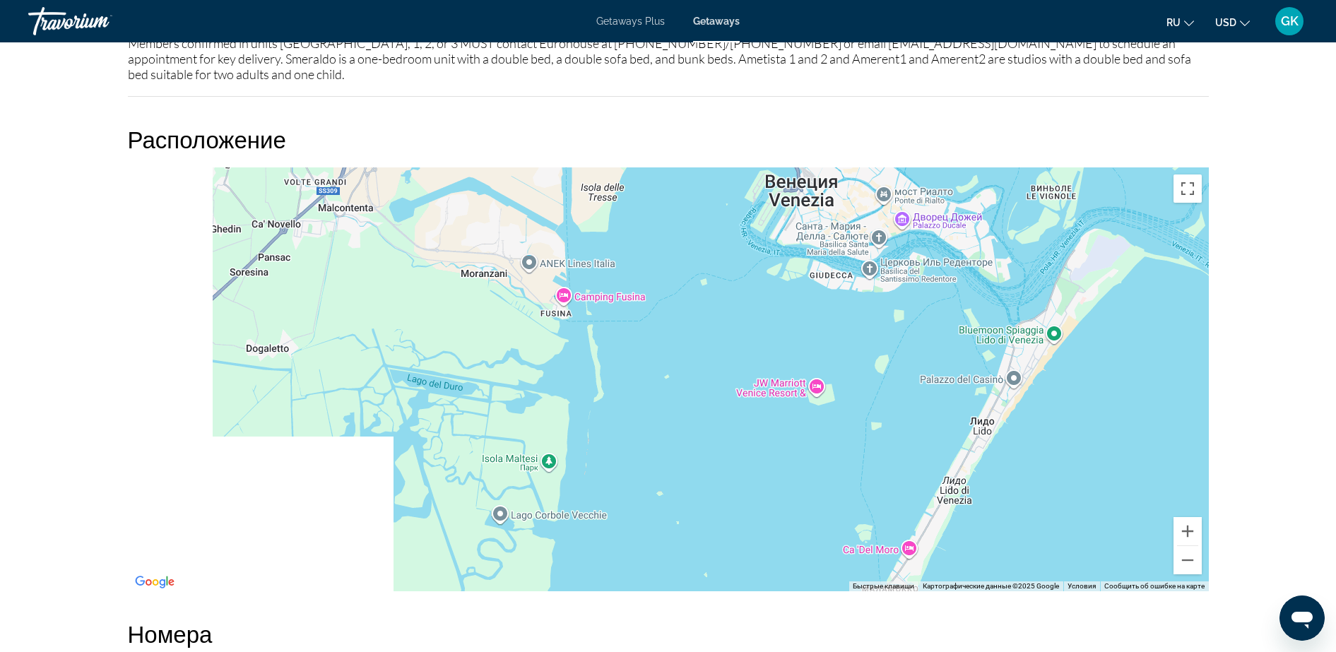
drag, startPoint x: 492, startPoint y: 346, endPoint x: 1088, endPoint y: 618, distance: 654.5
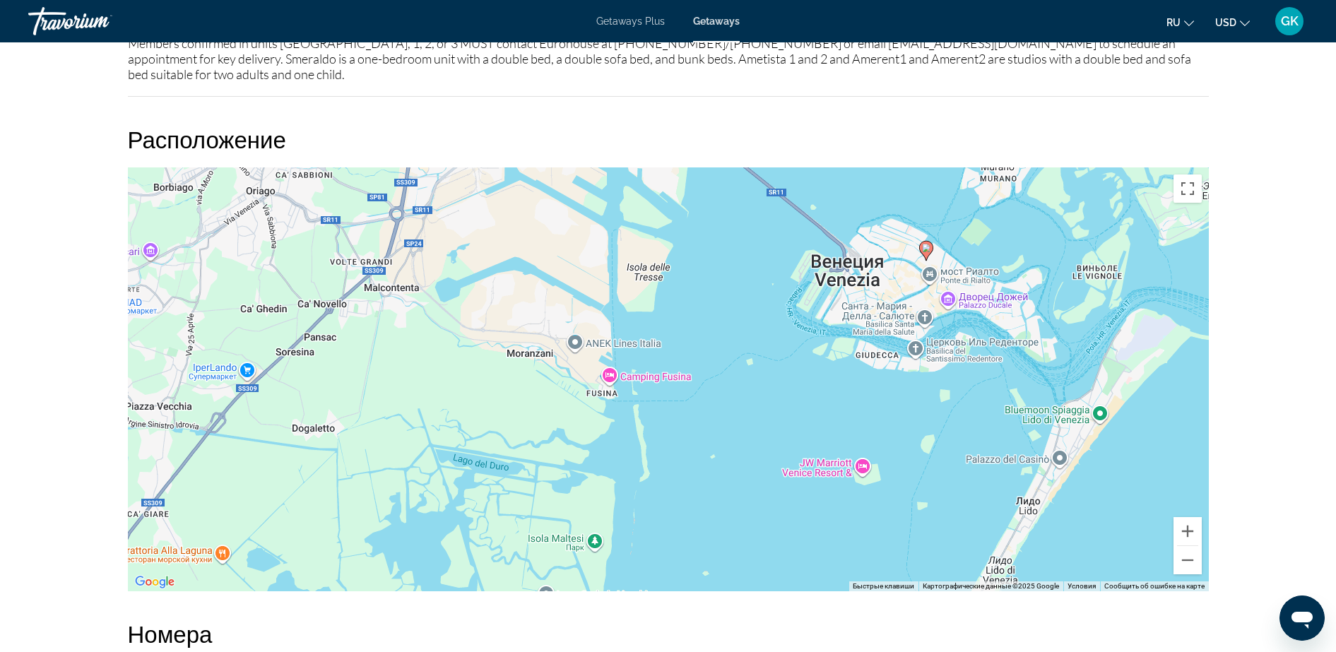
drag, startPoint x: 1029, startPoint y: 247, endPoint x: 996, endPoint y: 352, distance: 109.5
click at [1014, 312] on div "Чтобы активировать перетаскивание с помощью клавиатуры, нажмите Alt + Ввод. Пос…" at bounding box center [668, 379] width 1081 height 424
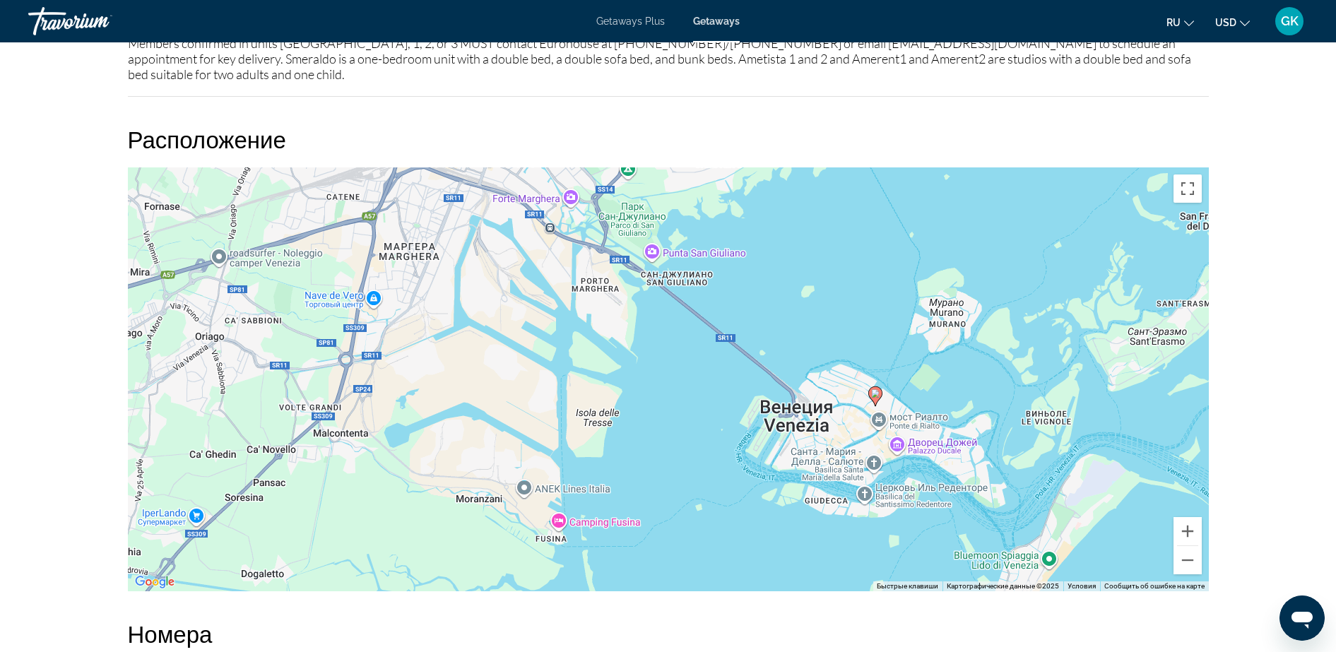
drag, startPoint x: 996, startPoint y: 352, endPoint x: 985, endPoint y: 372, distance: 22.8
click at [985, 372] on div "Чтобы активировать перетаскивание с помощью клавиатуры, нажмите Alt + Ввод. Пос…" at bounding box center [668, 379] width 1081 height 424
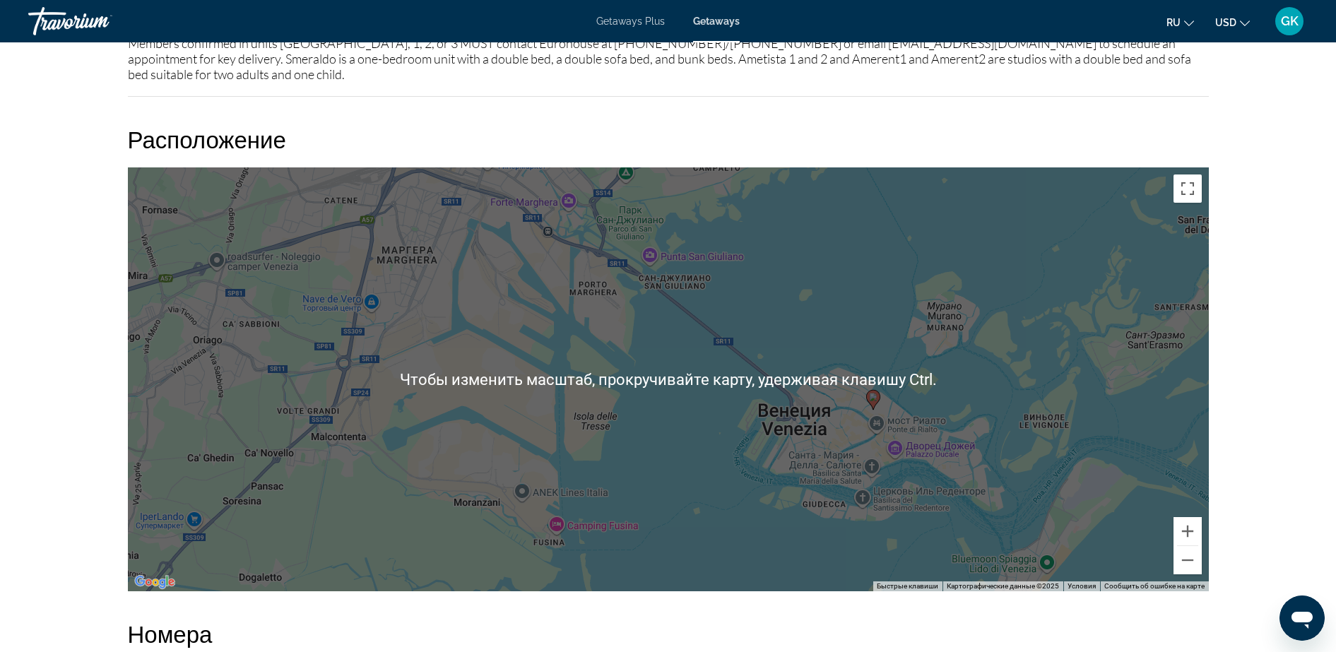
click at [985, 372] on div "Чтобы активировать перетаскивание с помощью клавиатуры, нажмите Alt + Ввод. Пос…" at bounding box center [668, 379] width 1081 height 424
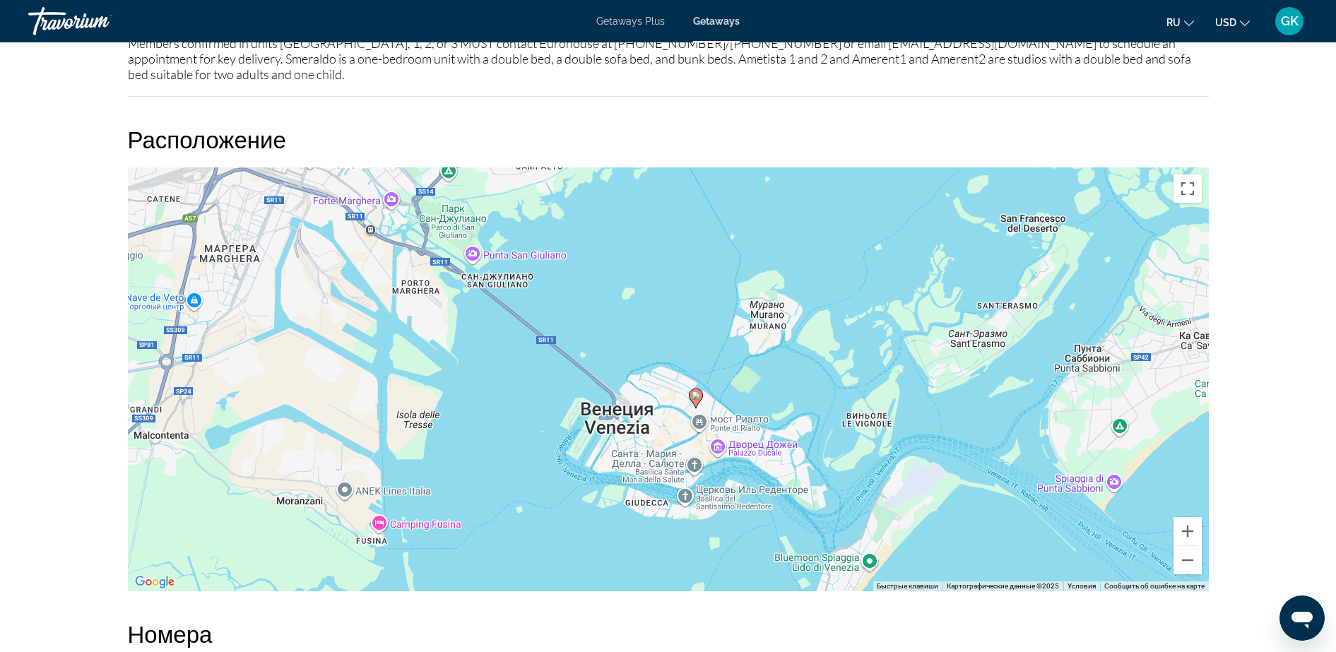
drag, startPoint x: 774, startPoint y: 418, endPoint x: 599, endPoint y: 413, distance: 174.6
click at [599, 413] on div "Чтобы активировать перетаскивание с помощью клавиатуры, нажмите Alt + Ввод. Пос…" at bounding box center [668, 379] width 1081 height 424
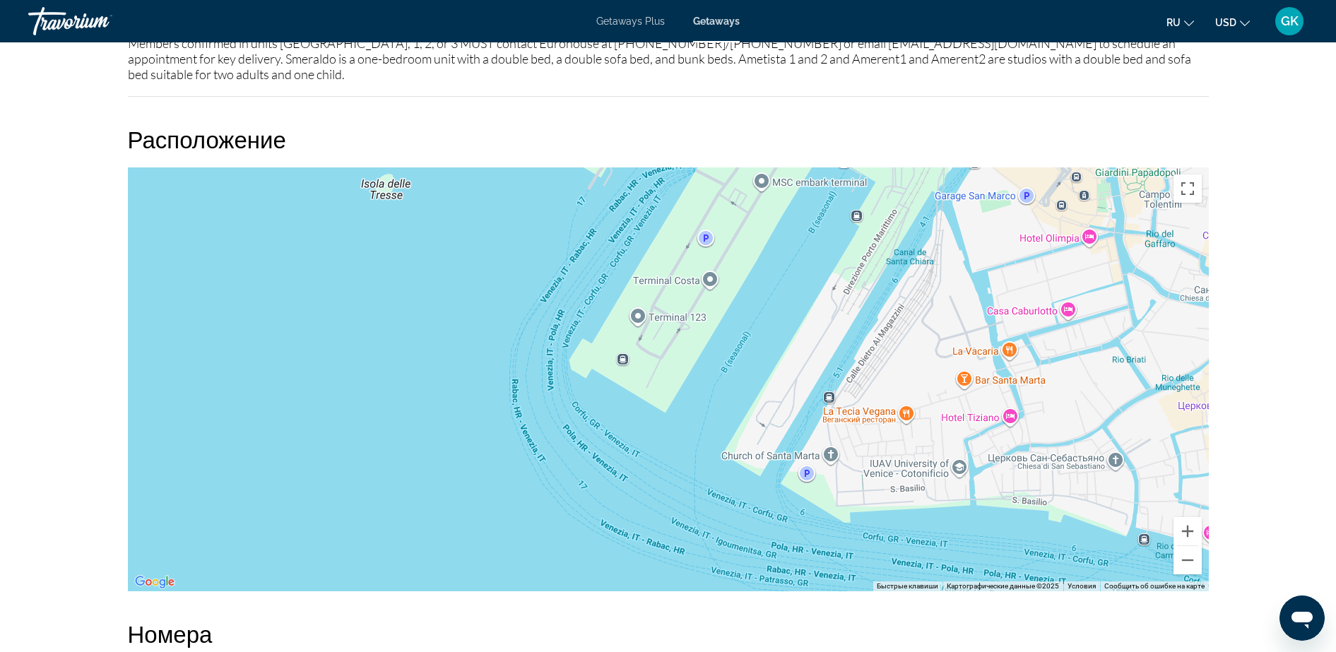
drag, startPoint x: 1054, startPoint y: 277, endPoint x: 680, endPoint y: 505, distance: 438.6
click at [680, 505] on div "Main content" at bounding box center [668, 379] width 1081 height 424
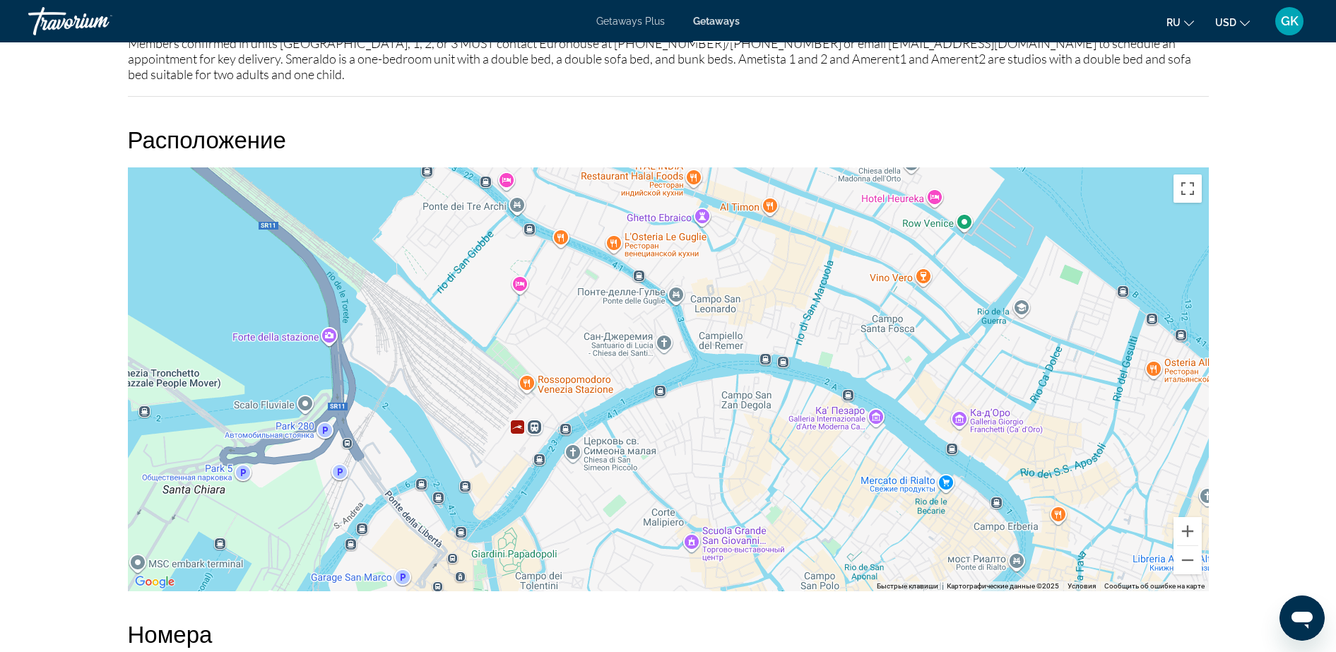
drag, startPoint x: 680, startPoint y: 505, endPoint x: 663, endPoint y: 515, distance: 19.6
click at [663, 515] on div "Main content" at bounding box center [668, 379] width 1081 height 424
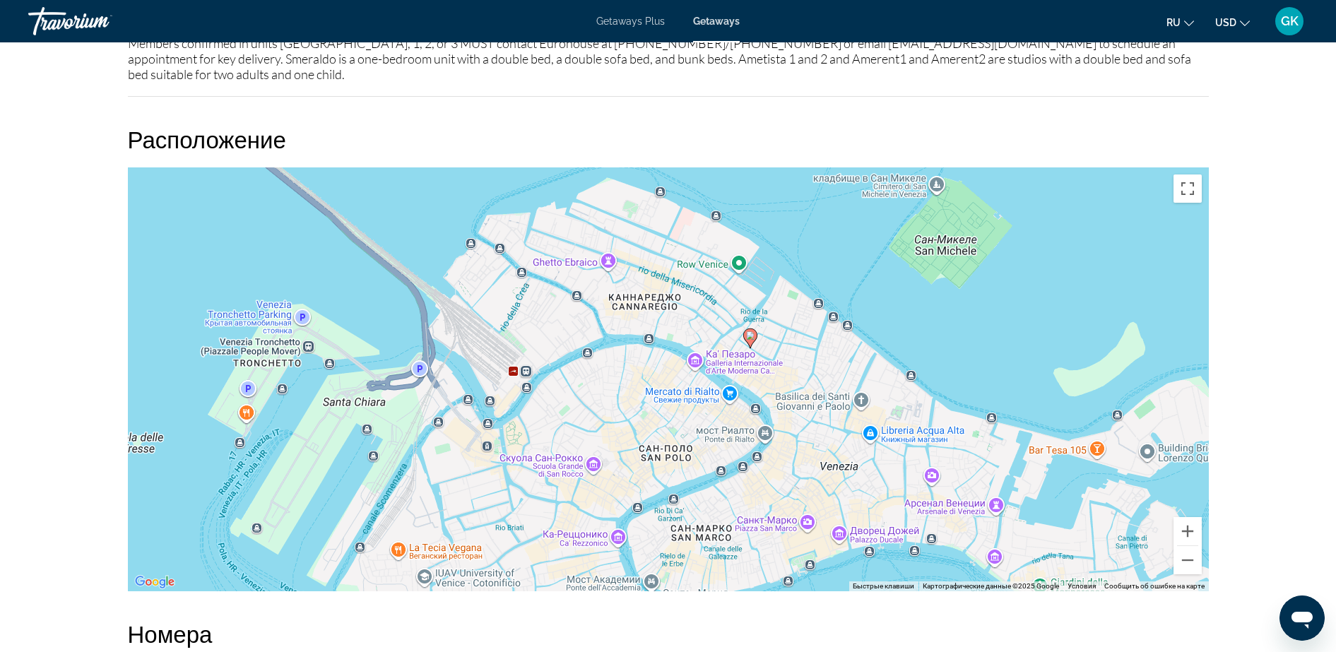
drag, startPoint x: 1020, startPoint y: 390, endPoint x: 844, endPoint y: 318, distance: 190.1
click at [844, 318] on div "Чтобы активировать перетаскивание с помощью клавиатуры, нажмите Alt + Ввод. Пос…" at bounding box center [668, 379] width 1081 height 424
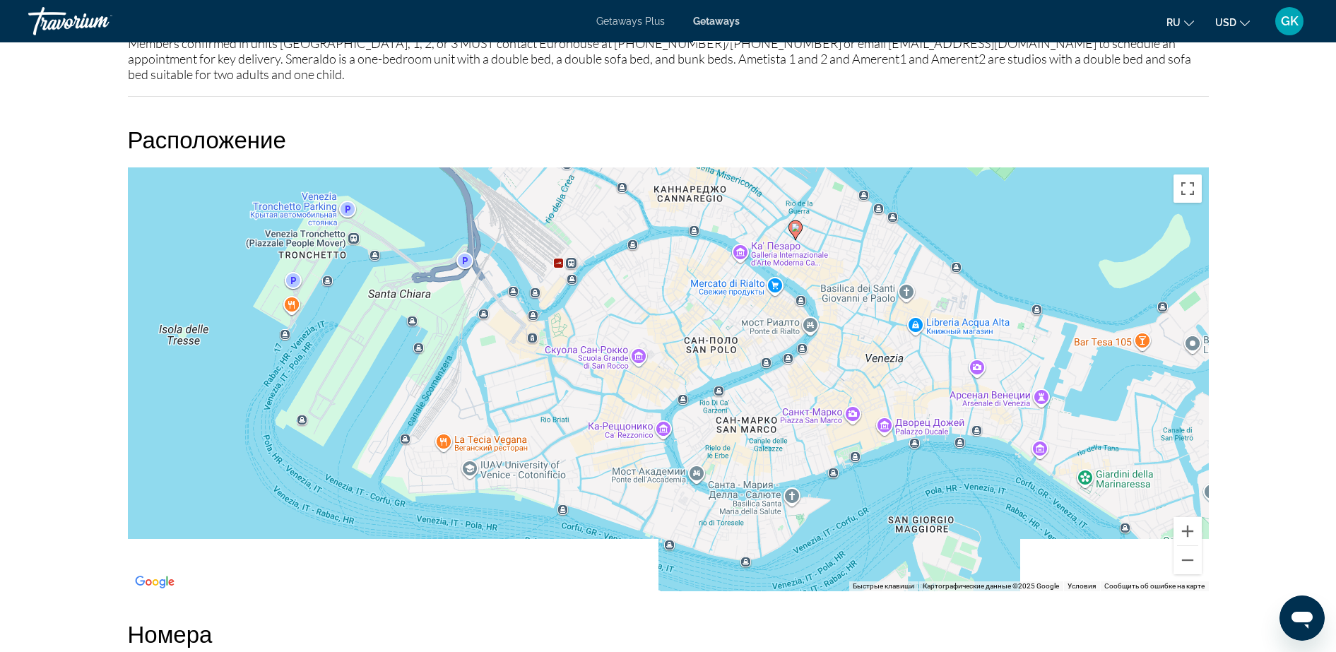
drag, startPoint x: 1108, startPoint y: 373, endPoint x: 1082, endPoint y: 271, distance: 105.7
click at [1068, 271] on div "Чтобы активировать перетаскивание с помощью клавиатуры, нажмите Alt + Ввод. Пос…" at bounding box center [668, 379] width 1081 height 424
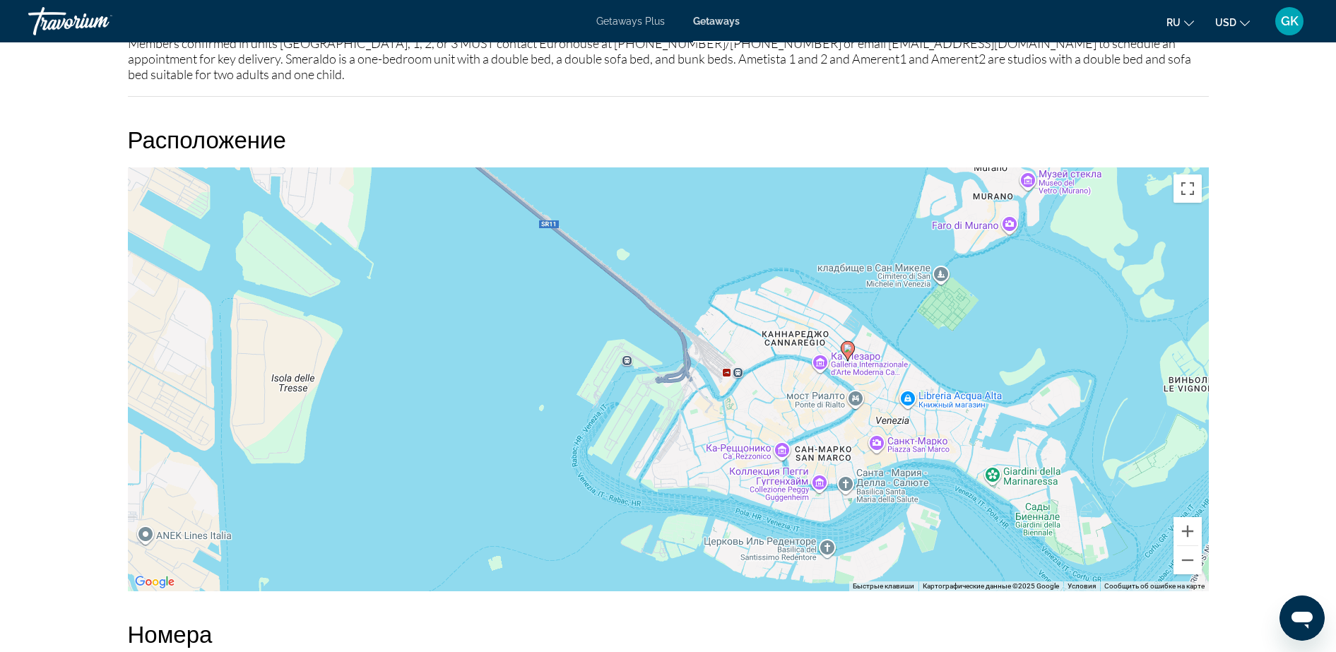
drag, startPoint x: 1074, startPoint y: 359, endPoint x: 977, endPoint y: 456, distance: 136.9
click at [977, 456] on div "Чтобы активировать перетаскивание с помощью клавиатуры, нажмите Alt + Ввод. Пос…" at bounding box center [668, 379] width 1081 height 424
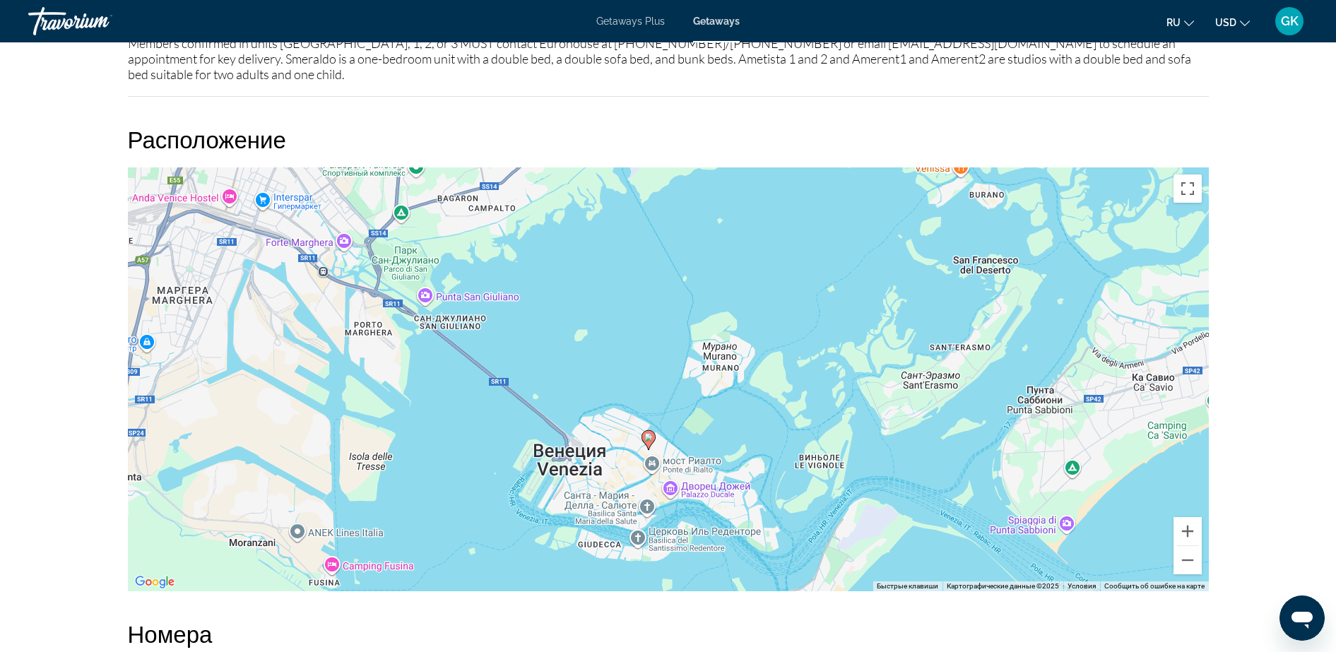
drag, startPoint x: 1103, startPoint y: 410, endPoint x: 830, endPoint y: 436, distance: 274.0
click at [830, 436] on div "Чтобы активировать перетаскивание с помощью клавиатуры, нажмите Alt + Ввод. Пос…" at bounding box center [668, 379] width 1081 height 424
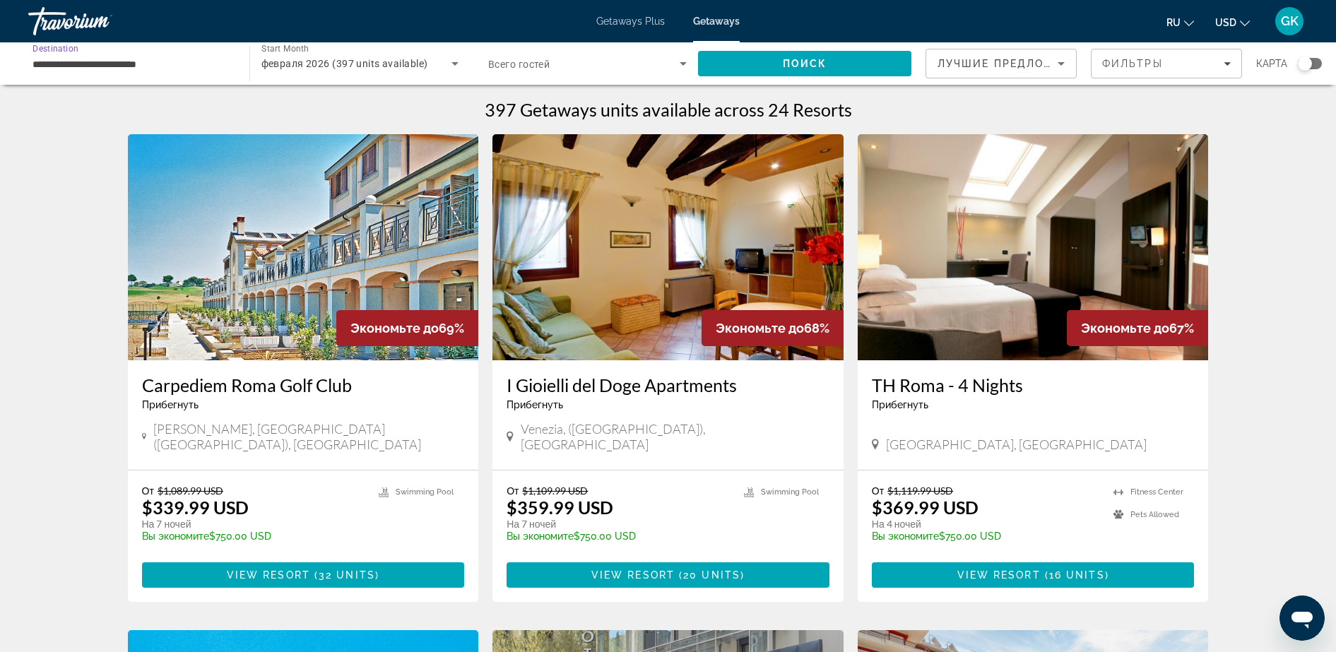
click at [177, 65] on input "**********" at bounding box center [132, 64] width 199 height 17
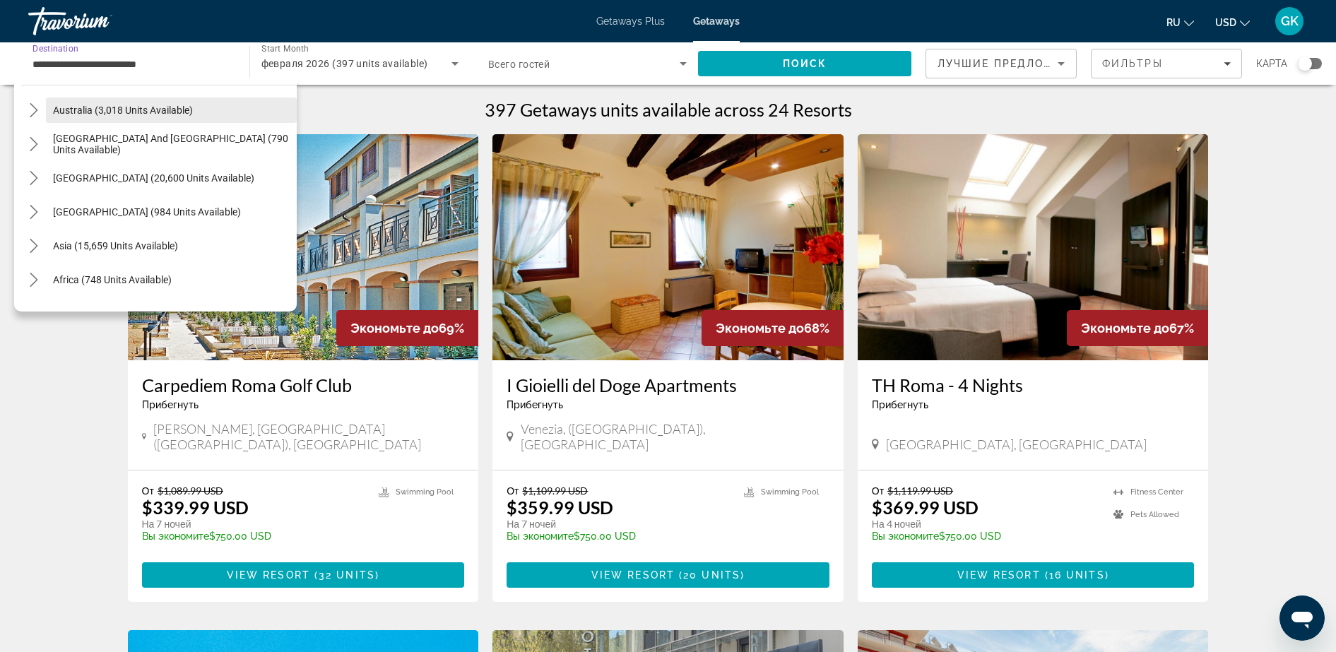
scroll to position [1043, 0]
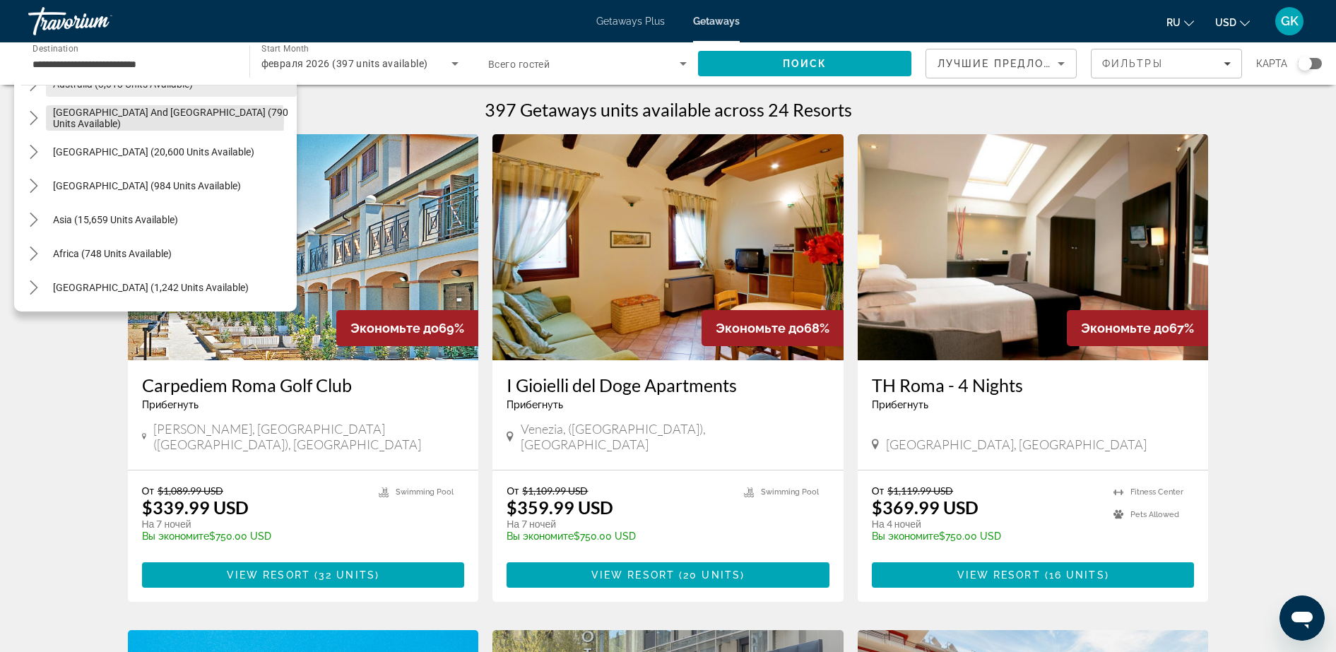
click at [141, 122] on span "[GEOGRAPHIC_DATA] and [GEOGRAPHIC_DATA] (790 units available)" at bounding box center [171, 118] width 237 height 23
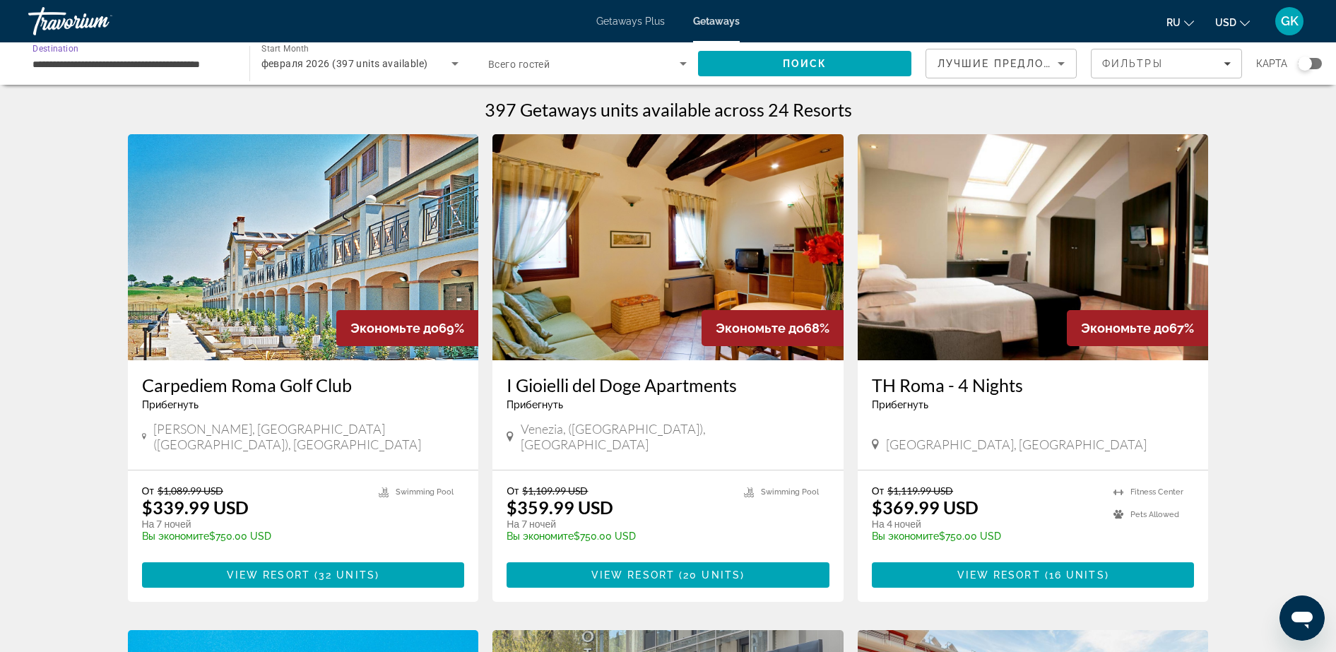
click at [170, 68] on input "**********" at bounding box center [132, 64] width 199 height 17
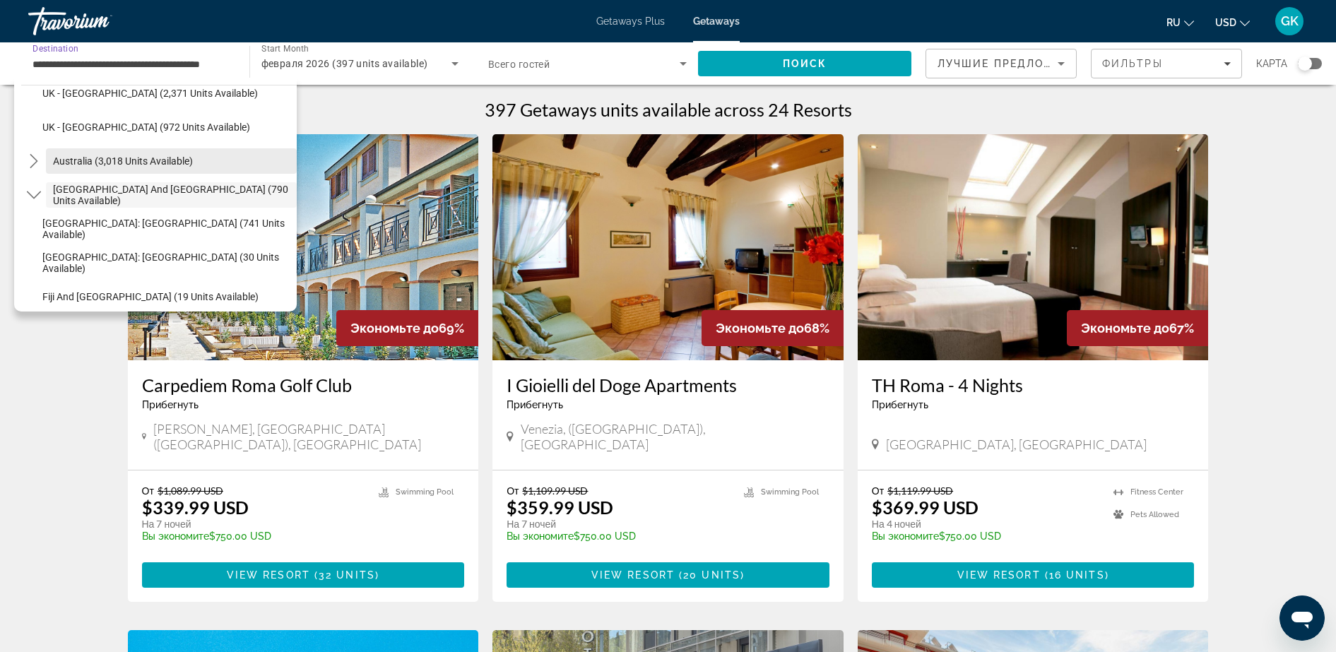
scroll to position [1145, 0]
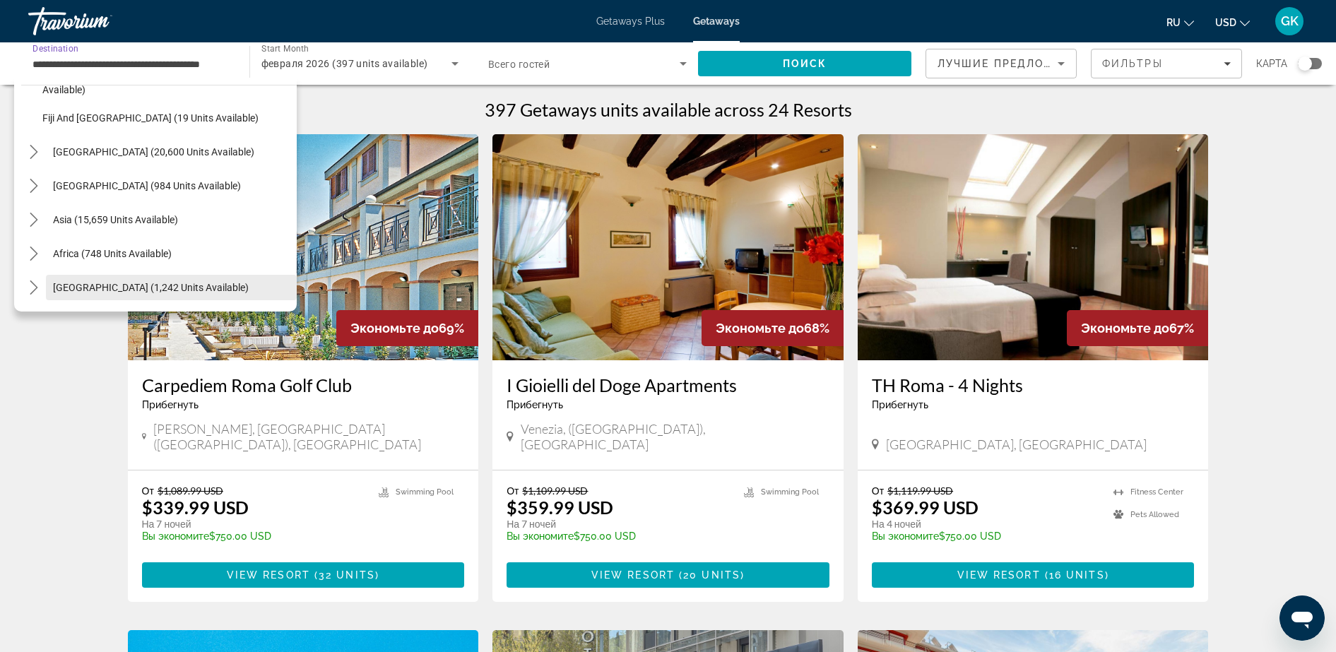
click at [77, 290] on span "[GEOGRAPHIC_DATA] (1,242 units available)" at bounding box center [151, 287] width 196 height 11
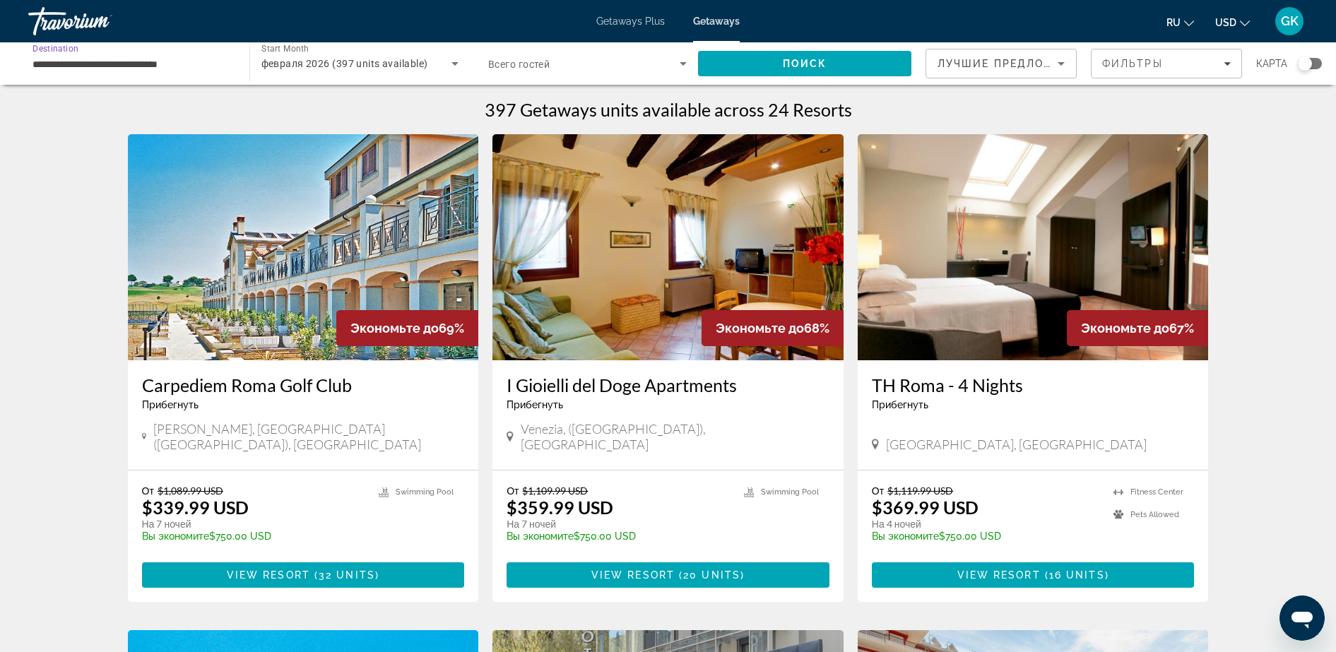
click at [188, 74] on div "**********" at bounding box center [132, 64] width 199 height 40
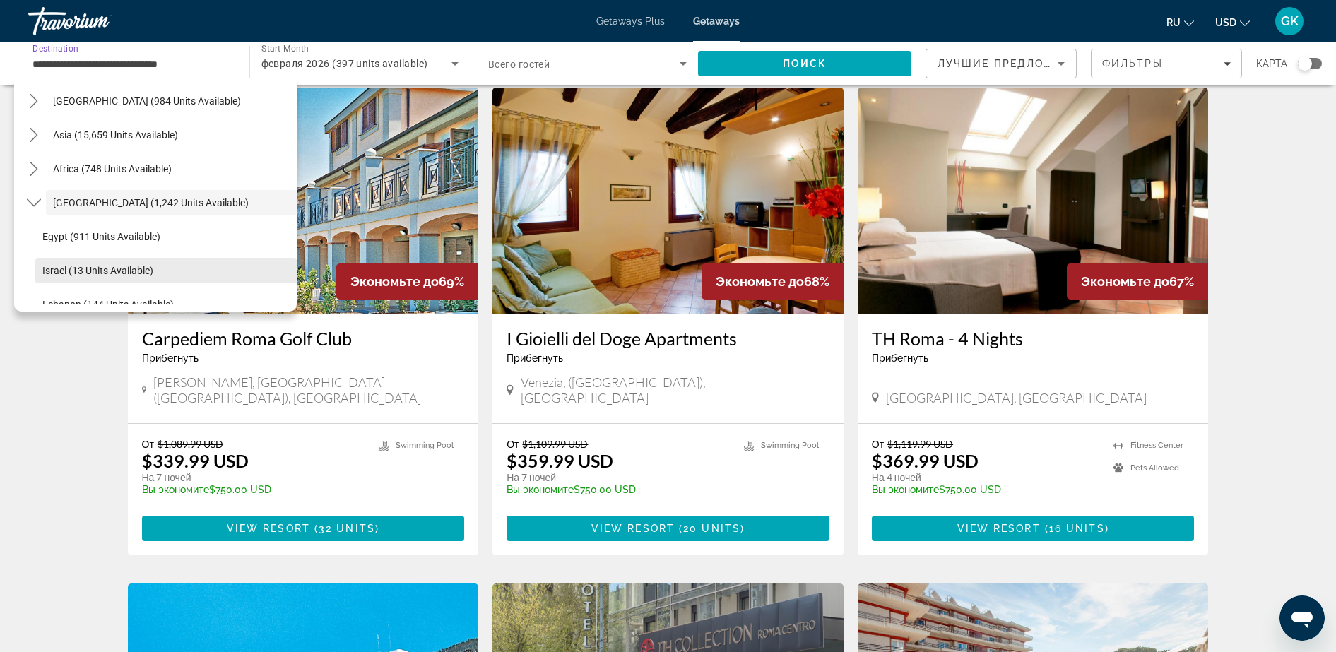
scroll to position [1176, 0]
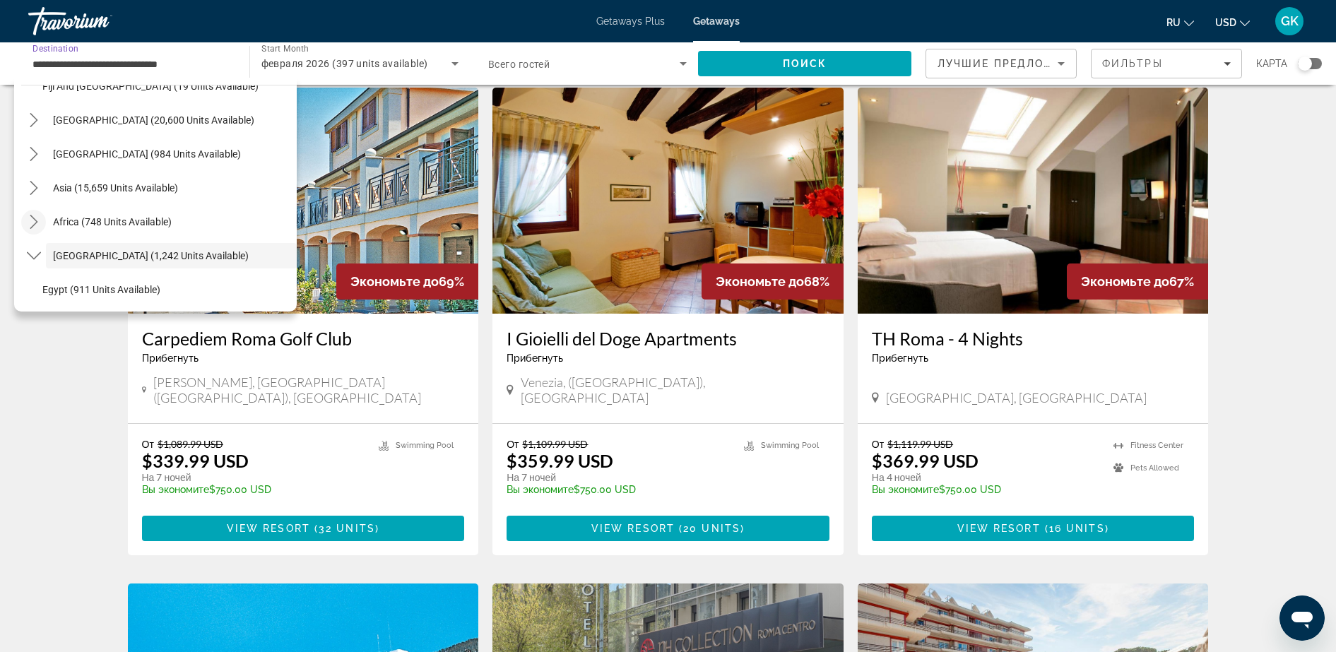
click at [35, 215] on icon "Toggle Africa (748 units available) submenu" at bounding box center [34, 222] width 14 height 14
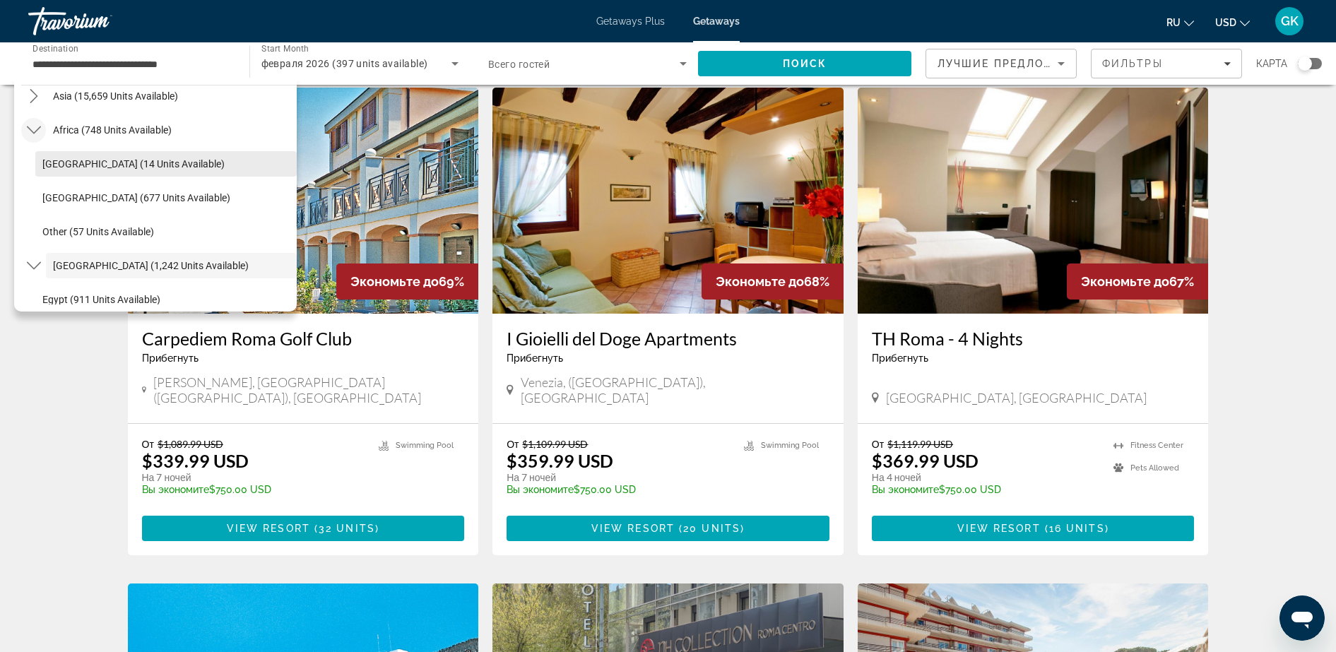
scroll to position [1185, 0]
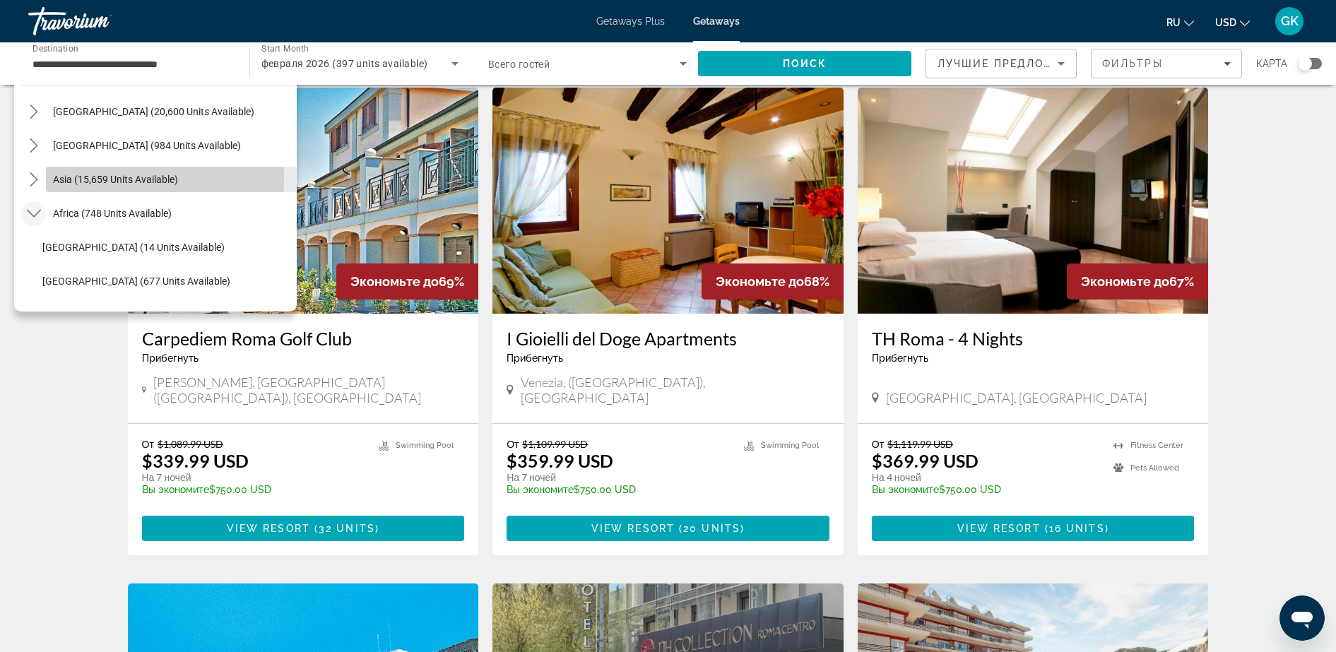
click at [66, 177] on span "Asia (15,659 units available)" at bounding box center [115, 179] width 125 height 11
type input "**********"
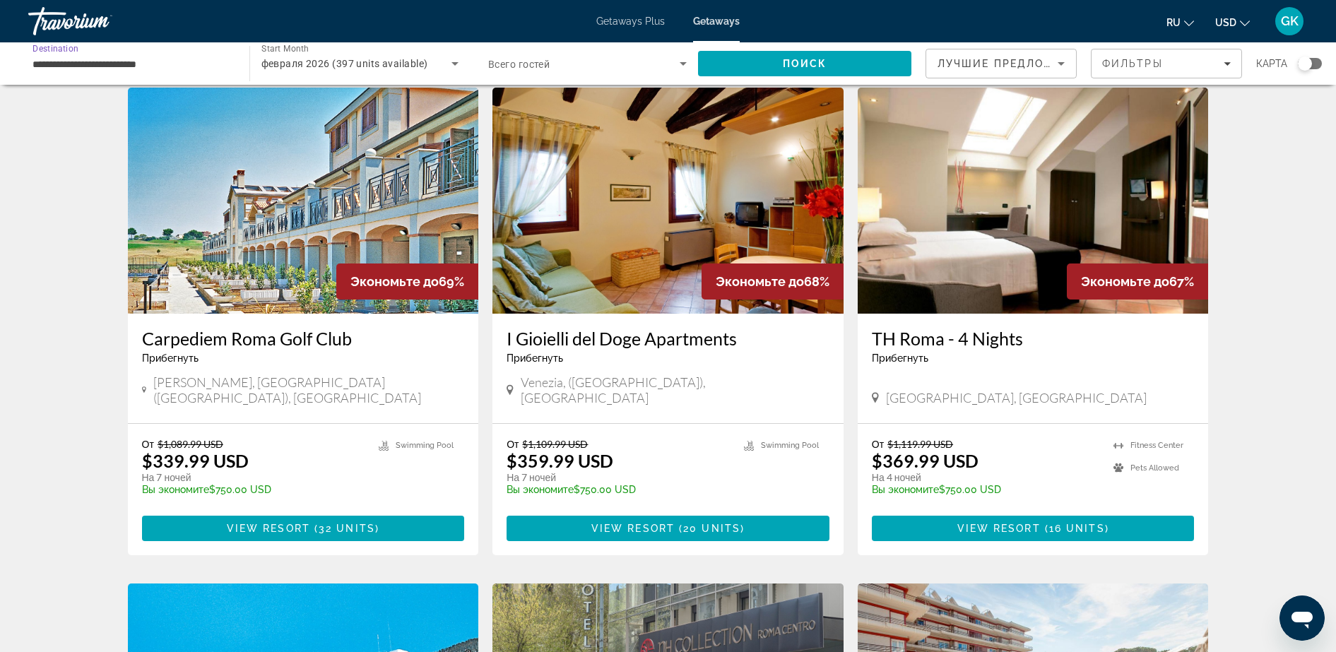
click at [150, 59] on input "**********" at bounding box center [132, 64] width 199 height 17
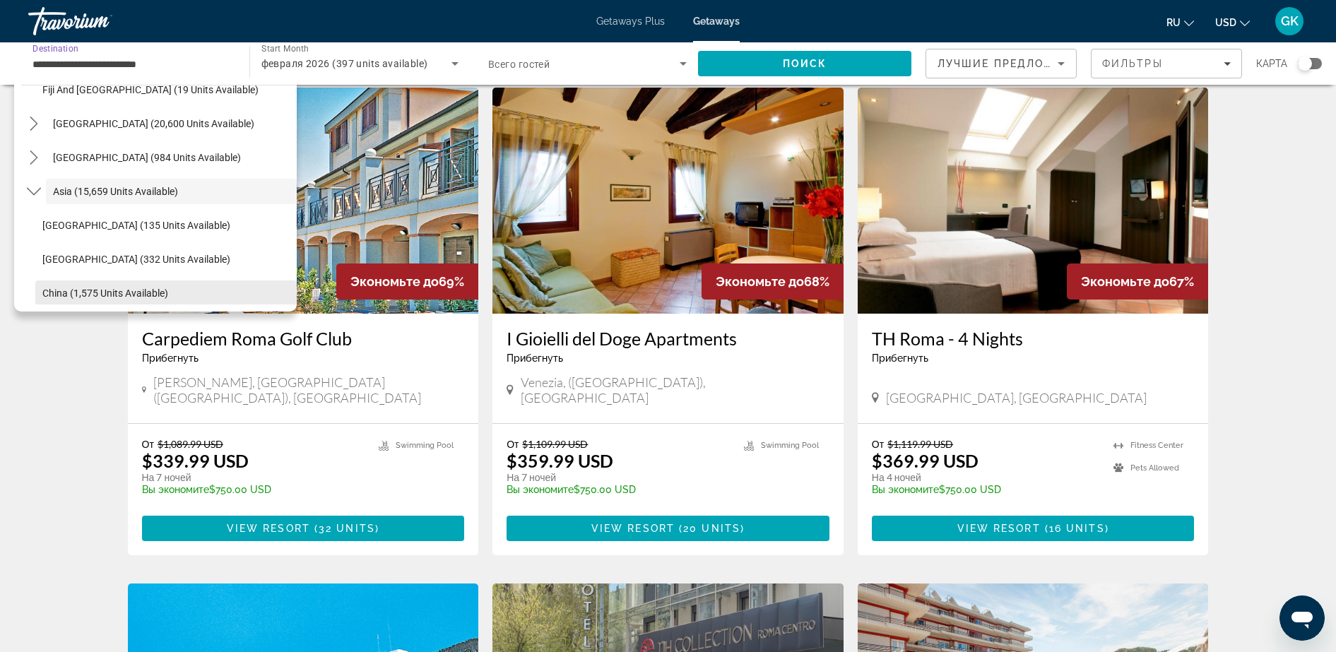
scroll to position [1155, 0]
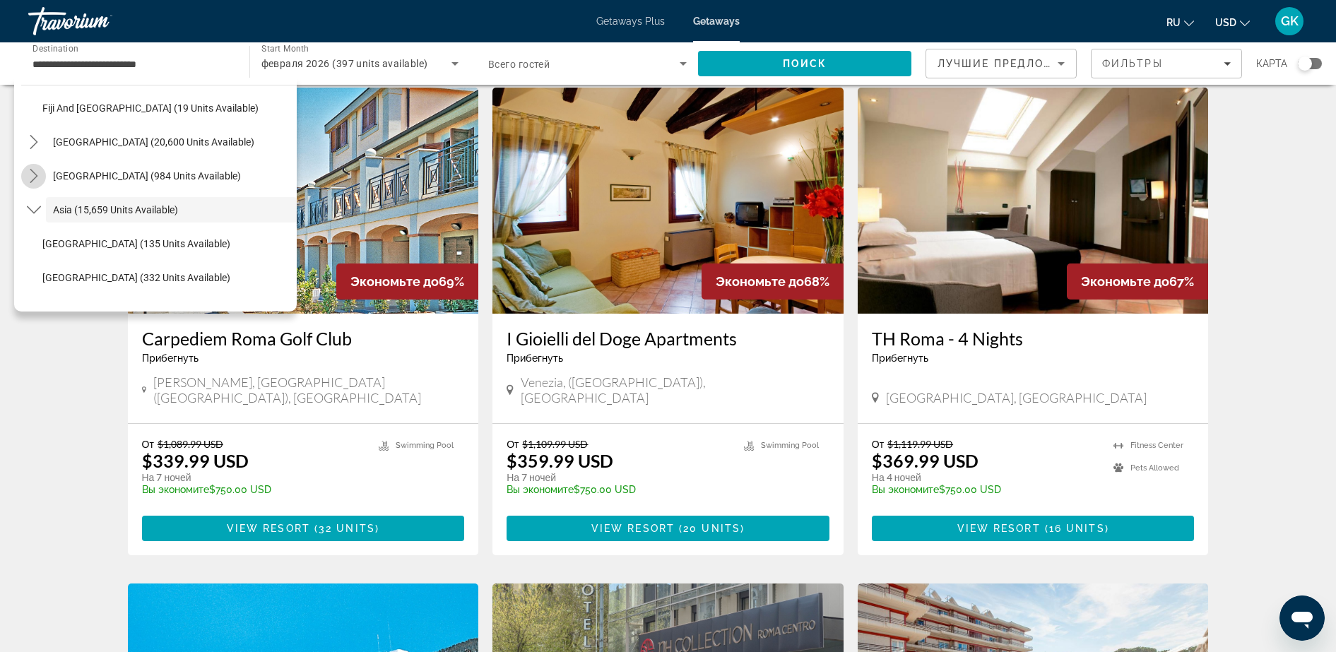
click at [28, 179] on icon "Toggle Central America (984 units available) submenu" at bounding box center [34, 176] width 14 height 14
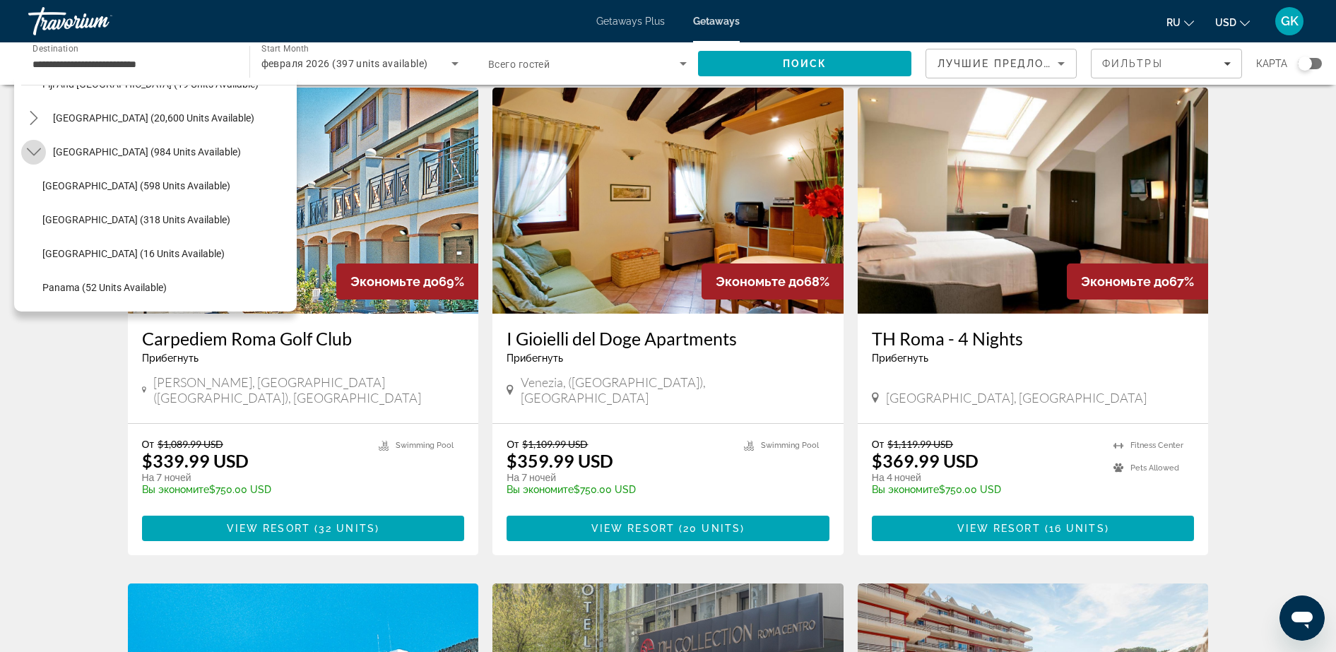
click at [23, 151] on mat-icon "Toggle Central America (984 units available) submenu" at bounding box center [33, 152] width 25 height 25
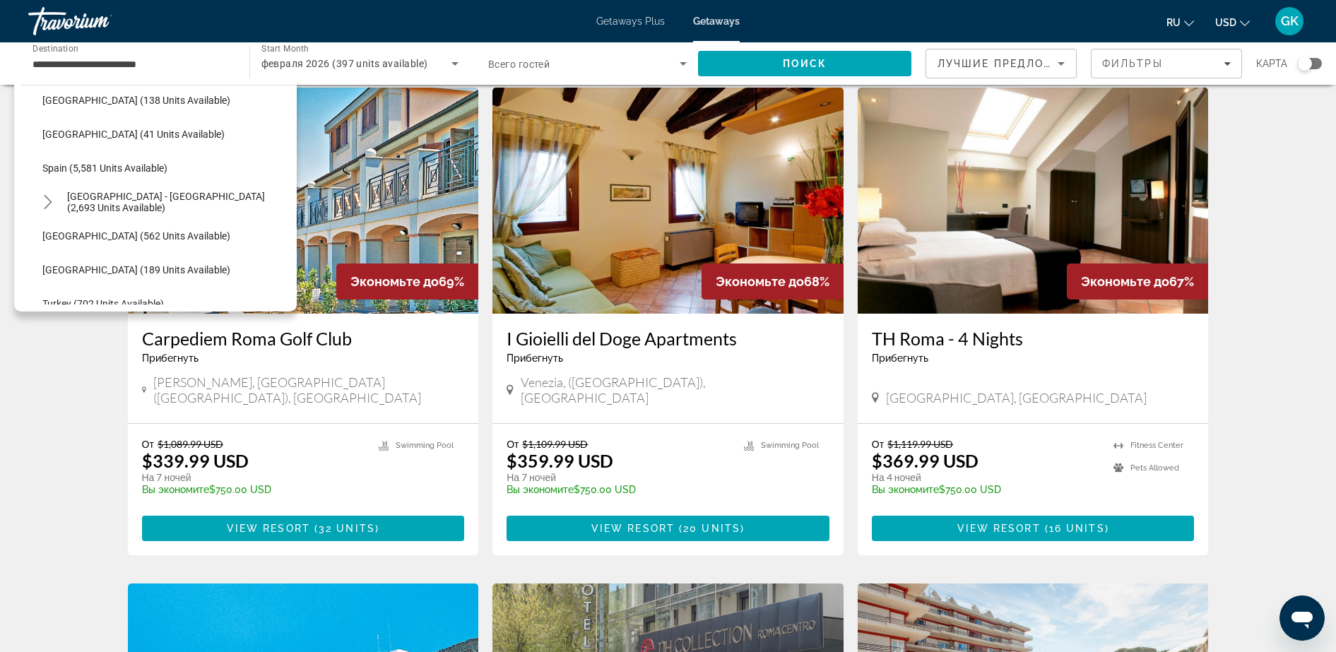
scroll to position [687, 0]
click at [46, 210] on mat-icon "Toggle Spain - Canary Islands (2,693 units available) submenu" at bounding box center [47, 203] width 25 height 25
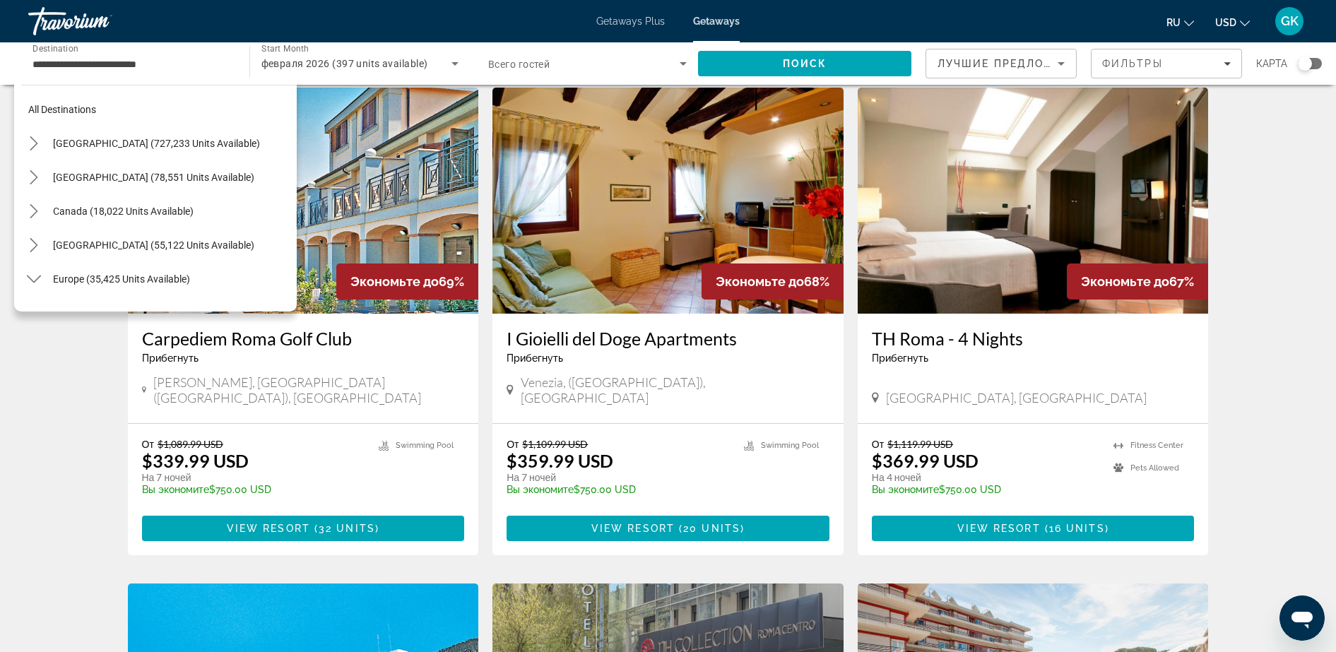
scroll to position [0, 0]
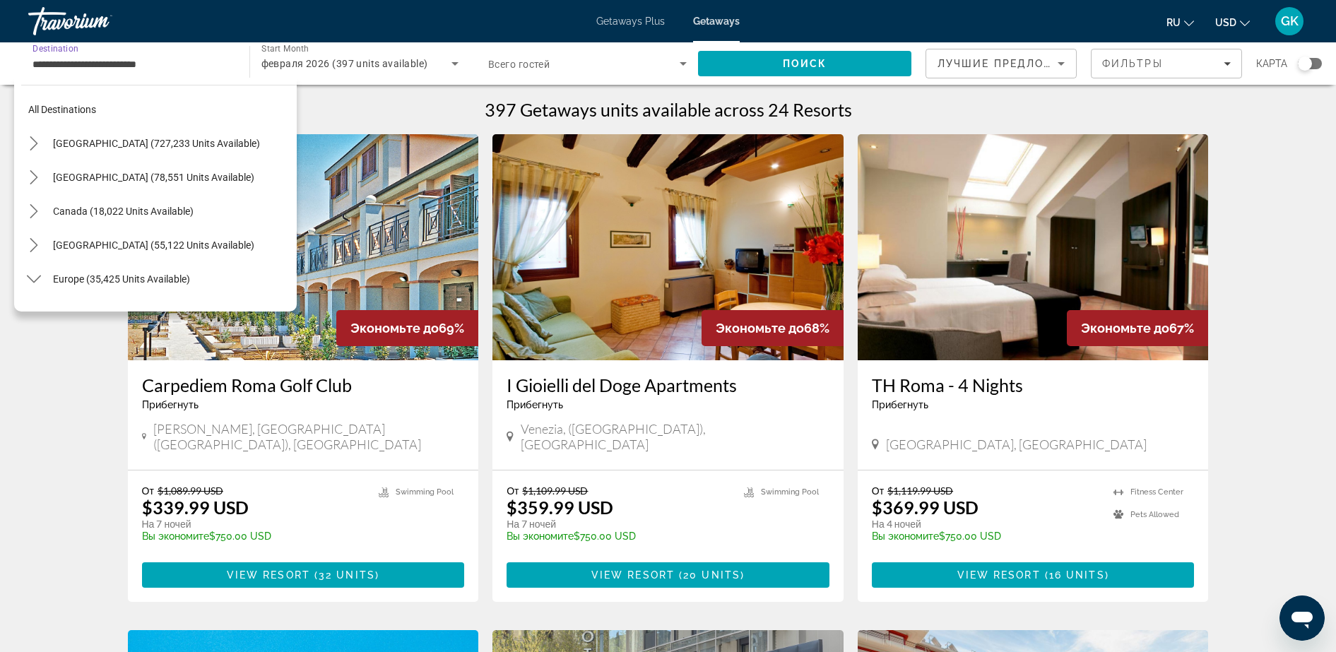
click at [174, 71] on input "**********" at bounding box center [132, 64] width 199 height 17
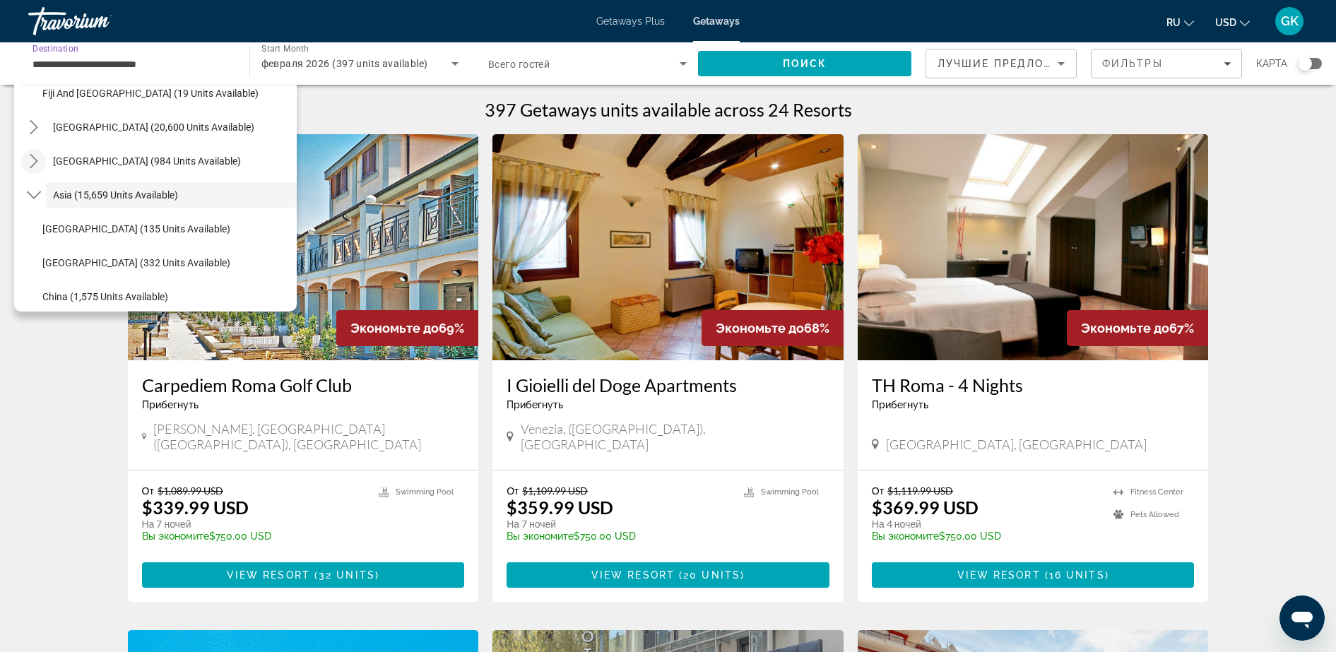
click at [174, 71] on input "**********" at bounding box center [132, 64] width 199 height 17
click at [187, 71] on input "**********" at bounding box center [132, 64] width 199 height 17
drag, startPoint x: 184, startPoint y: 66, endPoint x: -4, endPoint y: 84, distance: 188.1
click at [0, 84] on html "**********" at bounding box center [668, 326] width 1336 height 652
